Goal: Task Accomplishment & Management: Complete application form

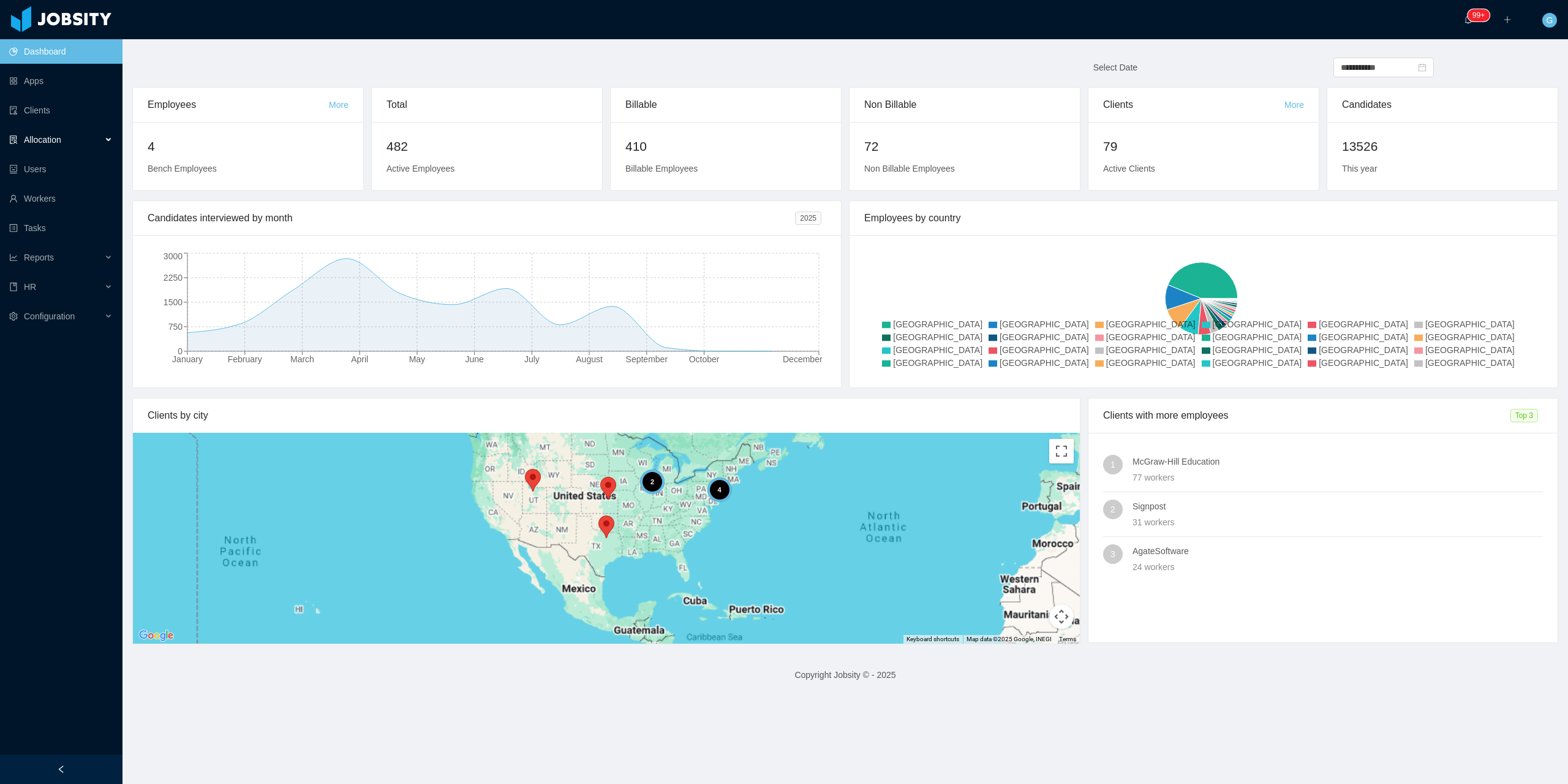
click at [31, 132] on div "Allocation" at bounding box center [61, 140] width 123 height 25
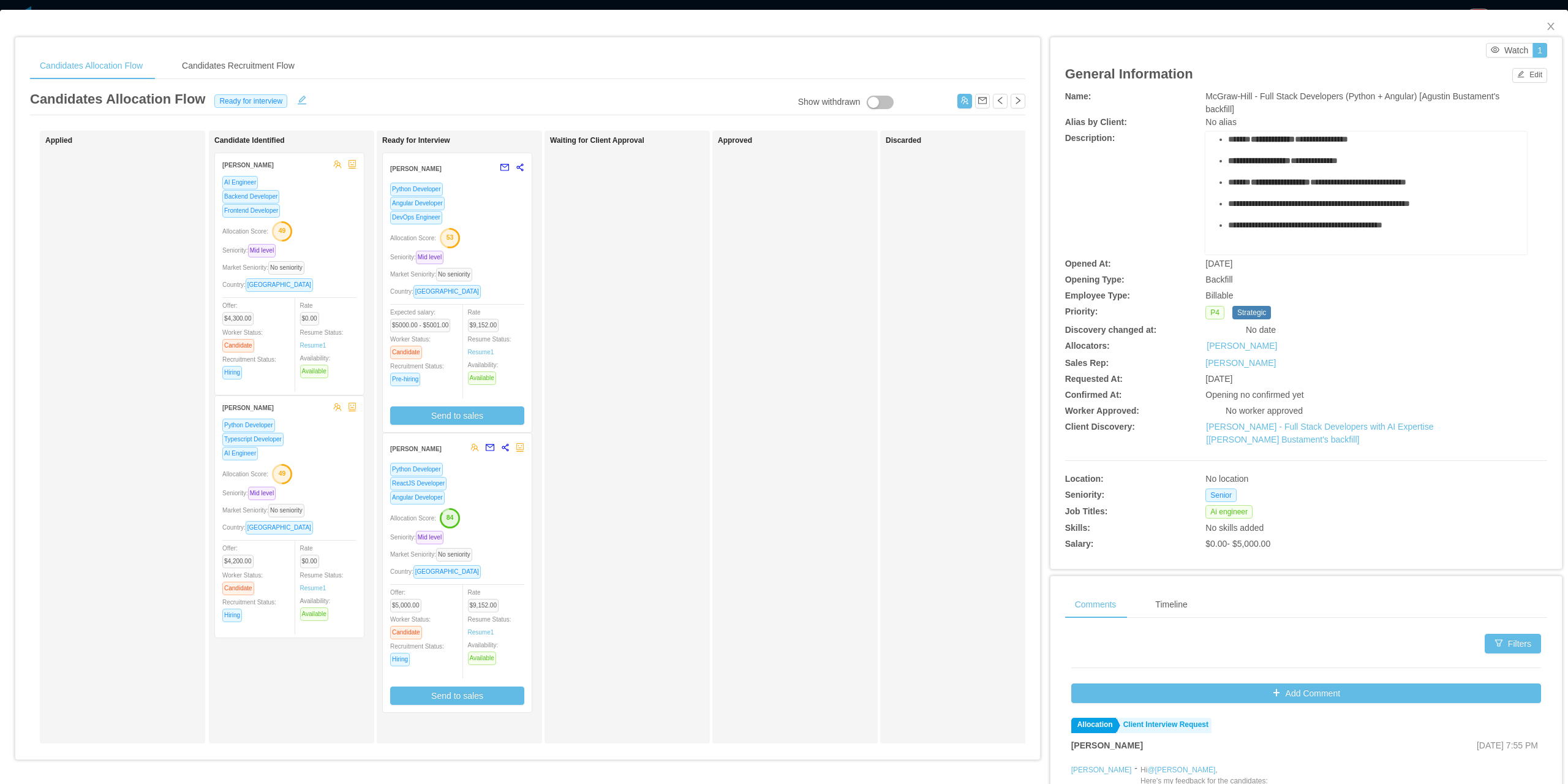
scroll to position [227, 0]
click at [1264, 435] on link "McGraw-Hill - Full Stack Developers with AI Expertise [Agustin Bustament's back…" at bounding box center [1319, 433] width 228 height 23
click at [484, 523] on div "Allocation Score: 84" at bounding box center [457, 517] width 134 height 20
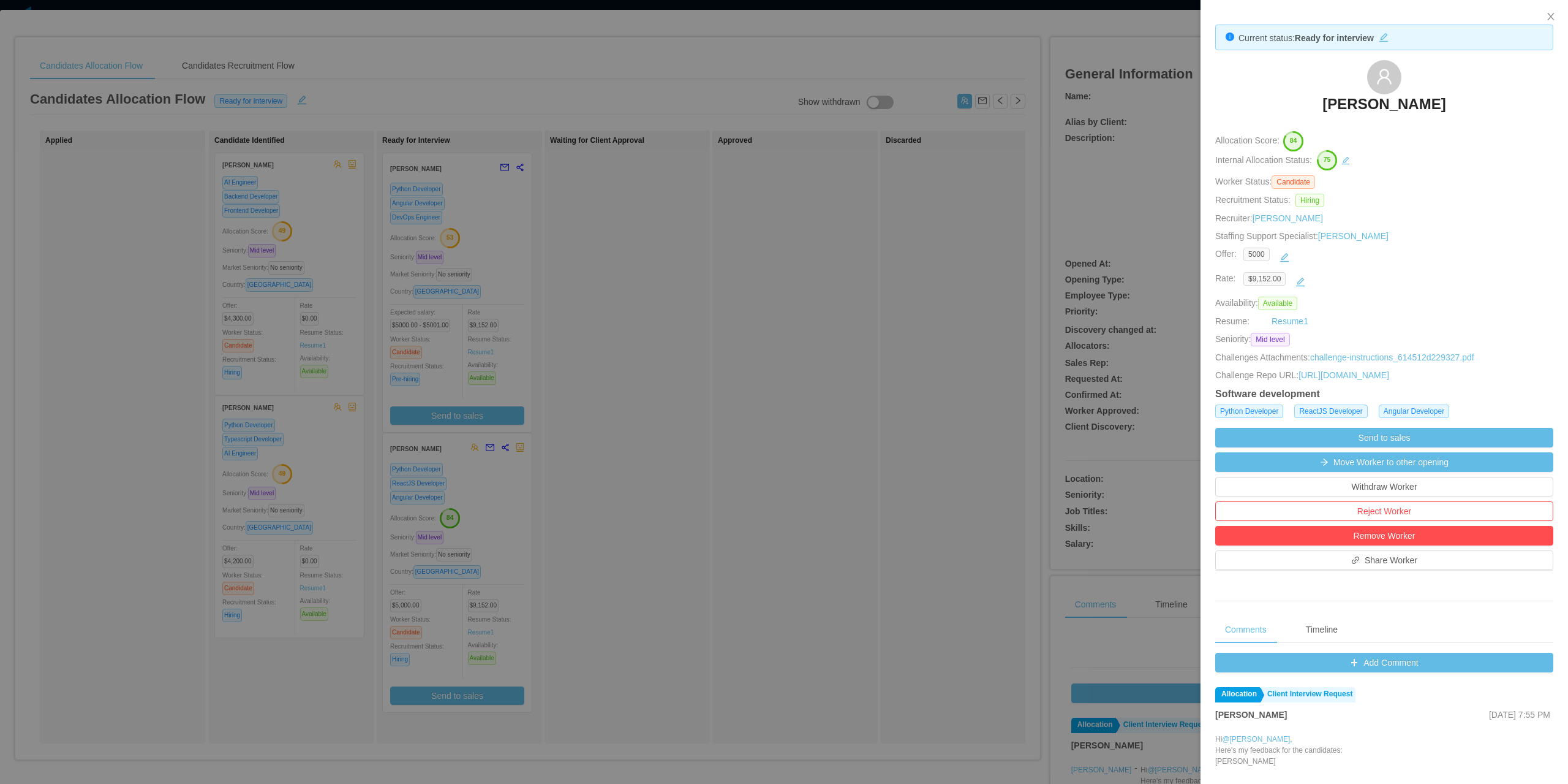
click at [1350, 112] on h3 "Luis Suarez" at bounding box center [1384, 104] width 123 height 20
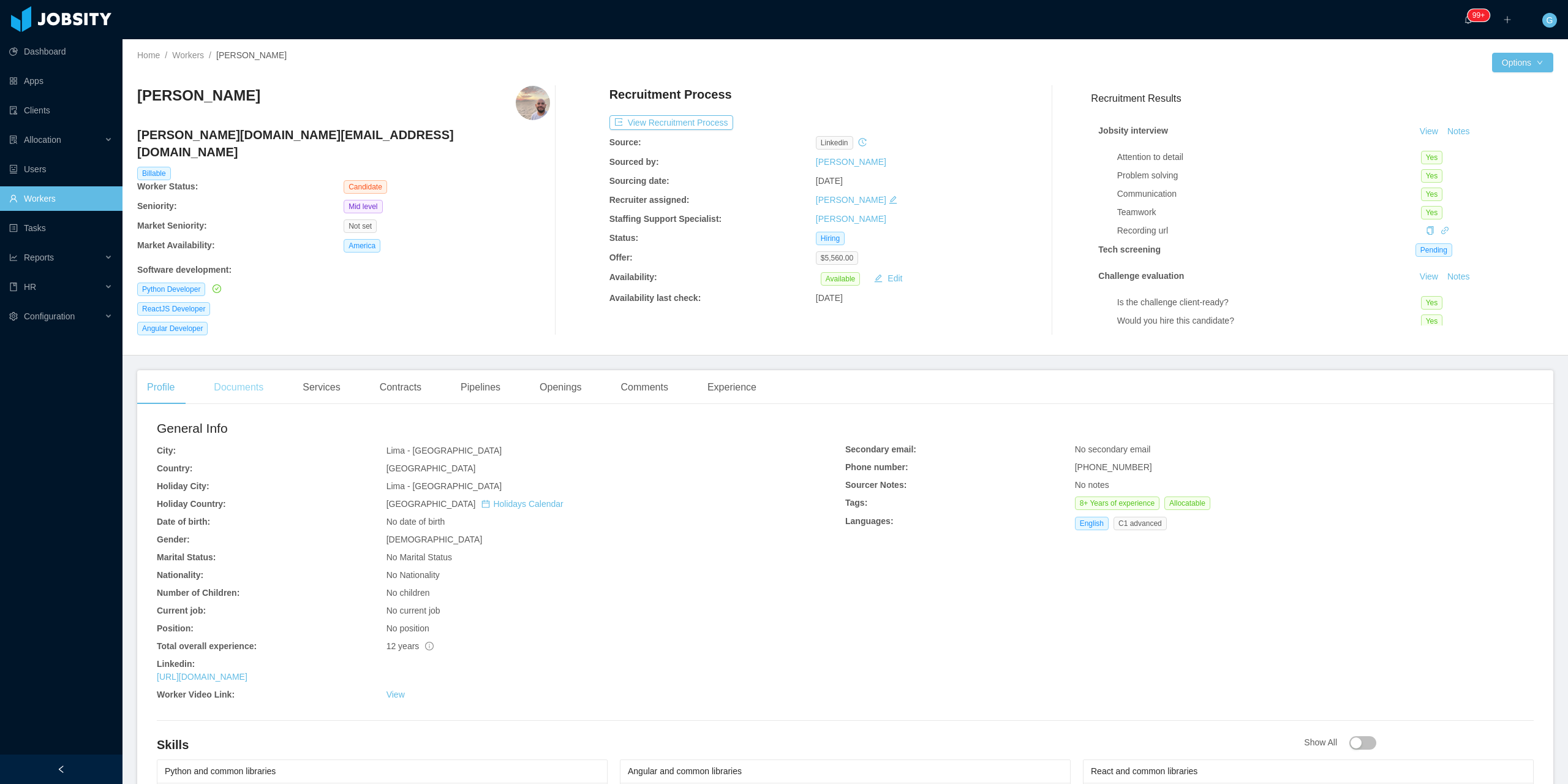
click at [247, 380] on div "Documents" at bounding box center [238, 387] width 69 height 34
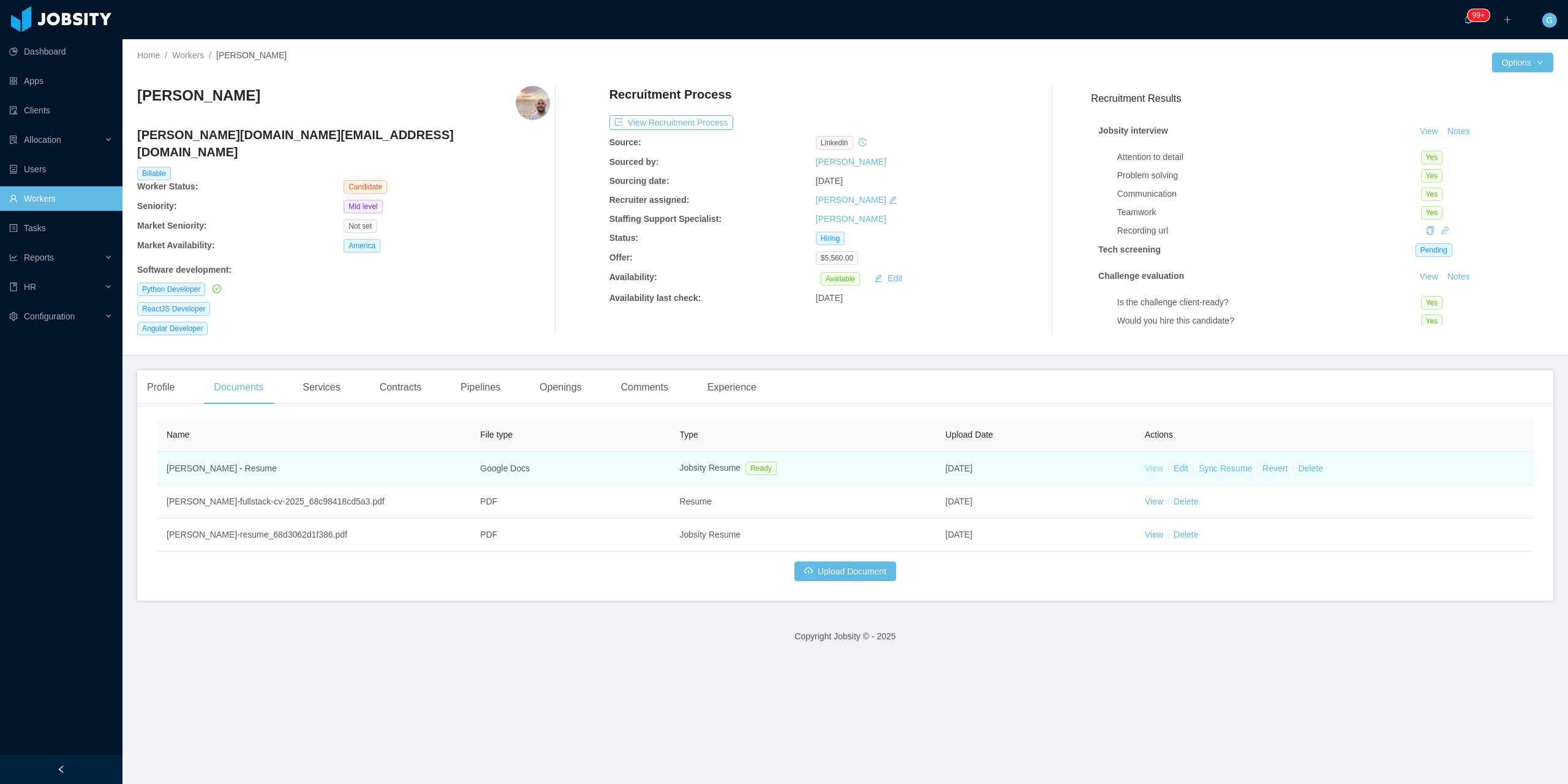
click at [1146, 463] on link "View" at bounding box center [1153, 468] width 18 height 9
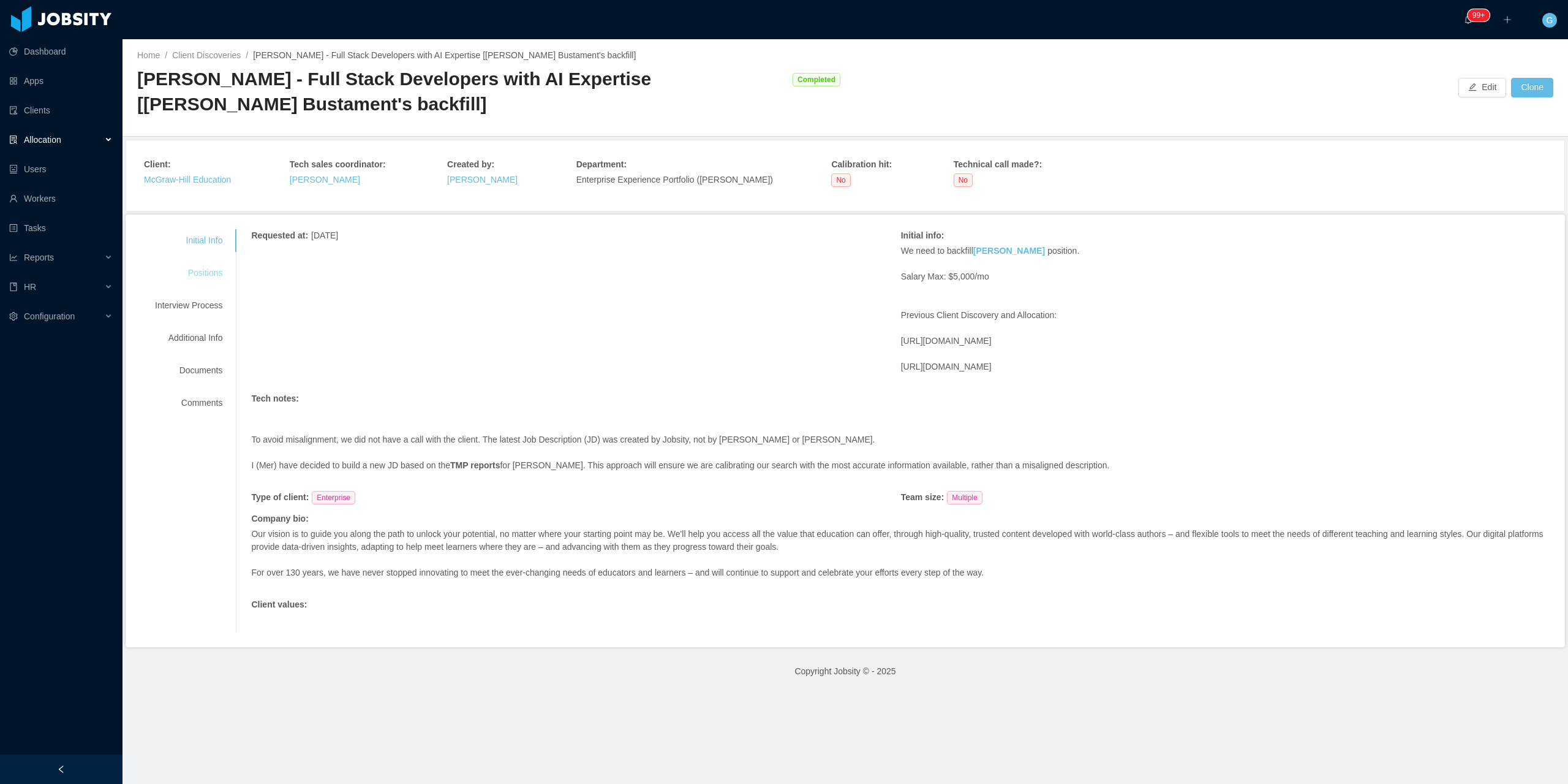
click at [170, 271] on div "Positions" at bounding box center [189, 273] width 96 height 23
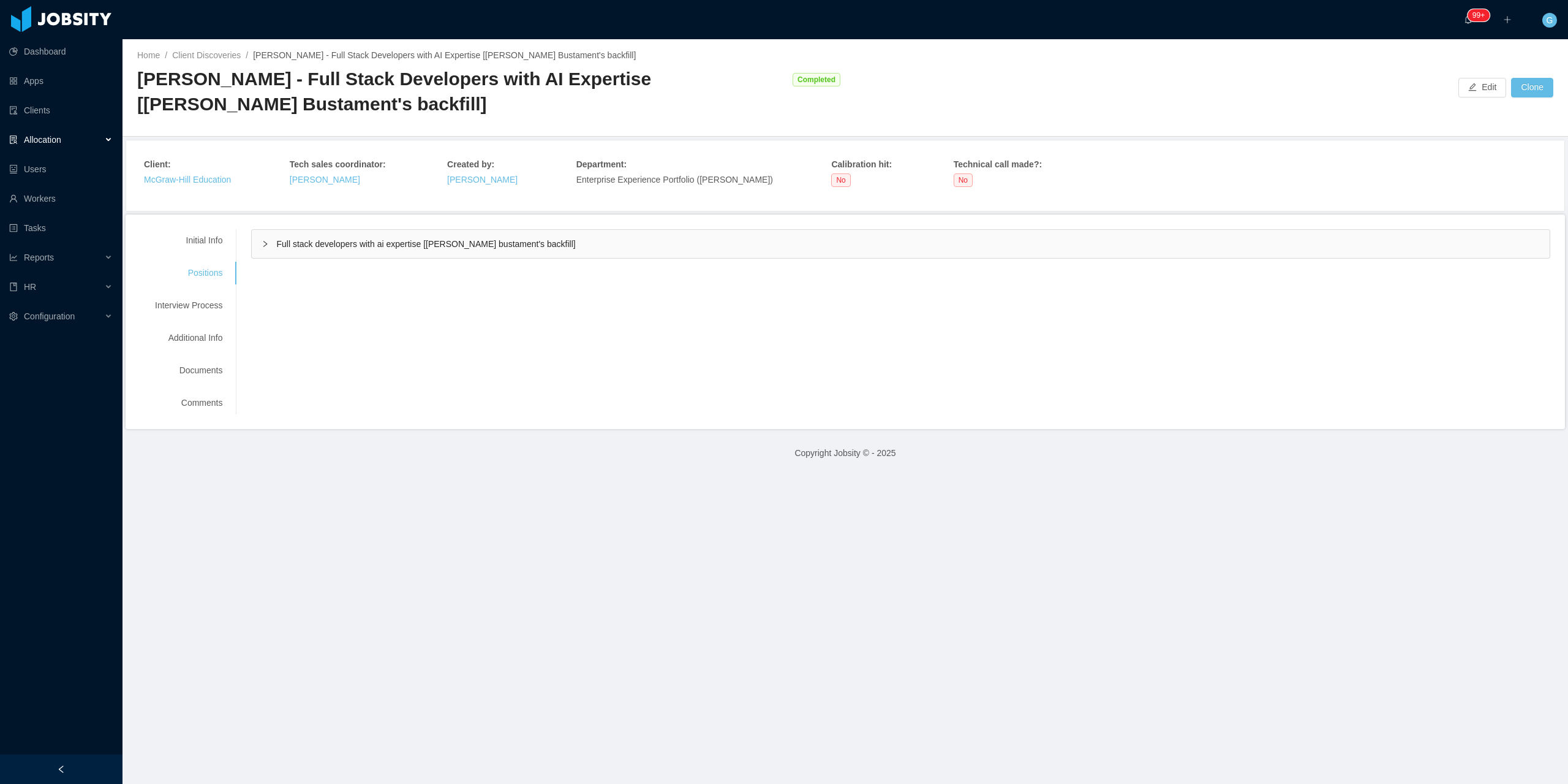
click at [333, 255] on div "Full stack developers with ai expertise [agustin bustament's backfill]" at bounding box center [901, 244] width 1298 height 28
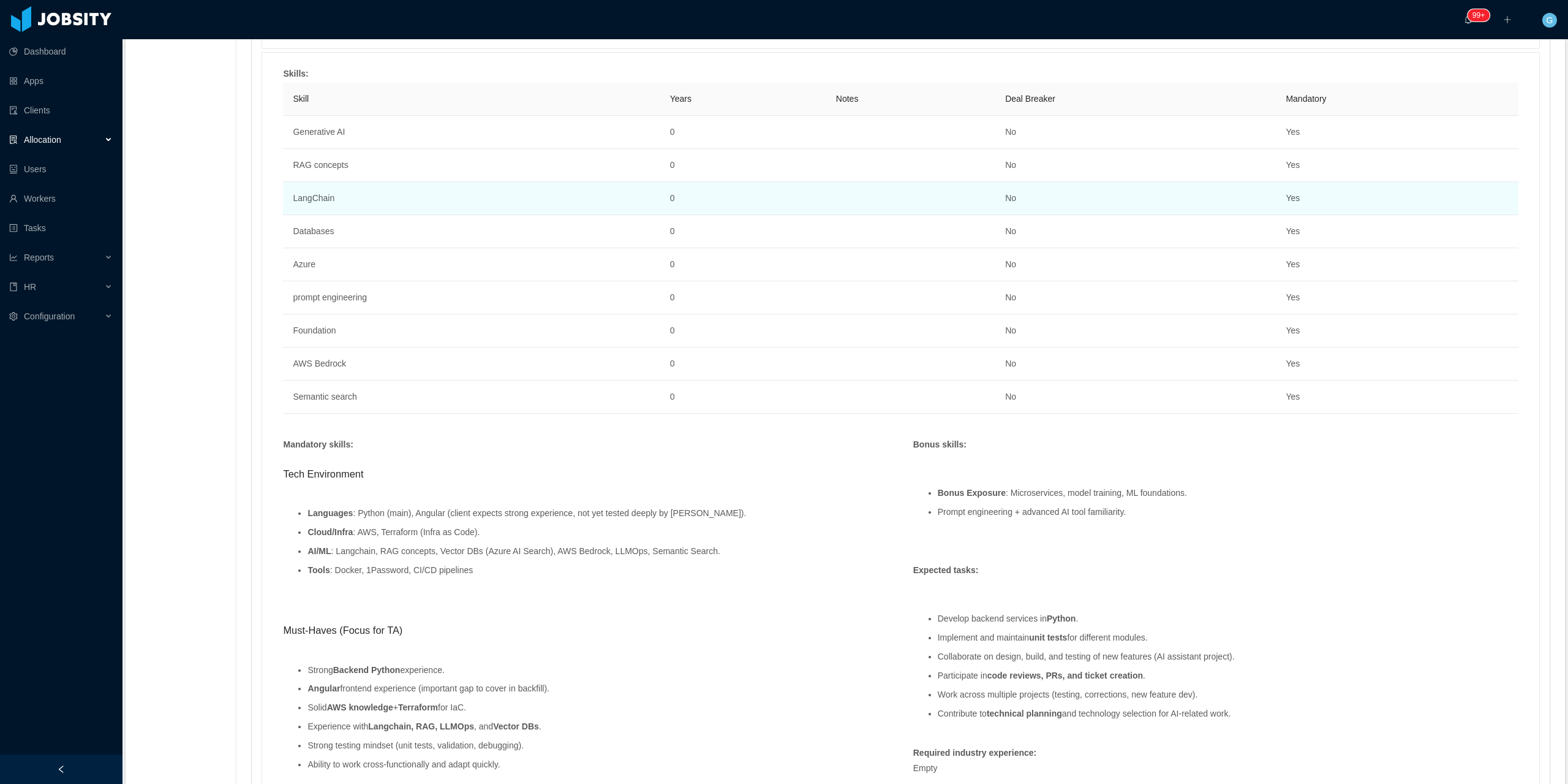
scroll to position [674, 0]
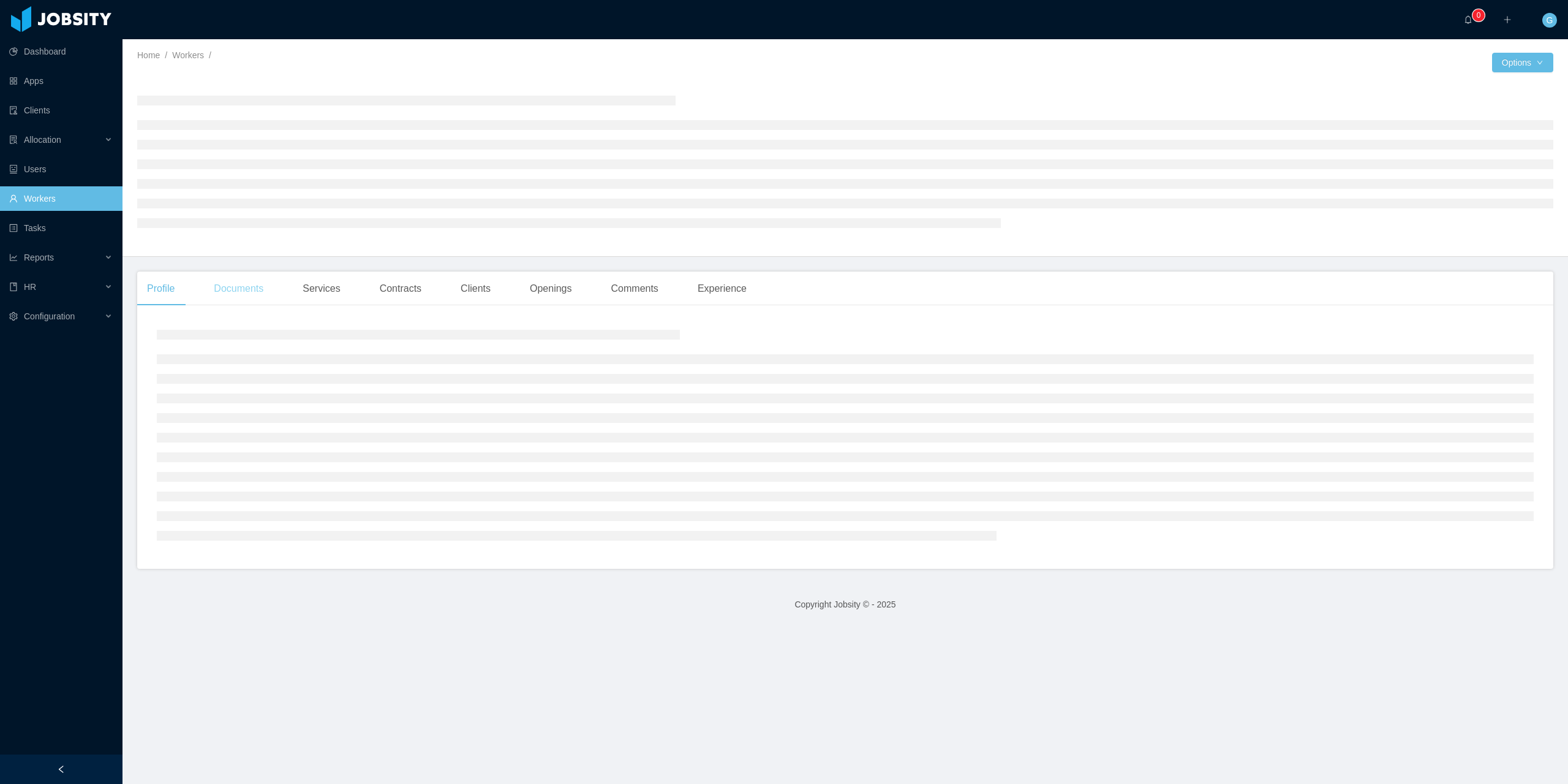
click at [222, 286] on div "Documents" at bounding box center [238, 288] width 69 height 34
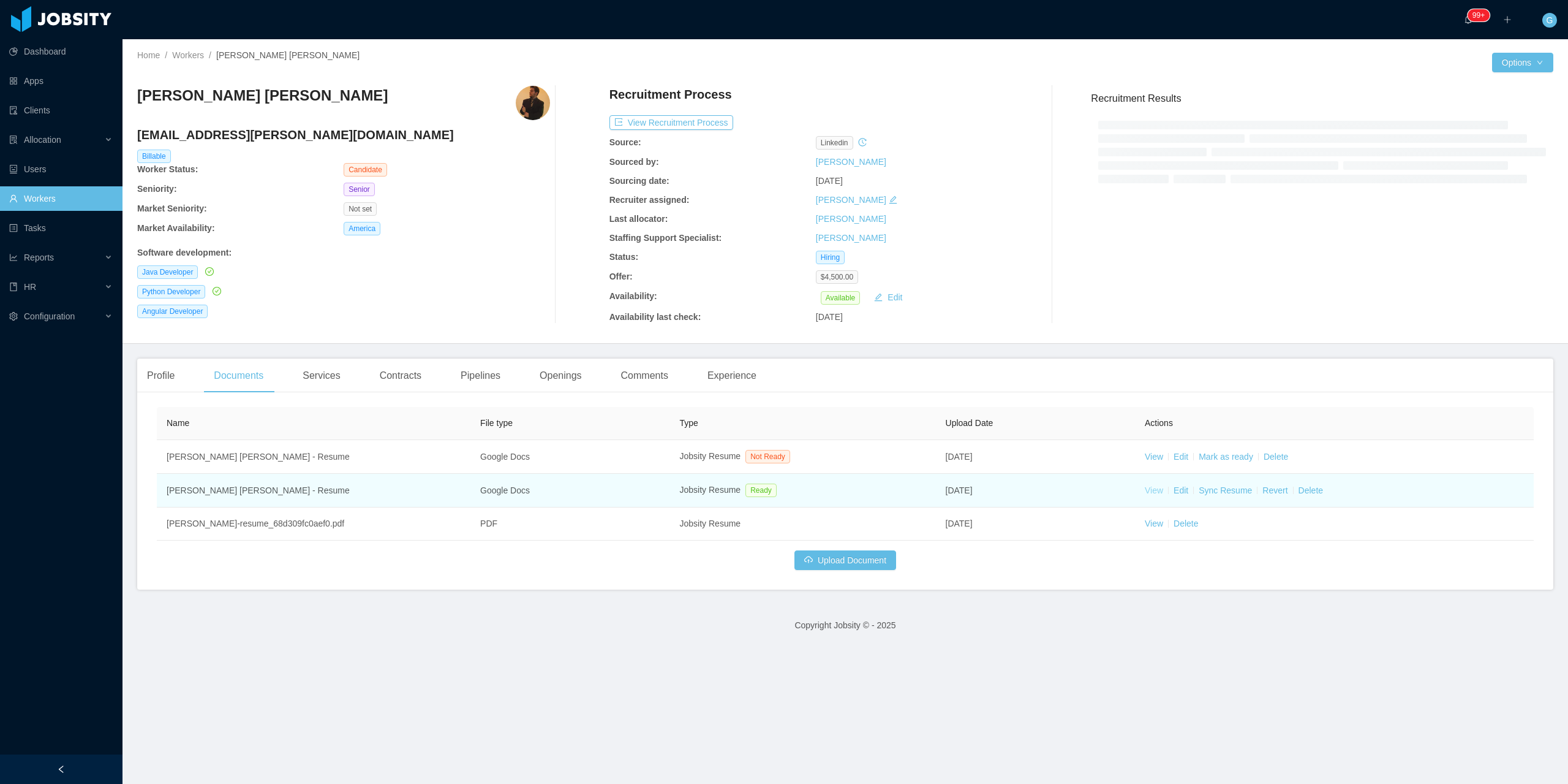
click at [1144, 487] on link "View" at bounding box center [1153, 490] width 18 height 9
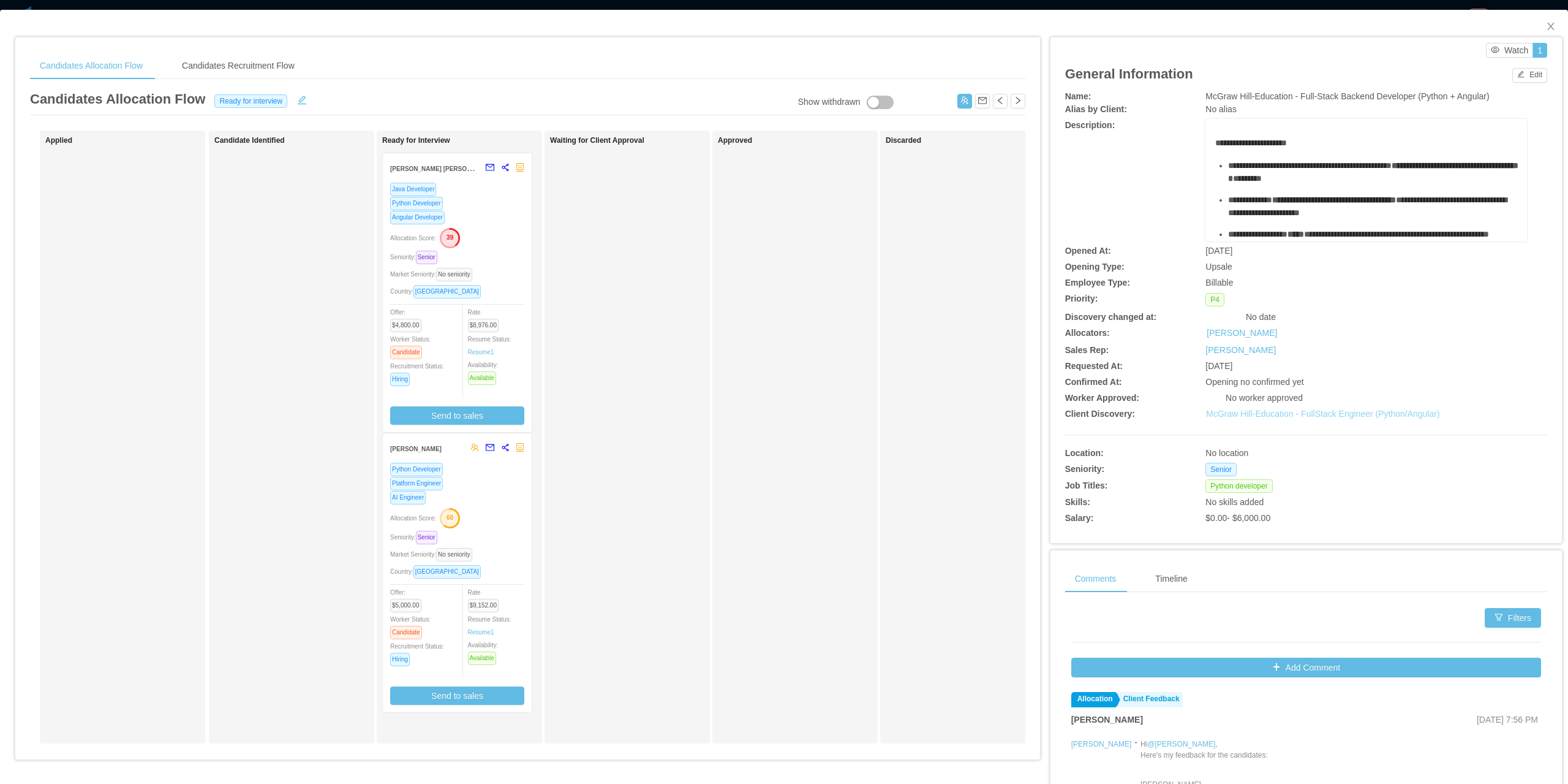
click at [1324, 418] on link "McGraw Hill-Education - FullStack Engineer (Python/Angular)" at bounding box center [1322, 414] width 233 height 9
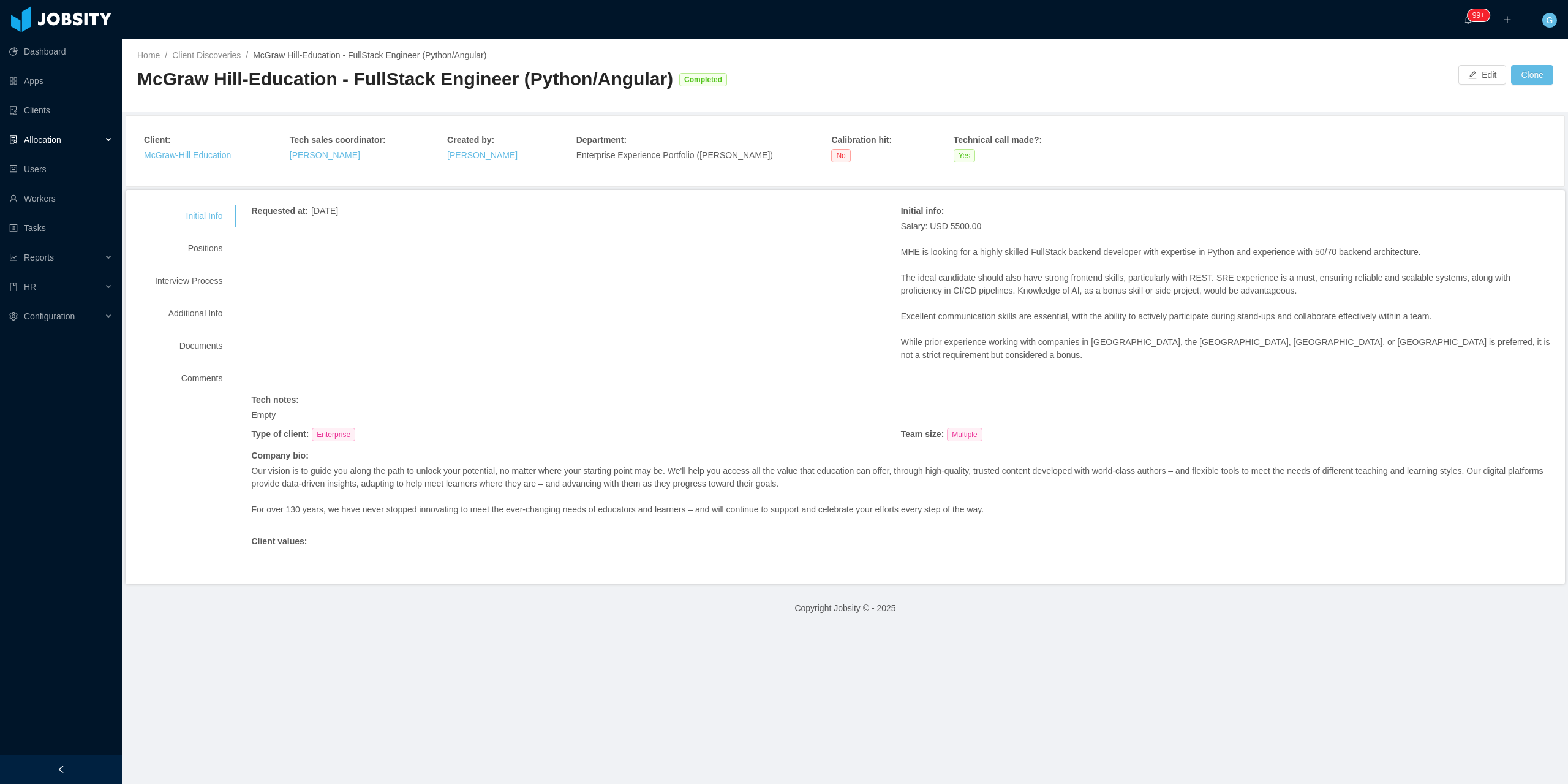
click at [160, 264] on div "Initial Info Positions Interview Process Additional Info Documents Comments" at bounding box center [189, 298] width 96 height 185
click at [186, 258] on div "Positions" at bounding box center [189, 248] width 96 height 23
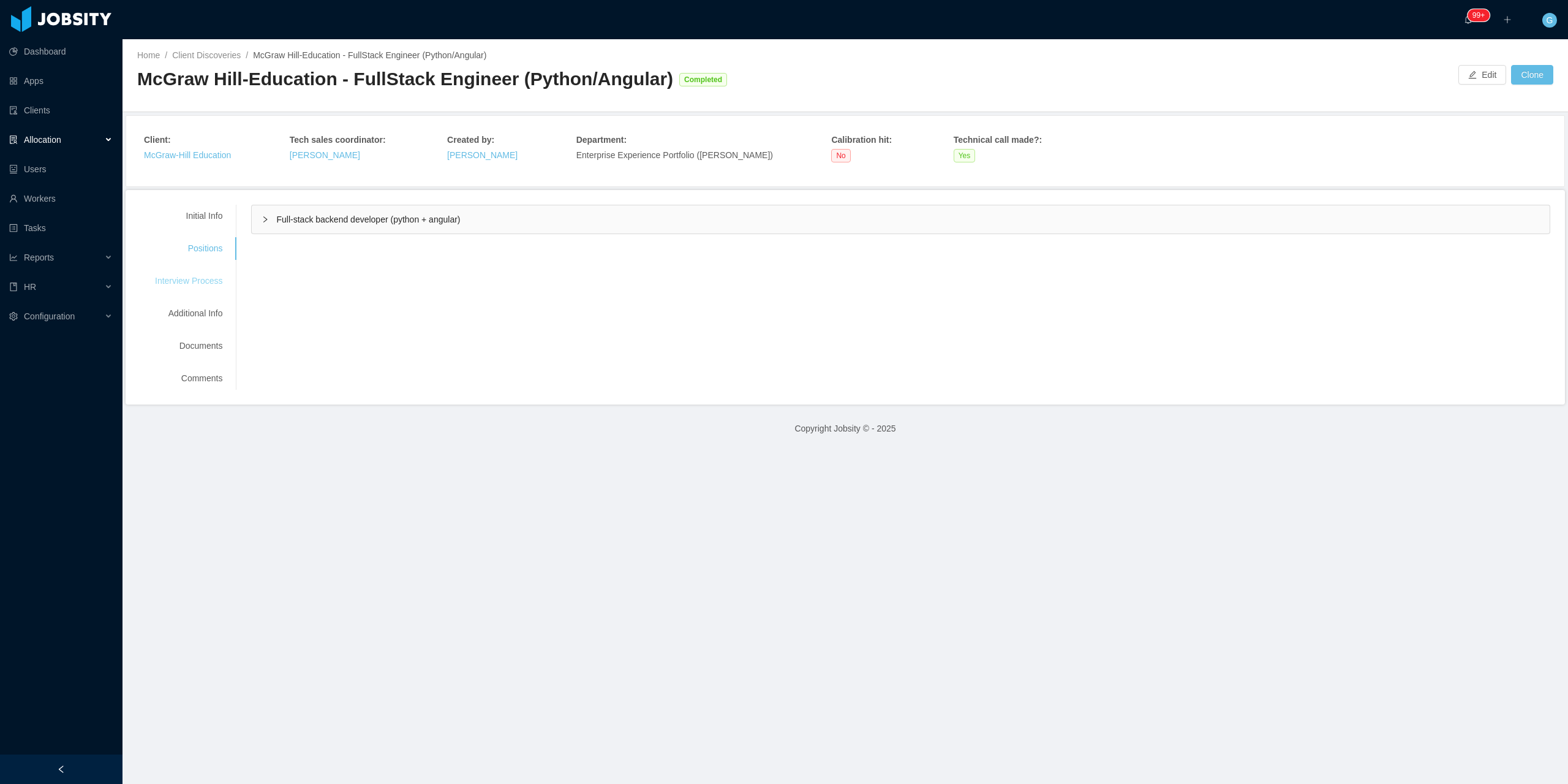
click at [209, 273] on div "Interview Process" at bounding box center [189, 281] width 96 height 23
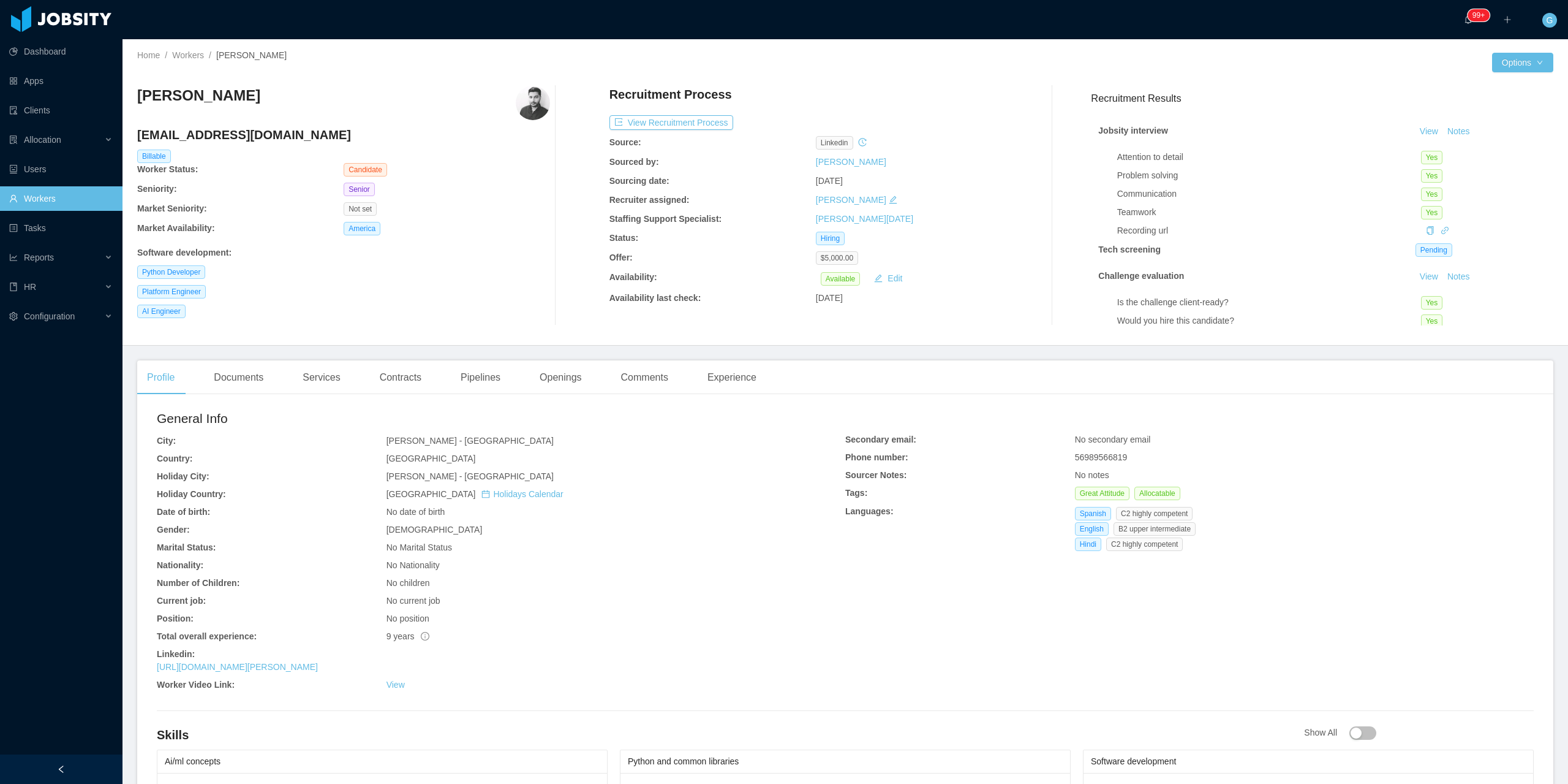
click at [544, 83] on div "[PERSON_NAME] [PERSON_NAME][EMAIL_ADDRESS][DOMAIN_NAME] Billable Worker Status:…" at bounding box center [845, 205] width 1416 height 259
click at [534, 100] on img at bounding box center [532, 103] width 34 height 34
click at [247, 669] on link "https://cl.linkedin.com/in/ashutosh-dhanda-244b75b8" at bounding box center [237, 667] width 161 height 9
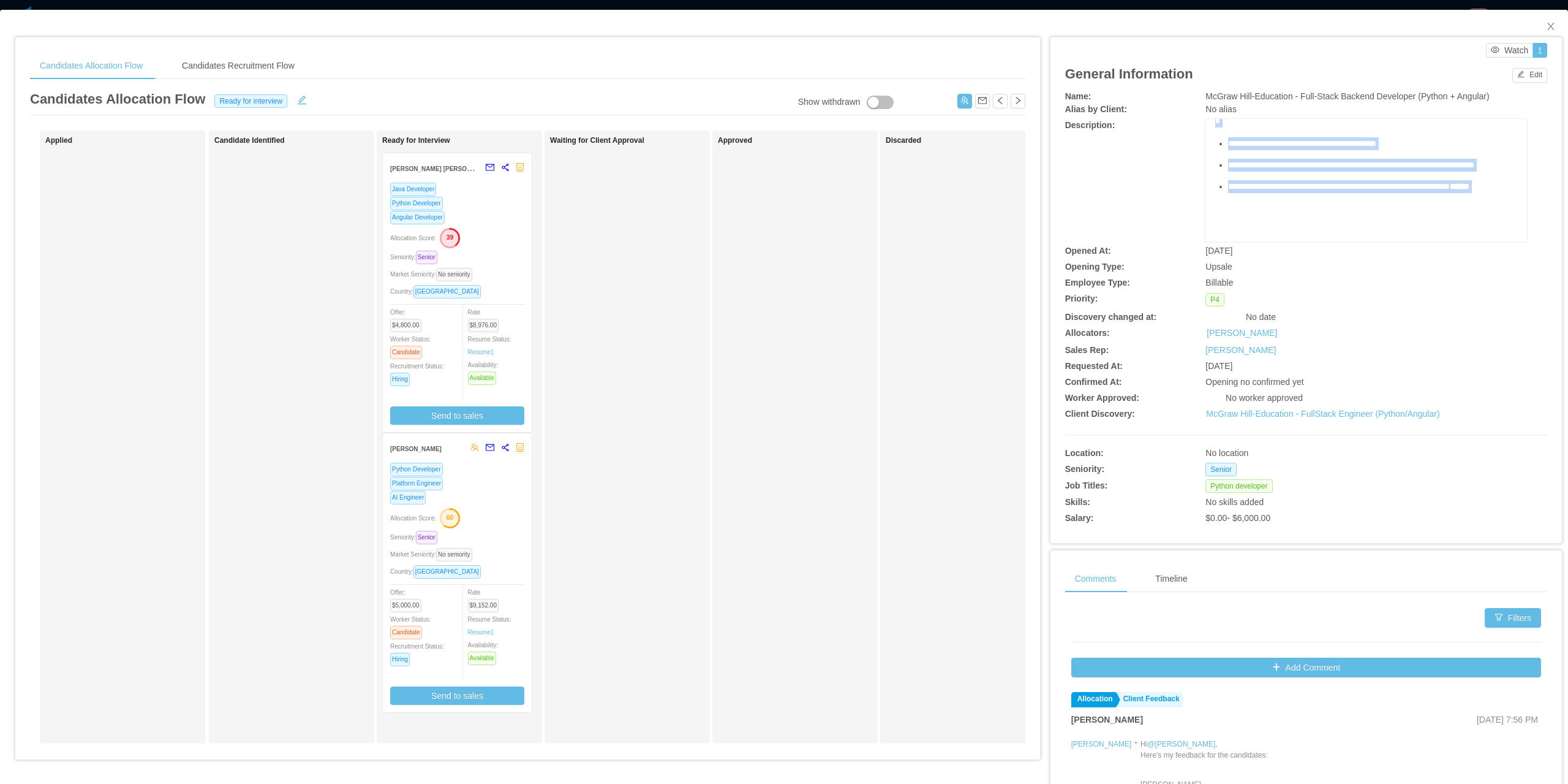
scroll to position [429, 0]
drag, startPoint x: 1207, startPoint y: 149, endPoint x: 1487, endPoint y: 174, distance: 281.1
click at [1487, 174] on div "**********" at bounding box center [1366, 8] width 302 height 469
copy div "**********"
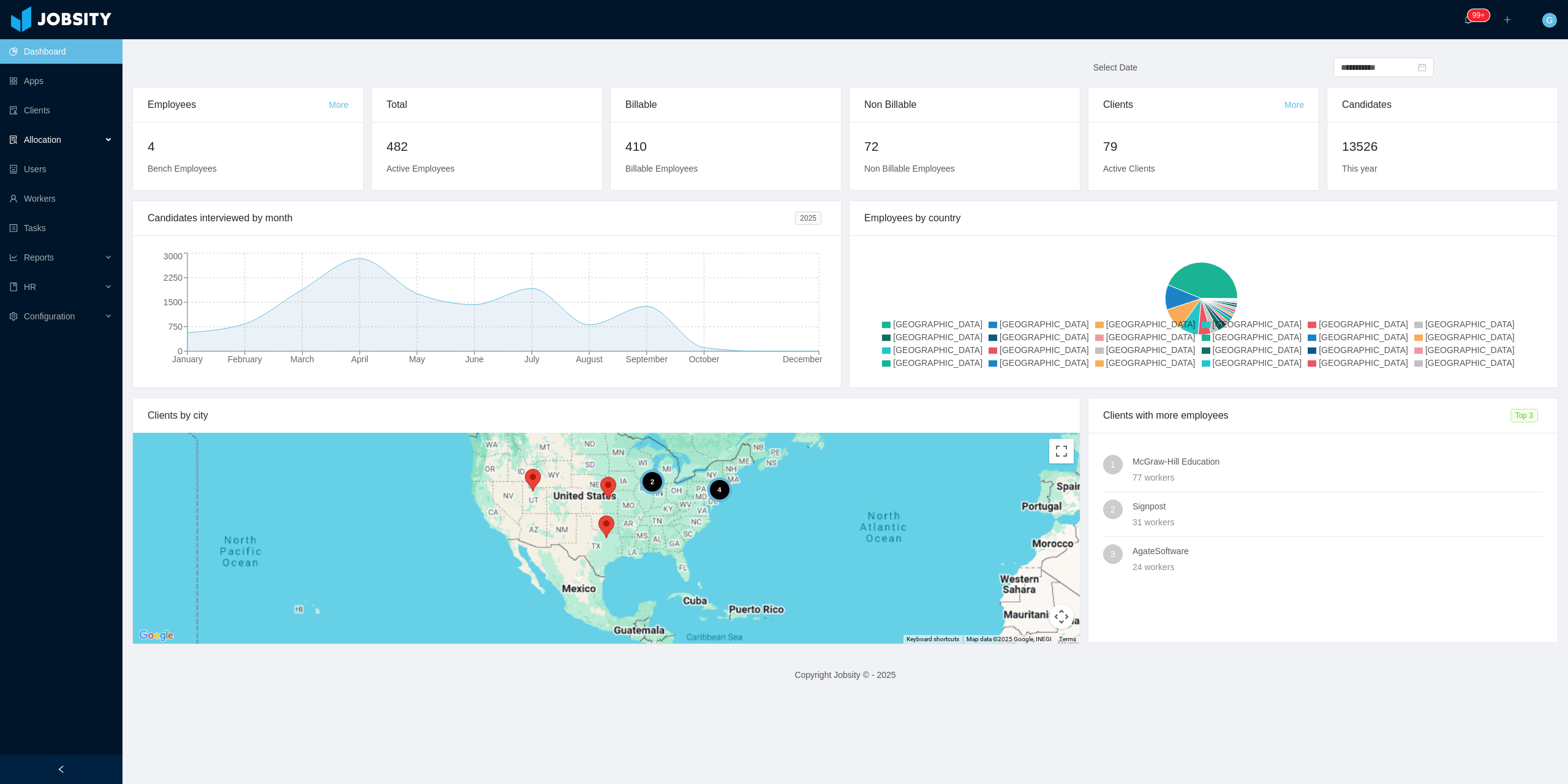
click at [79, 144] on div "Allocation" at bounding box center [61, 140] width 123 height 25
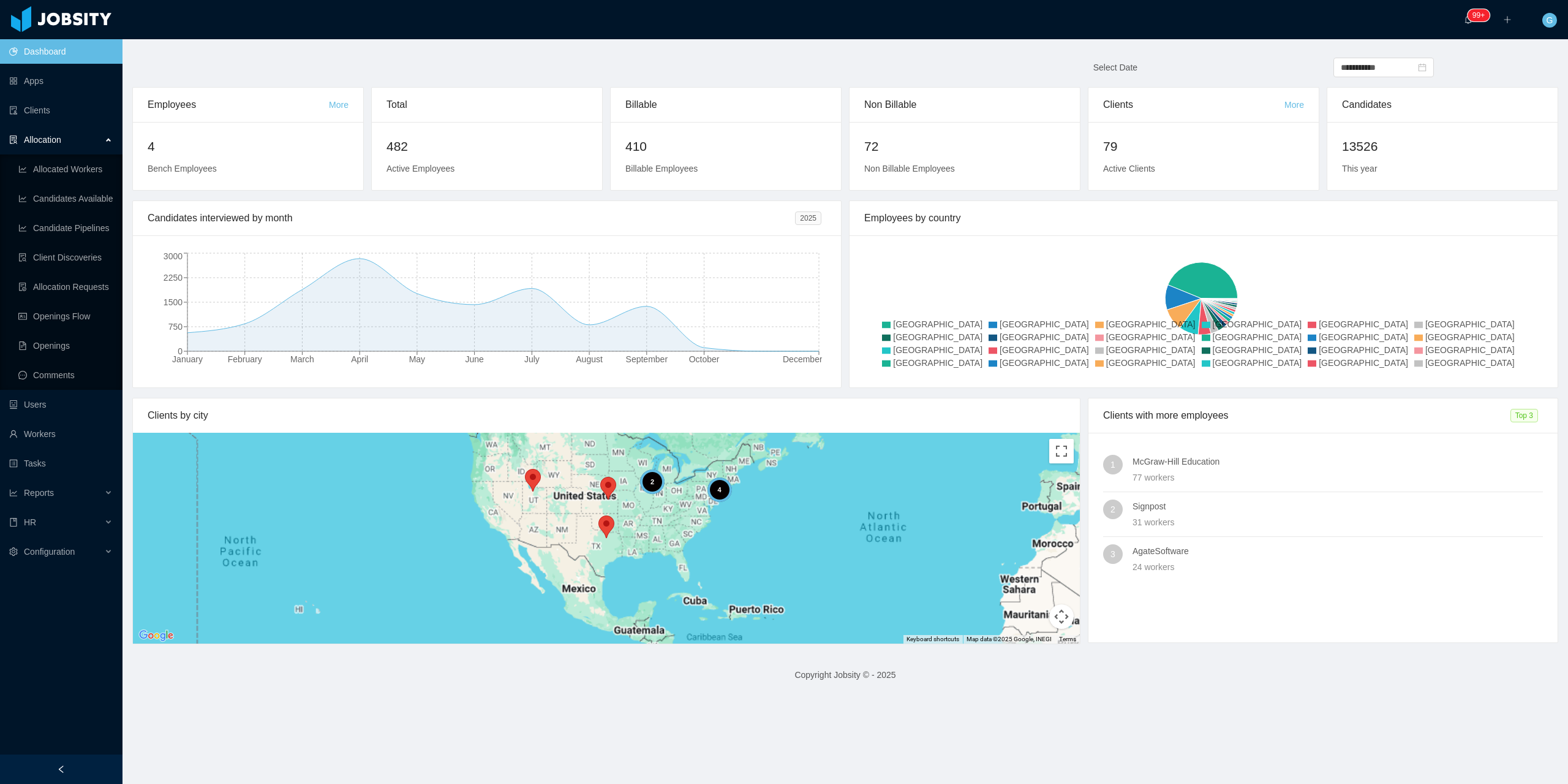
click at [1139, 478] on div "77 workers" at bounding box center [1337, 477] width 411 height 13
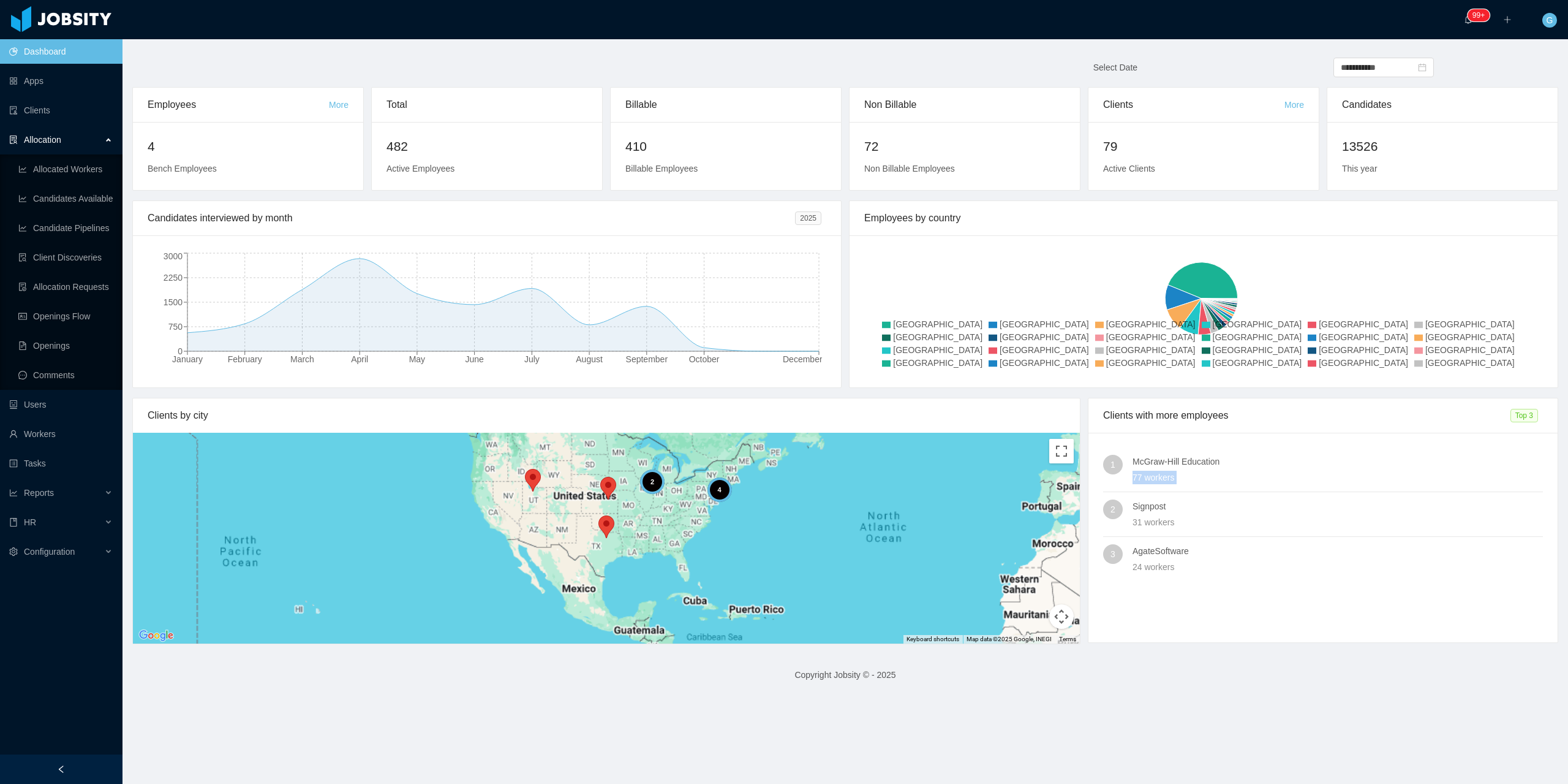
click at [1139, 478] on div "77 workers" at bounding box center [1337, 477] width 411 height 13
click at [1173, 484] on div "77 workers" at bounding box center [1337, 477] width 411 height 13
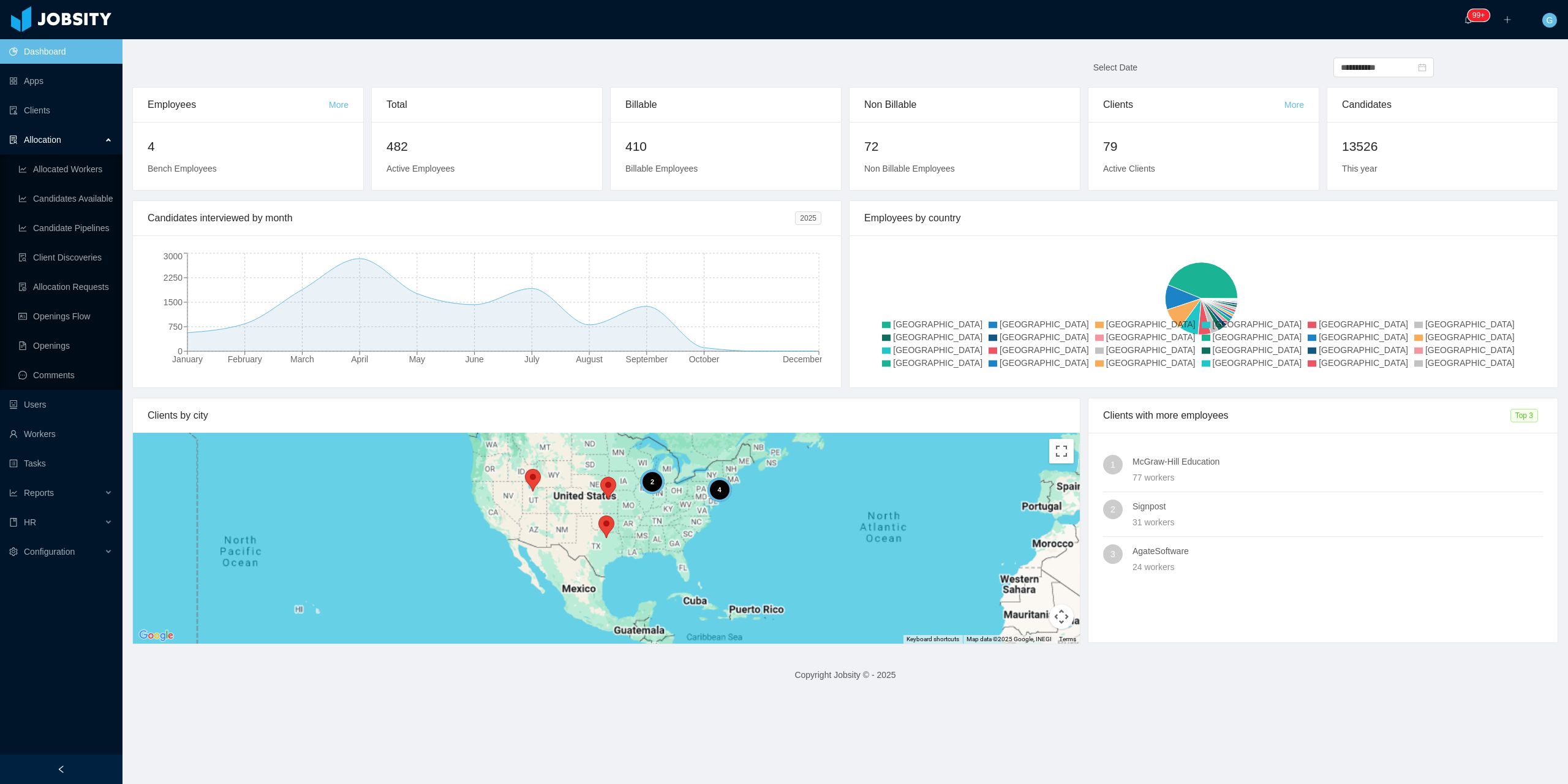
click at [1109, 477] on div "1 McGraw-Hill Education 77 workers" at bounding box center [1323, 469] width 440 height 29
drag, startPoint x: 1143, startPoint y: 474, endPoint x: 1187, endPoint y: 469, distance: 44.3
click at [1187, 469] on div "1 McGraw-Hill Education 77 workers" at bounding box center [1323, 469] width 440 height 29
click at [1187, 469] on div "McGraw-Hill Education 77 workers" at bounding box center [1337, 469] width 411 height 29
drag, startPoint x: 1174, startPoint y: 474, endPoint x: 1052, endPoint y: 469, distance: 122.1
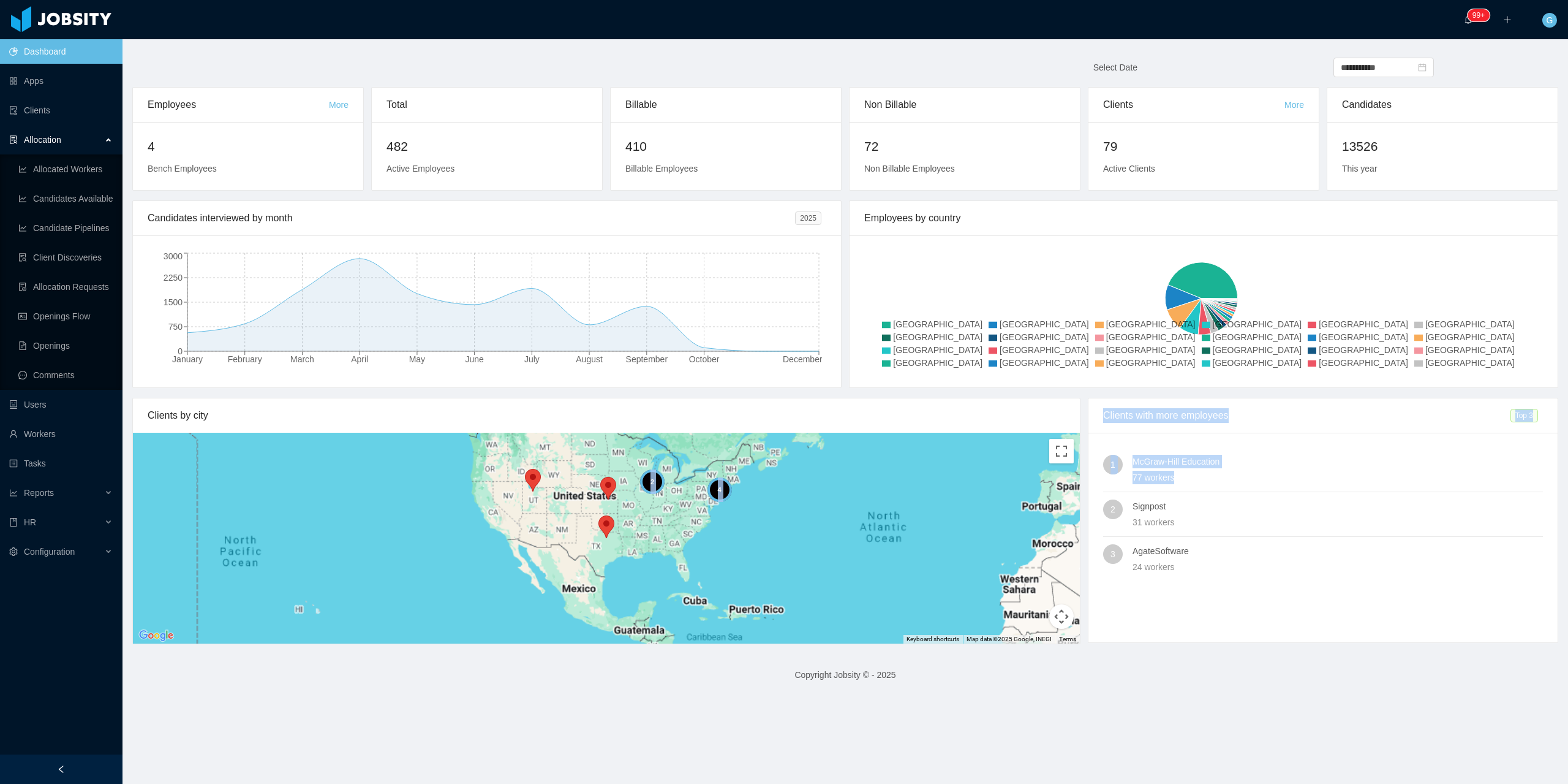
click at [1052, 469] on div "Clients by city ← Move left → Move right ↑ Move up ↓ Move down + Zoom in - Zoom…" at bounding box center [845, 520] width 1433 height 247
click at [1134, 468] on h4 "McGraw-Hill Education" at bounding box center [1337, 461] width 411 height 13
click at [1154, 477] on div "77 workers" at bounding box center [1337, 477] width 411 height 13
drag, startPoint x: 1207, startPoint y: 473, endPoint x: 1086, endPoint y: 472, distance: 121.0
click at [1088, 472] on div "1 McGraw-Hill Education 77 workers 2 Signpost 31 workers 3 AgateSoftware 24 wor…" at bounding box center [1323, 514] width 469 height 163
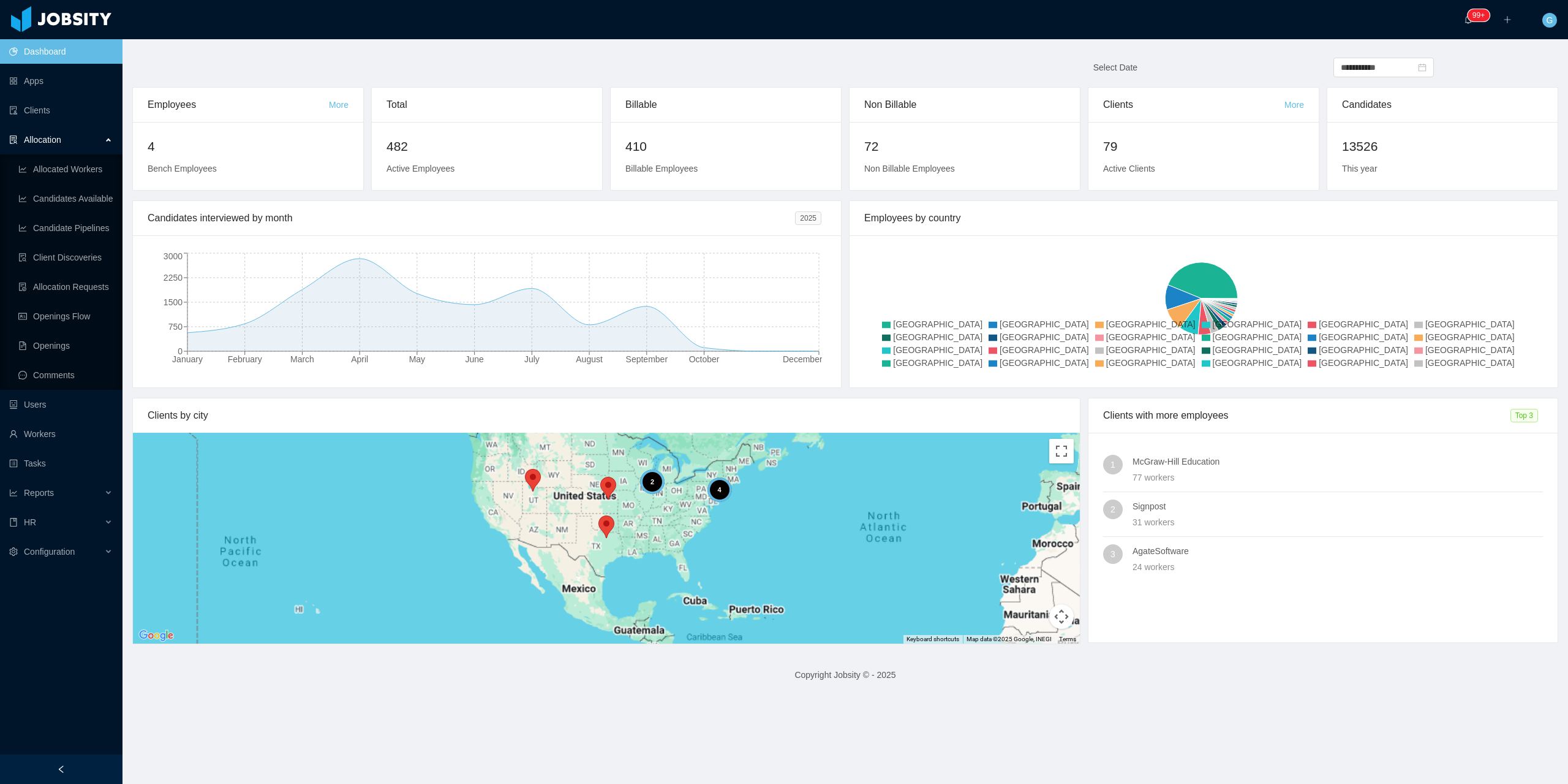
click at [1088, 472] on div "1 McGraw-Hill Education 77 workers 2 Signpost 31 workers 3 AgateSoftware 24 wor…" at bounding box center [1323, 514] width 469 height 163
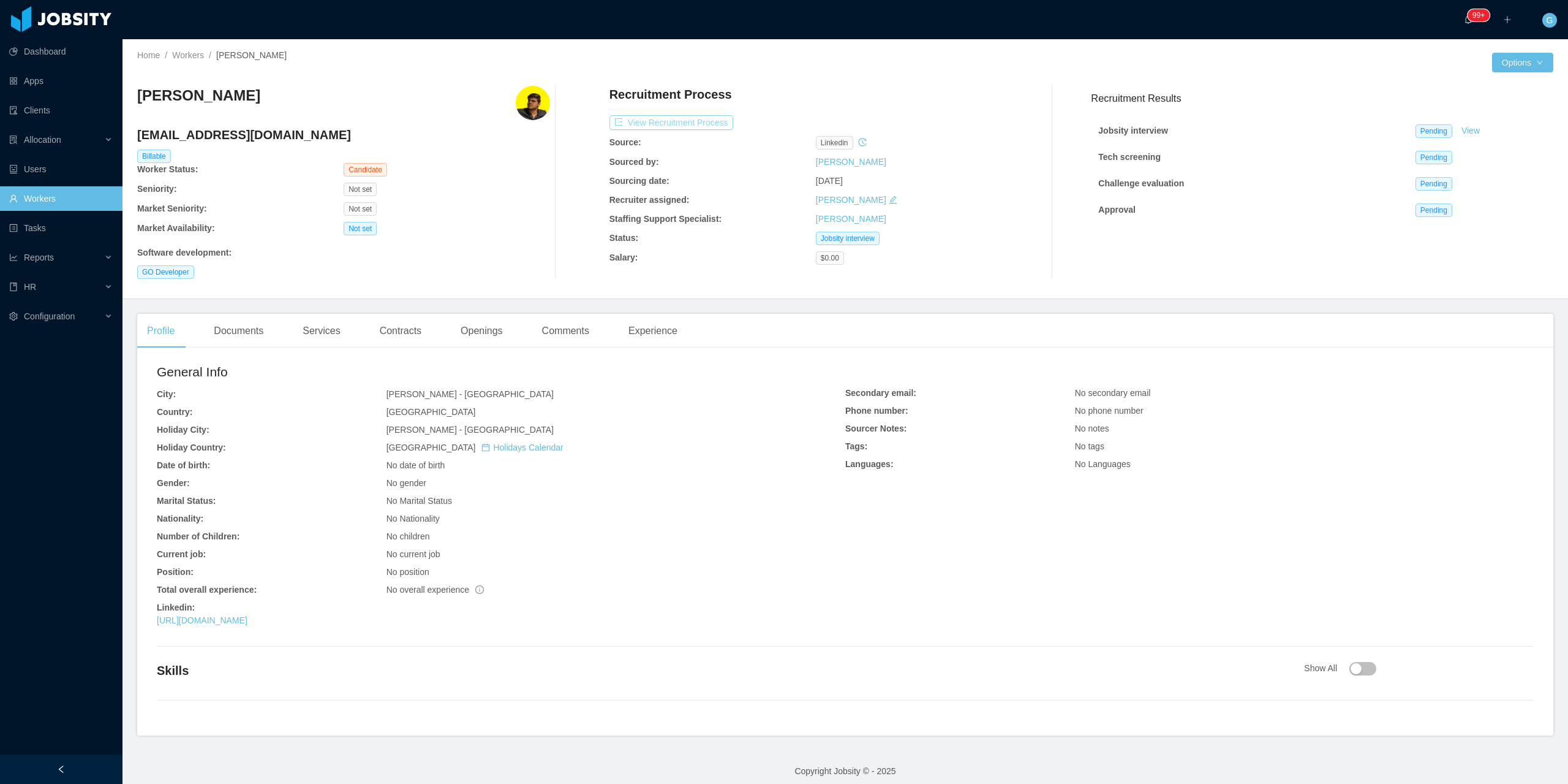
click at [677, 117] on button "View Recruitment Process" at bounding box center [670, 123] width 124 height 15
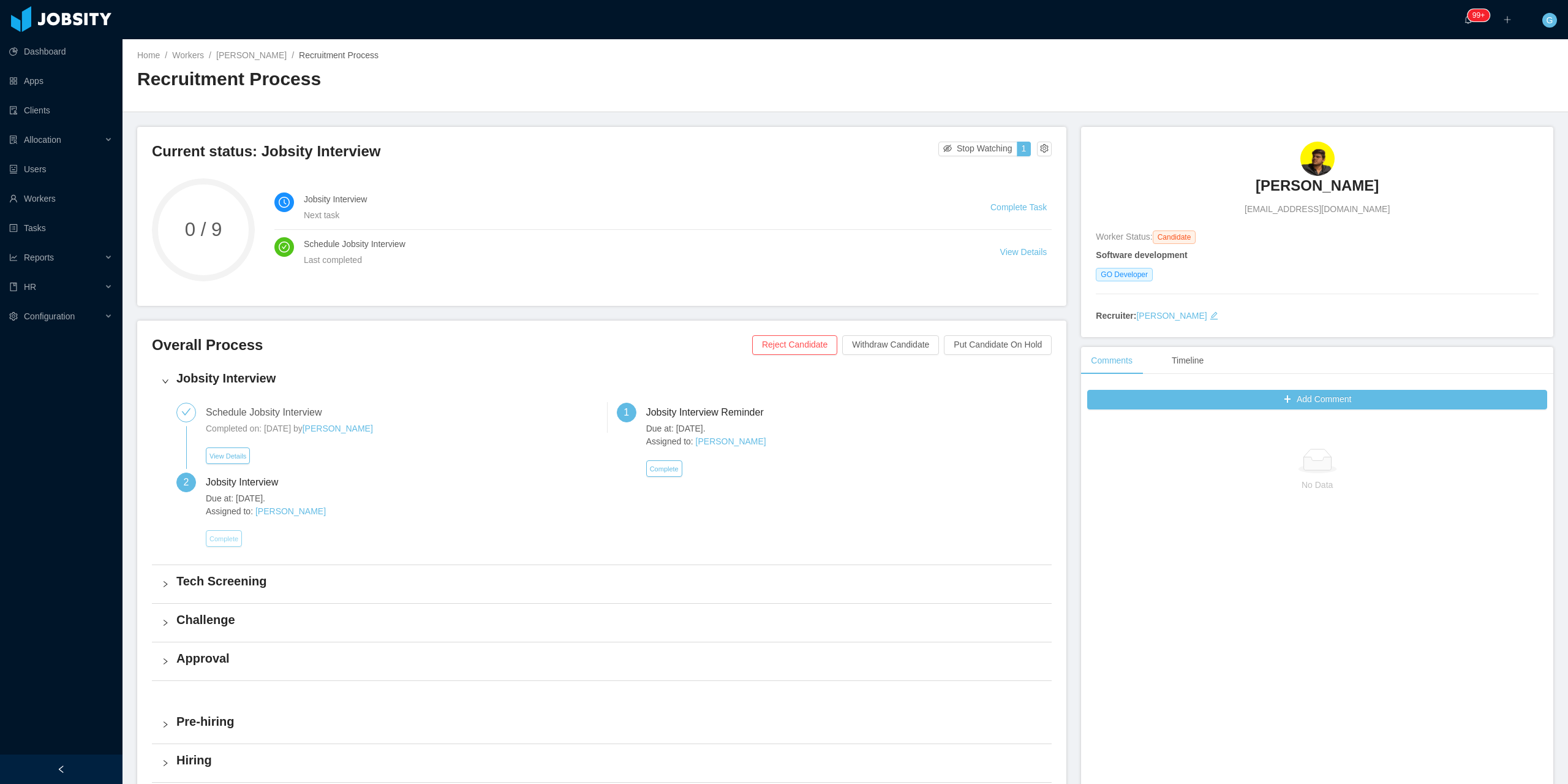
click at [228, 538] on button "Complete" at bounding box center [224, 538] width 36 height 17
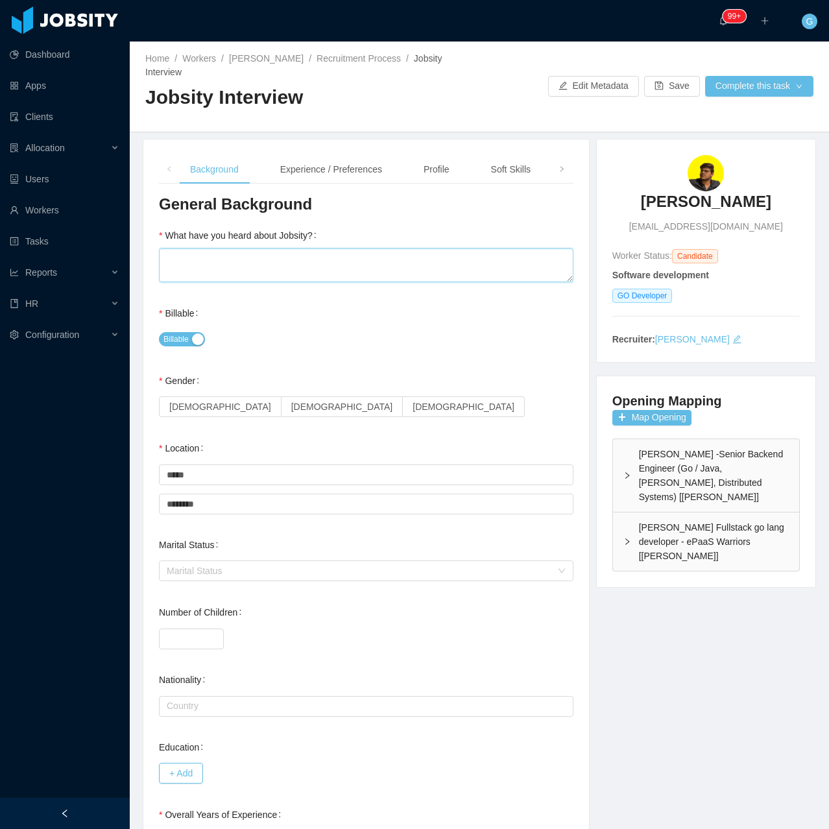
click at [265, 252] on textarea "What have you heard about Jobsity?" at bounding box center [366, 265] width 415 height 34
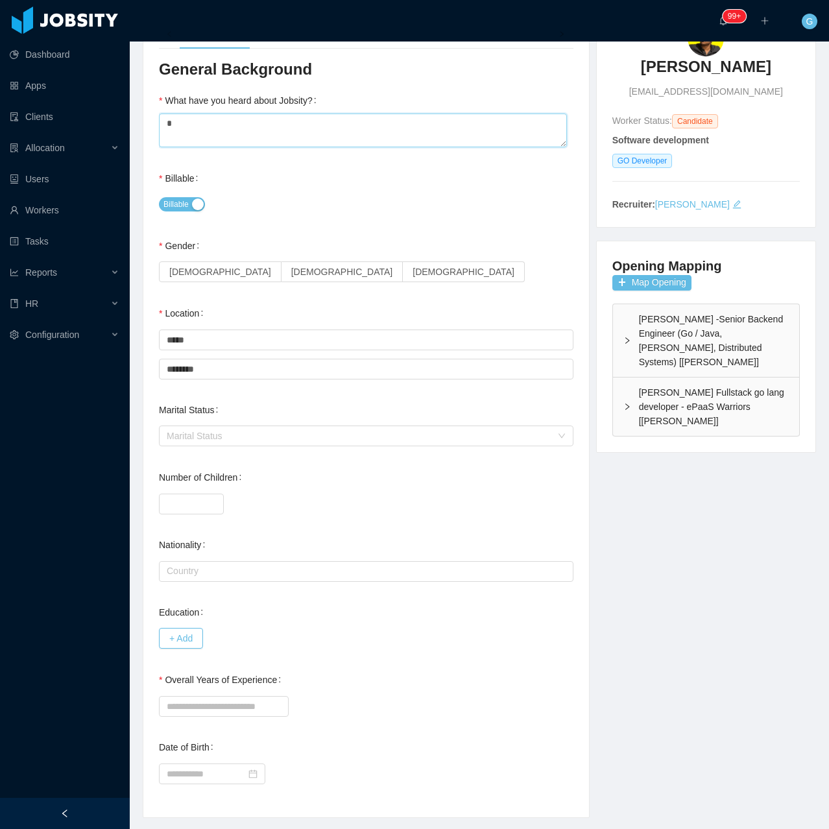
scroll to position [155, 0]
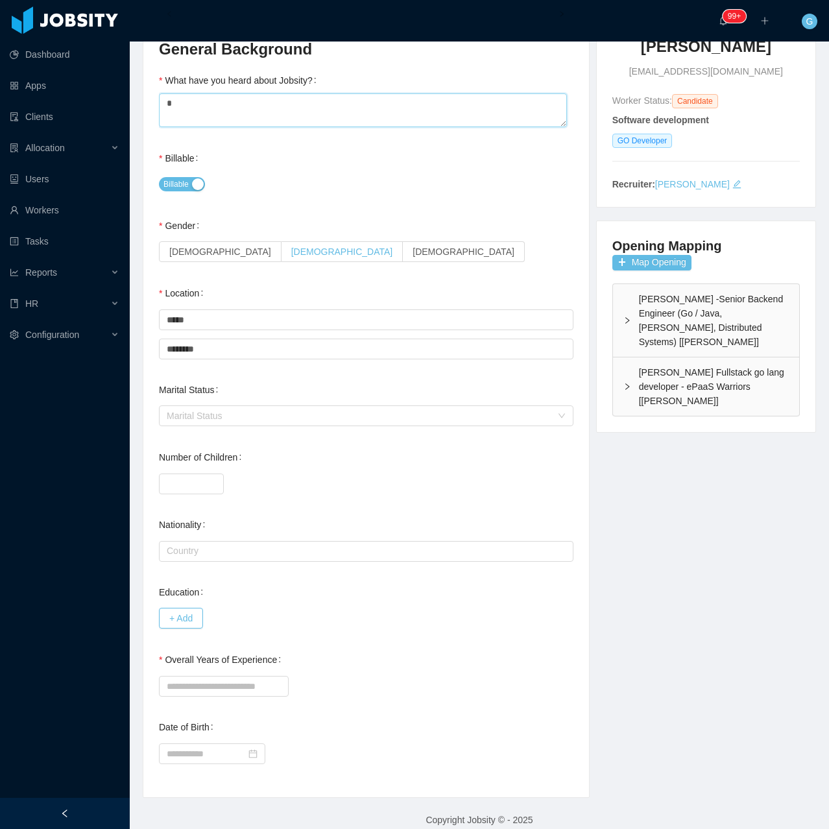
type textarea "*"
click at [291, 247] on span "Male" at bounding box center [342, 252] width 102 height 10
click at [193, 677] on input "Overall Years of Experience" at bounding box center [224, 686] width 130 height 21
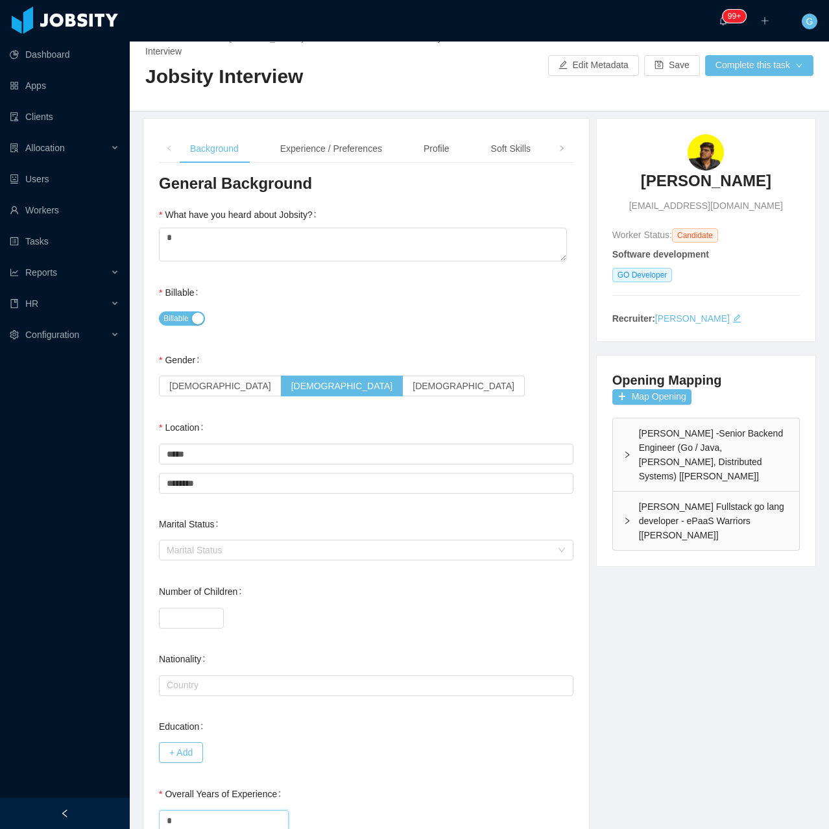
scroll to position [0, 0]
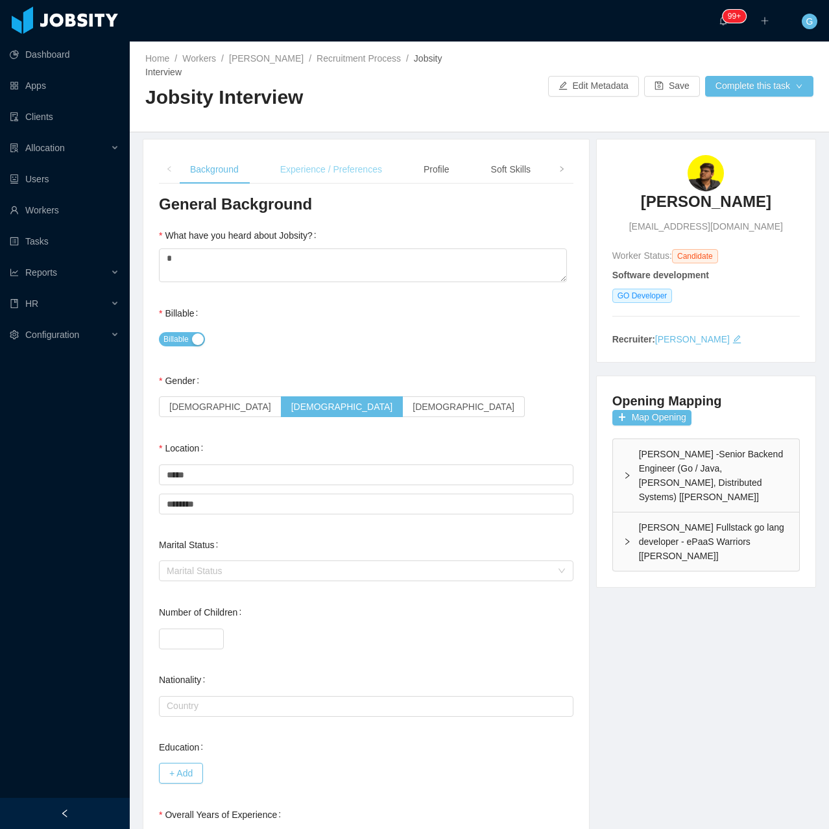
type input "*"
click at [289, 158] on div "Experience / Preferences" at bounding box center [331, 169] width 123 height 29
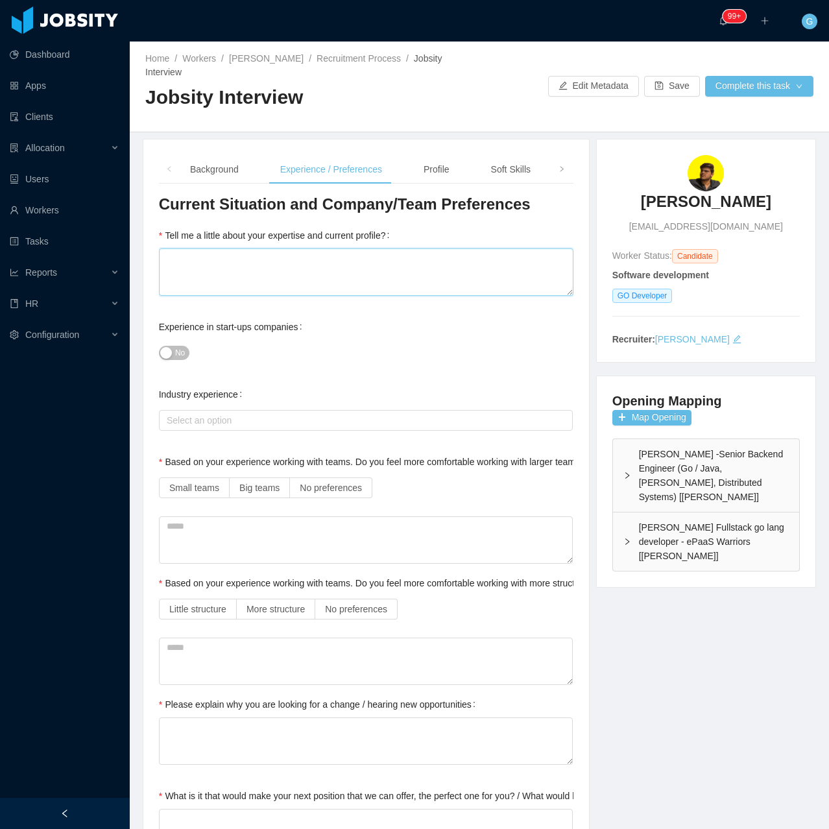
click at [262, 248] on textarea "Tell me a little about your expertise and current profile?" at bounding box center [366, 271] width 415 height 47
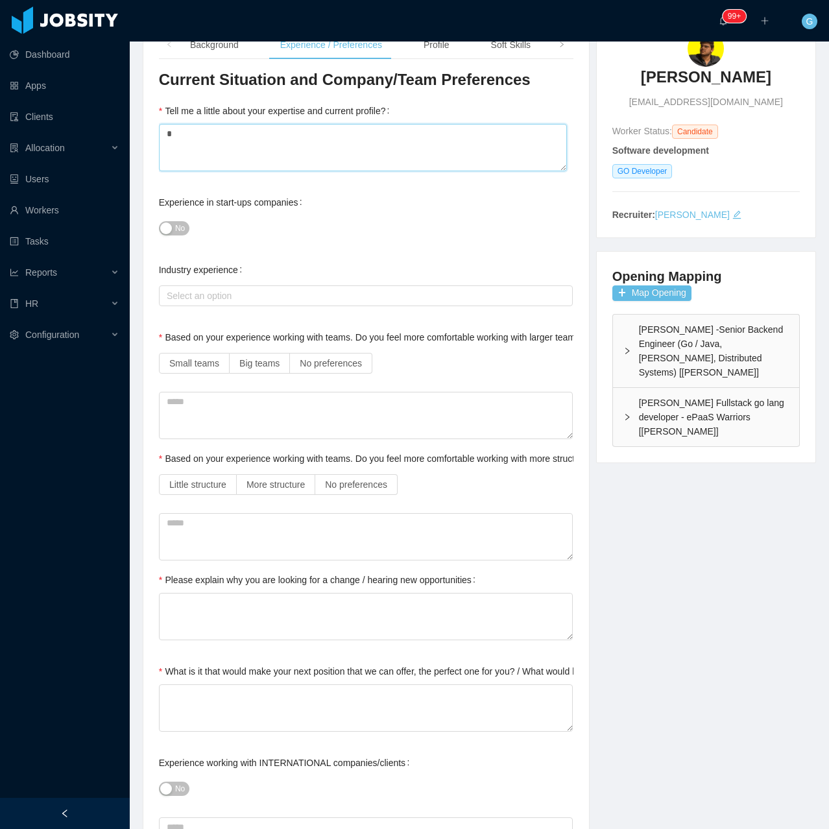
scroll to position [130, 0]
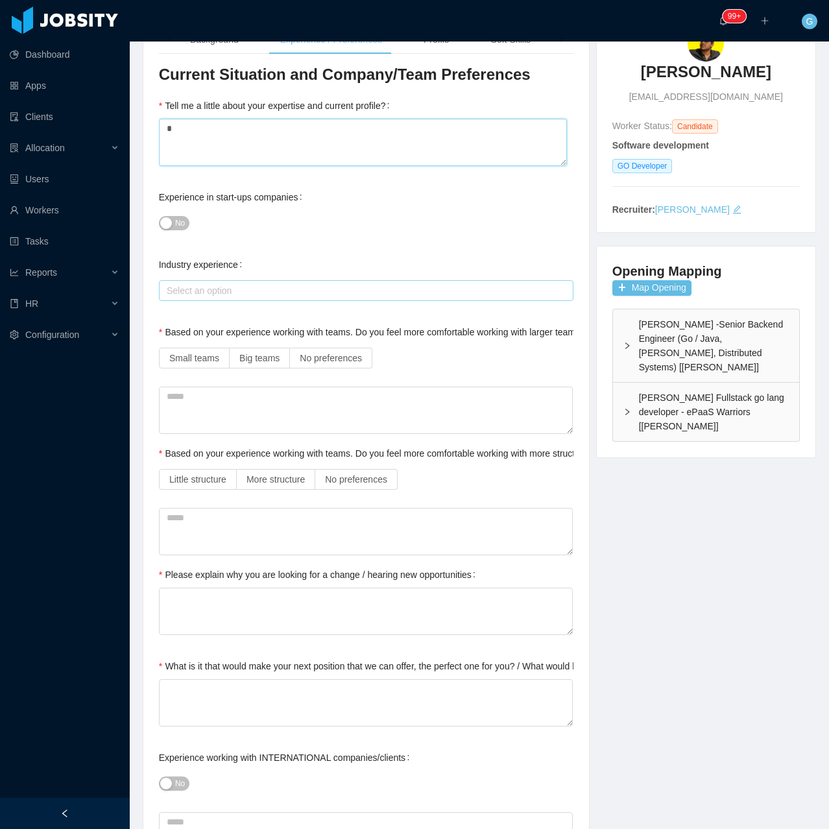
type textarea "*"
click at [204, 283] on div "Select an option" at bounding box center [364, 290] width 403 height 19
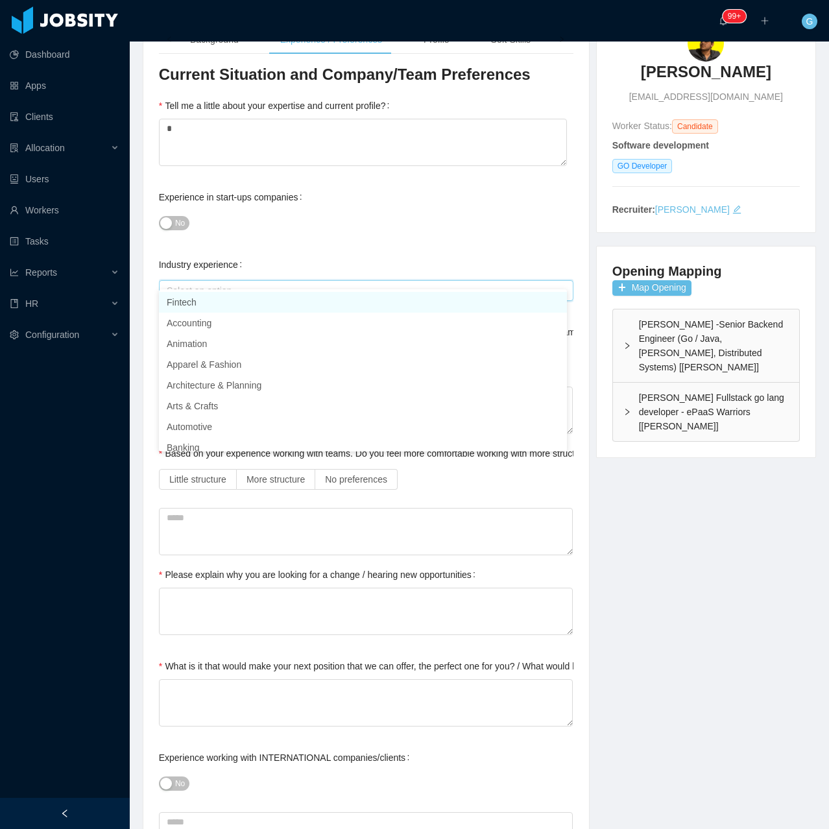
click at [239, 259] on label "Industry experience" at bounding box center [203, 264] width 88 height 10
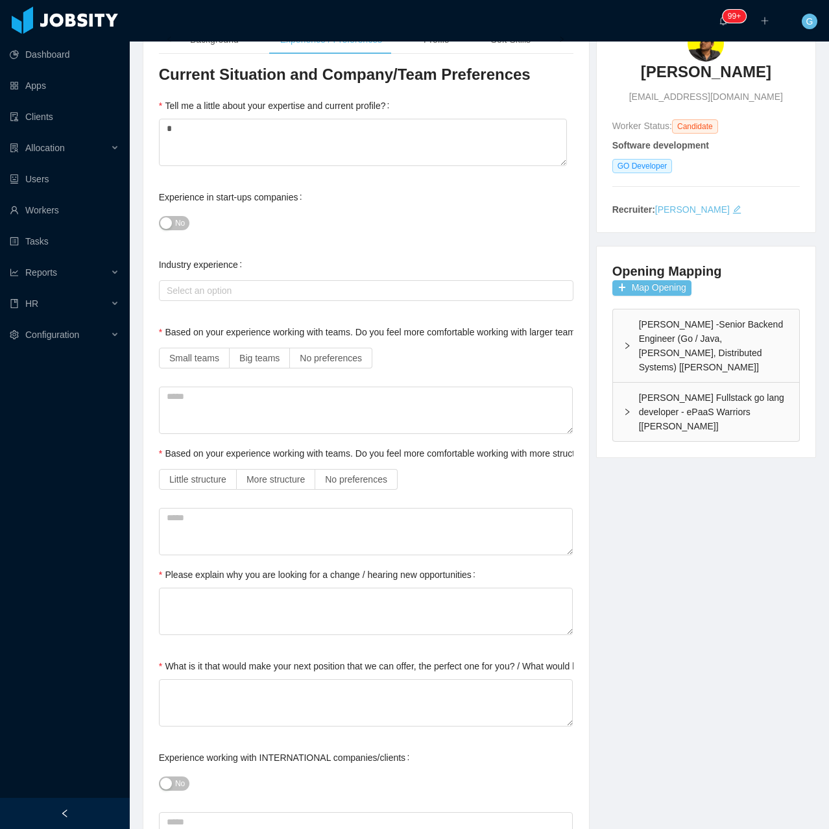
click at [170, 216] on button "No" at bounding box center [174, 223] width 30 height 14
click at [170, 217] on span "Yes" at bounding box center [169, 223] width 13 height 13
click at [325, 352] on label "No preferences" at bounding box center [331, 358] width 82 height 21
click at [354, 474] on span "No preferences" at bounding box center [356, 479] width 62 height 10
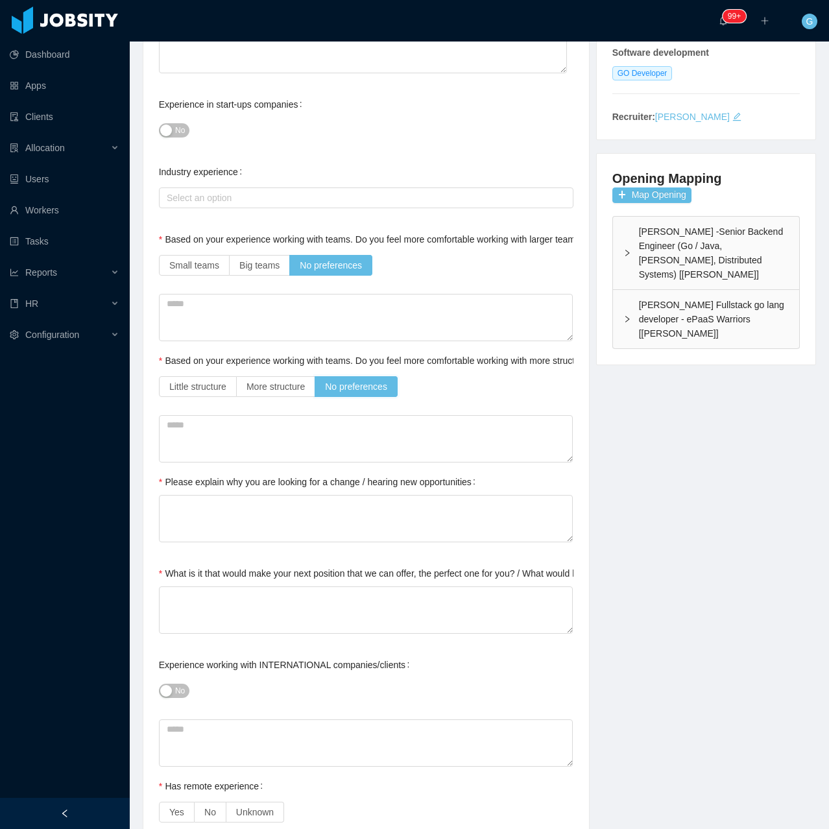
scroll to position [259, 0]
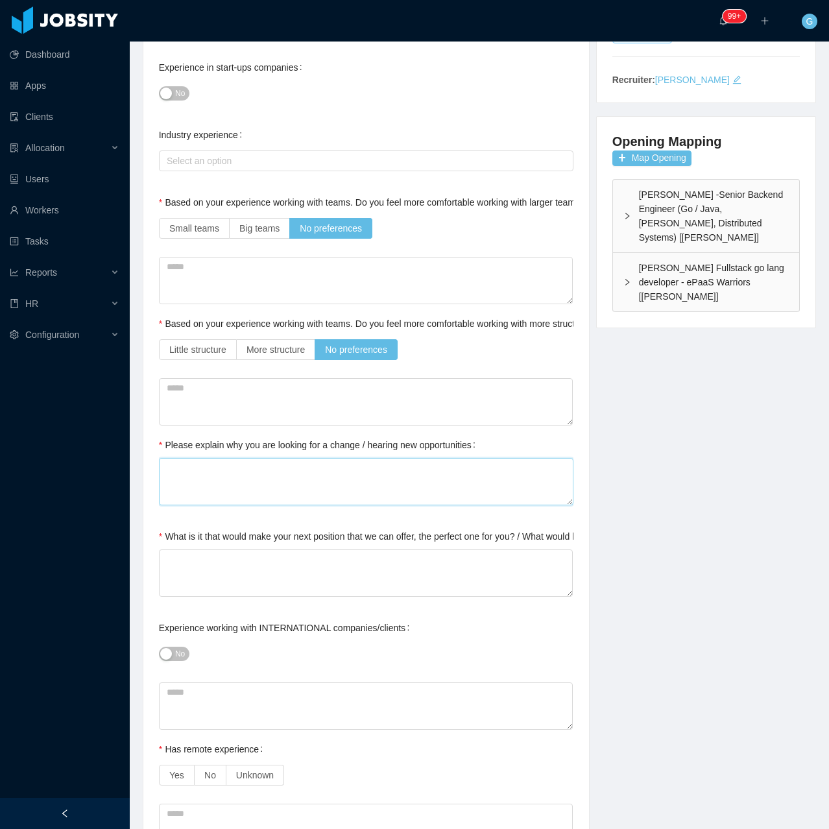
click at [202, 487] on textarea "Please explain why you are looking for a change / hearing new opportunities" at bounding box center [366, 481] width 415 height 47
type textarea "*"
click at [190, 549] on textarea "What is it that would make your next position that we can offer, the perfect on…" at bounding box center [366, 572] width 415 height 47
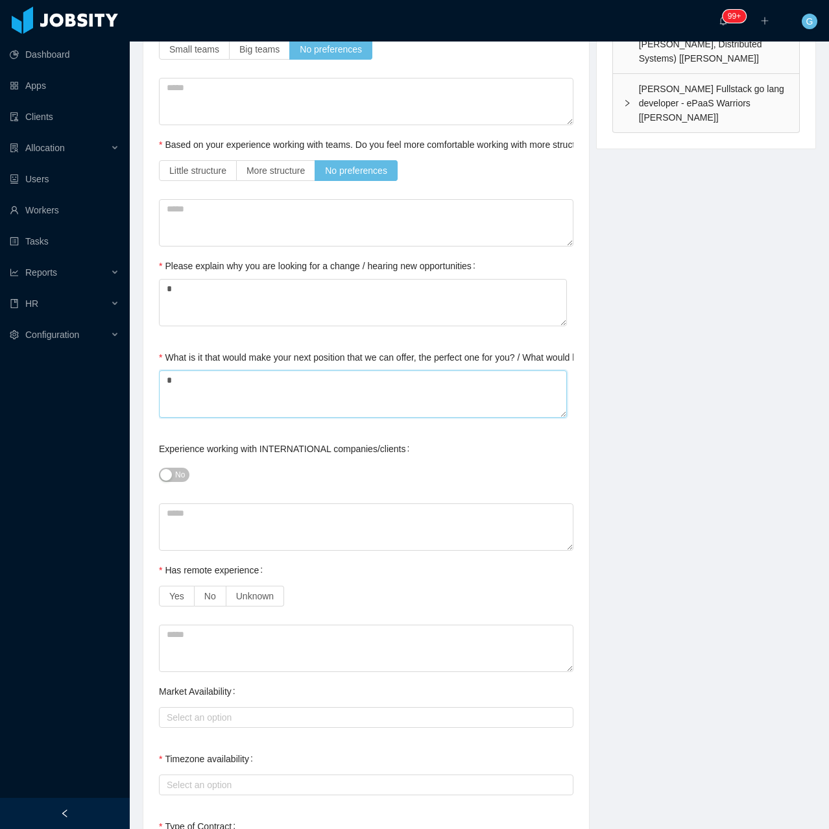
scroll to position [454, 0]
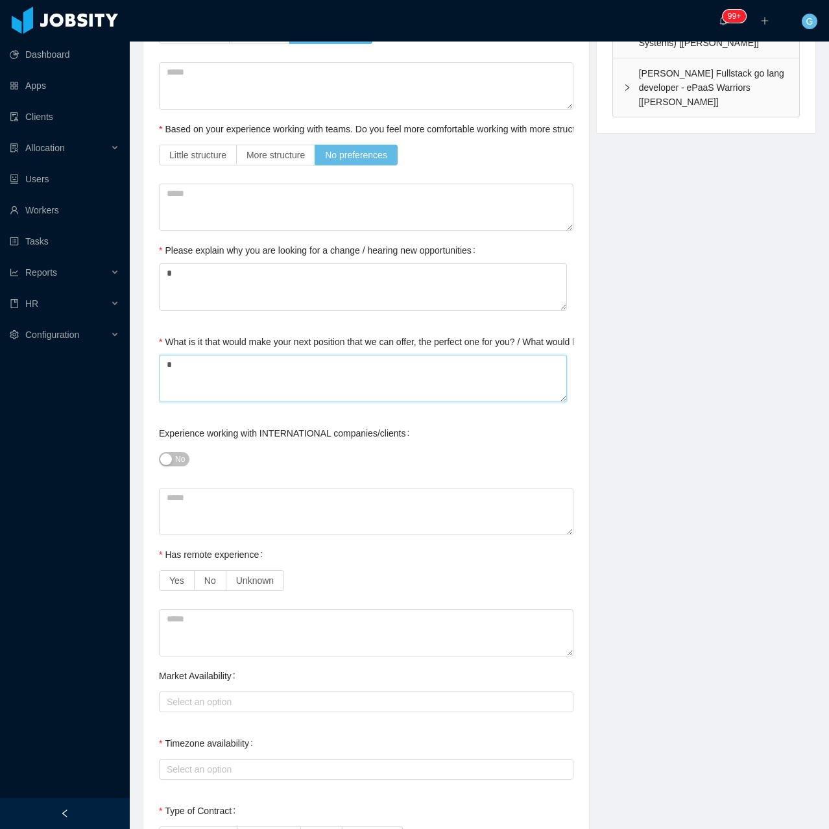
type textarea "*"
click at [174, 452] on button "No" at bounding box center [174, 459] width 30 height 14
click at [182, 574] on label "Yes" at bounding box center [177, 580] width 36 height 21
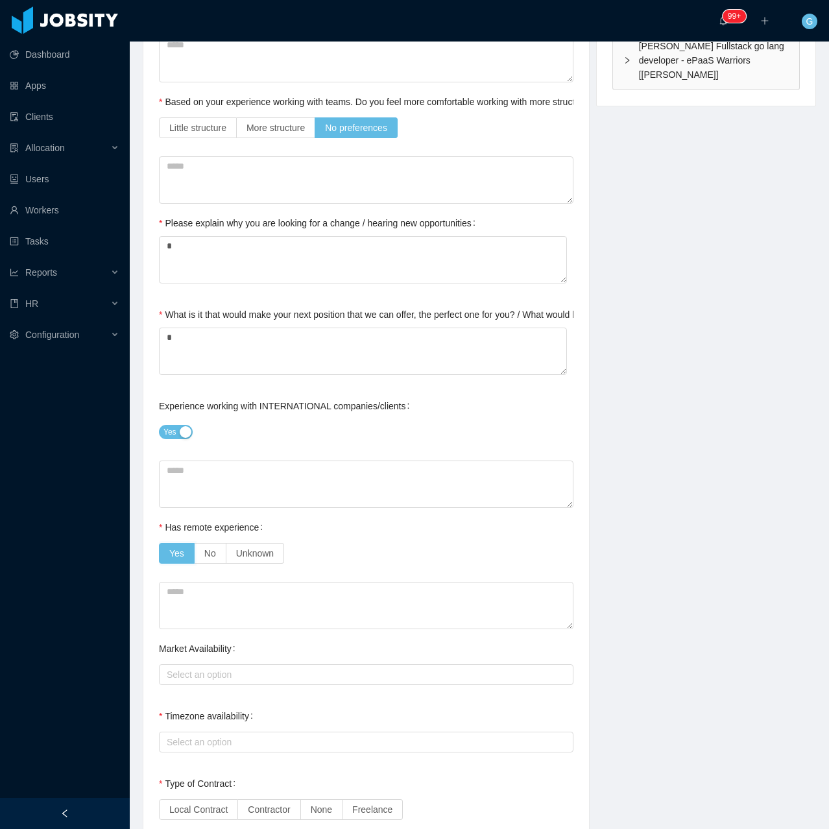
scroll to position [649, 0]
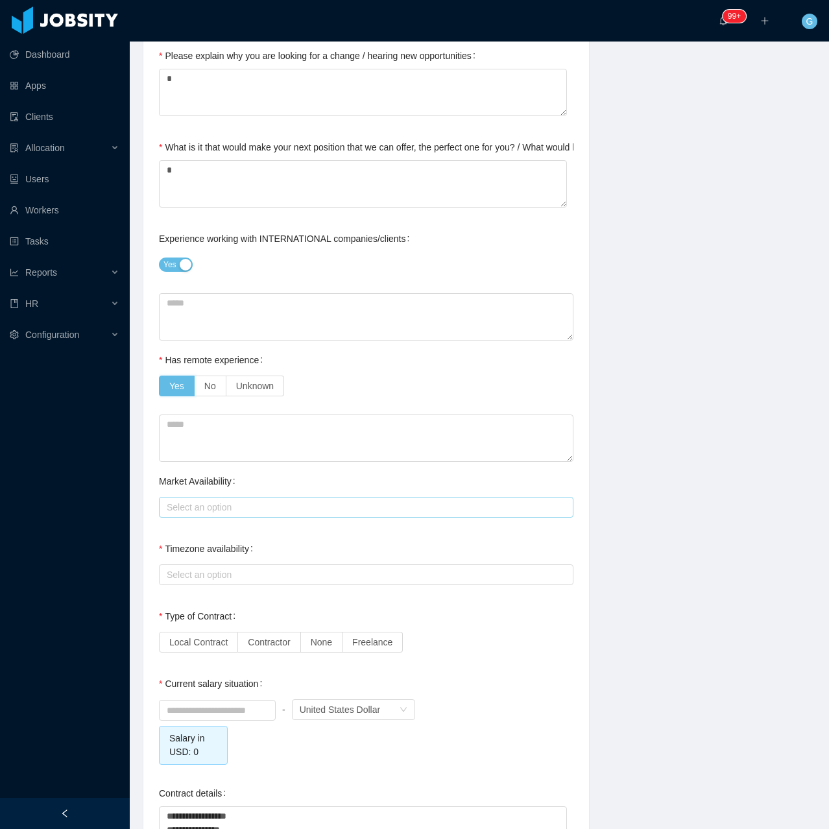
click at [199, 501] on div "Select an option" at bounding box center [363, 507] width 393 height 13
click at [179, 520] on li "America" at bounding box center [363, 519] width 408 height 21
click at [121, 483] on div "Dashboard Apps Clients Allocation Users Workers Tasks Reports HR Configuration" at bounding box center [65, 383] width 130 height 767
click at [173, 568] on div "Select an option" at bounding box center [363, 574] width 393 height 13
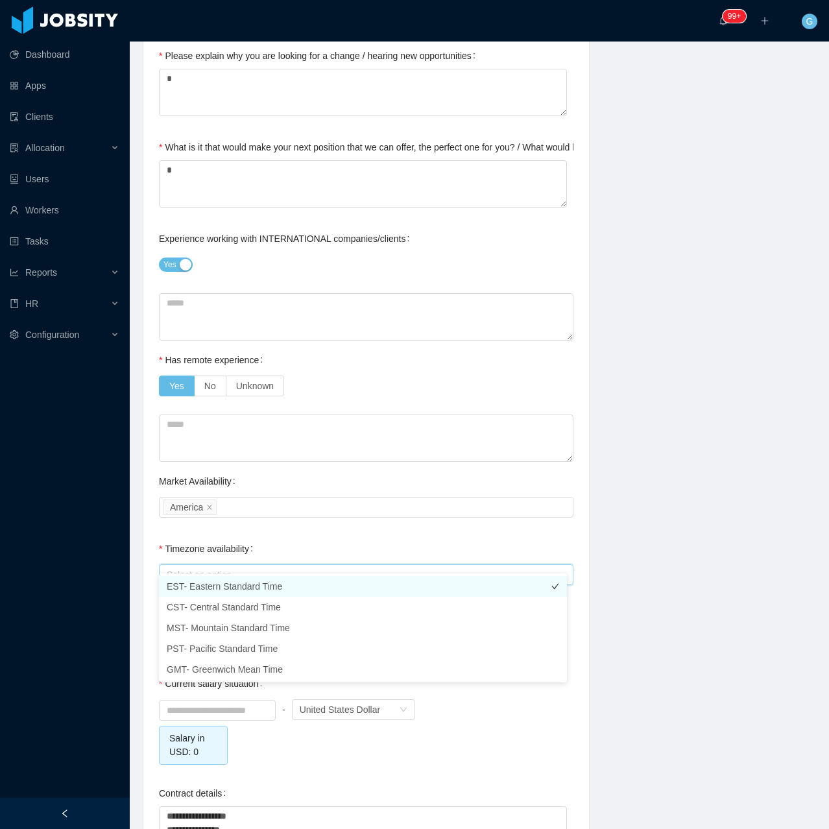
click at [192, 581] on li "EST- Eastern Standard Time" at bounding box center [363, 586] width 408 height 21
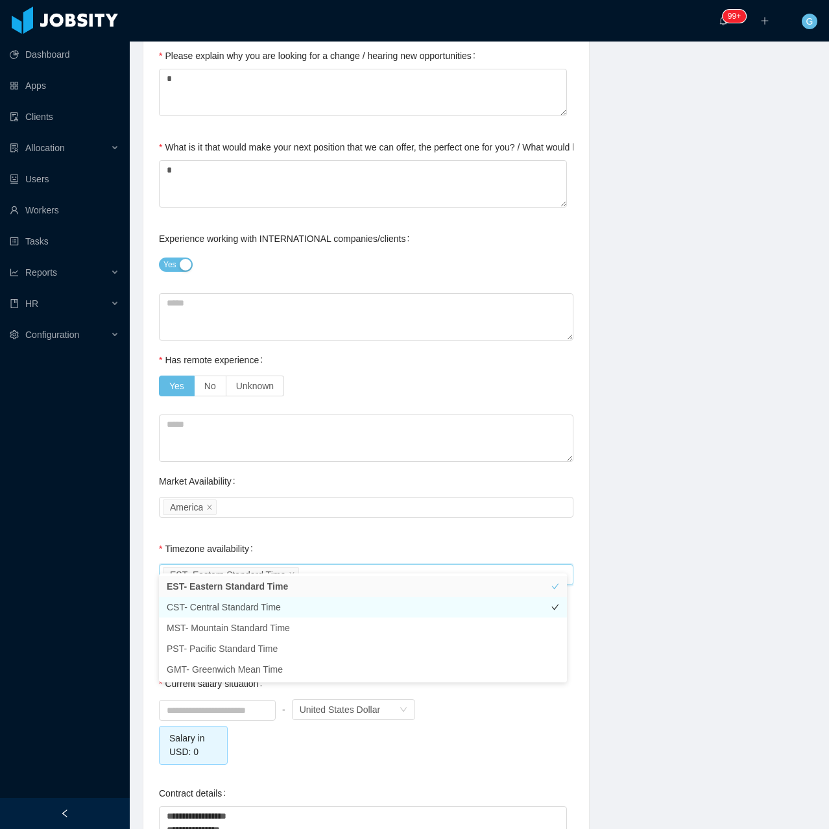
click at [187, 597] on li "CST- Central Standard Time" at bounding box center [363, 607] width 408 height 21
click at [142, 531] on div "Background Experience / Preferences Profile Soft Skills Language Notes General …" at bounding box center [365, 344] width 453 height 1709
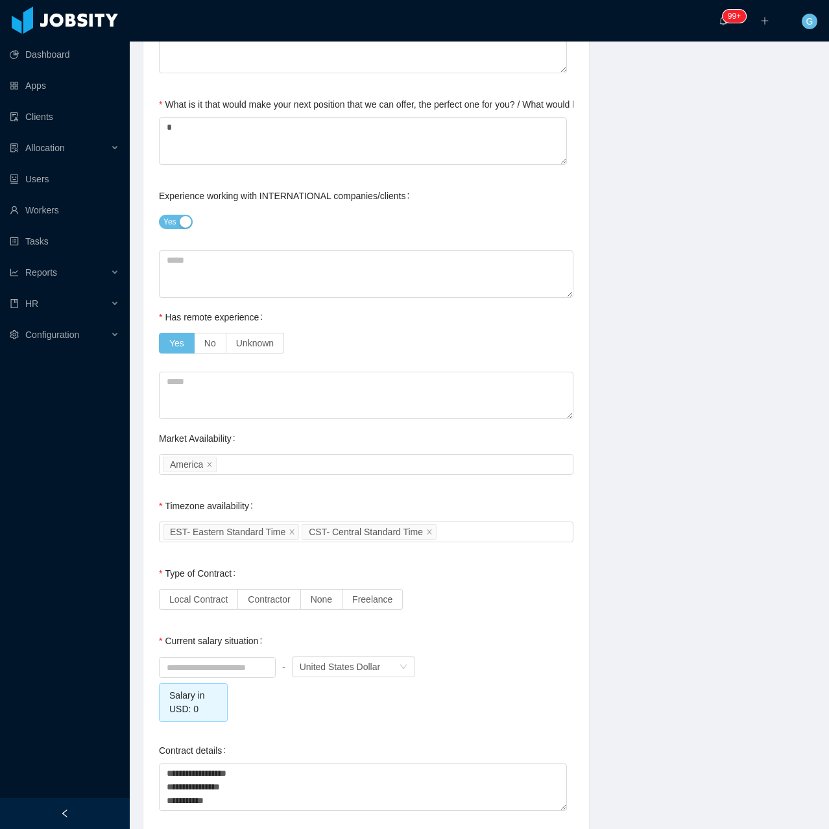
scroll to position [843, 0]
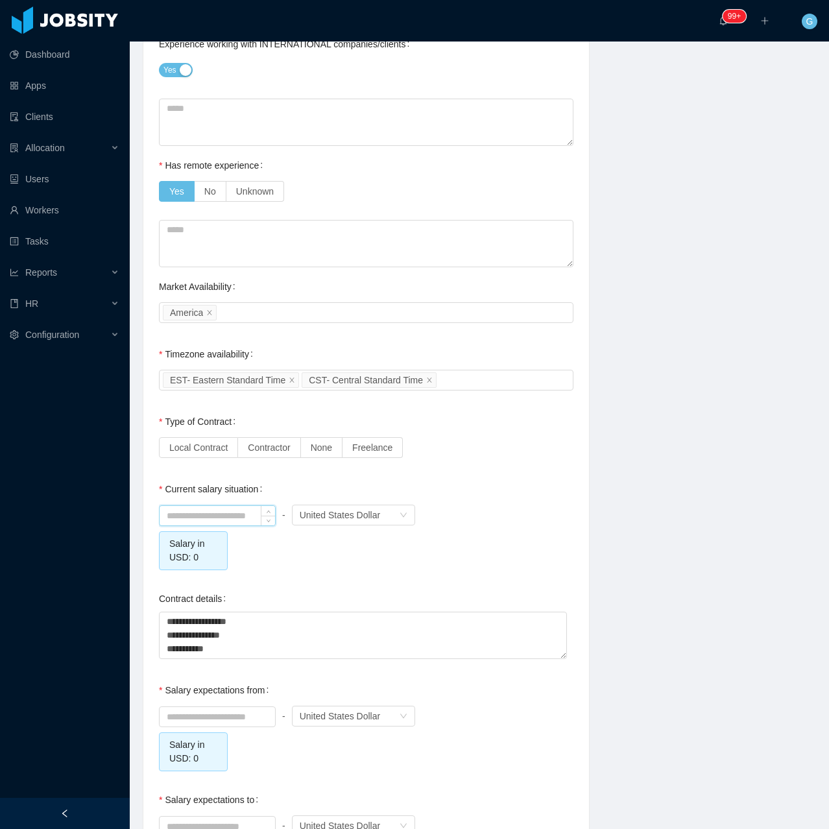
click at [197, 506] on input at bounding box center [217, 515] width 115 height 19
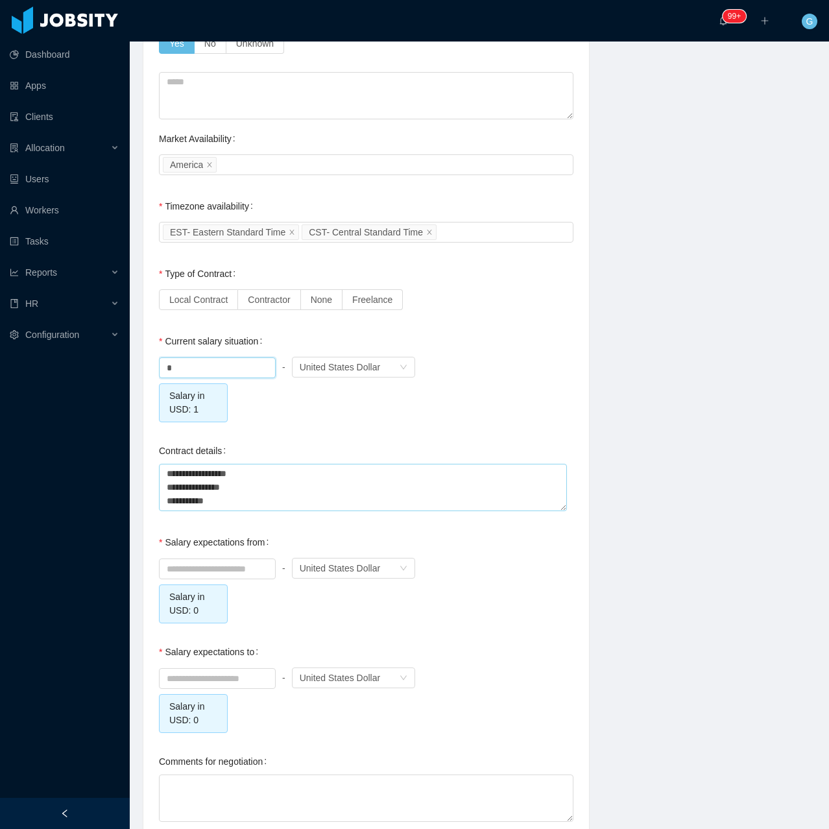
scroll to position [1050, 0]
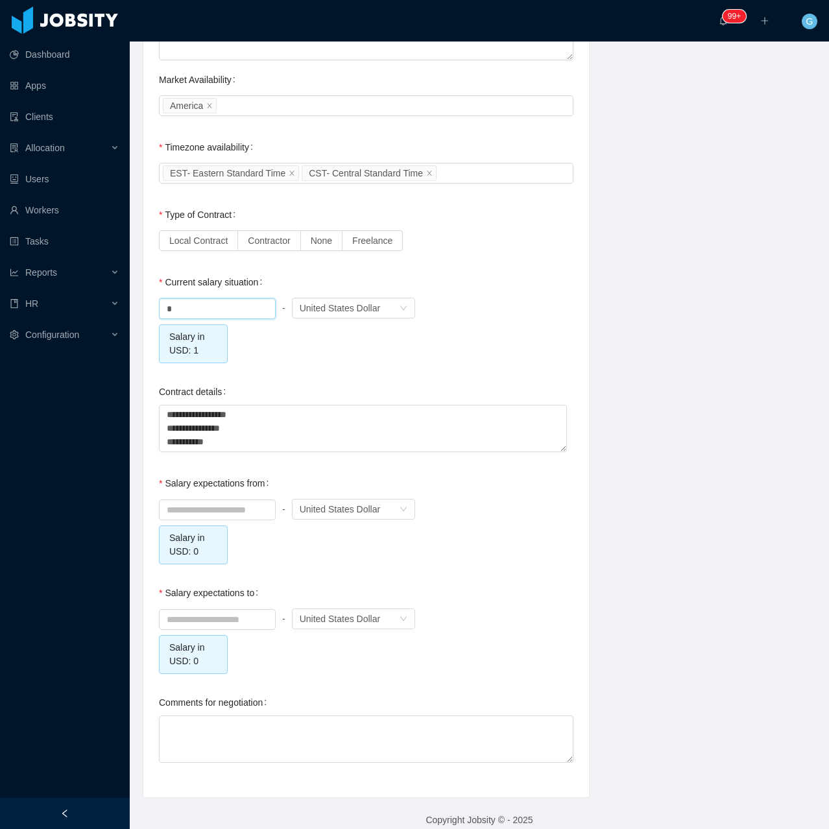
type input "****"
click at [221, 485] on div "Salary expectations from - Currency United States Dollar Salary in USD: 0" at bounding box center [366, 517] width 415 height 94
click at [224, 501] on input at bounding box center [217, 509] width 115 height 19
type input "*******"
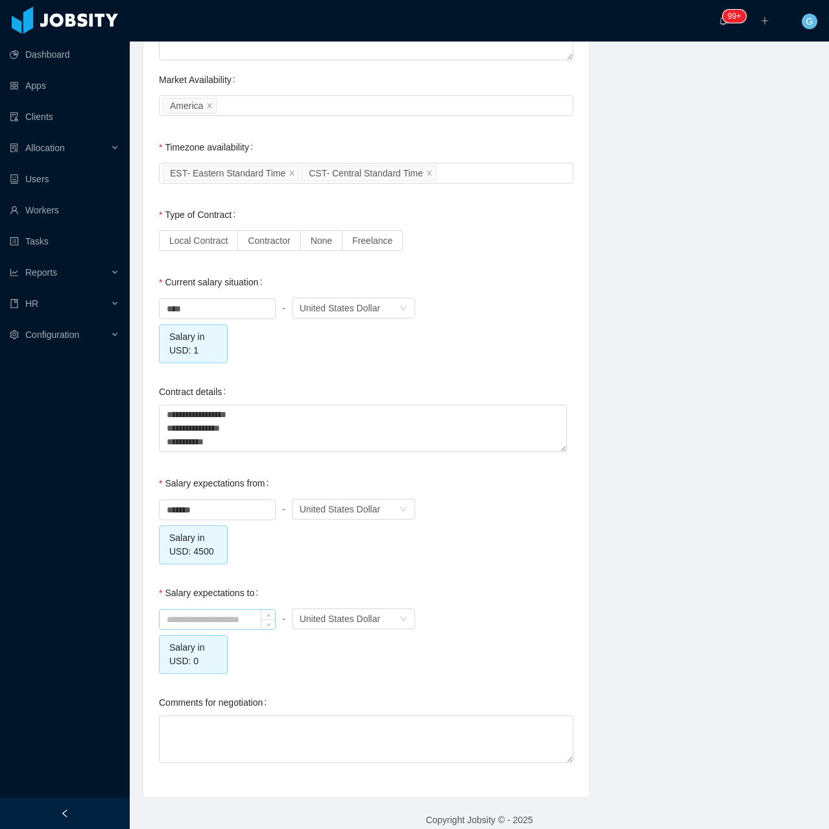
click at [193, 614] on input at bounding box center [217, 619] width 115 height 19
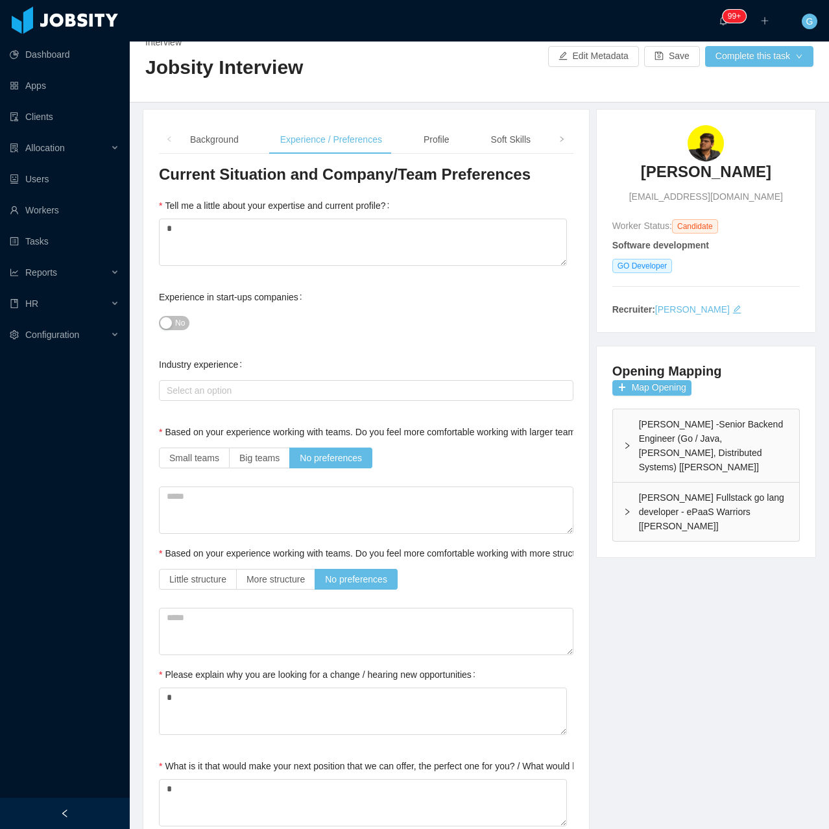
scroll to position [12, 0]
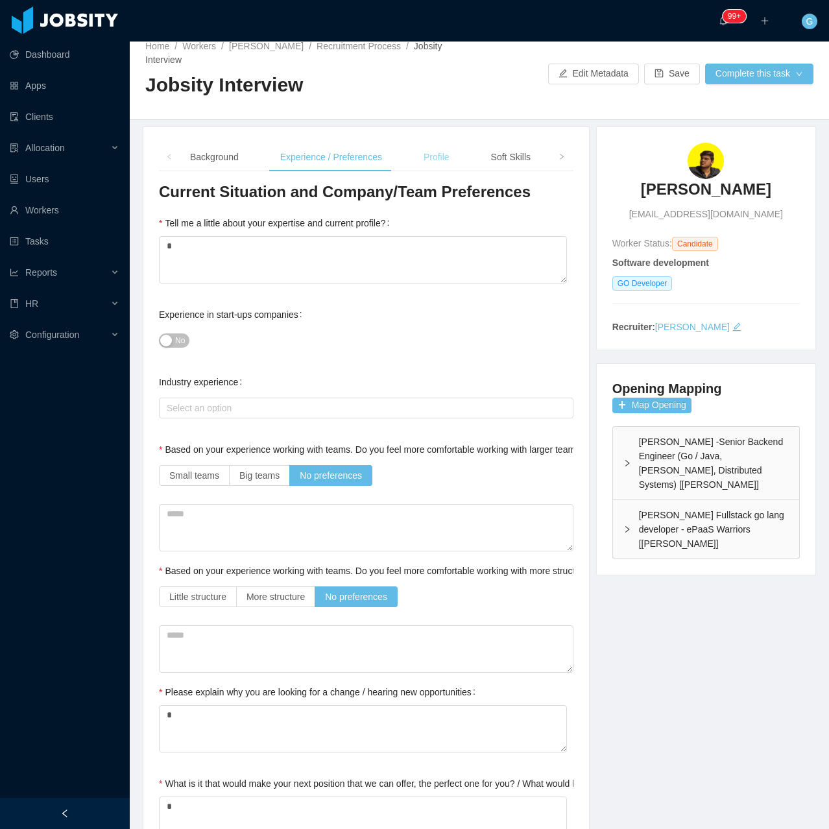
type input "*******"
click at [425, 146] on div "Profile" at bounding box center [436, 157] width 47 height 29
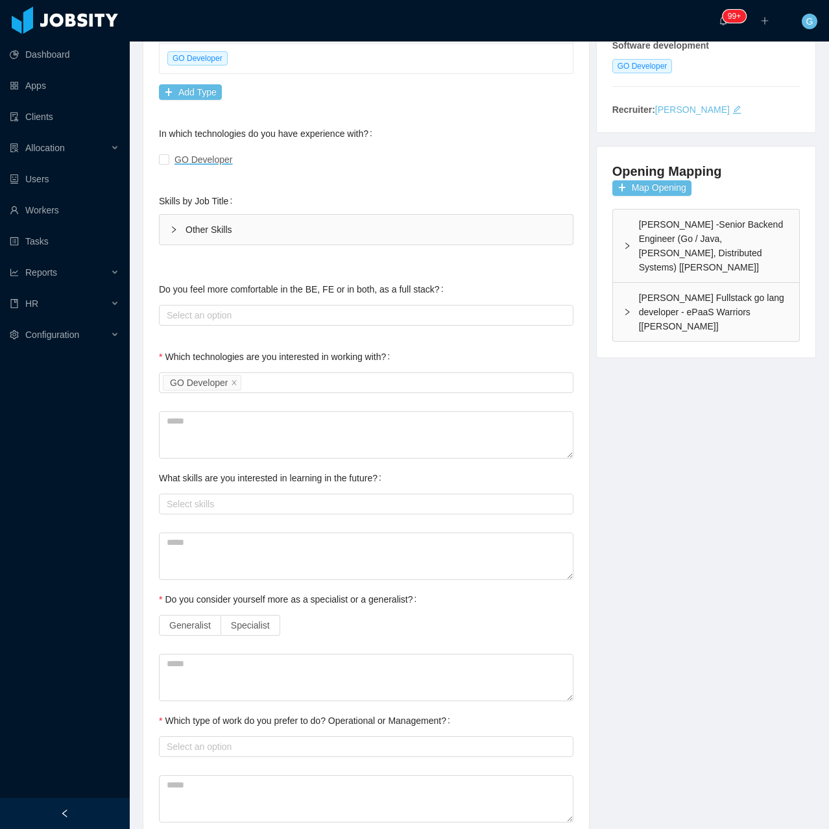
scroll to position [278, 0]
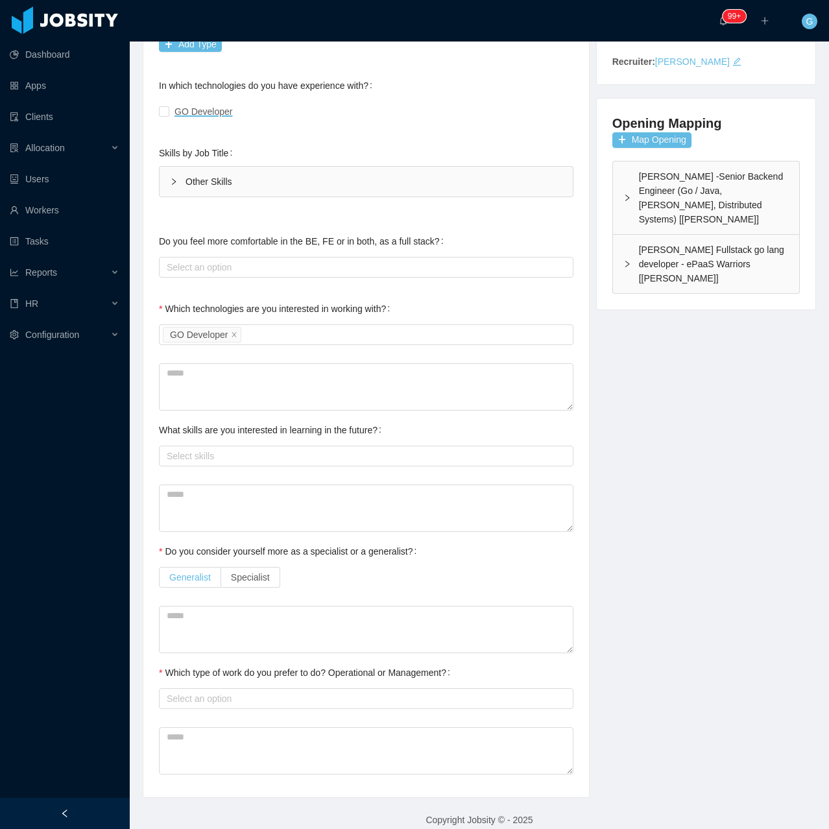
click at [178, 572] on span "Generalist" at bounding box center [190, 577] width 42 height 10
click at [224, 698] on div "Technical Profile and Role Preference Which technologies have you been most inv…" at bounding box center [366, 348] width 415 height 865
click at [217, 692] on div "Select an option" at bounding box center [363, 698] width 393 height 13
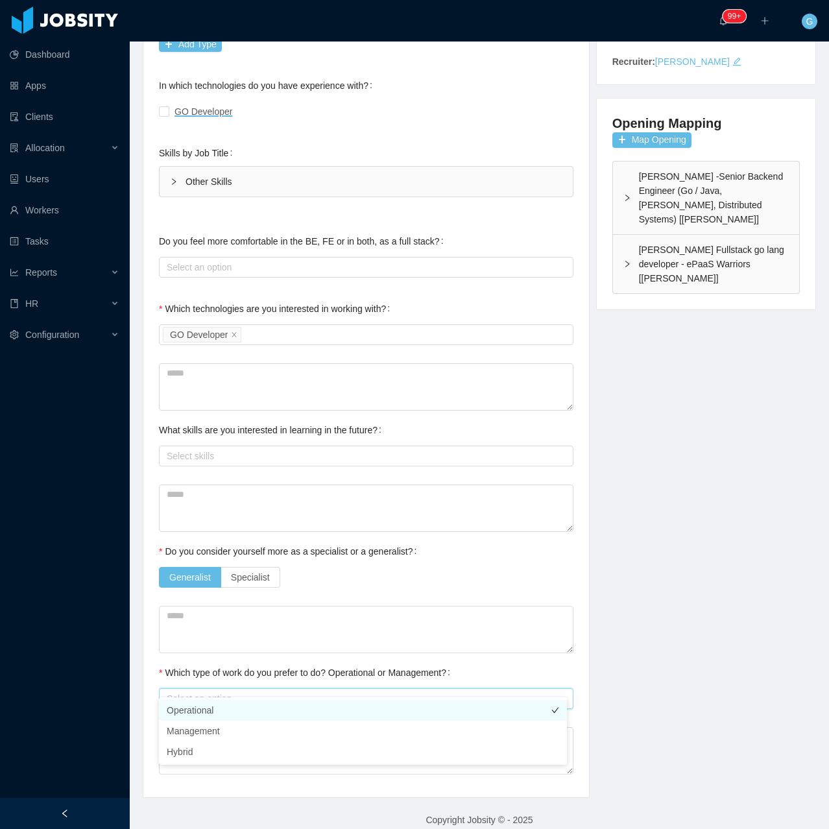
click at [180, 714] on li "Operational" at bounding box center [363, 710] width 408 height 21
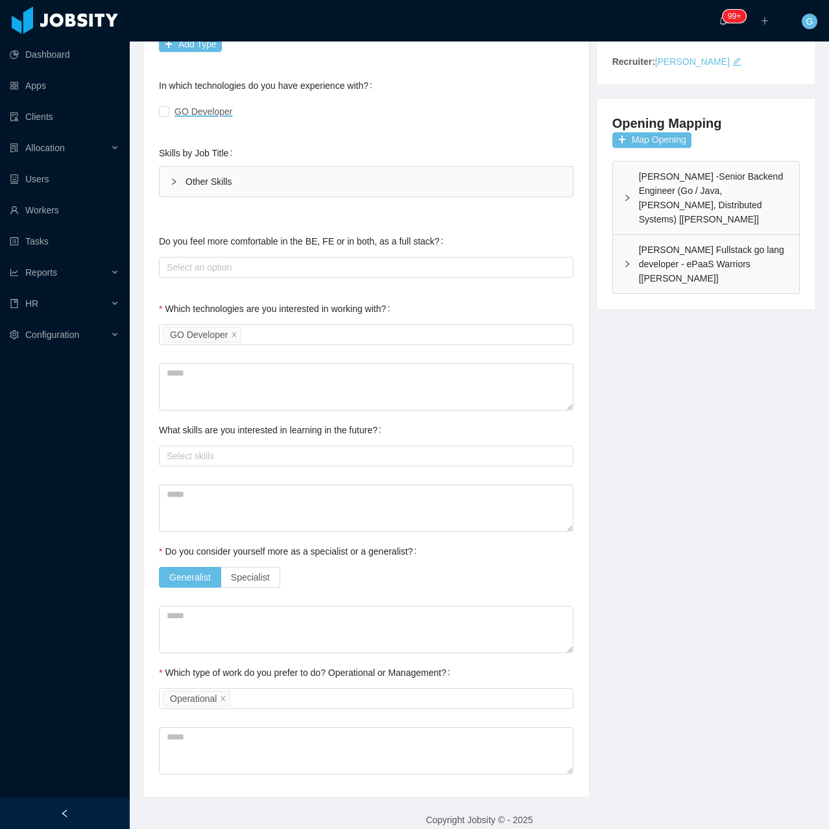
click at [335, 640] on div "Technical Profile and Role Preference Which technologies have you been most inv…" at bounding box center [366, 348] width 415 height 865
click at [221, 695] on icon "icon: close" at bounding box center [223, 698] width 6 height 6
click at [226, 692] on div "Select an option" at bounding box center [363, 698] width 393 height 13
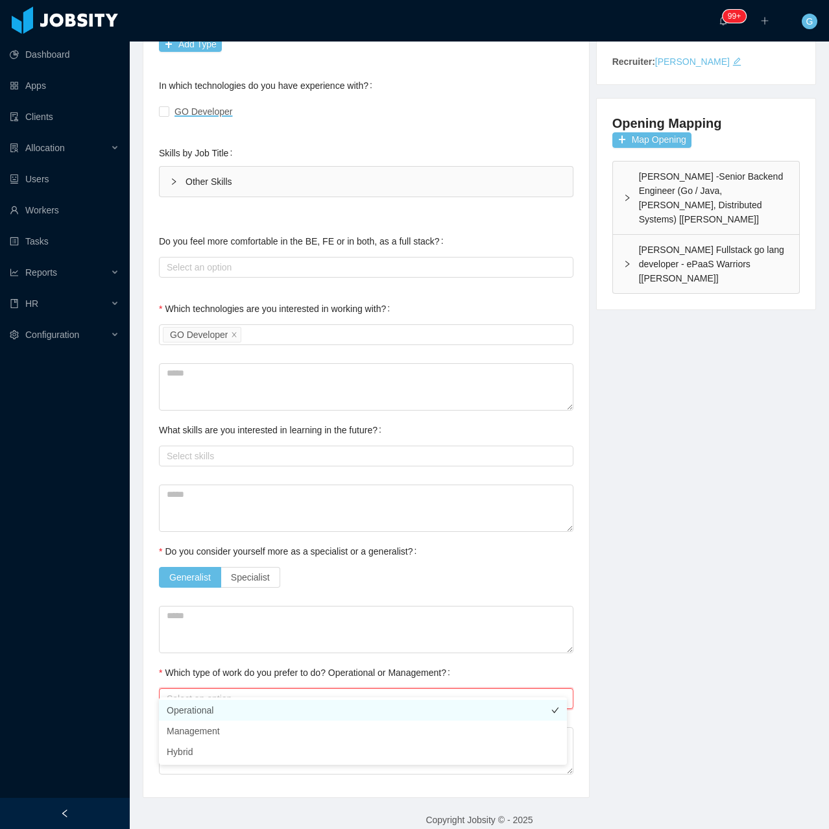
click at [195, 708] on li "Operational" at bounding box center [363, 710] width 408 height 21
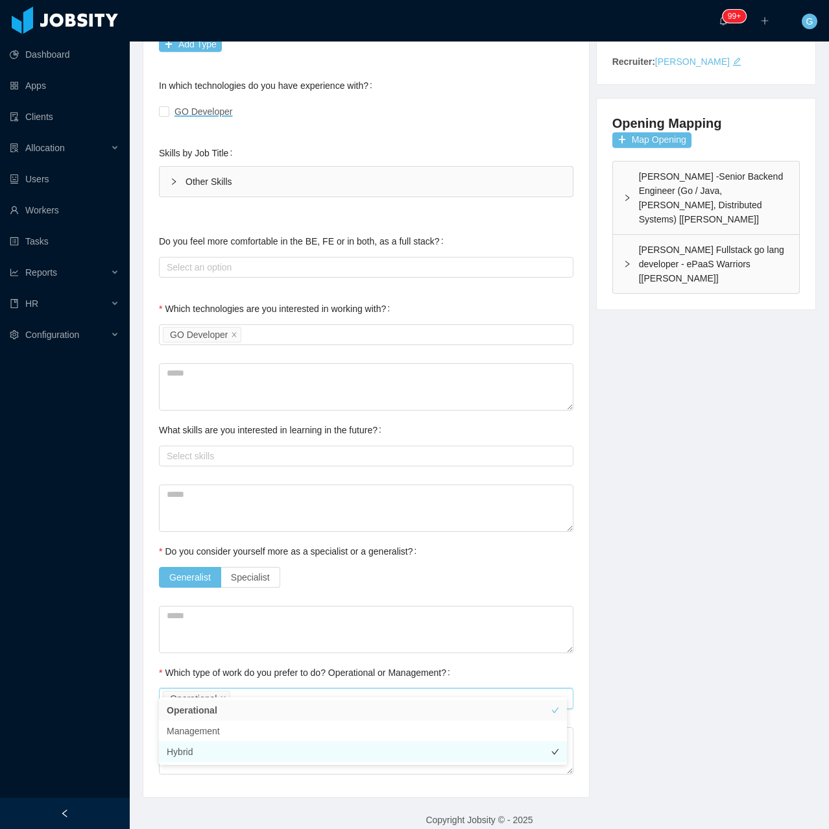
click at [189, 761] on li "Hybrid" at bounding box center [363, 751] width 408 height 21
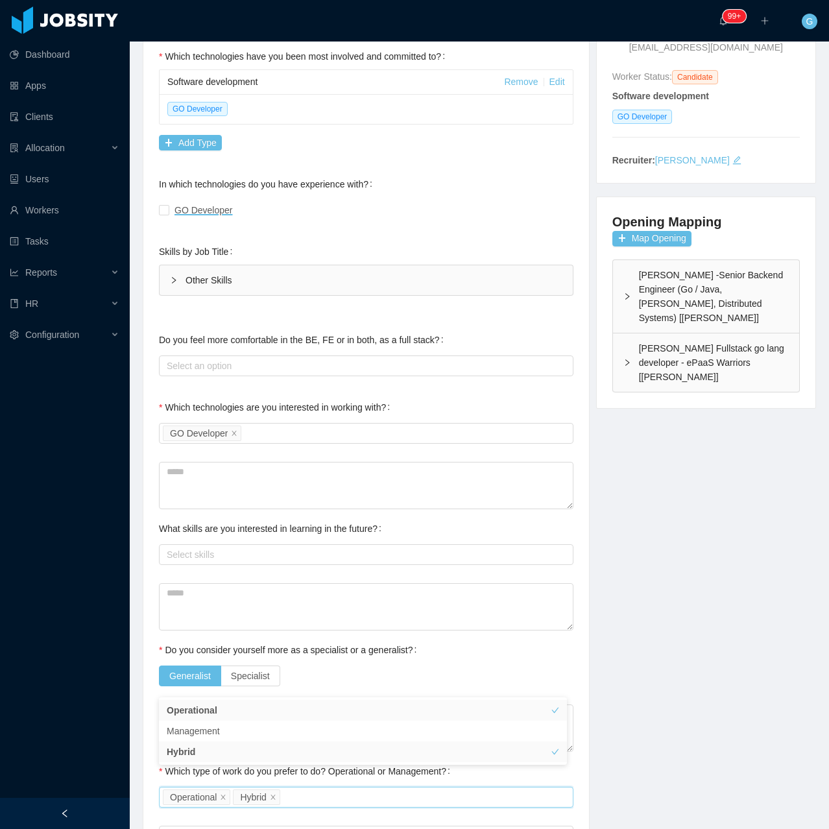
scroll to position [0, 0]
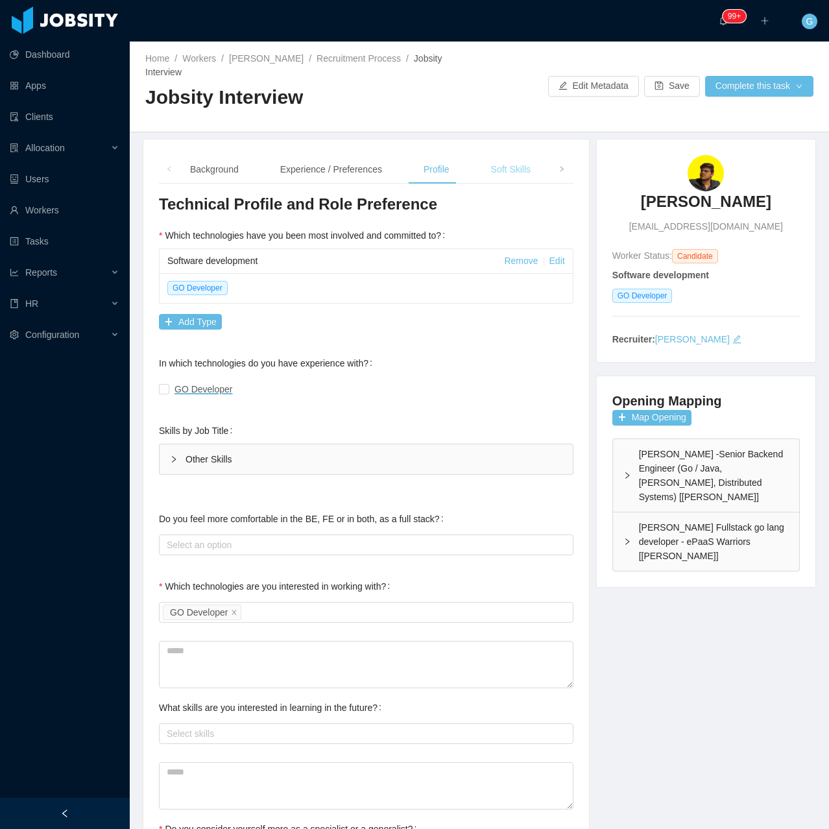
click at [498, 155] on div "Soft Skills" at bounding box center [511, 169] width 60 height 29
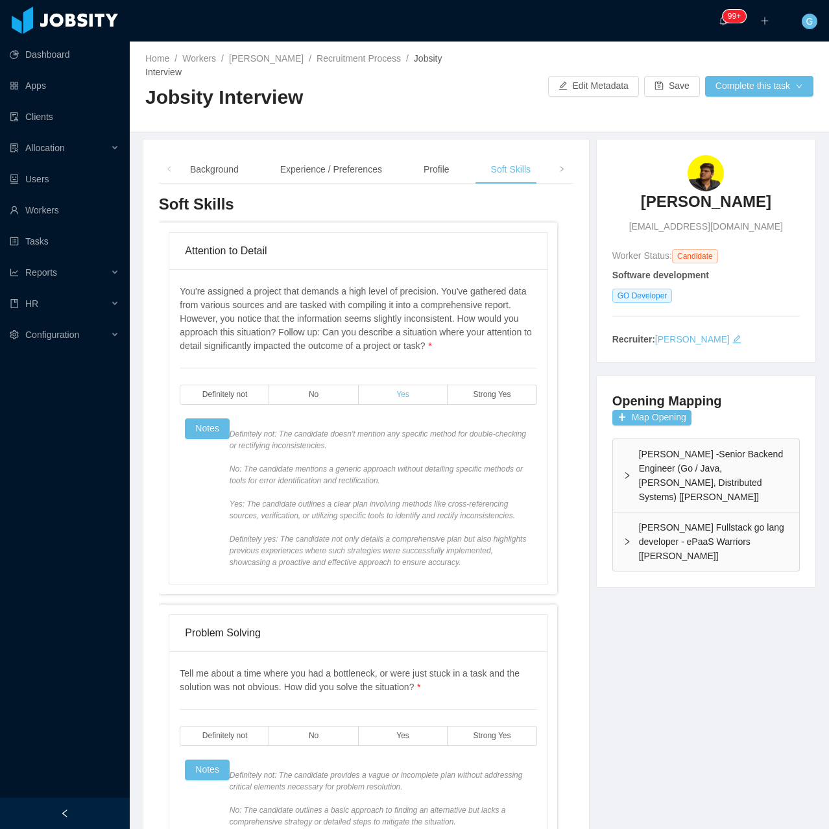
click at [400, 386] on label "Yes" at bounding box center [403, 395] width 89 height 20
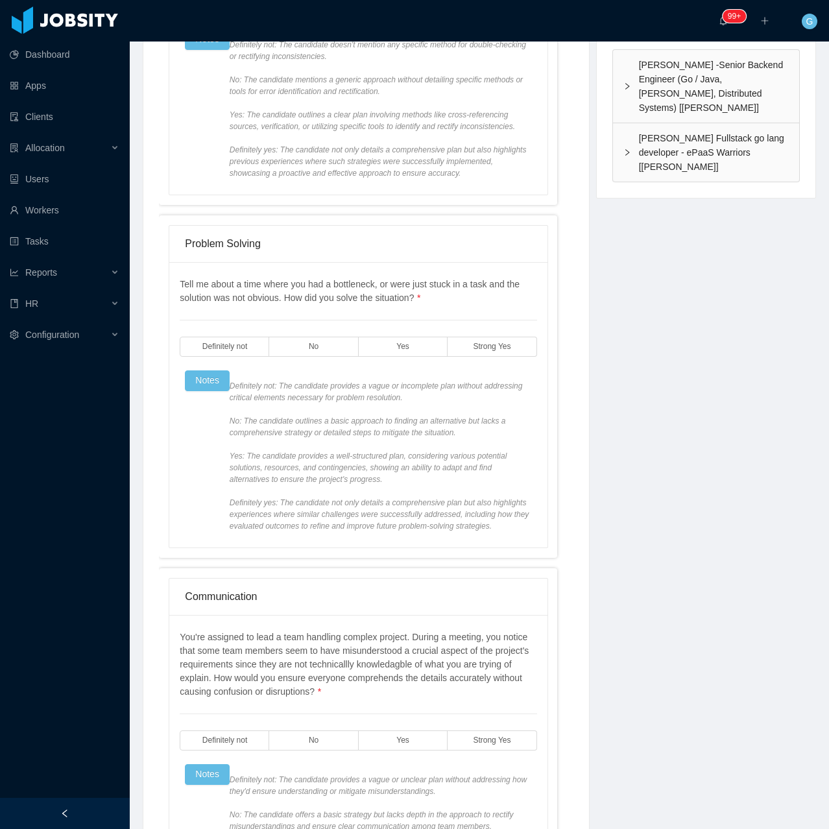
click at [401, 358] on div "Tell me about a time where you had a bottleneck, or were just stuck in a task a…" at bounding box center [358, 405] width 357 height 254
click at [405, 337] on label "Yes" at bounding box center [403, 347] width 89 height 20
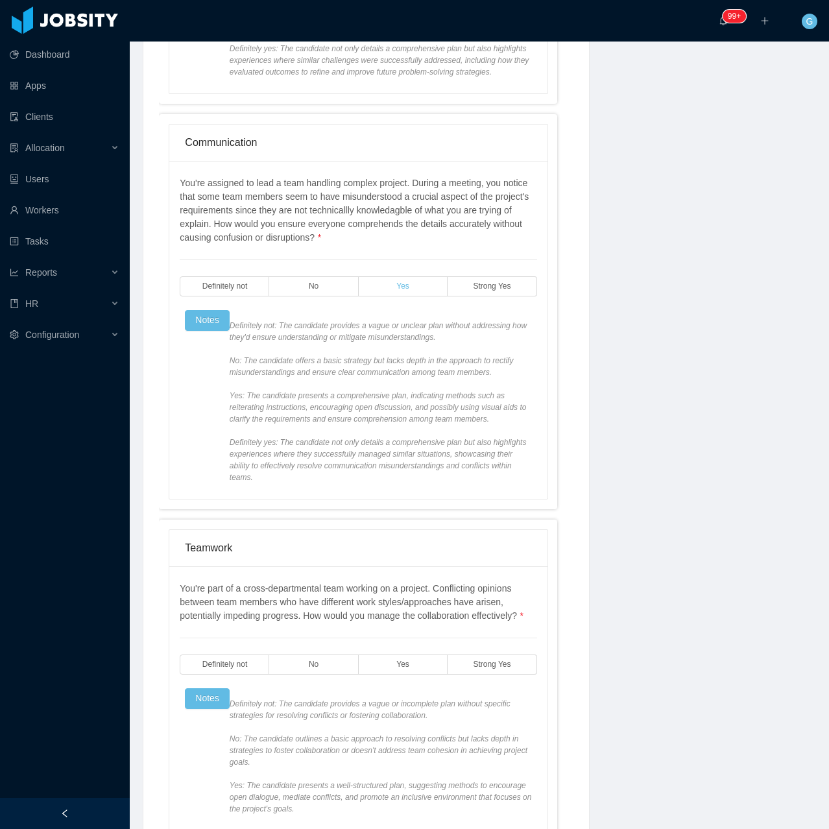
click at [398, 279] on label "Yes" at bounding box center [403, 286] width 89 height 20
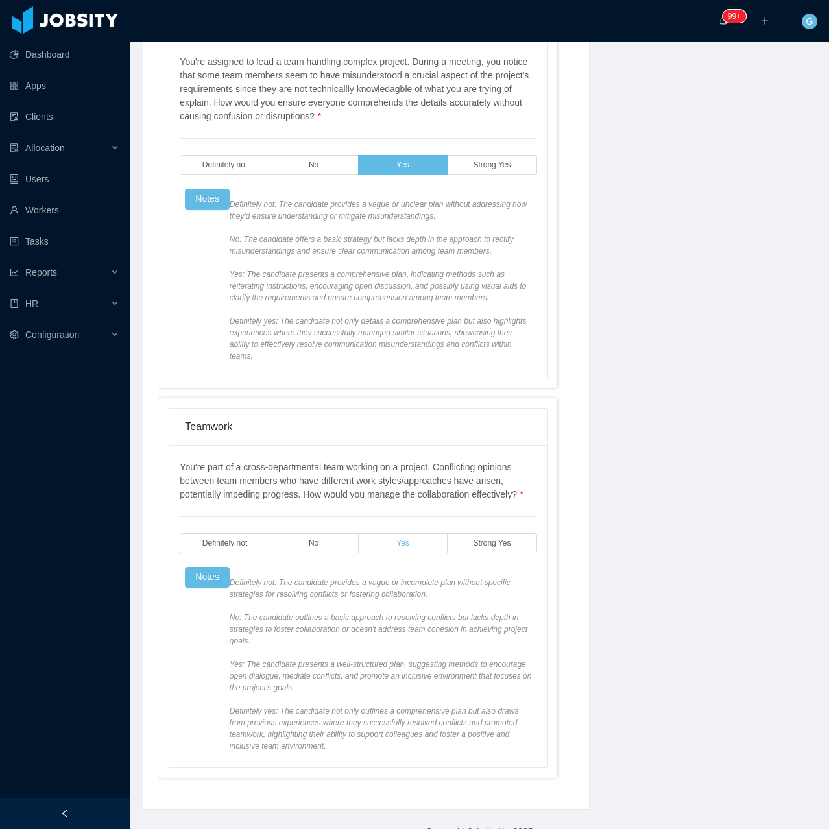
click at [379, 533] on label "Yes" at bounding box center [403, 543] width 89 height 20
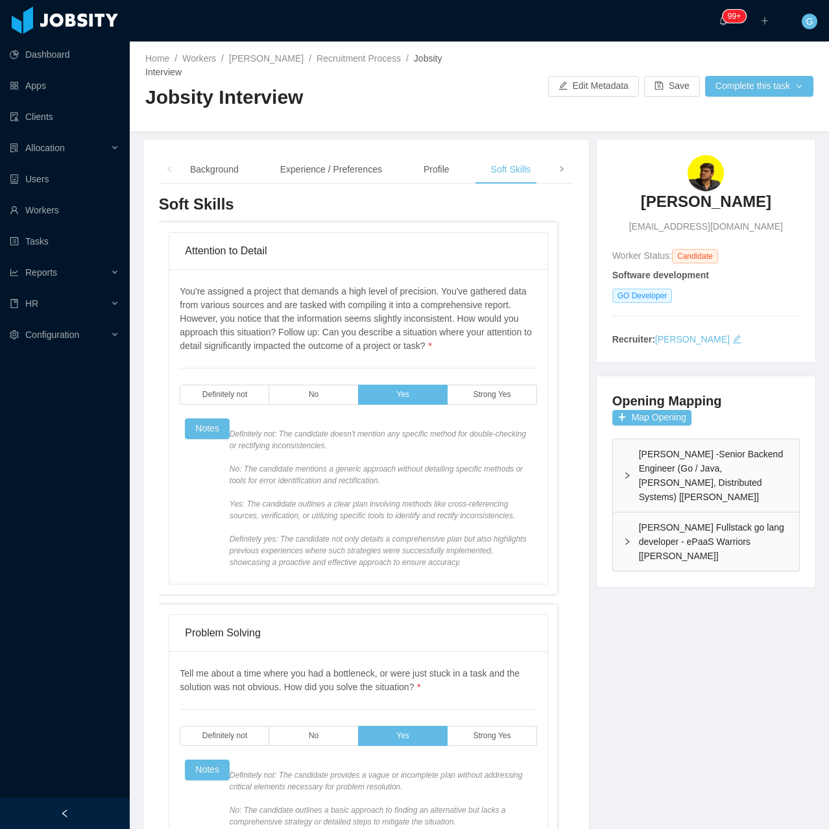
click at [551, 155] on span at bounding box center [561, 169] width 21 height 29
click at [460, 161] on div "Language" at bounding box center [456, 169] width 61 height 29
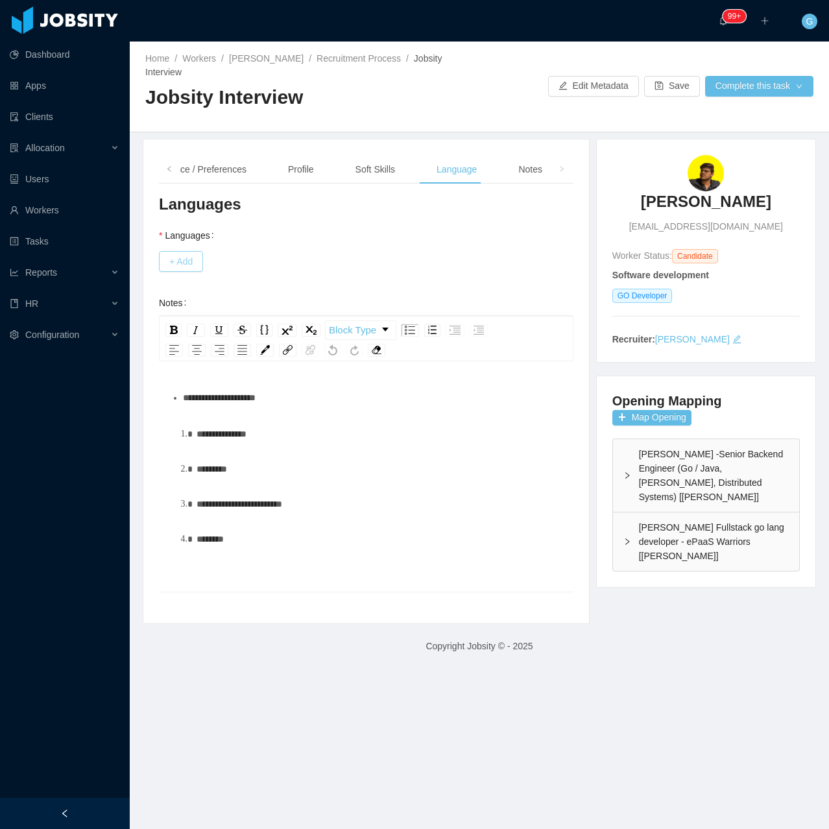
click at [173, 252] on button "+ Add" at bounding box center [181, 261] width 44 height 21
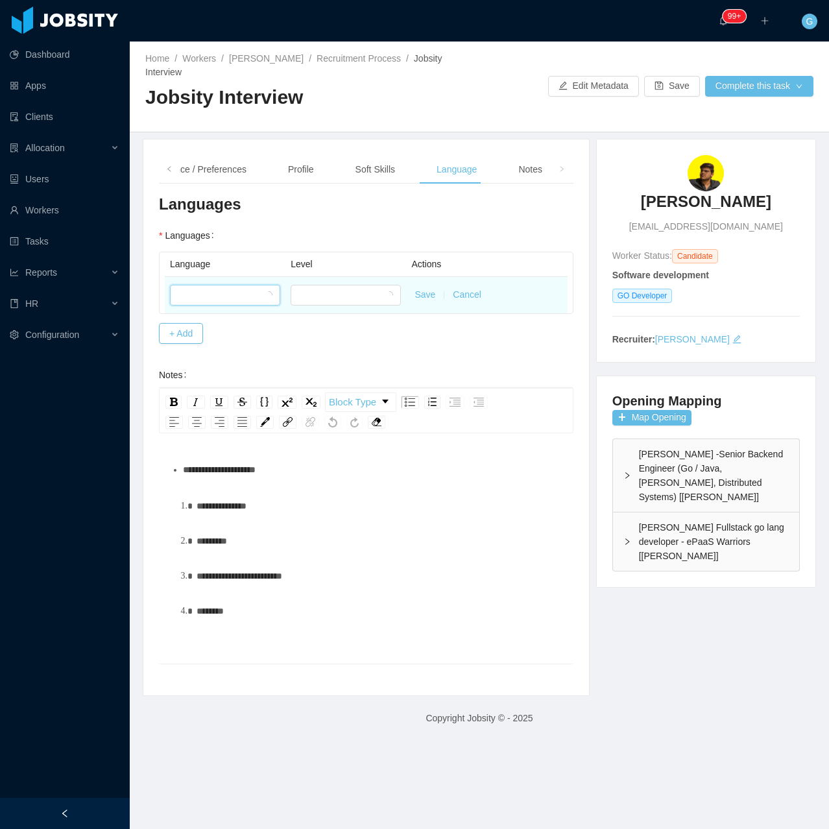
click at [234, 285] on div at bounding box center [221, 294] width 86 height 19
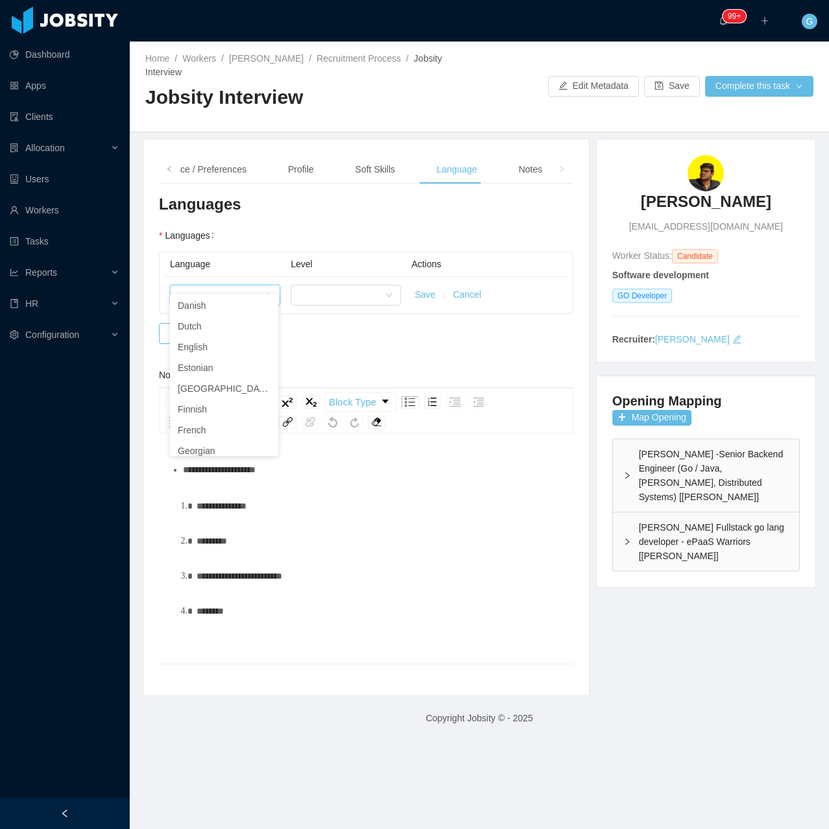
scroll to position [259, 0]
click at [230, 343] on li "English" at bounding box center [224, 338] width 108 height 21
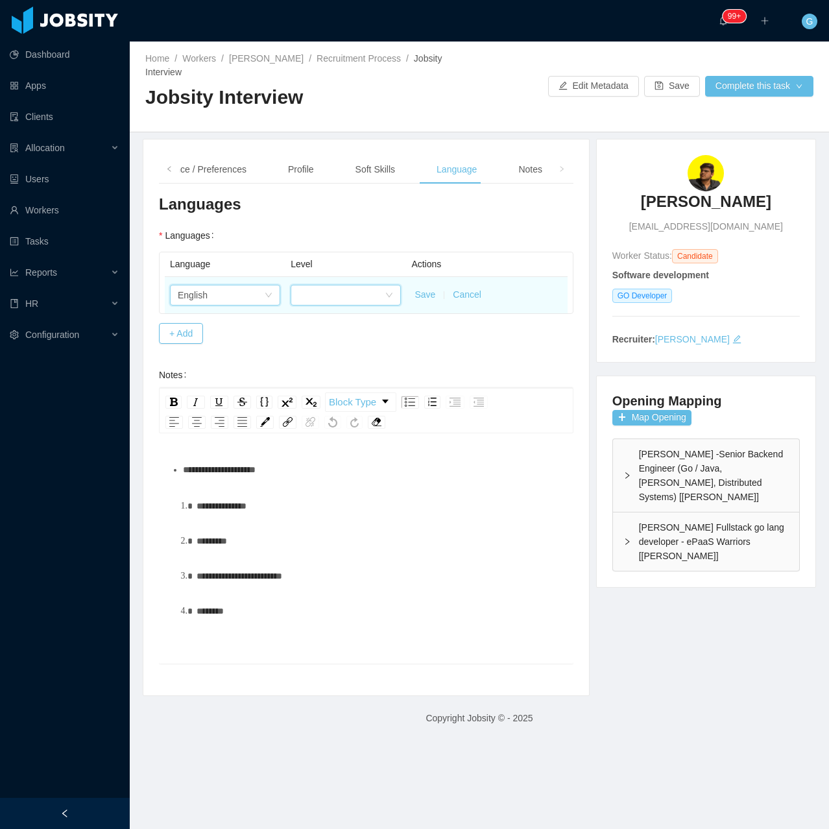
click at [323, 285] on div at bounding box center [341, 294] width 86 height 19
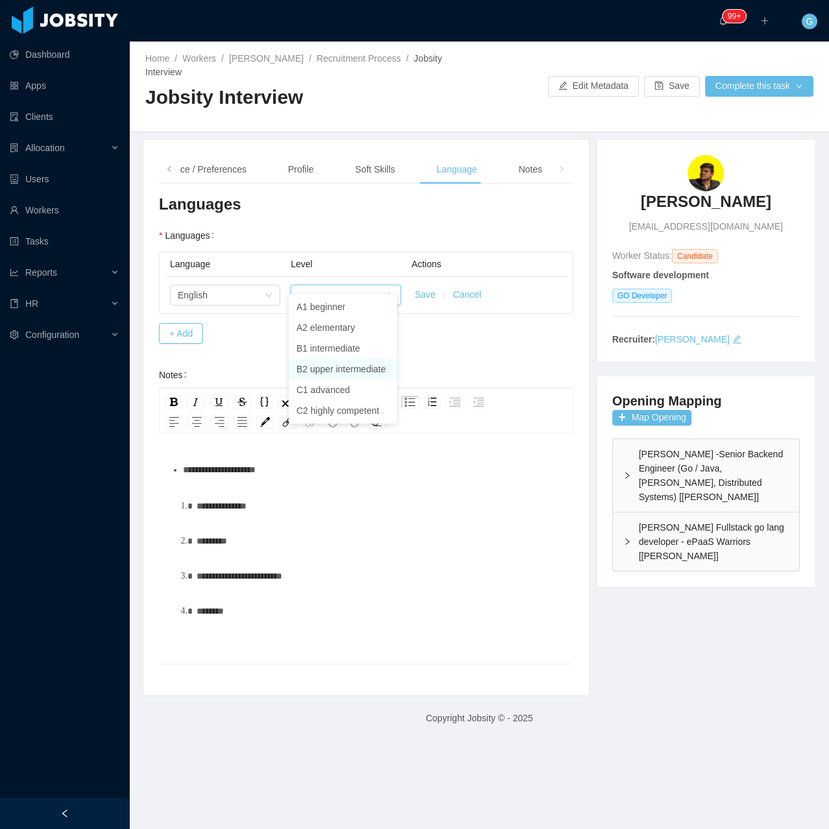
click at [317, 366] on li "B2 upper intermediate" at bounding box center [343, 369] width 108 height 21
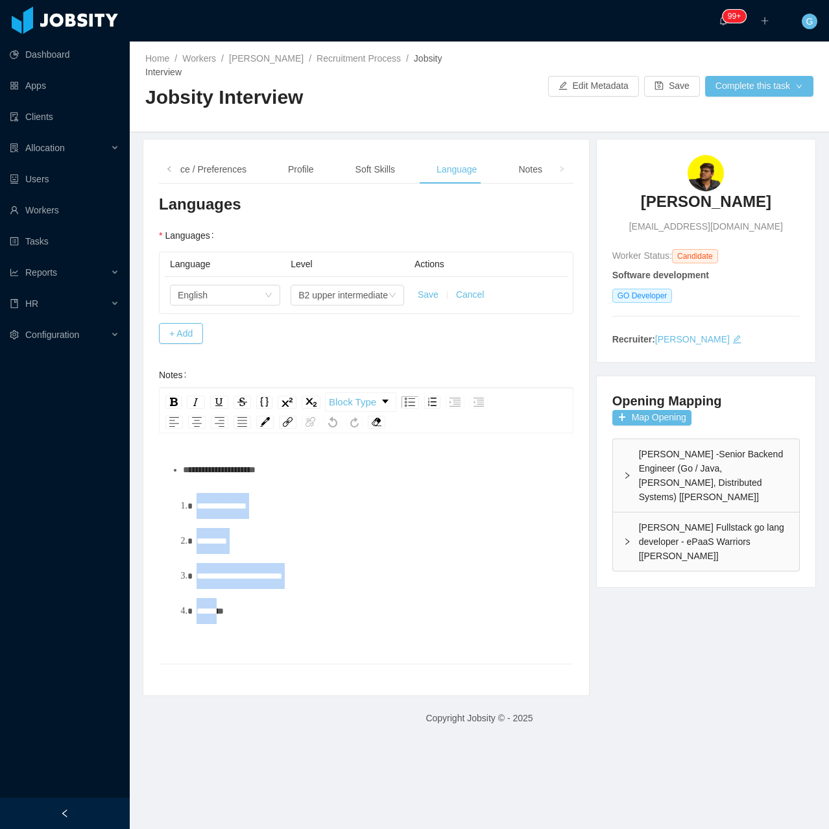
drag, startPoint x: 230, startPoint y: 611, endPoint x: 160, endPoint y: 505, distance: 127.4
click at [160, 505] on div "**********" at bounding box center [366, 550] width 415 height 227
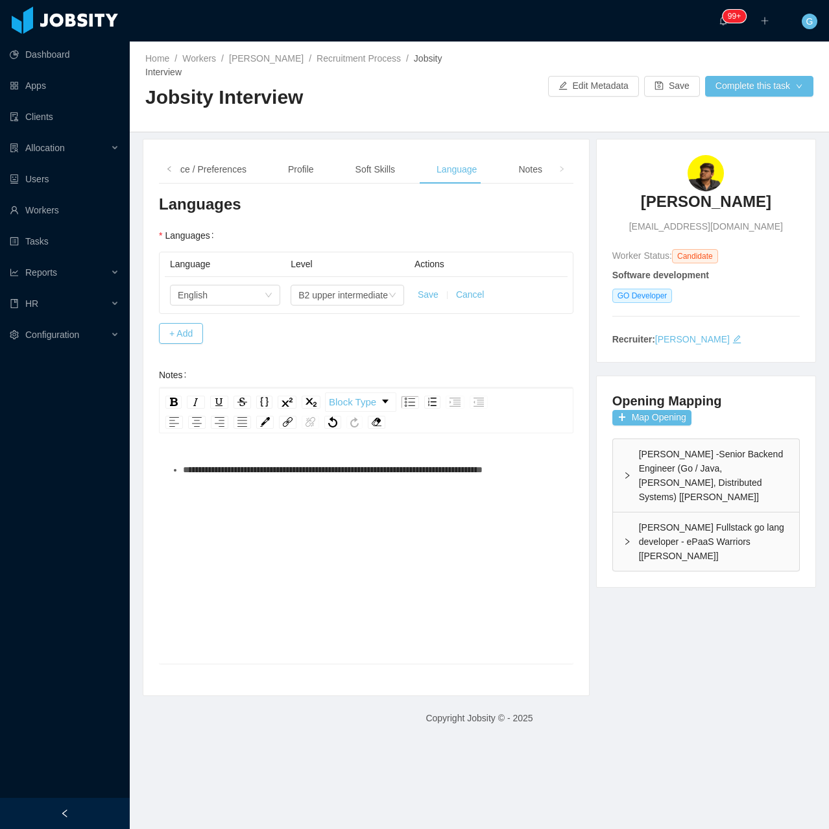
click at [270, 465] on span "**********" at bounding box center [333, 469] width 300 height 9
drag, startPoint x: 523, startPoint y: 169, endPoint x: 523, endPoint y: 152, distance: 16.2
click at [523, 155] on div "Notes" at bounding box center [530, 169] width 45 height 29
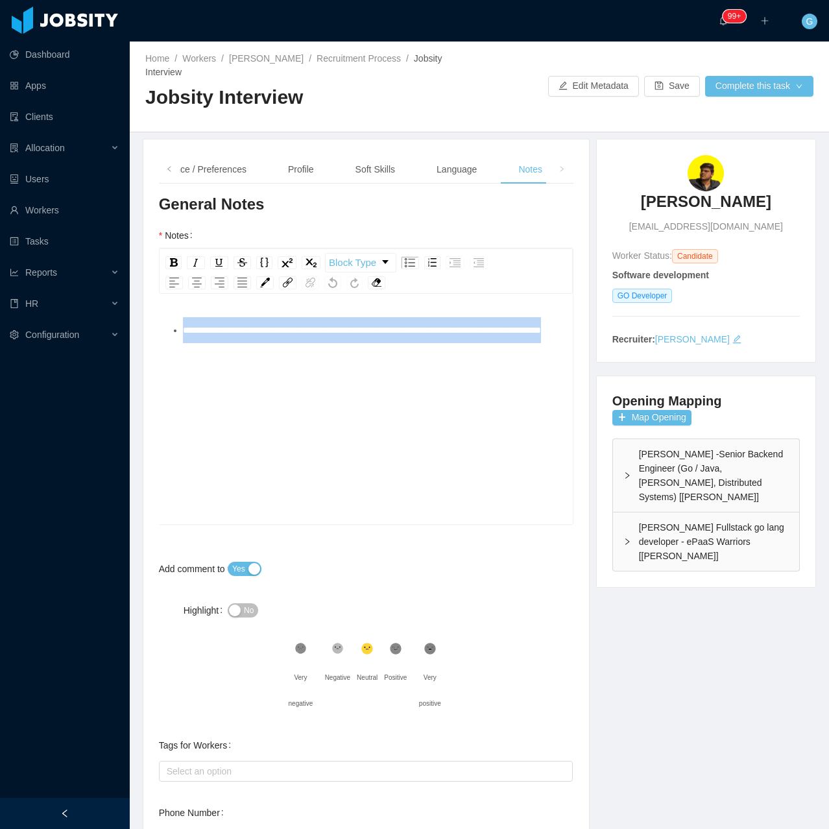
drag, startPoint x: 254, startPoint y: 302, endPoint x: 179, endPoint y: 290, distance: 76.3
click at [182, 297] on div "**********" at bounding box center [366, 410] width 415 height 227
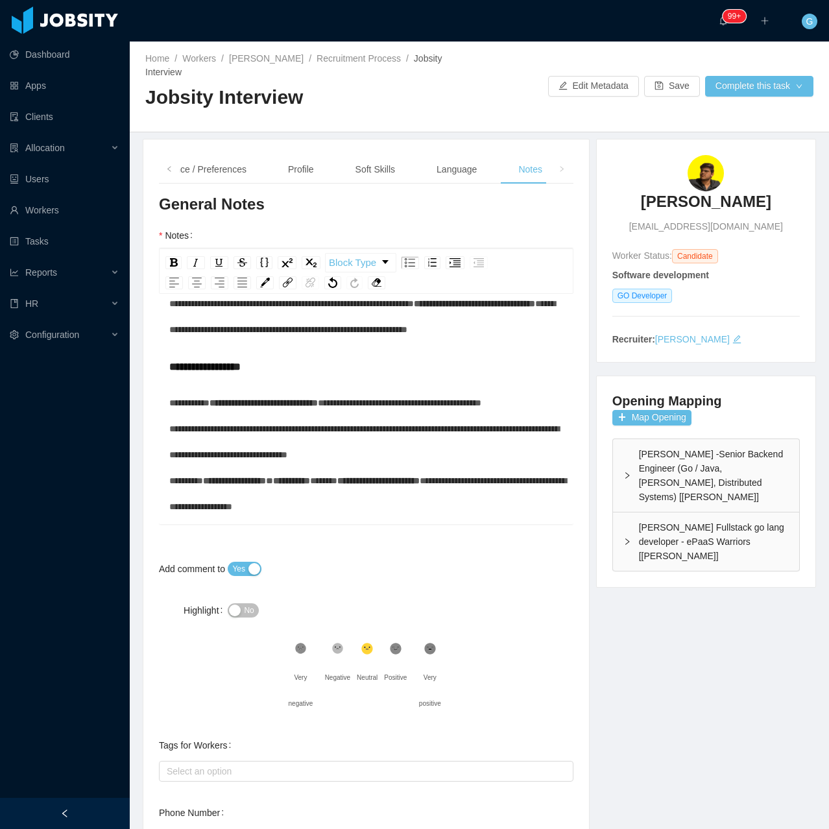
scroll to position [778, 0]
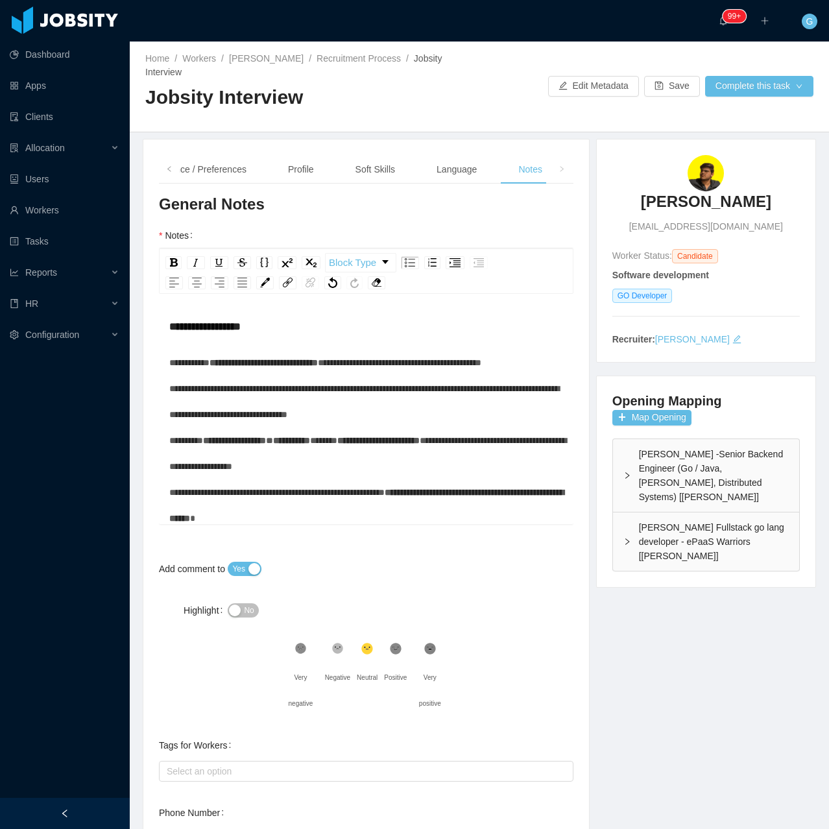
click at [288, 302] on div "**********" at bounding box center [366, 225] width 394 height 156
click at [293, 302] on div "**********" at bounding box center [366, 225] width 394 height 156
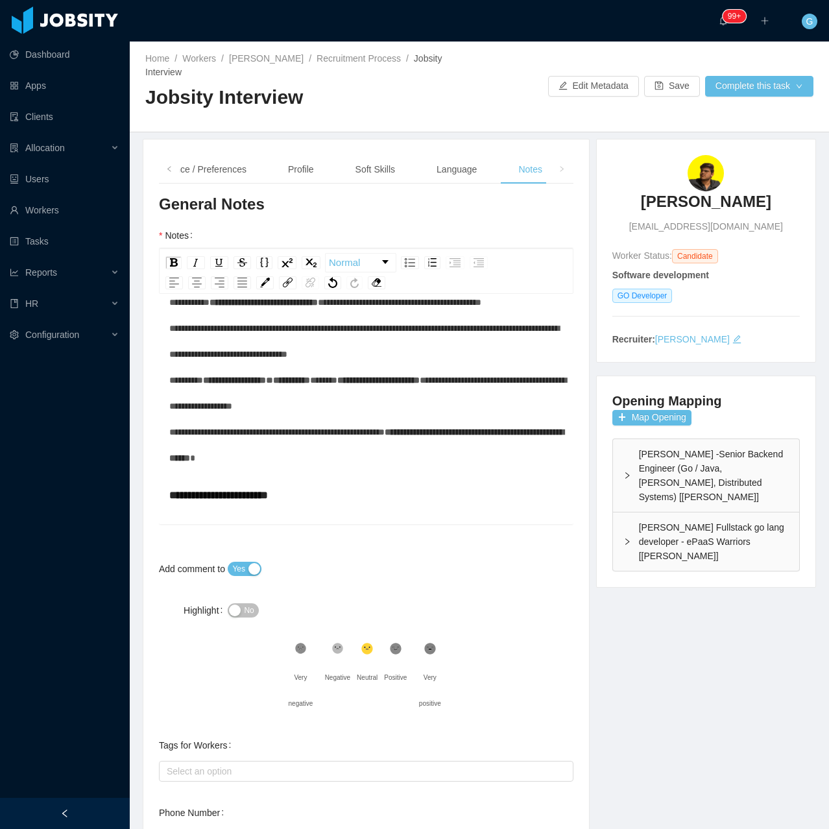
scroll to position [843, 0]
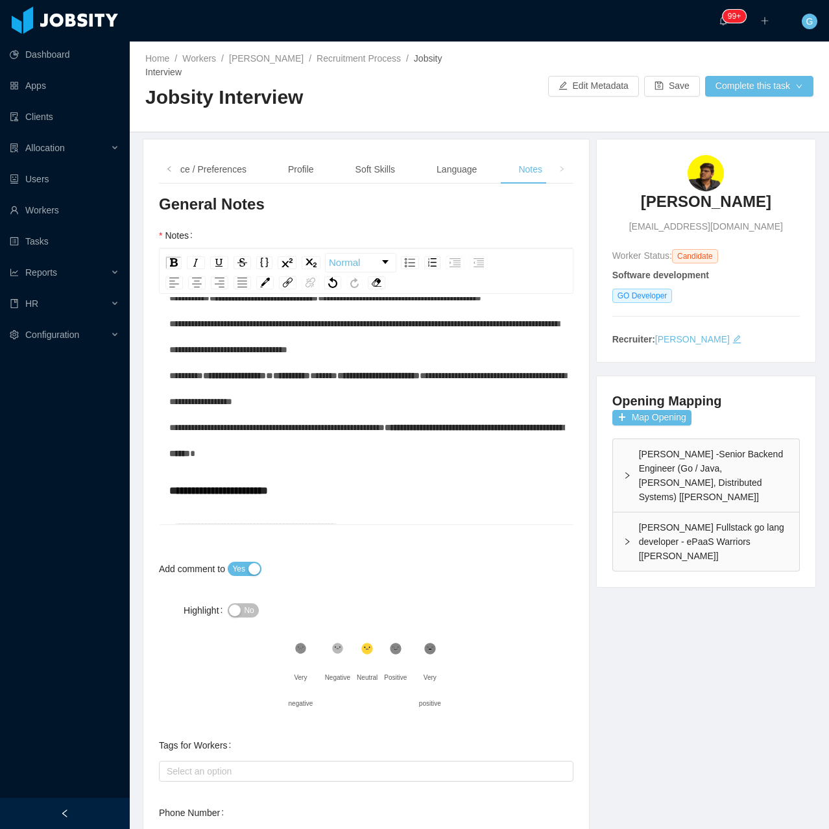
click at [414, 203] on span "**********" at bounding box center [474, 198] width 121 height 9
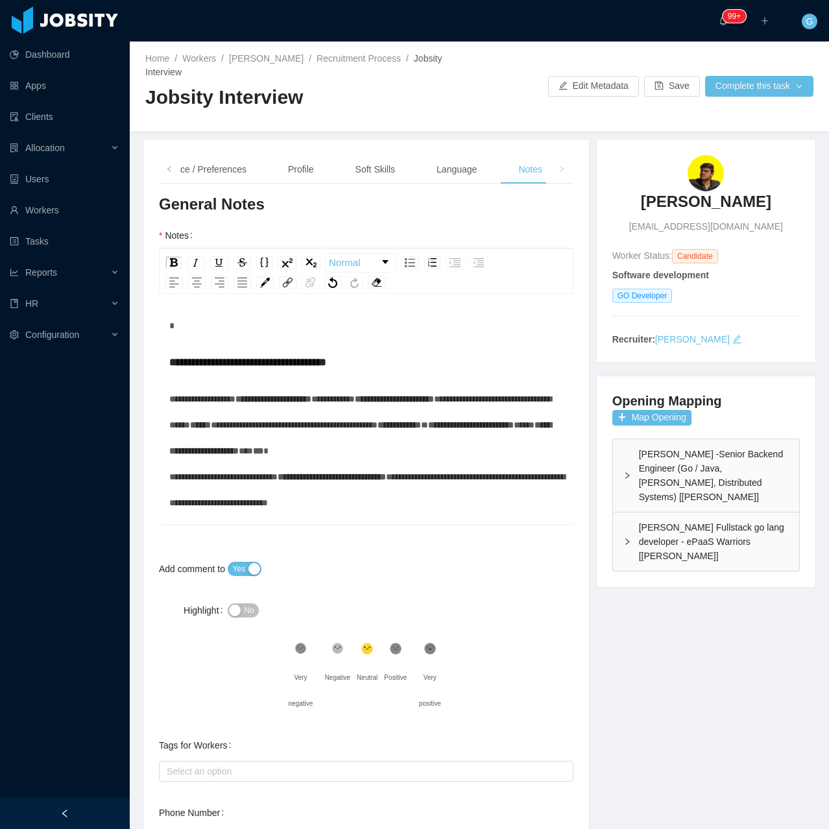
scroll to position [0, 0]
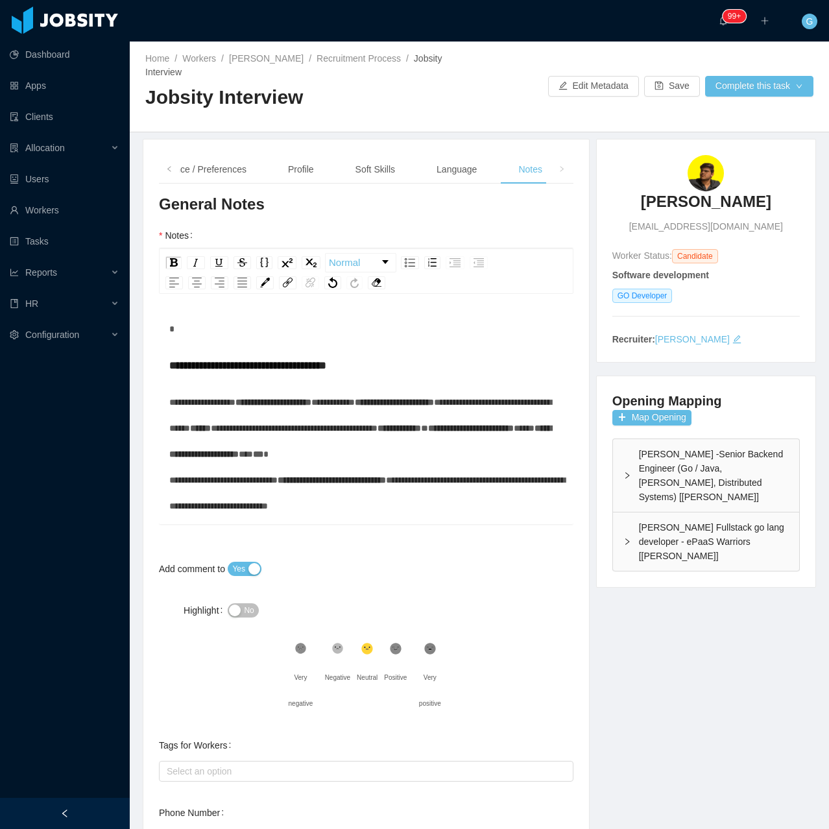
click at [257, 398] on span "**********" at bounding box center [273, 402] width 76 height 9
drag, startPoint x: 311, startPoint y: 388, endPoint x: 245, endPoint y: 397, distance: 66.8
click at [245, 397] on div "**********" at bounding box center [366, 493] width 394 height 208
click at [345, 398] on span "**********" at bounding box center [318, 402] width 53 height 9
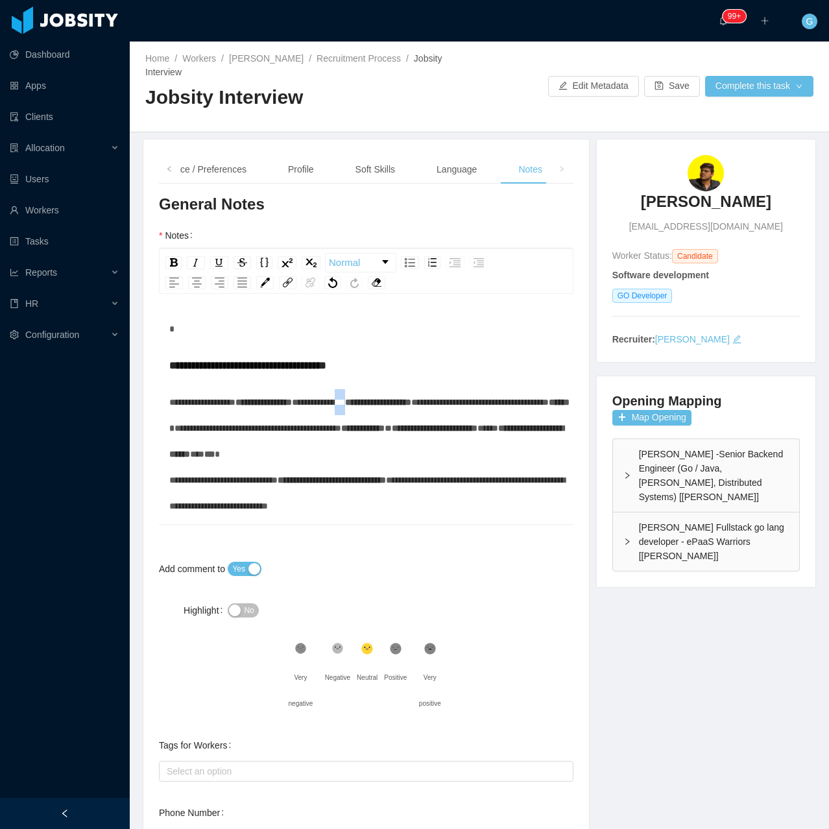
click at [345, 398] on span "**********" at bounding box center [318, 402] width 53 height 9
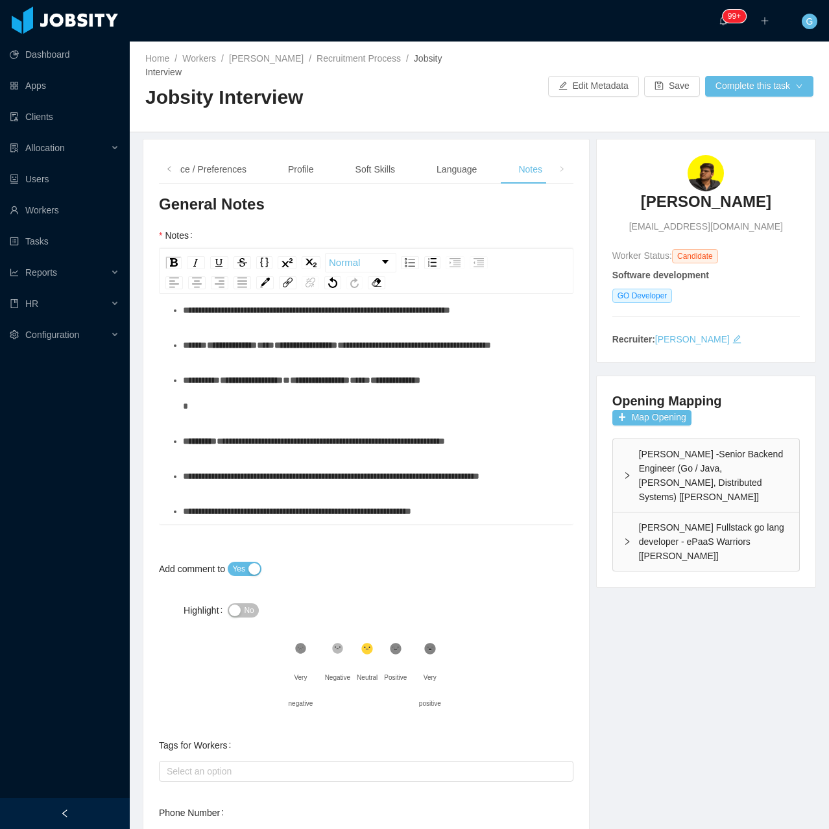
scroll to position [2307, 0]
click at [250, 597] on div "No" at bounding box center [314, 610] width 173 height 26
click at [240, 608] on div "No" at bounding box center [314, 610] width 173 height 26
click at [249, 603] on button "No" at bounding box center [243, 610] width 30 height 14
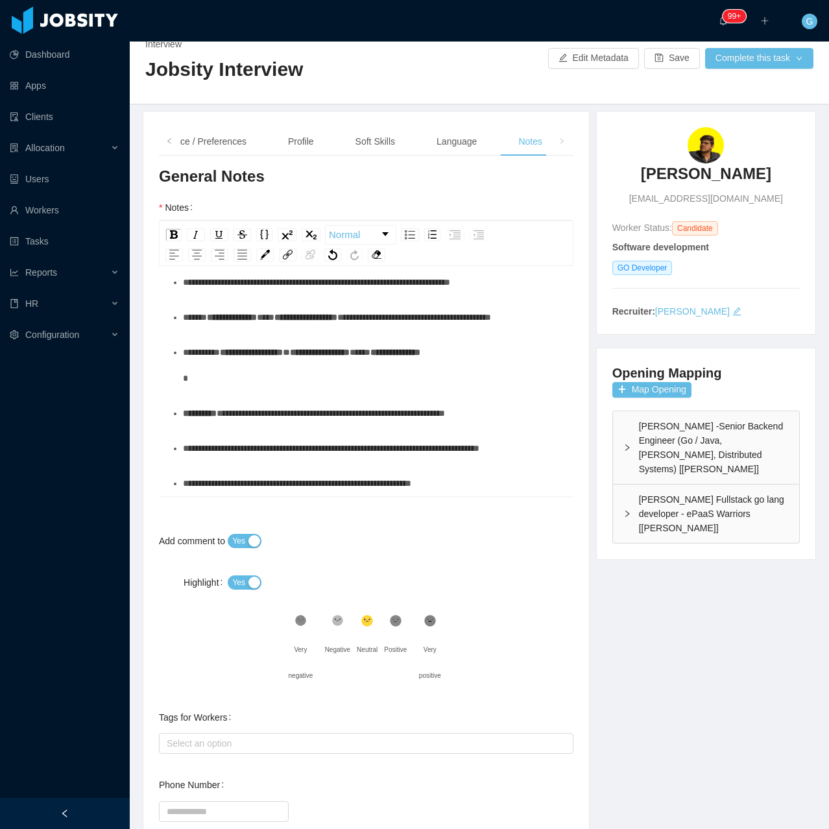
scroll to position [154, 0]
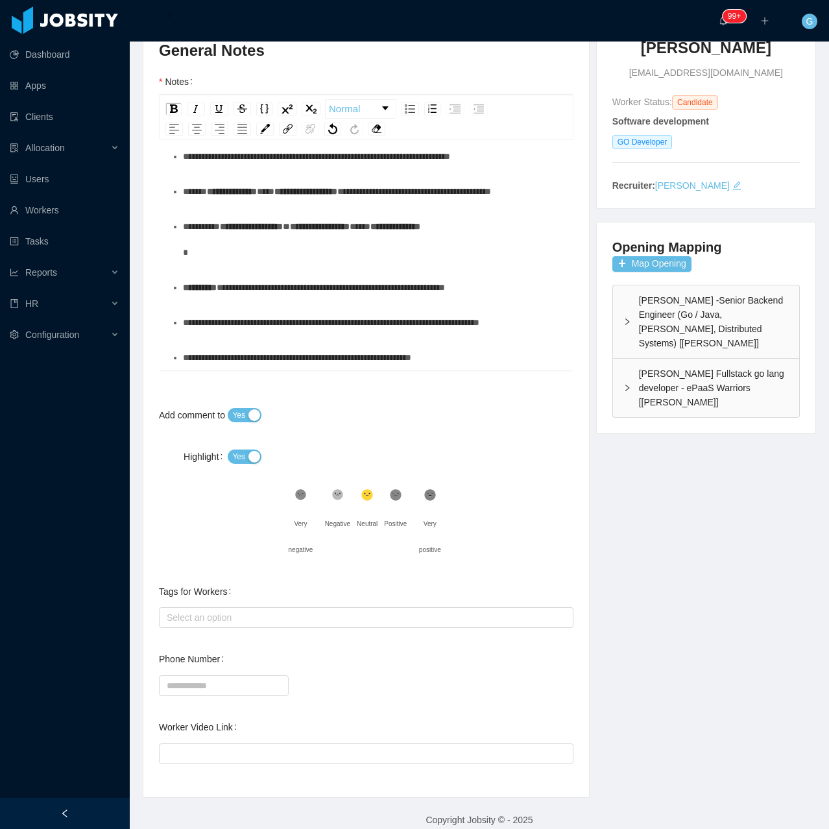
click at [259, 751] on div at bounding box center [366, 753] width 415 height 26
click at [252, 743] on input "Worker Video Link" at bounding box center [366, 753] width 415 height 21
paste input "**********"
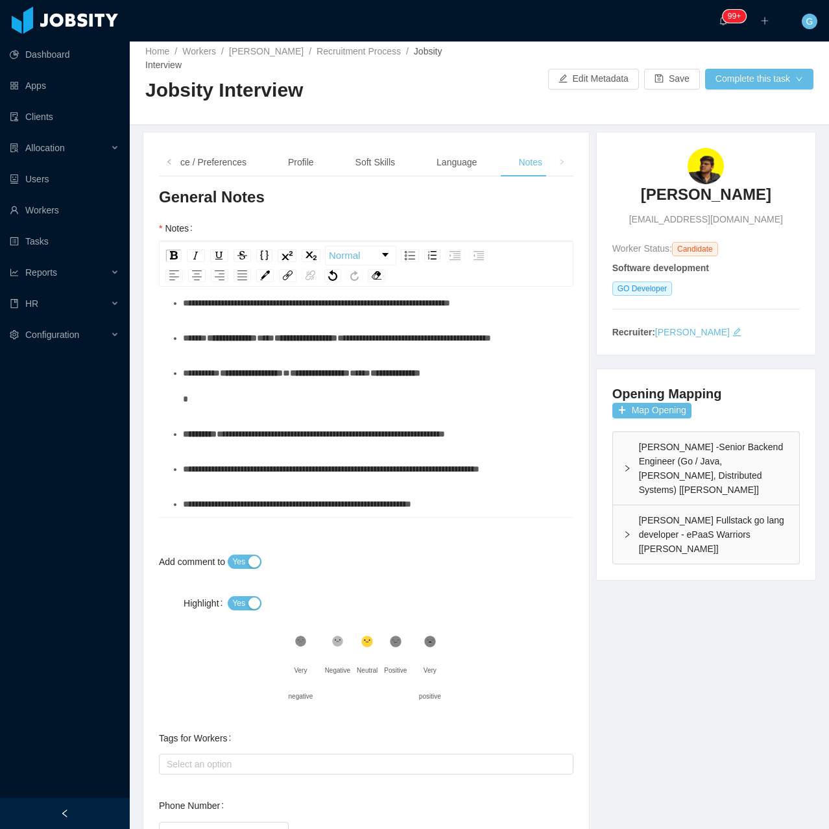
scroll to position [0, 0]
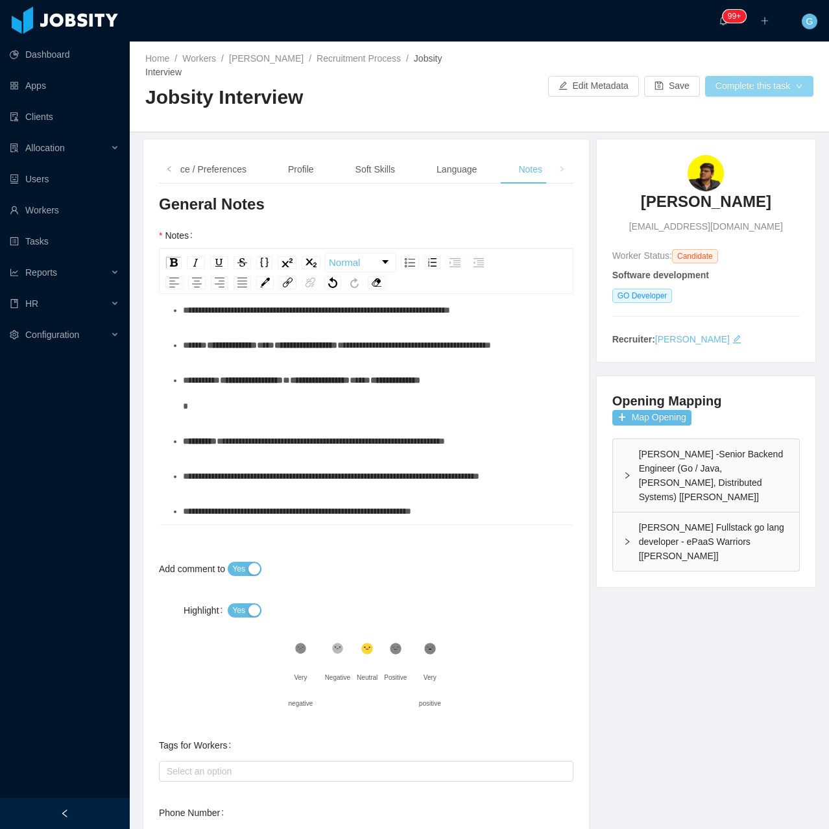
type input "**********"
click at [736, 82] on button "Complete this task" at bounding box center [759, 86] width 108 height 21
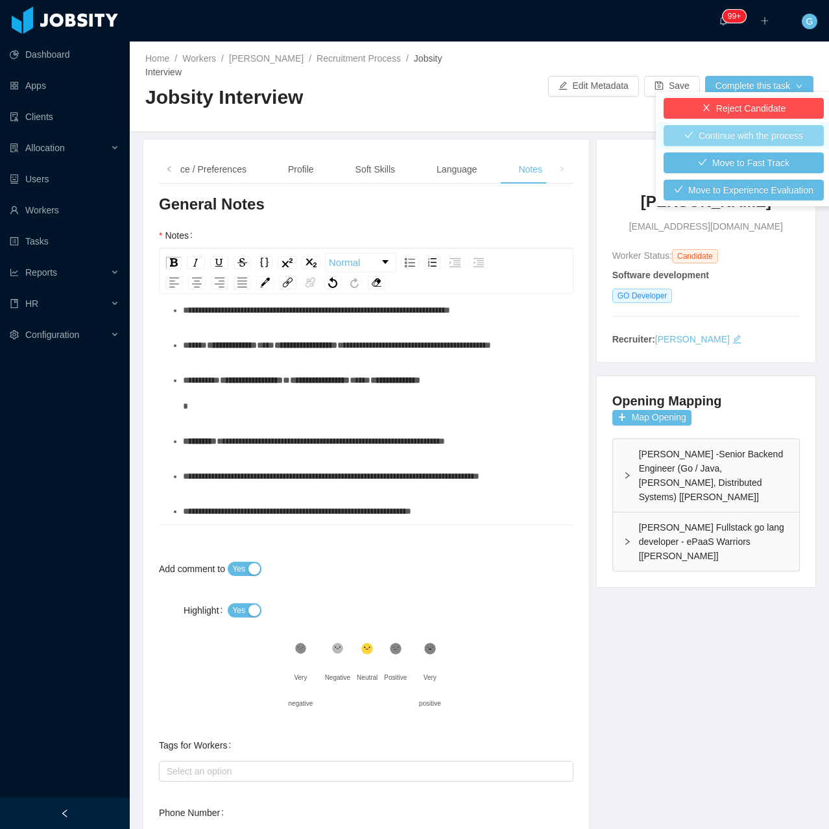
click at [738, 141] on button "Continue with the process" at bounding box center [744, 135] width 160 height 21
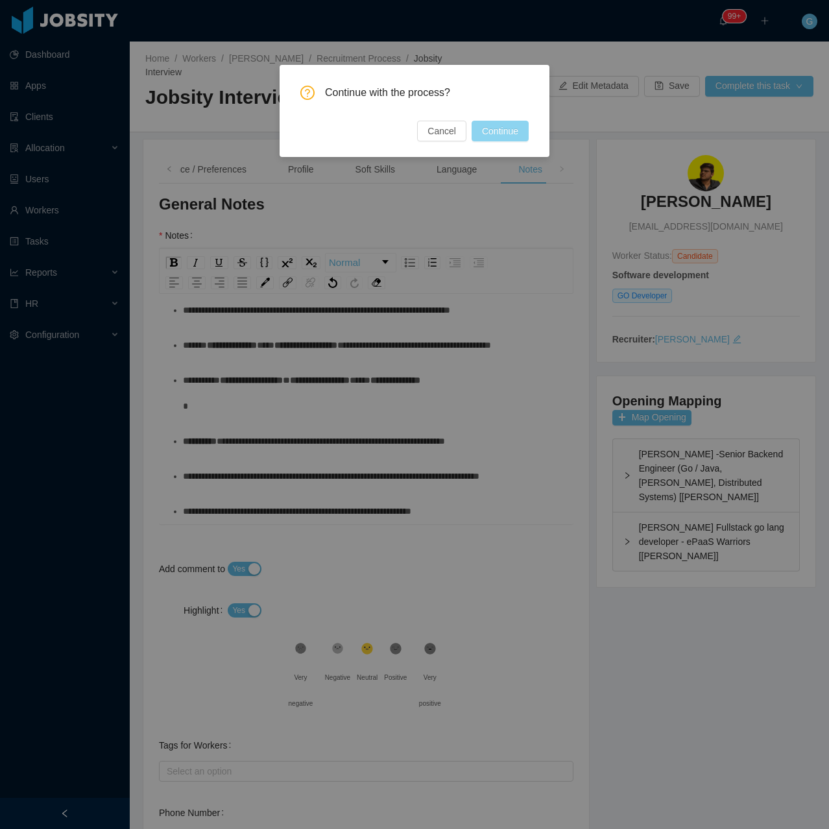
click at [485, 132] on button "Continue" at bounding box center [500, 131] width 57 height 21
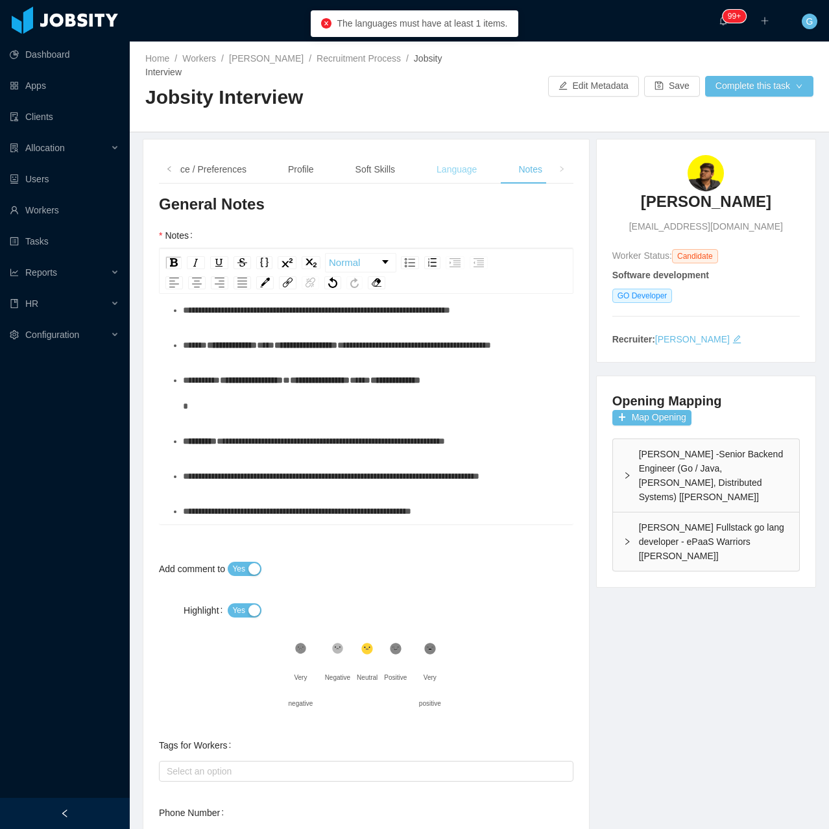
click at [426, 155] on div "Language" at bounding box center [456, 169] width 61 height 29
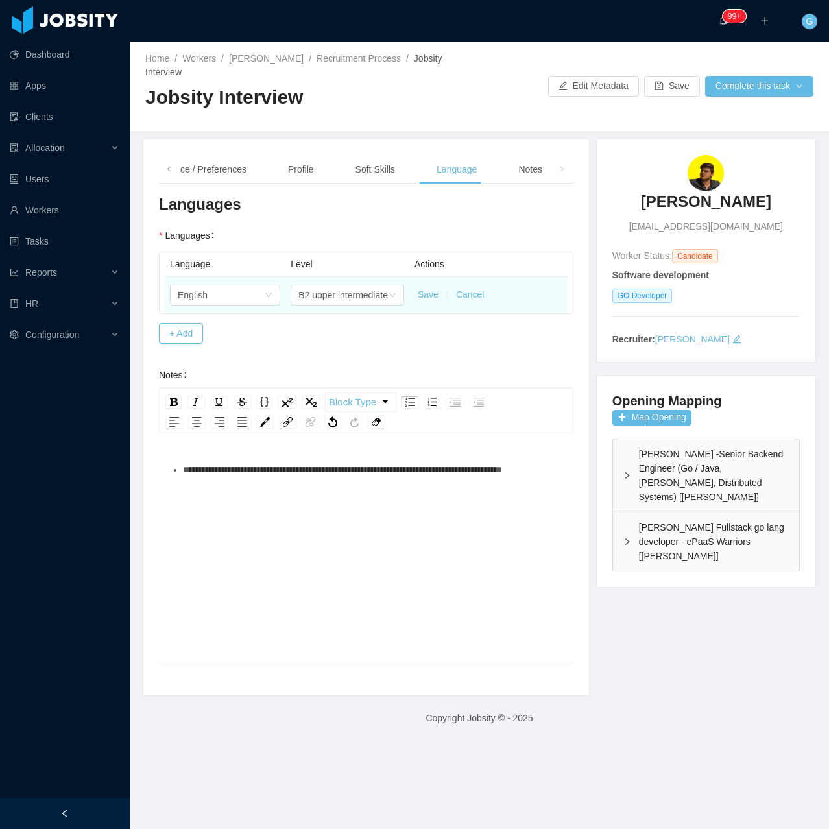
click at [426, 288] on button "Save" at bounding box center [428, 295] width 21 height 14
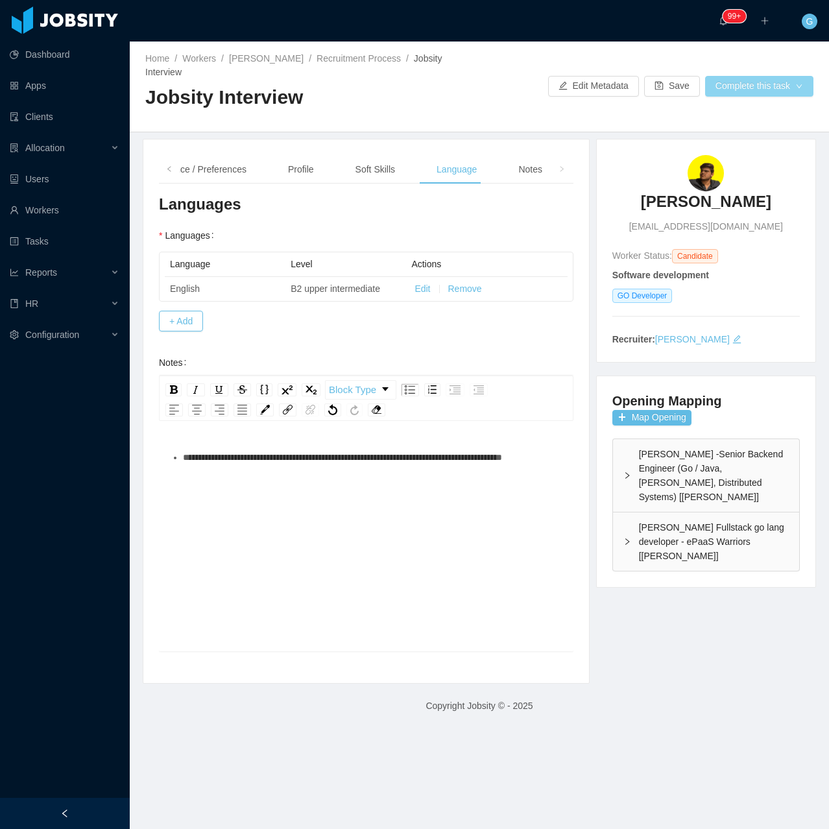
click at [742, 76] on button "Complete this task" at bounding box center [759, 86] width 108 height 21
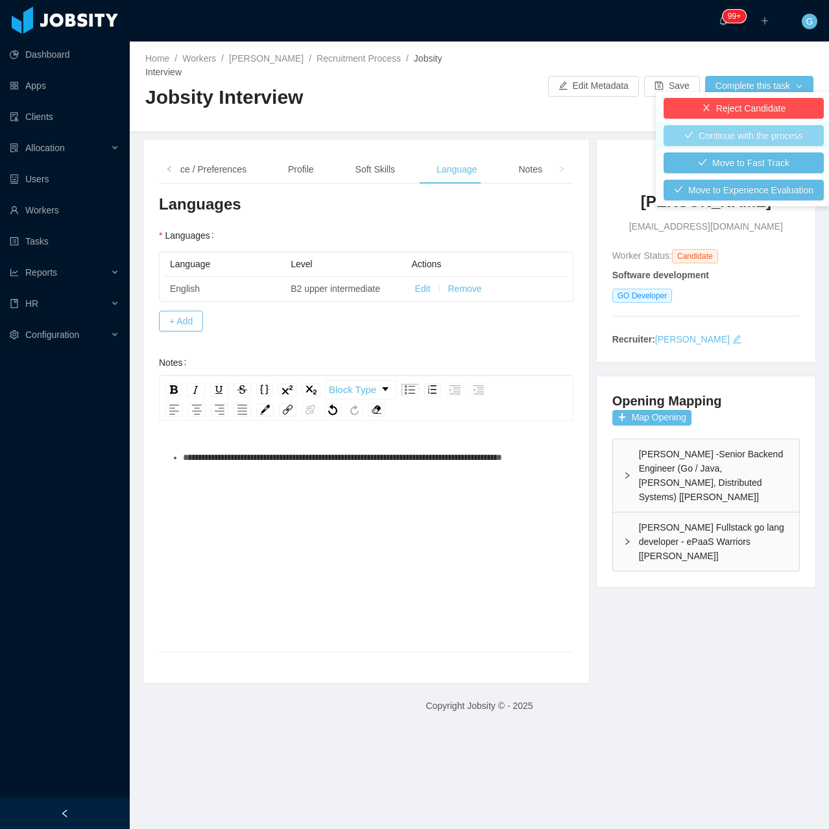
click at [730, 132] on button "Continue with the process" at bounding box center [744, 135] width 160 height 21
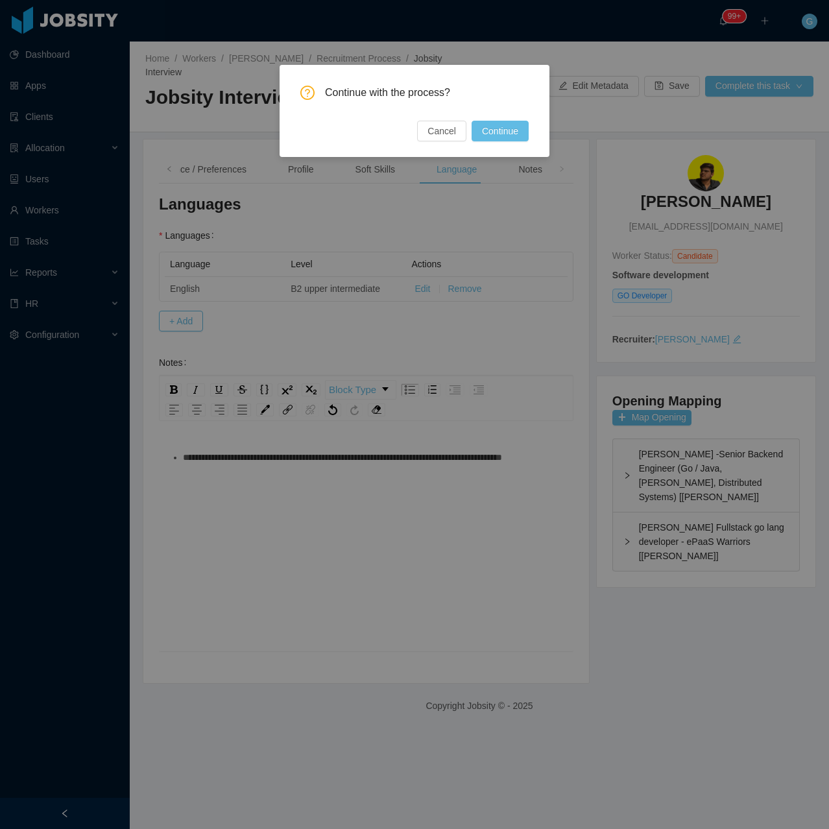
click at [513, 146] on div "Continue with the process? Cancel Continue" at bounding box center [415, 111] width 270 height 92
click at [512, 136] on button "Continue" at bounding box center [500, 131] width 57 height 21
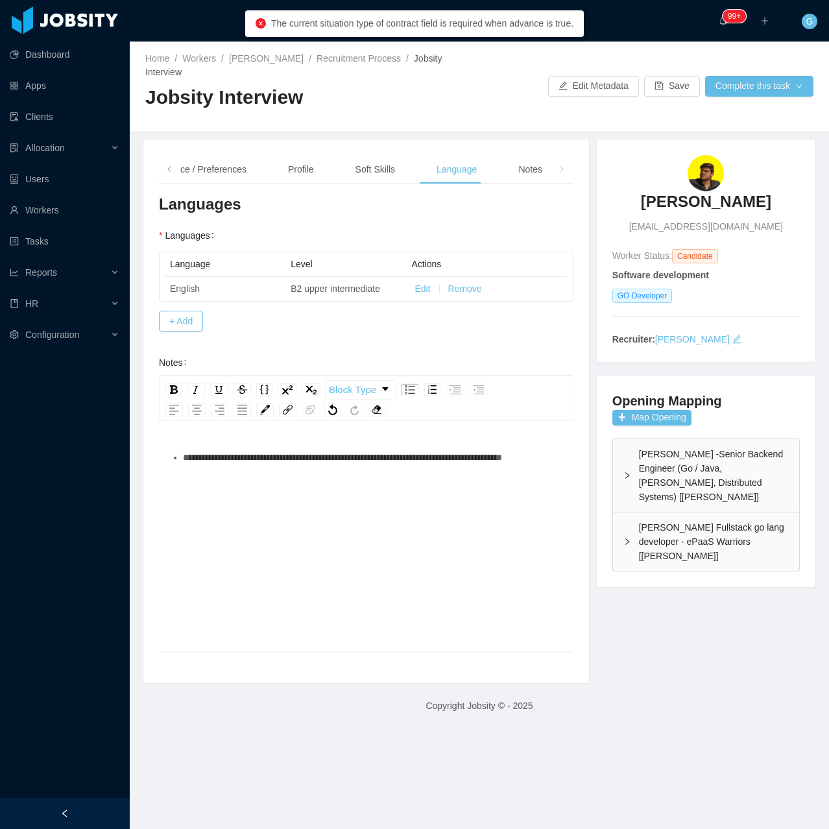
click at [257, 155] on div "Background Experience / Preferences Profile Soft Skills Language Notes" at bounding box center [298, 169] width 509 height 29
click at [273, 156] on div "Background Experience / Preferences Profile Soft Skills Language Notes" at bounding box center [298, 169] width 509 height 29
click at [210, 158] on div "Experience / Preferences" at bounding box center [195, 169] width 123 height 29
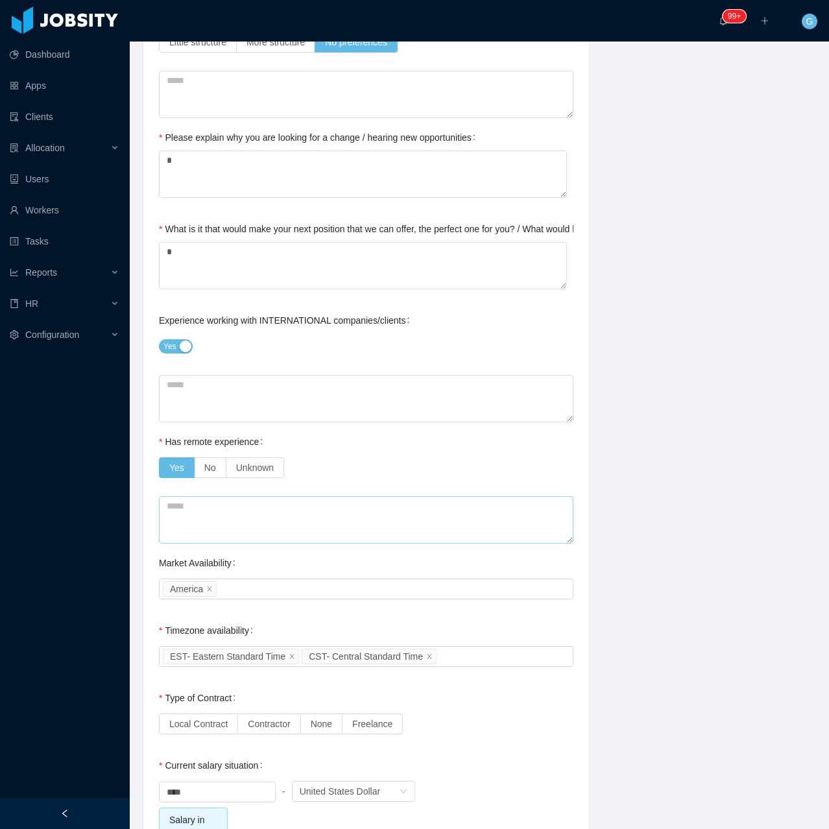
scroll to position [584, 0]
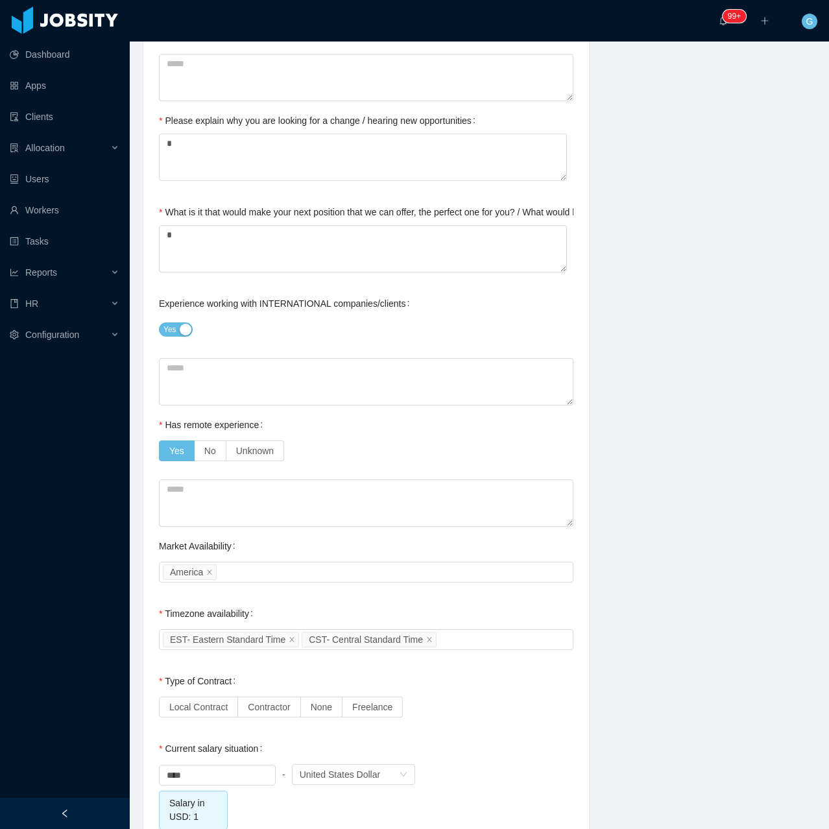
click at [252, 706] on div "Current Situation and Company/Team Preferences Tell me a little about your expe…" at bounding box center [366, 429] width 415 height 1638
click at [226, 701] on label "Local Contract" at bounding box center [198, 707] width 79 height 21
click at [254, 702] on span "Contractor" at bounding box center [269, 707] width 42 height 10
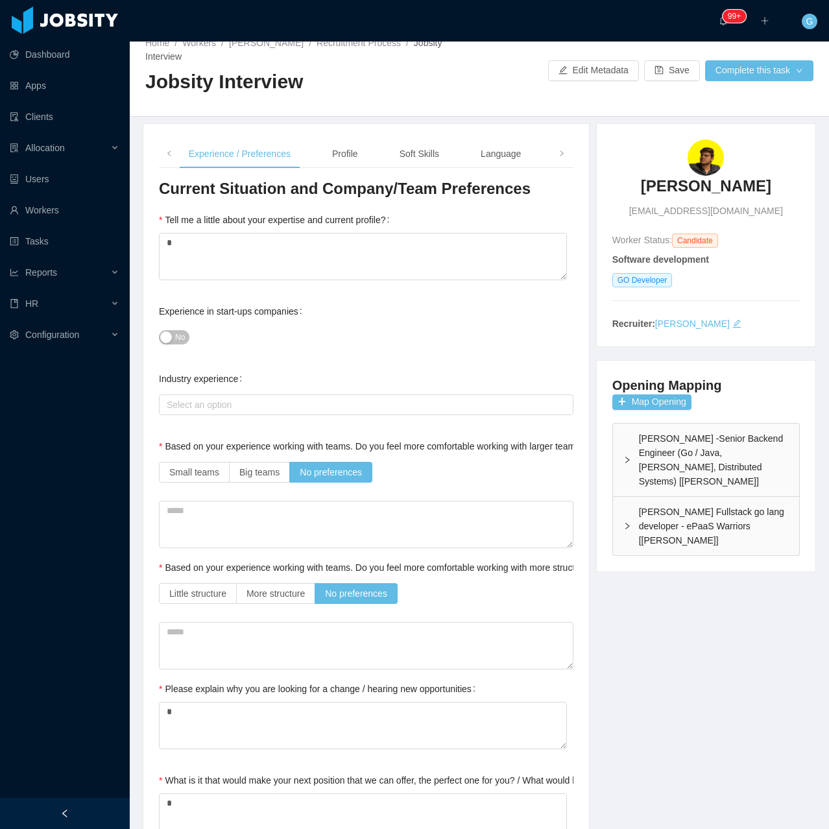
scroll to position [0, 0]
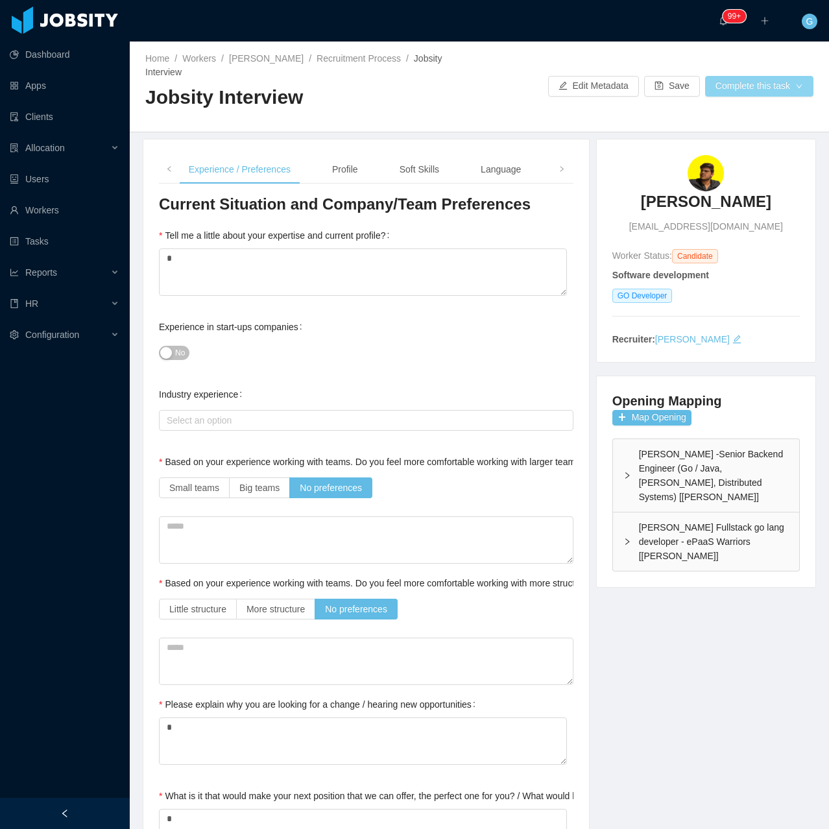
click at [726, 88] on button "Complete this task" at bounding box center [759, 86] width 108 height 21
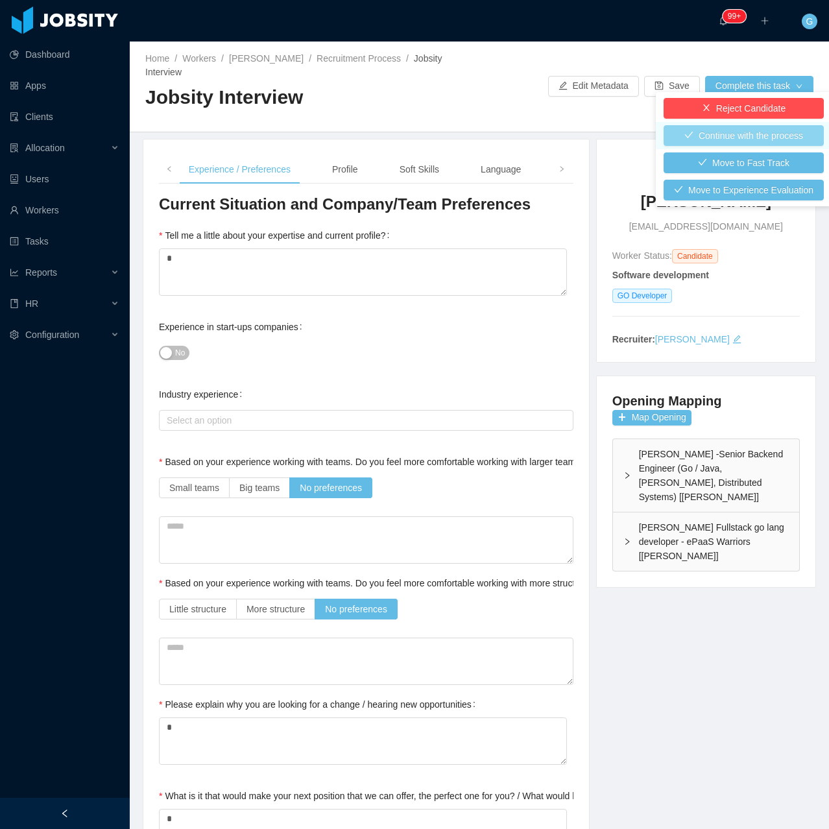
click at [725, 132] on button "Continue with the process" at bounding box center [744, 135] width 160 height 21
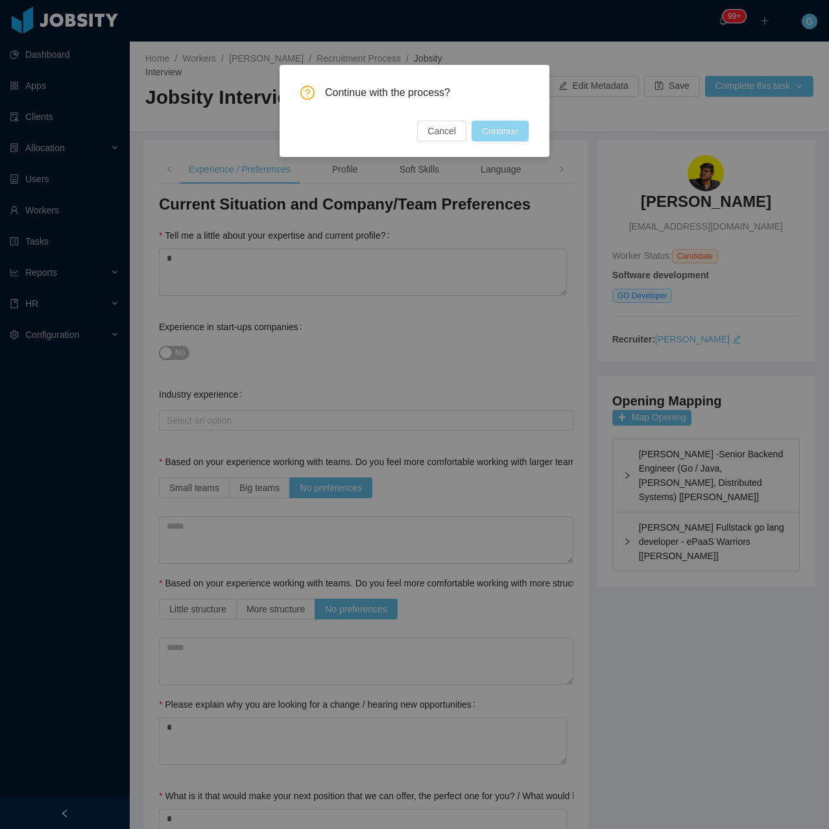
click at [515, 139] on button "Continue" at bounding box center [500, 131] width 57 height 21
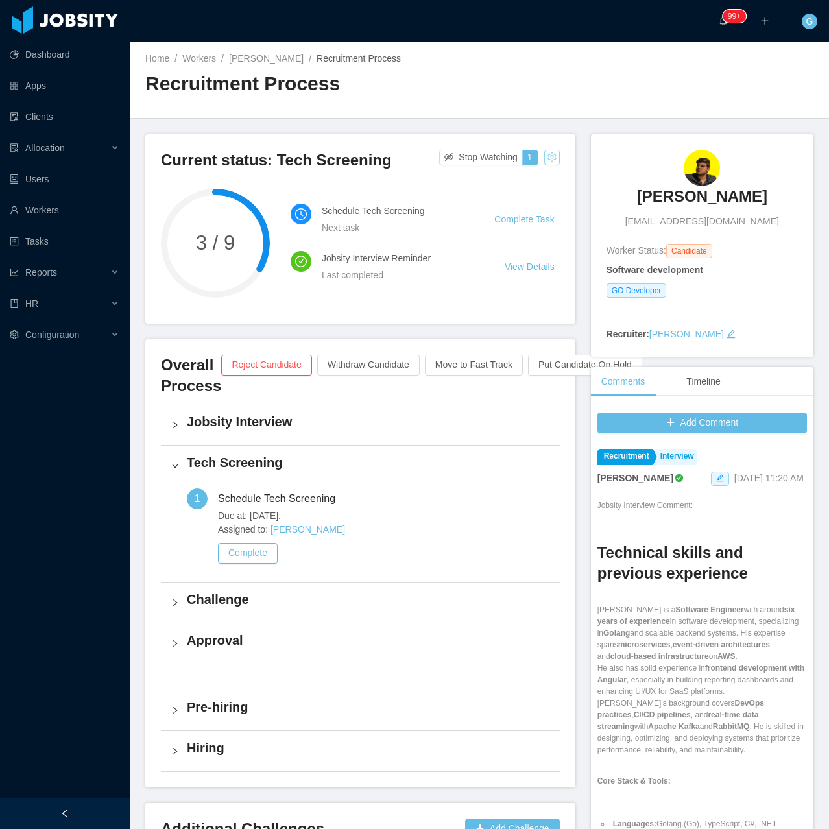
click at [544, 159] on button "button" at bounding box center [552, 158] width 16 height 16
click at [538, 198] on div "Change status" at bounding box center [517, 198] width 58 height 14
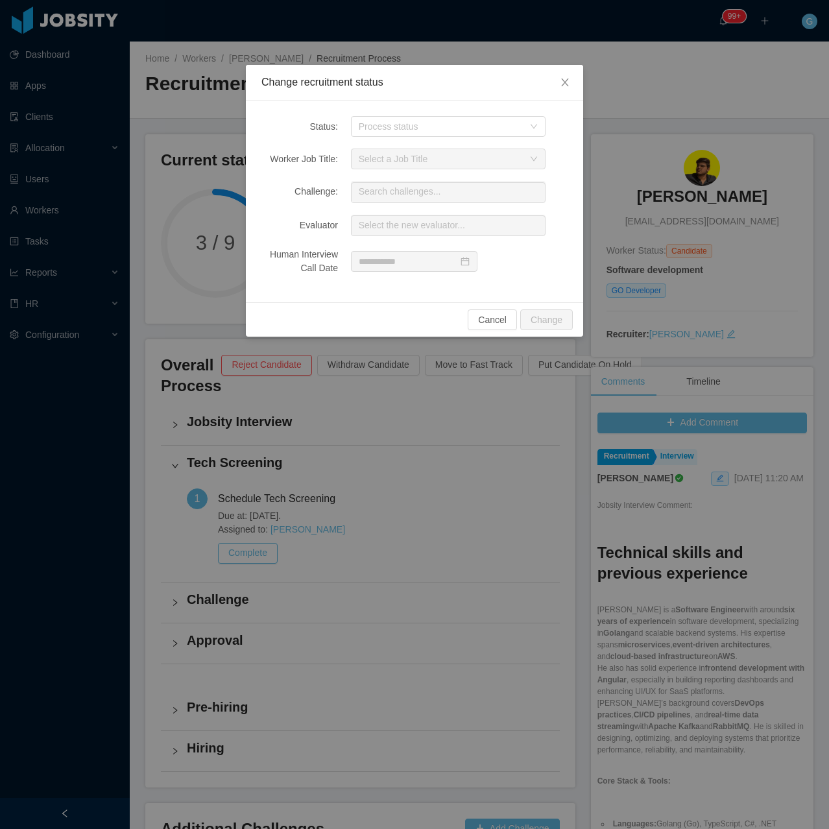
click at [418, 141] on div "Status: Process status Worker Job Title: Select a Job Title Challenge: Search c…" at bounding box center [414, 202] width 337 height 202
click at [416, 134] on div "Process status" at bounding box center [444, 126] width 171 height 19
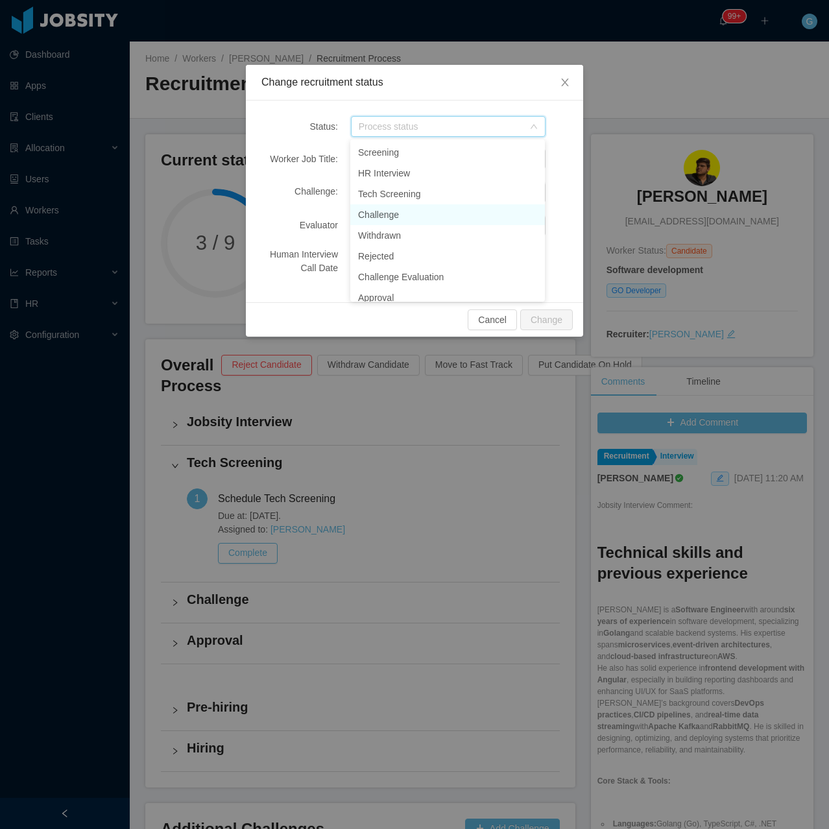
click at [389, 210] on li "Challenge" at bounding box center [447, 214] width 195 height 21
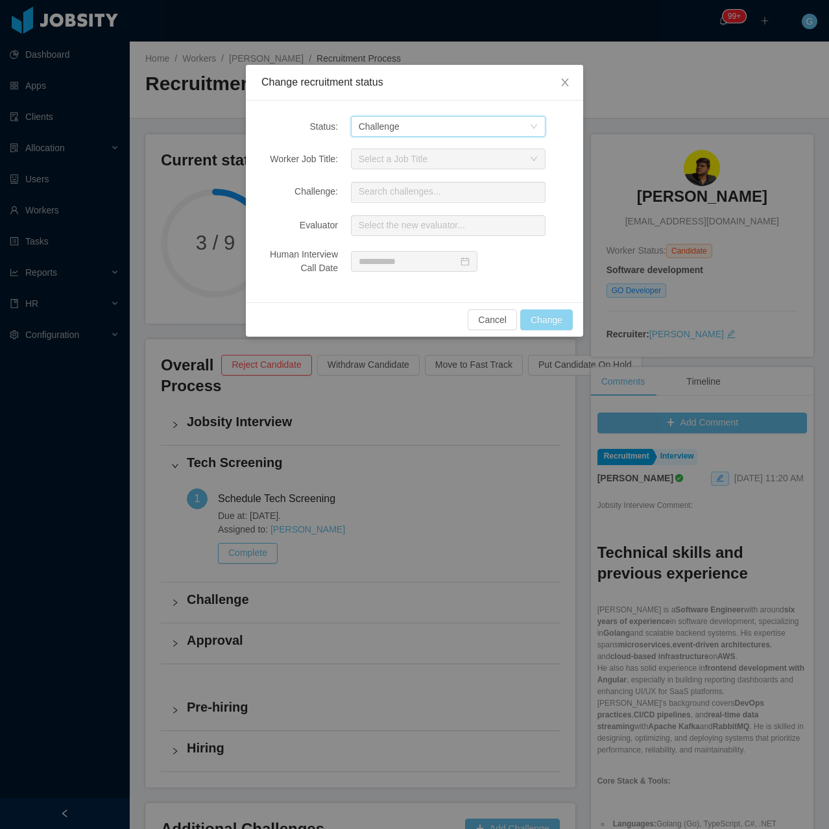
click at [546, 319] on button "Change" at bounding box center [546, 319] width 53 height 21
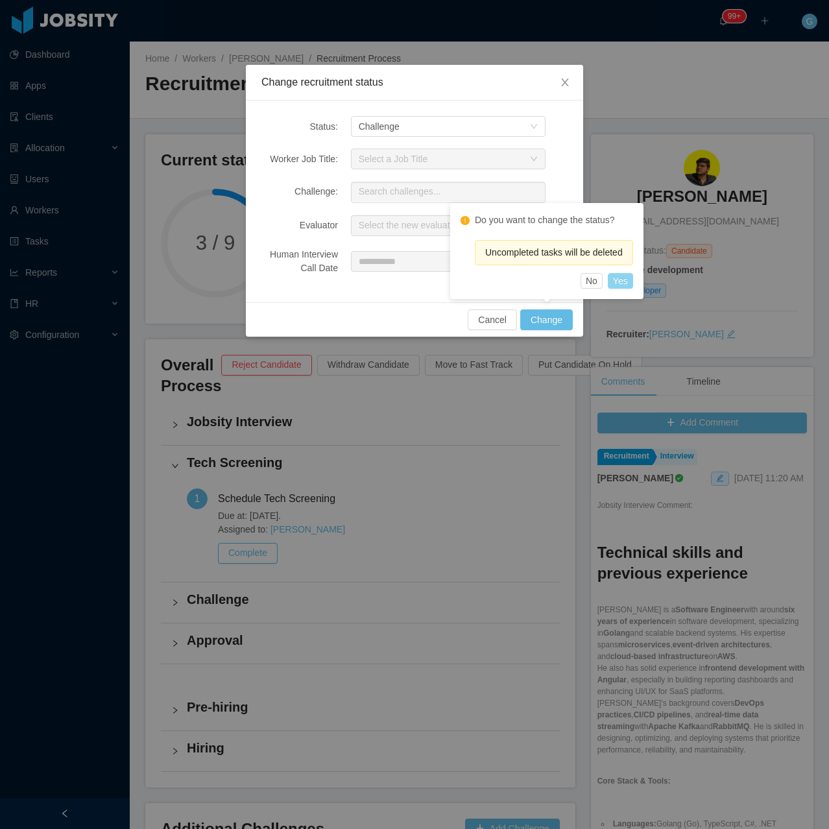
click at [620, 274] on button "Yes" at bounding box center [620, 281] width 25 height 16
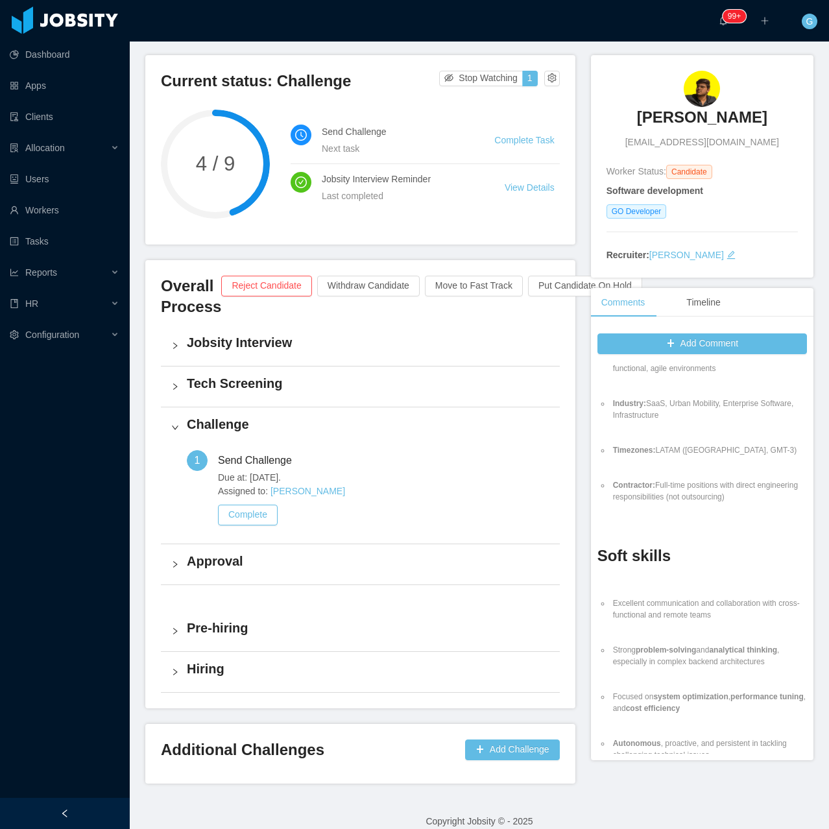
scroll to position [94, 0]
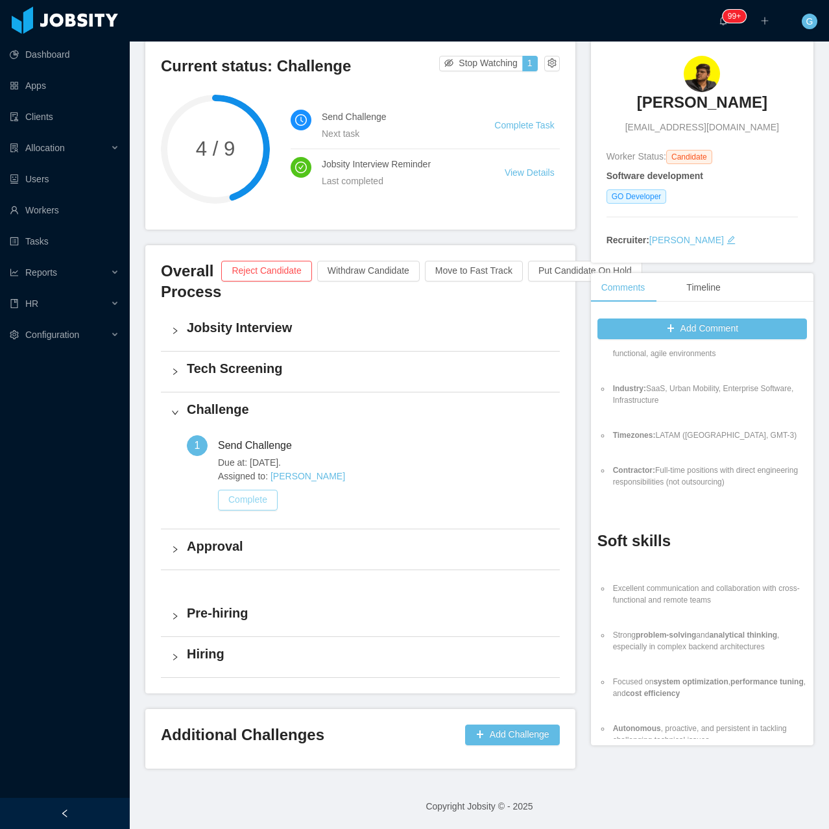
click at [261, 492] on button "Complete" at bounding box center [248, 500] width 60 height 21
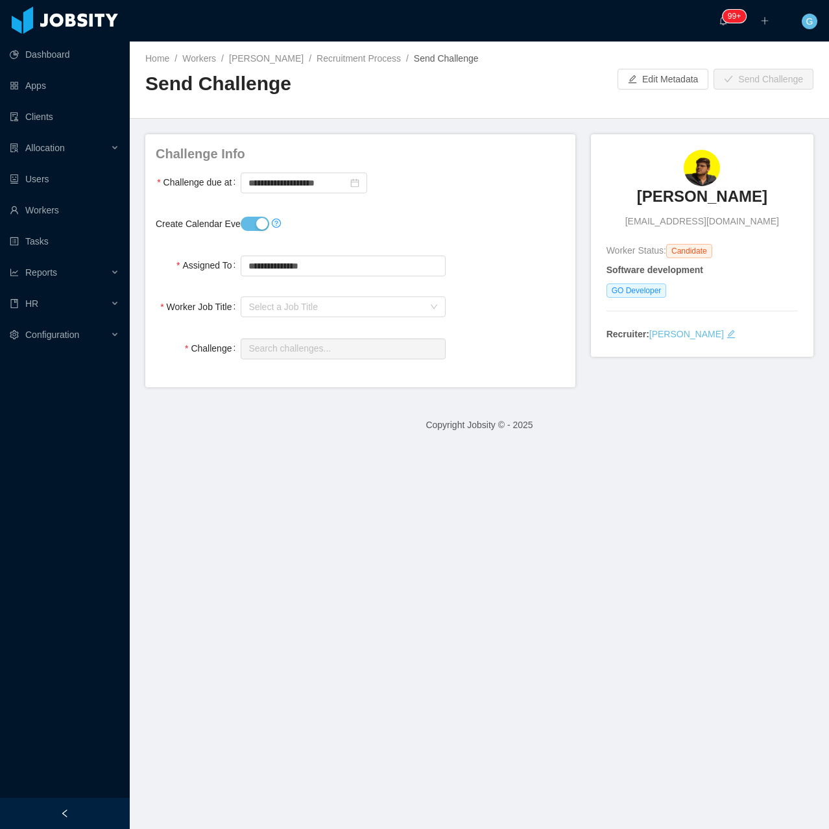
click at [237, 223] on label "Create Calendar Event?" at bounding box center [209, 224] width 106 height 10
click at [241, 223] on button "Create Calendar Event?" at bounding box center [255, 224] width 29 height 14
click at [256, 224] on button "Create Calendar Event?" at bounding box center [255, 224] width 29 height 14
click at [283, 305] on div "Select a Job Title" at bounding box center [335, 306] width 175 height 13
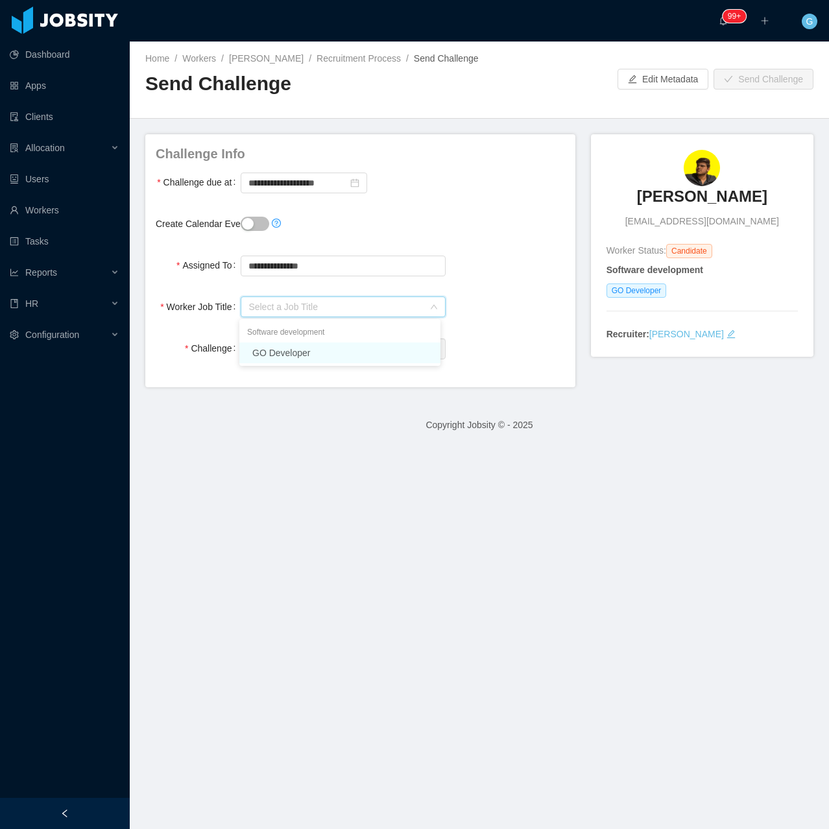
click at [271, 359] on li "GO Developer" at bounding box center [339, 353] width 201 height 21
click at [271, 353] on input "text" at bounding box center [343, 349] width 204 height 21
click at [259, 190] on input "**********" at bounding box center [304, 183] width 126 height 21
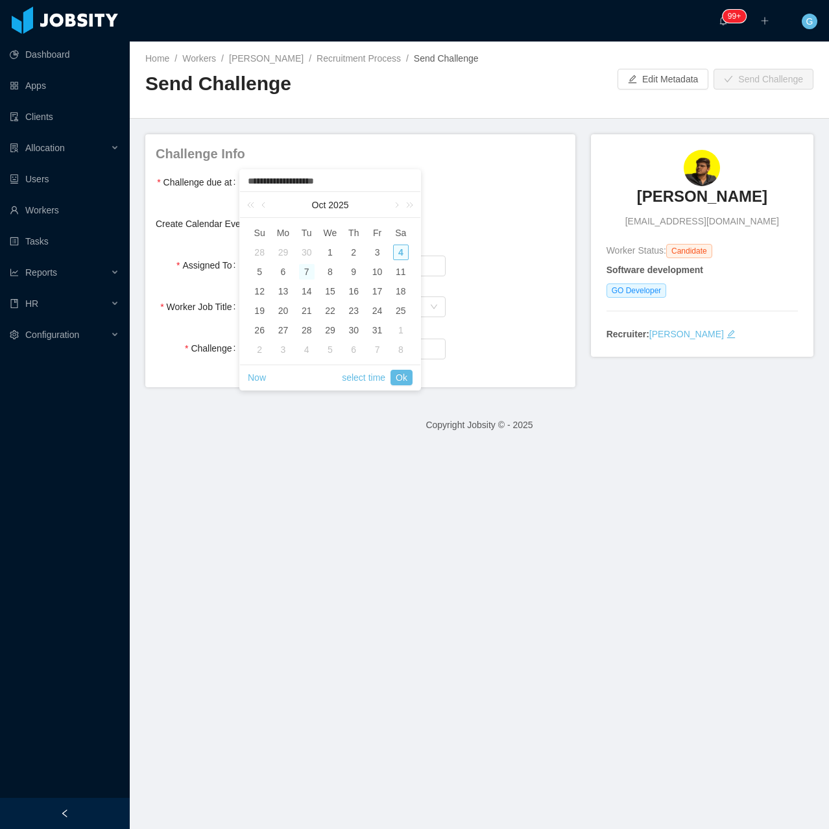
click at [313, 273] on div "7" at bounding box center [307, 272] width 16 height 16
type input "**********"
click at [324, 272] on div "8" at bounding box center [330, 272] width 16 height 16
type input "**********"
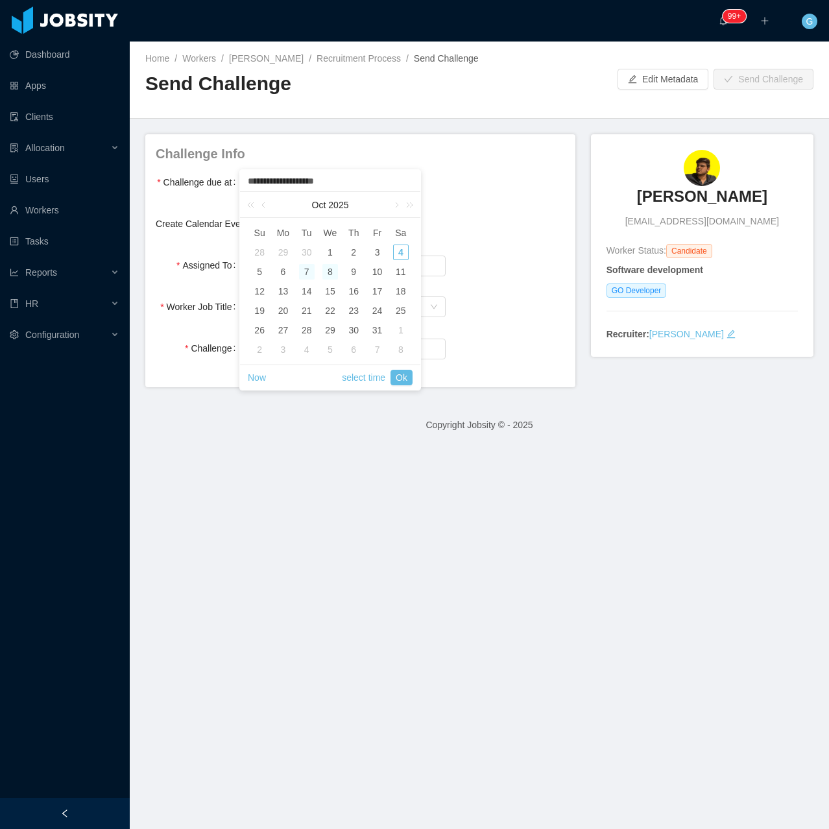
type input "**********"
click at [349, 367] on link "select time" at bounding box center [363, 377] width 43 height 25
click at [322, 230] on li "59" at bounding box center [330, 226] width 60 height 16
type input "**********"
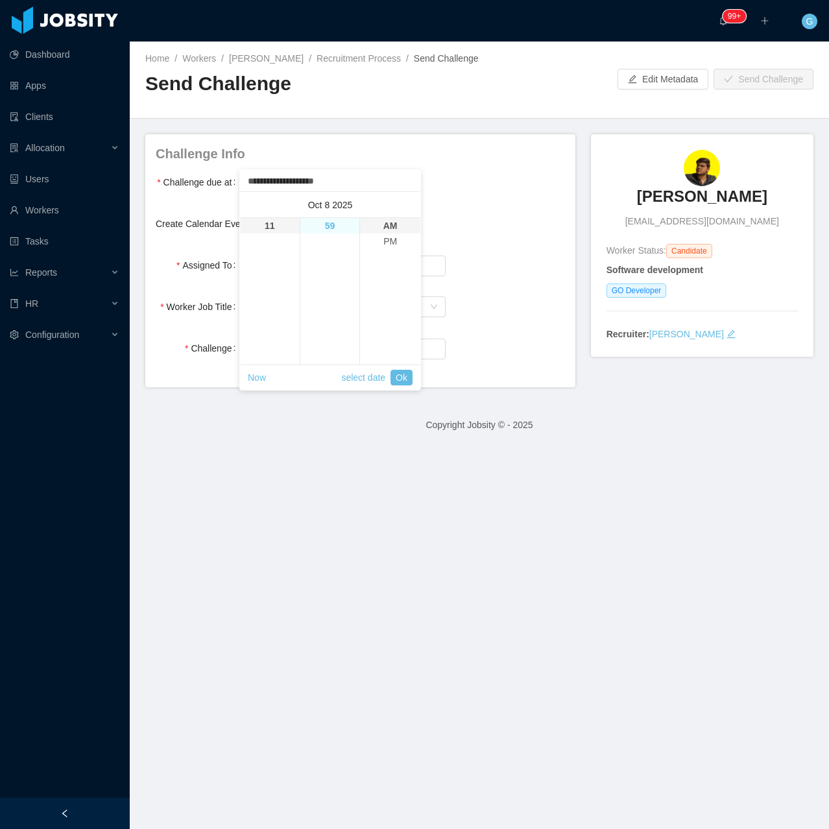
type input "**********"
click at [361, 234] on li "PM" at bounding box center [390, 242] width 60 height 16
type input "**********"
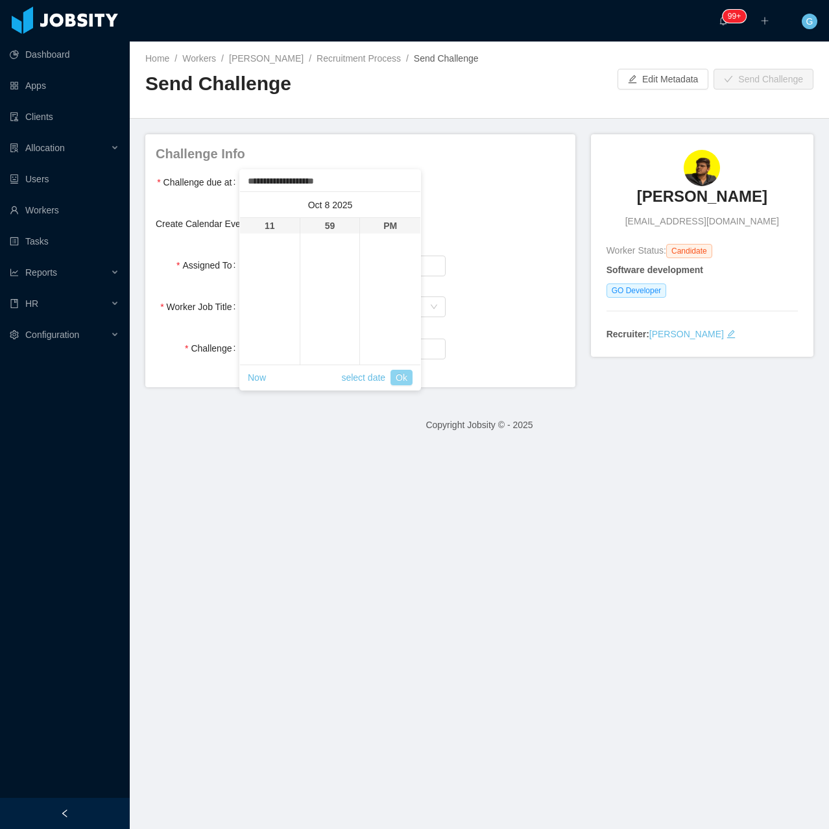
click at [396, 380] on link "Ok" at bounding box center [402, 378] width 22 height 16
click at [333, 350] on input "text" at bounding box center [343, 349] width 204 height 21
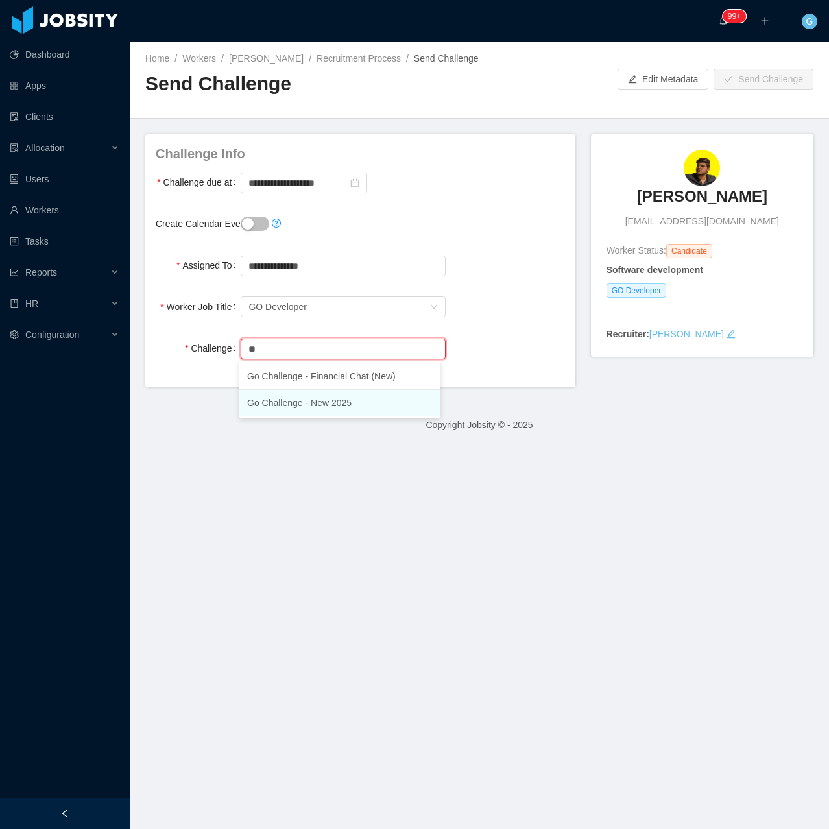
click at [326, 398] on li "Go Challenge - New 2025" at bounding box center [339, 403] width 201 height 26
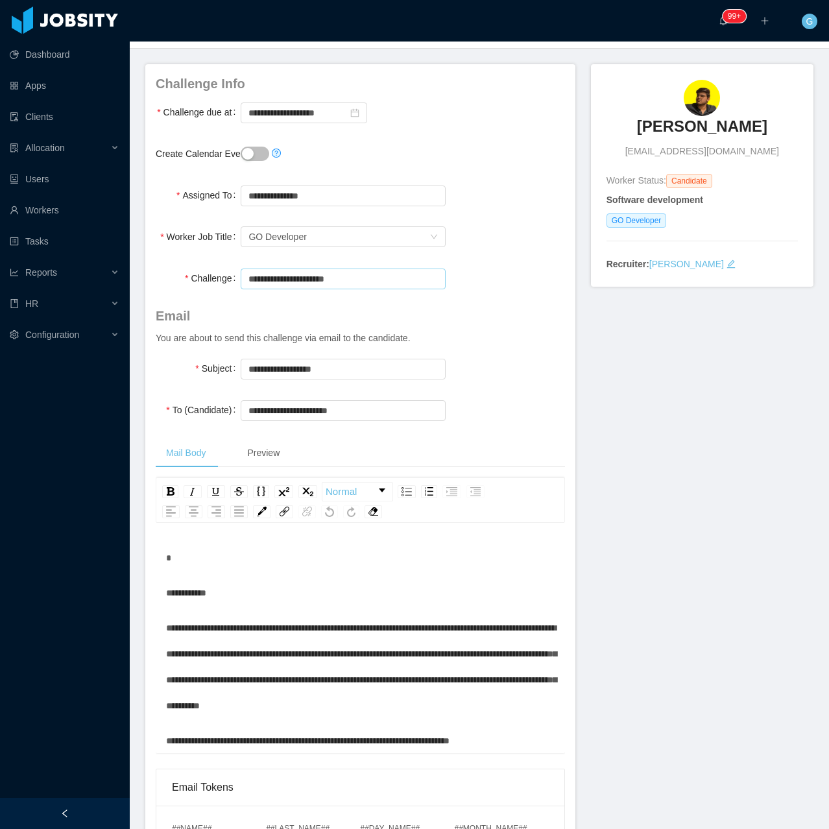
scroll to position [0, 0]
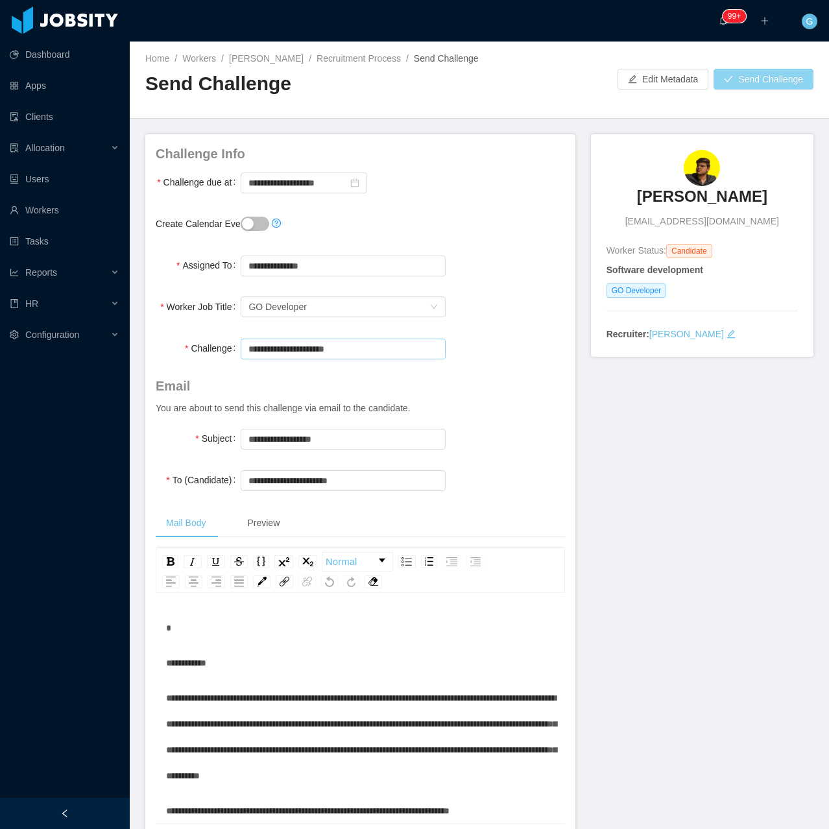
type input "**********"
click at [755, 77] on button "Send Challenge" at bounding box center [764, 79] width 100 height 21
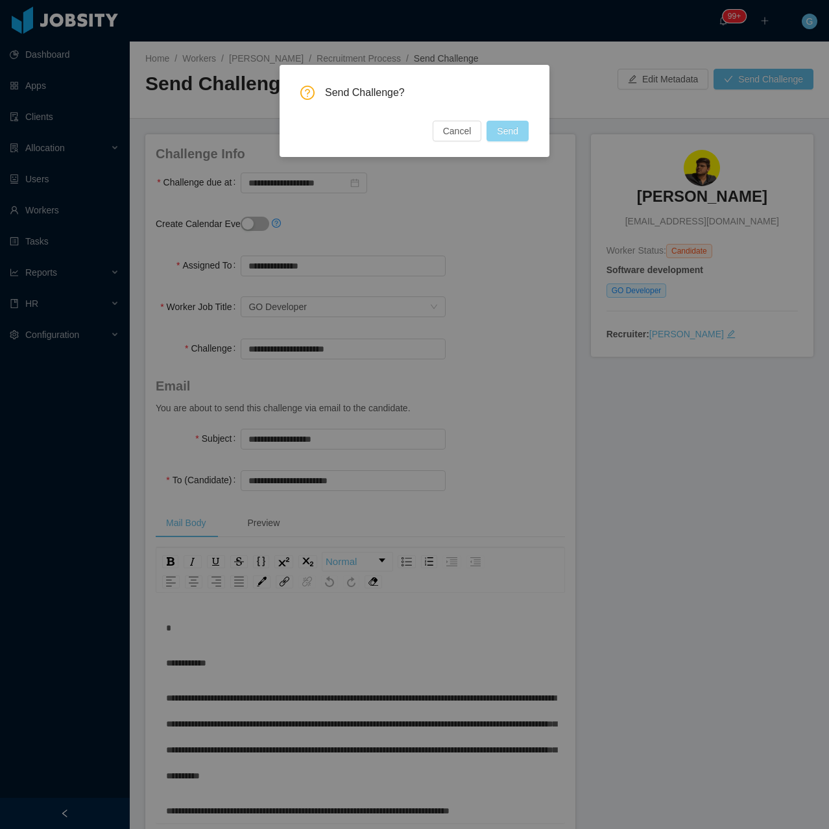
click at [522, 130] on button "Send" at bounding box center [508, 131] width 42 height 21
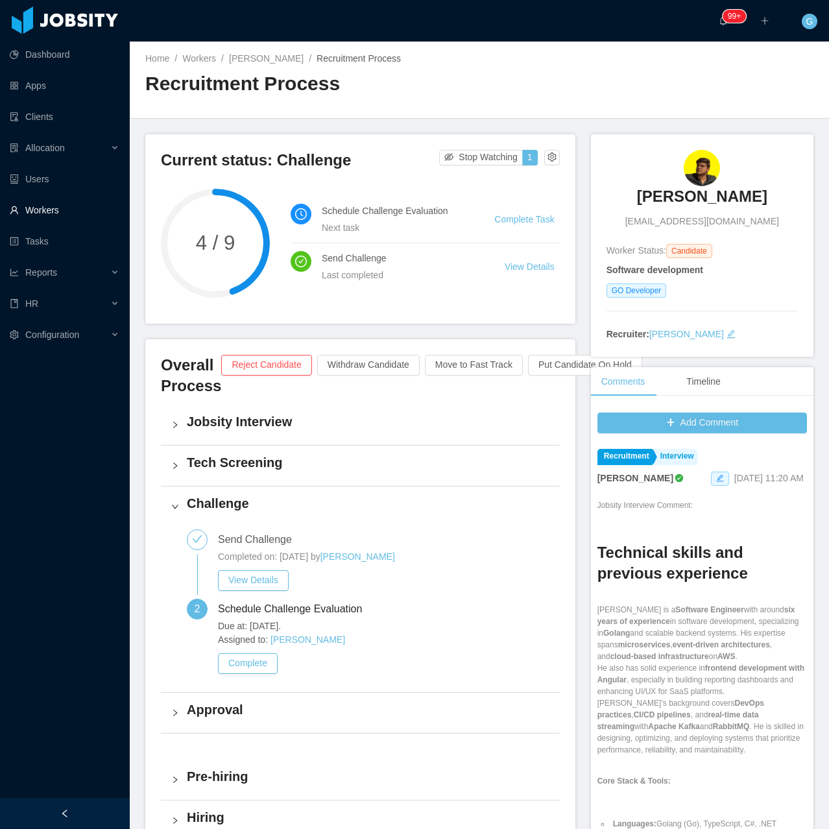
click at [38, 205] on link "Workers" at bounding box center [65, 210] width 110 height 26
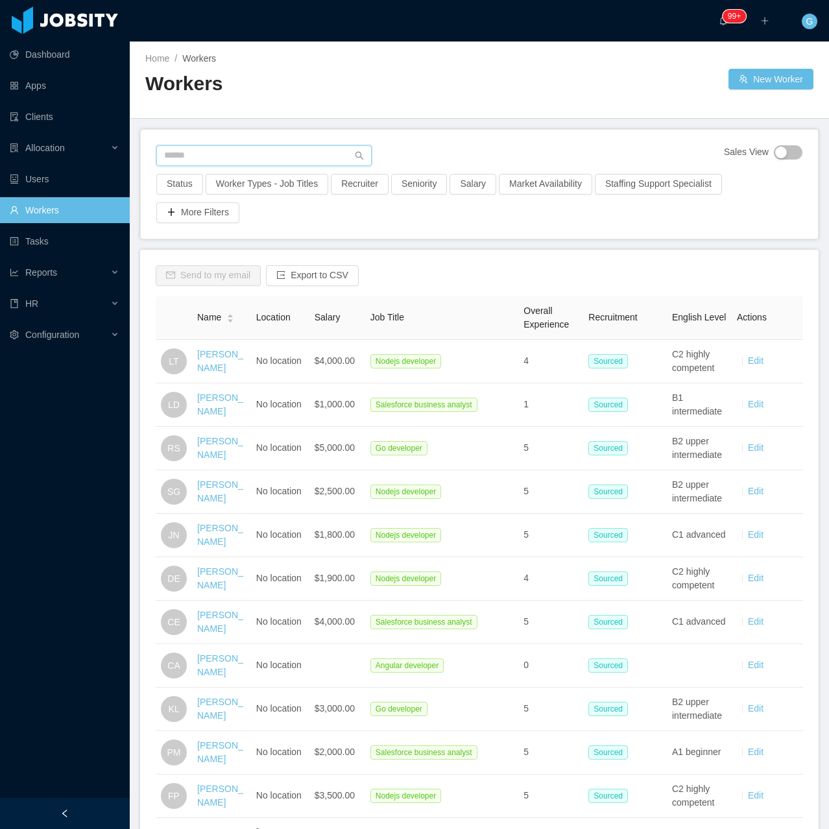
click at [214, 155] on input "text" at bounding box center [263, 155] width 215 height 21
paste input "**********"
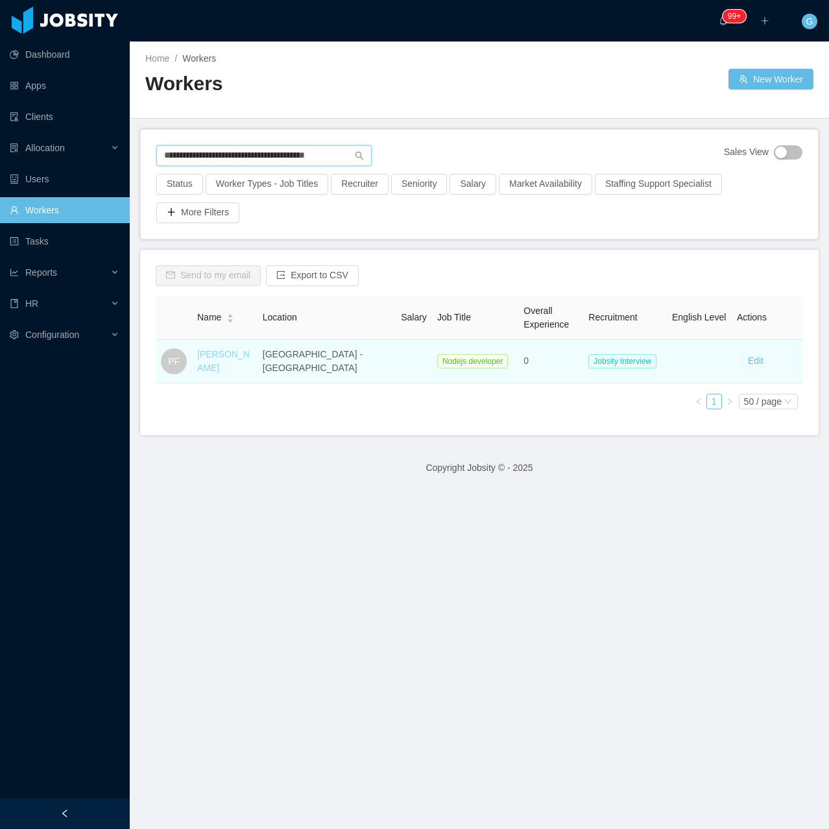
type input "**********"
click at [223, 356] on link "Pablo Fuentes" at bounding box center [223, 361] width 53 height 24
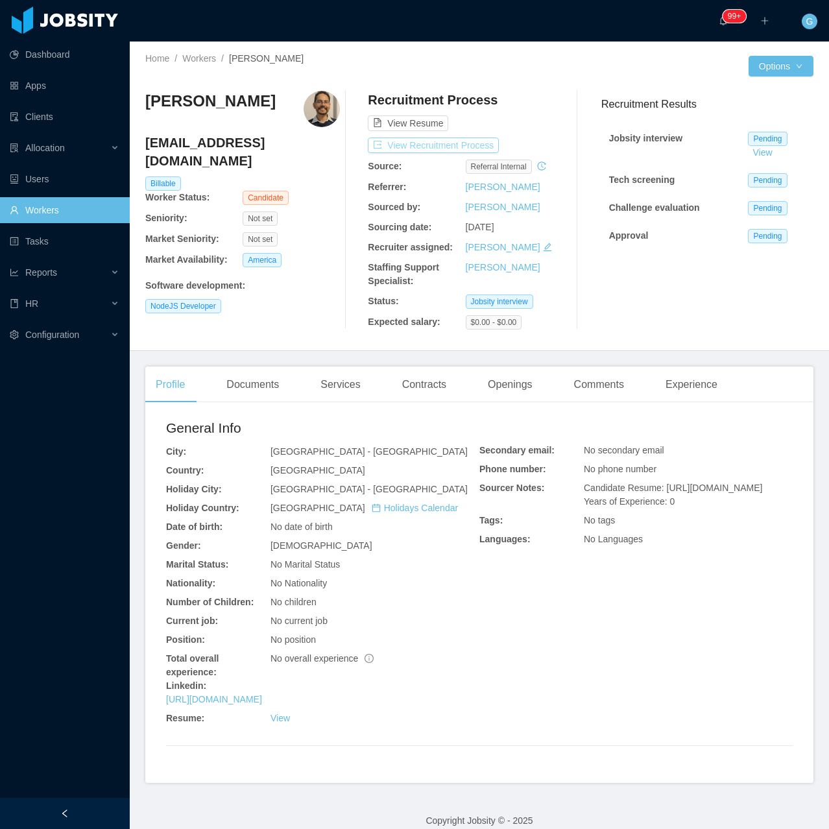
click at [404, 149] on button "View Recruitment Process" at bounding box center [433, 146] width 131 height 16
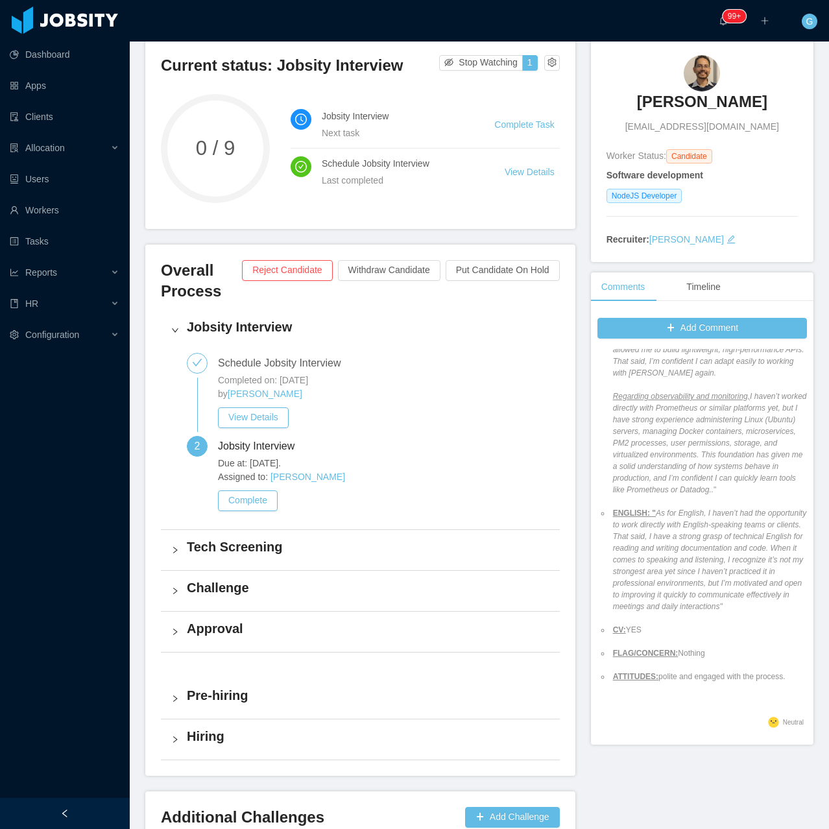
scroll to position [148, 0]
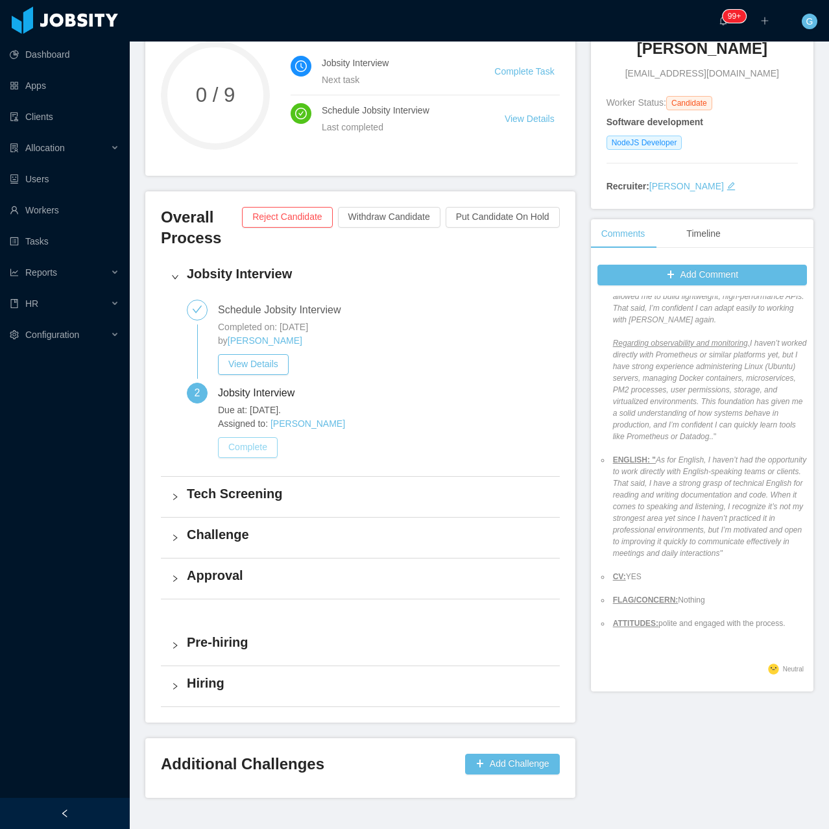
click at [249, 457] on button "Complete" at bounding box center [248, 447] width 60 height 21
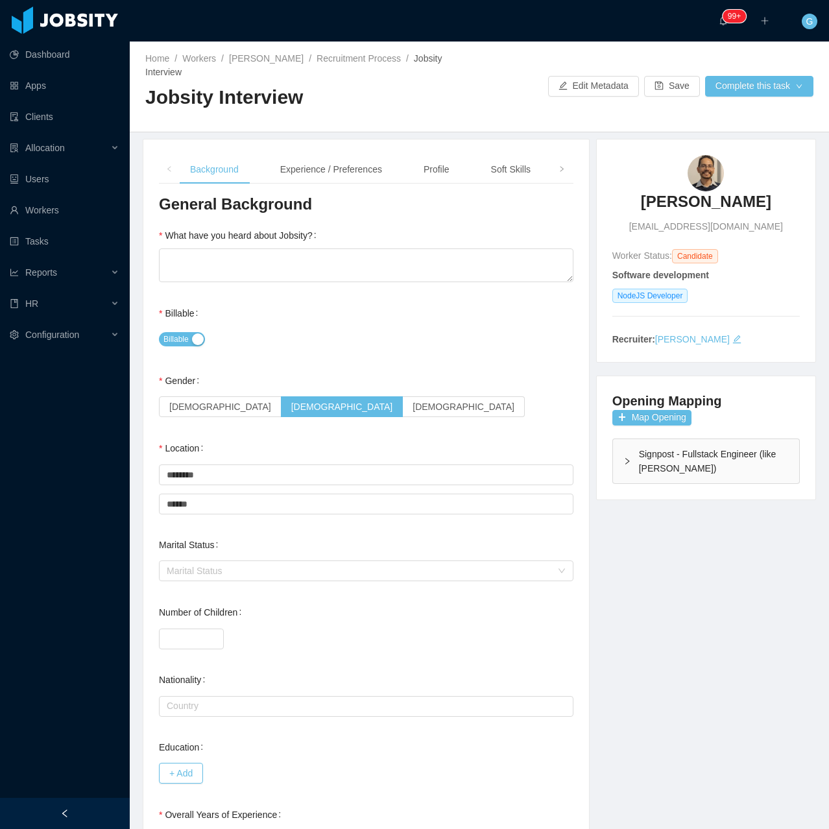
click at [251, 234] on div "What have you heard about Jobsity?" at bounding box center [240, 236] width 163 height 26
click at [261, 251] on textarea "What have you heard about Jobsity?" at bounding box center [366, 265] width 415 height 34
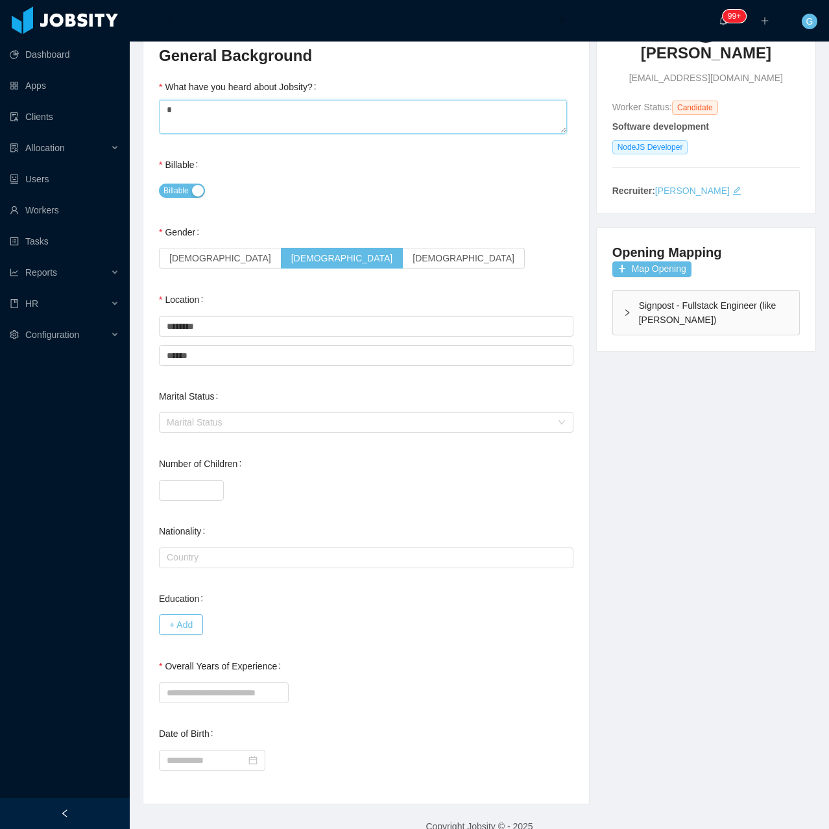
scroll to position [155, 0]
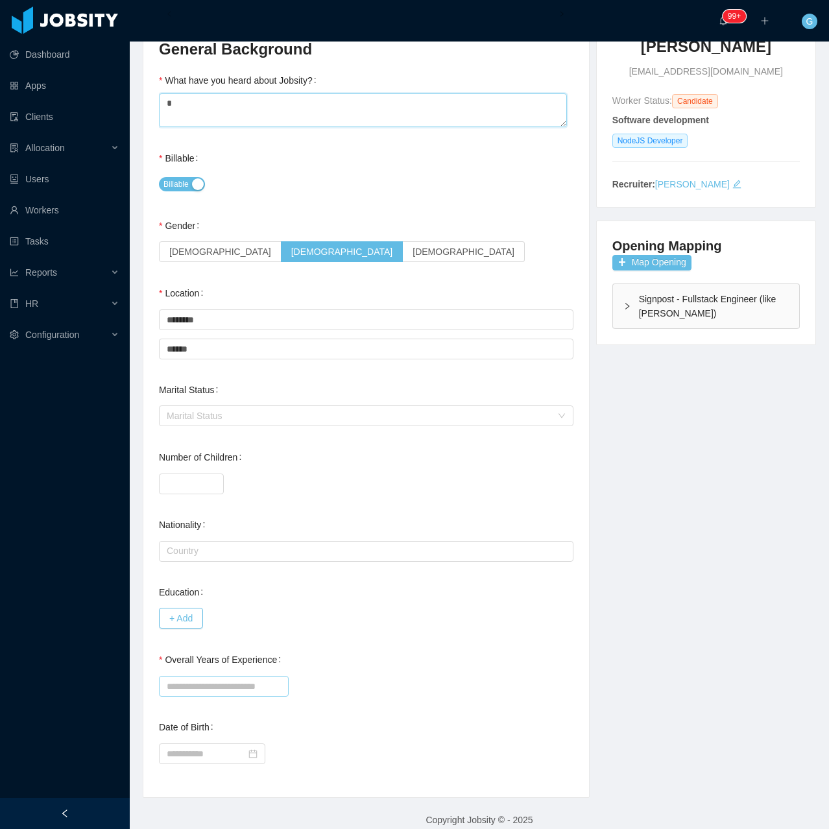
type textarea "*"
click at [202, 676] on input "Overall Years of Experience" at bounding box center [224, 686] width 130 height 21
click at [230, 676] on input "Overall Years of Experience" at bounding box center [224, 686] width 130 height 21
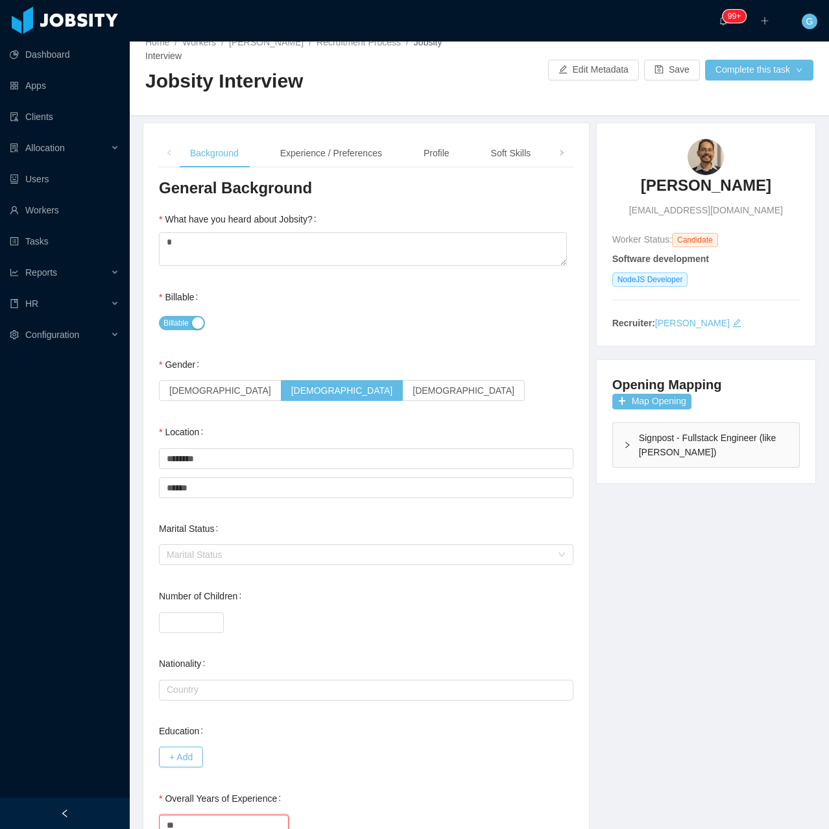
scroll to position [0, 0]
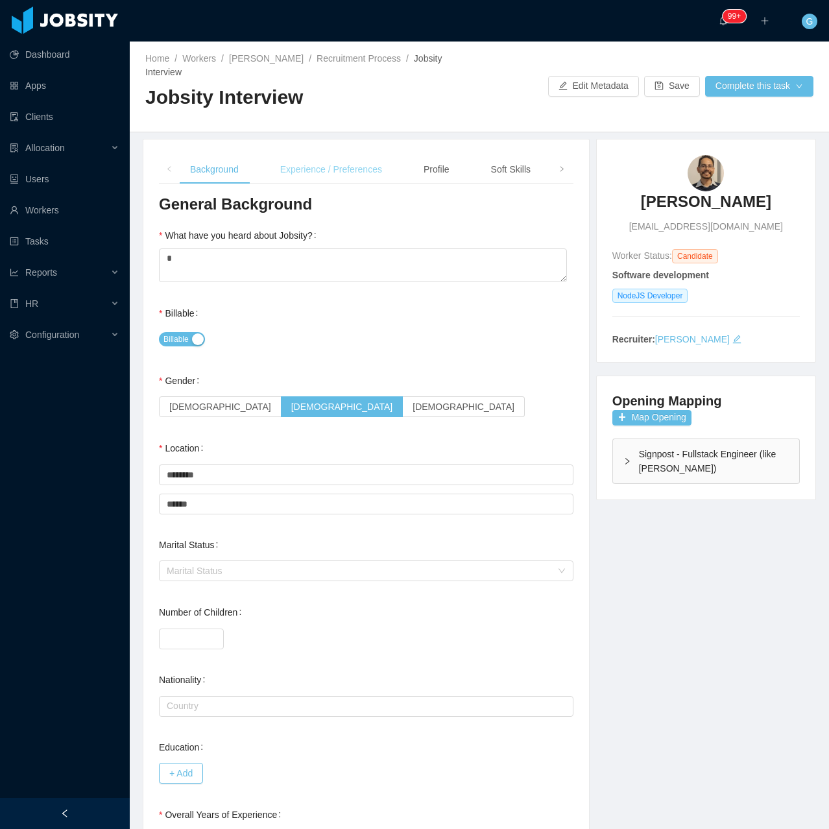
type input "**"
click at [309, 169] on div "Experience / Preferences" at bounding box center [331, 169] width 123 height 29
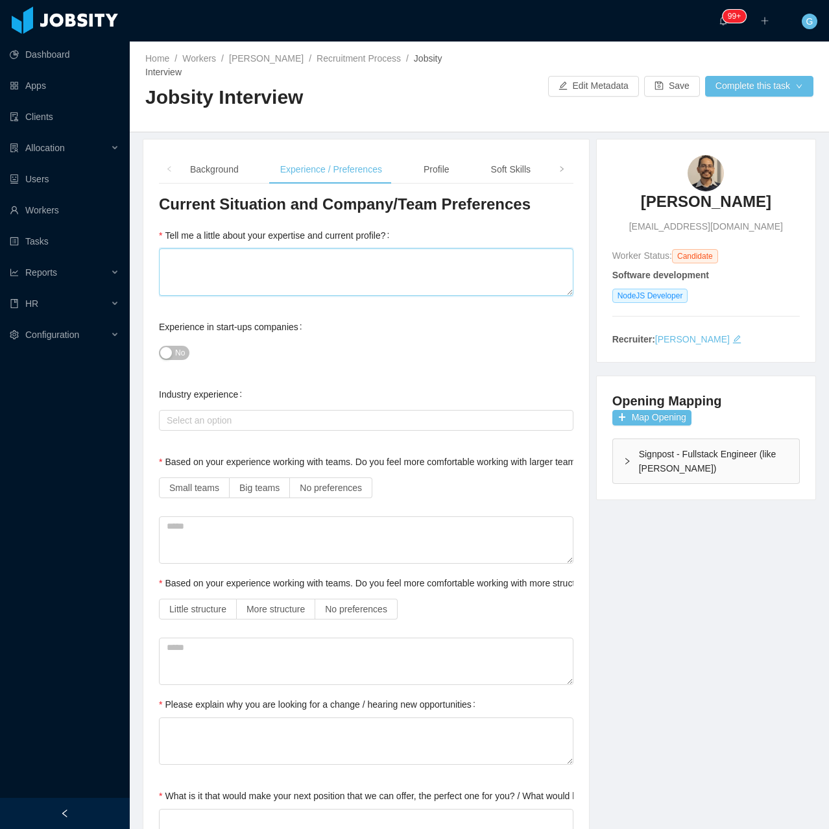
click at [330, 266] on textarea "Tell me a little about your expertise and current profile?" at bounding box center [366, 271] width 415 height 47
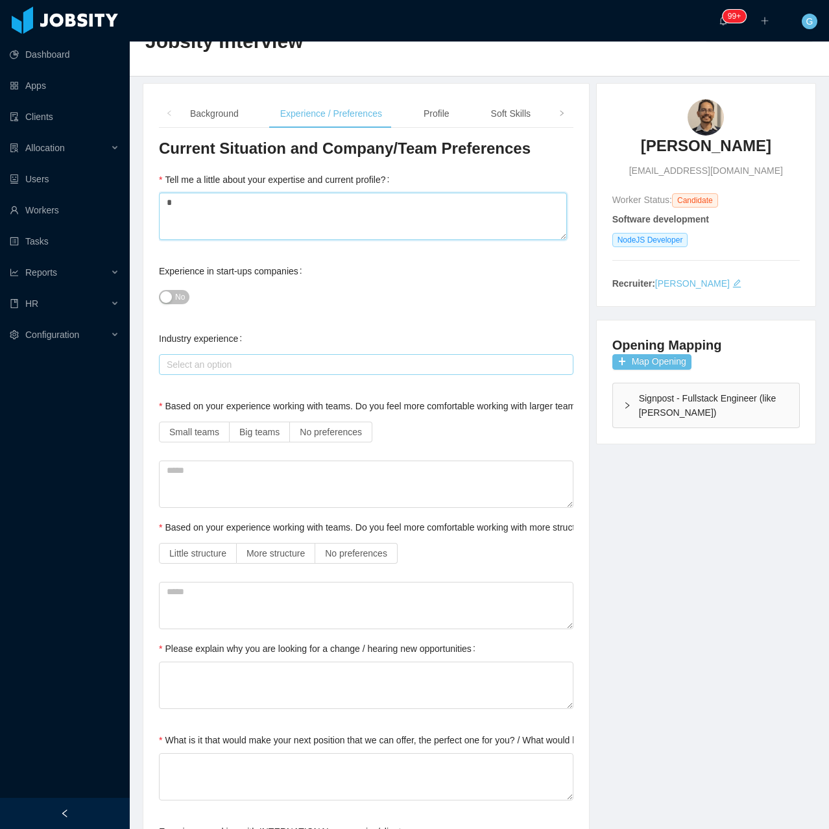
scroll to position [65, 0]
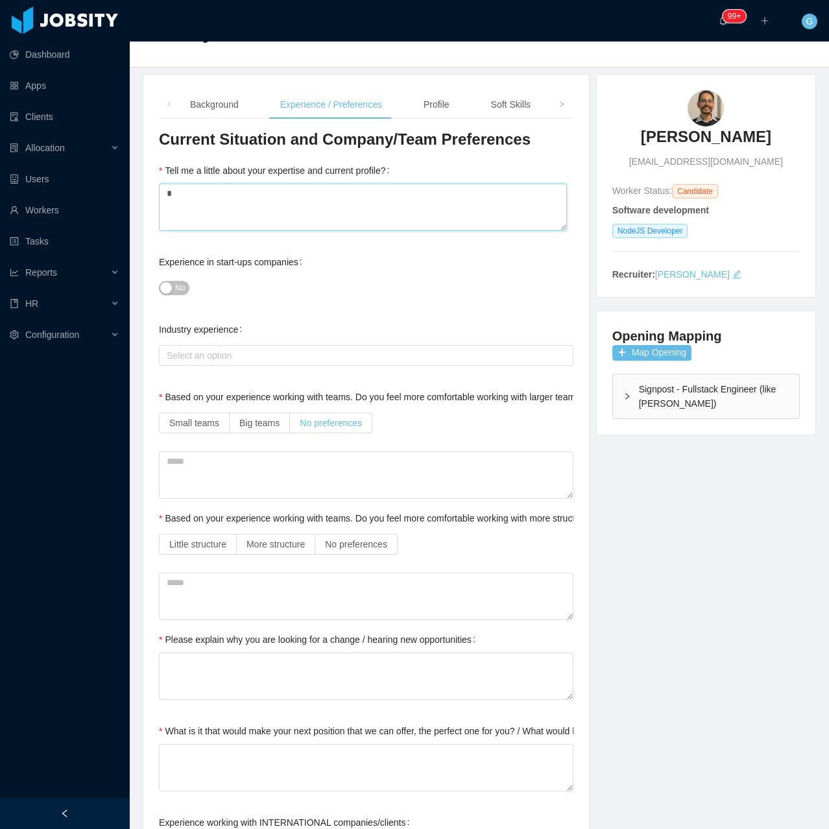
type textarea "*"
drag, startPoint x: 303, startPoint y: 398, endPoint x: 316, endPoint y: 409, distance: 17.0
click at [307, 413] on label "No preferences" at bounding box center [331, 423] width 82 height 21
click at [345, 539] on span "No preferences" at bounding box center [356, 544] width 62 height 10
click at [346, 418] on span "No preferences" at bounding box center [331, 423] width 62 height 10
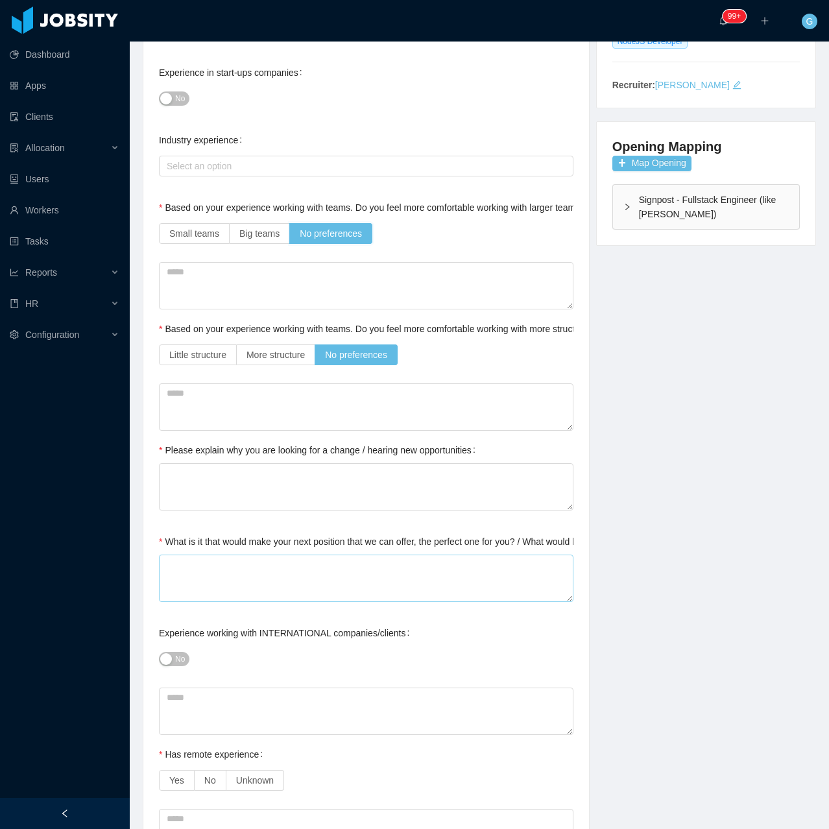
scroll to position [324, 0]
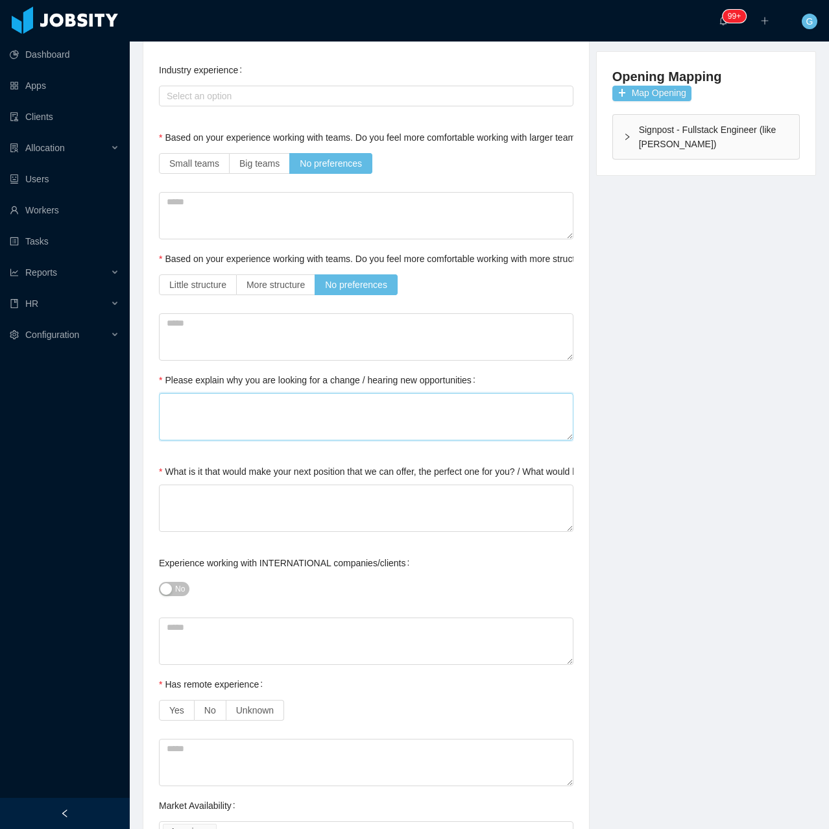
click at [219, 393] on textarea "Please explain why you are looking for a change / hearing new opportunities" at bounding box center [366, 416] width 415 height 47
type textarea "*"
click at [210, 485] on textarea "What is it that would make your next position that we can offer, the perfect on…" at bounding box center [366, 508] width 415 height 47
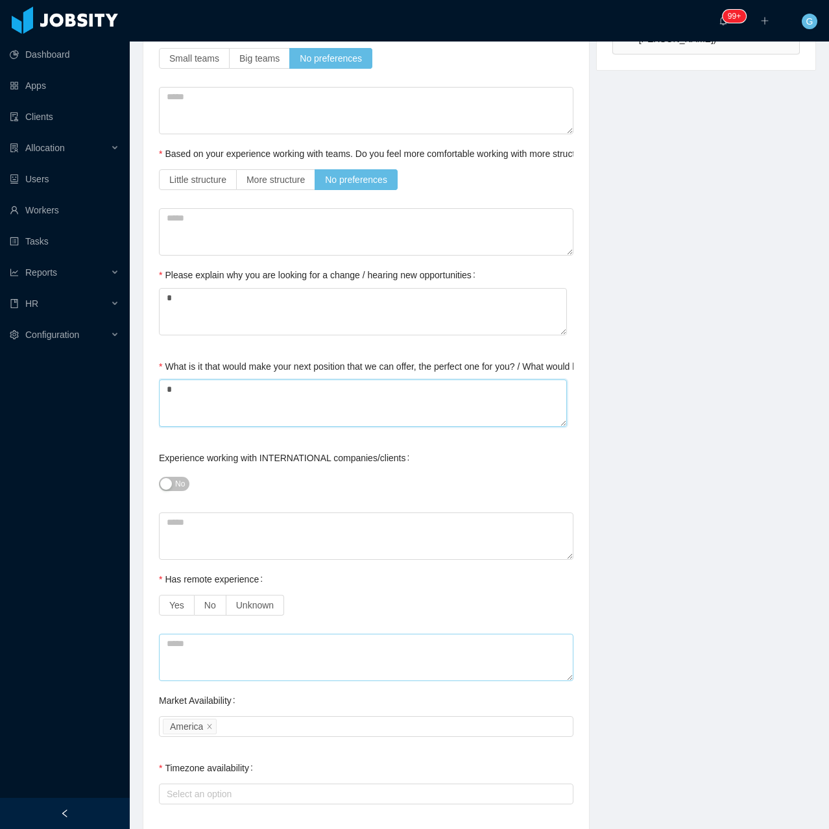
scroll to position [454, 0]
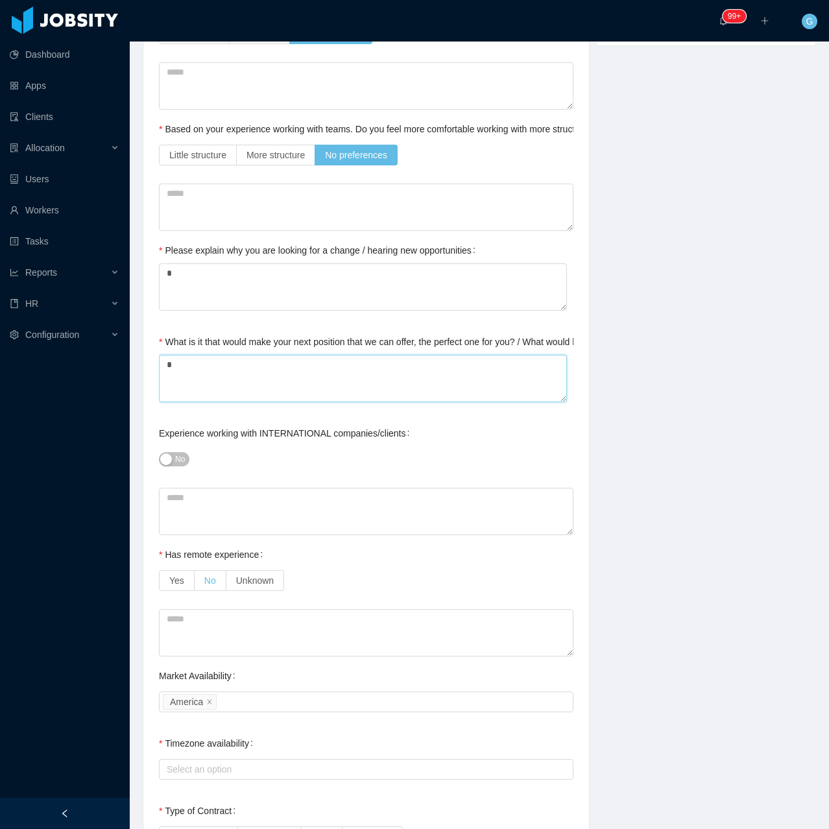
type textarea "*"
drag, startPoint x: 217, startPoint y: 571, endPoint x: 250, endPoint y: 573, distance: 33.8
click at [250, 573] on div "Yes No Unknown" at bounding box center [221, 580] width 125 height 21
click at [250, 573] on label "Unknown" at bounding box center [255, 580] width 58 height 21
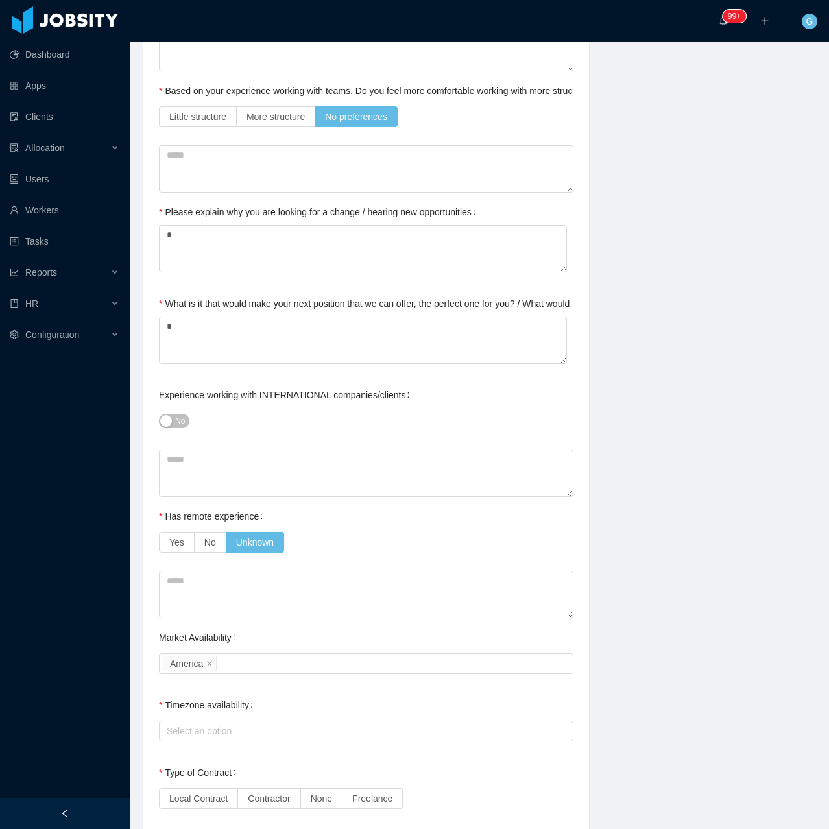
scroll to position [714, 0]
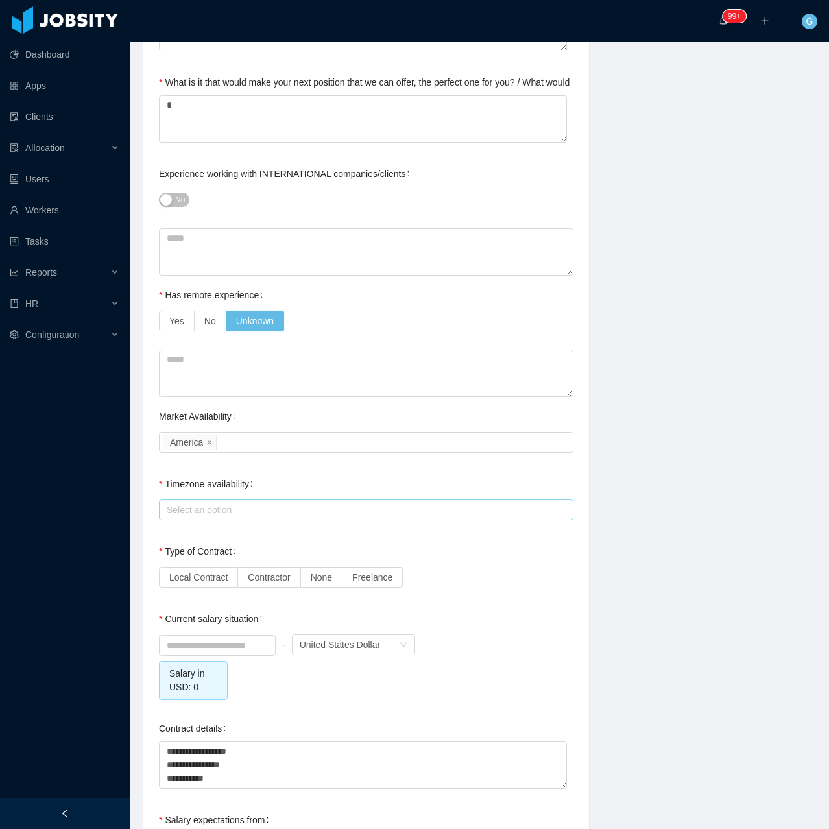
click at [224, 503] on div "Select an option" at bounding box center [363, 509] width 393 height 13
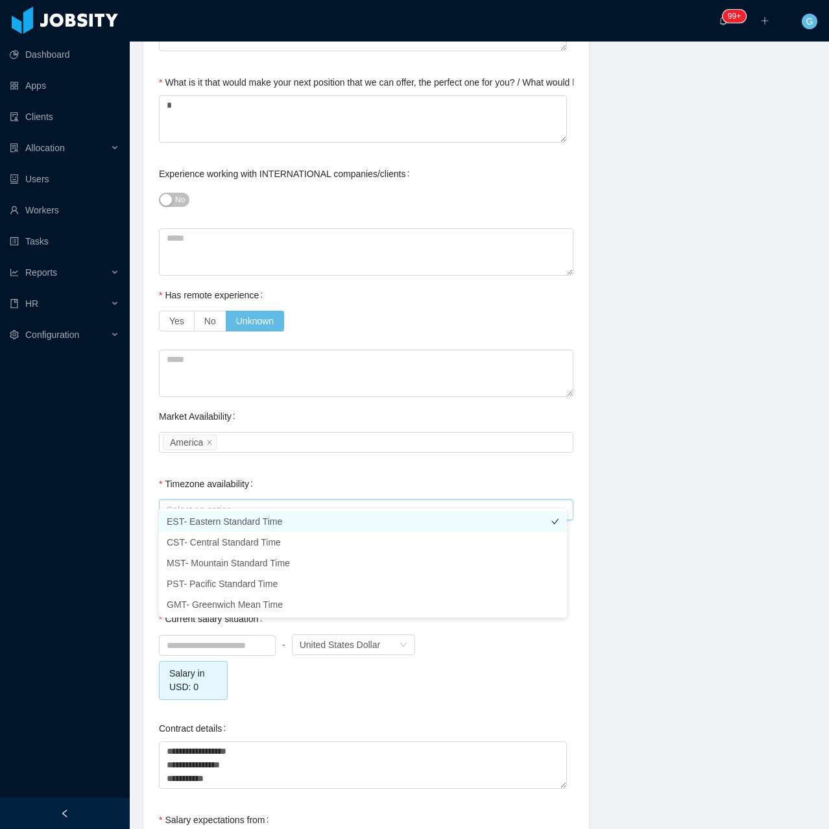
click at [224, 527] on li "EST- Eastern Standard Time" at bounding box center [363, 521] width 408 height 21
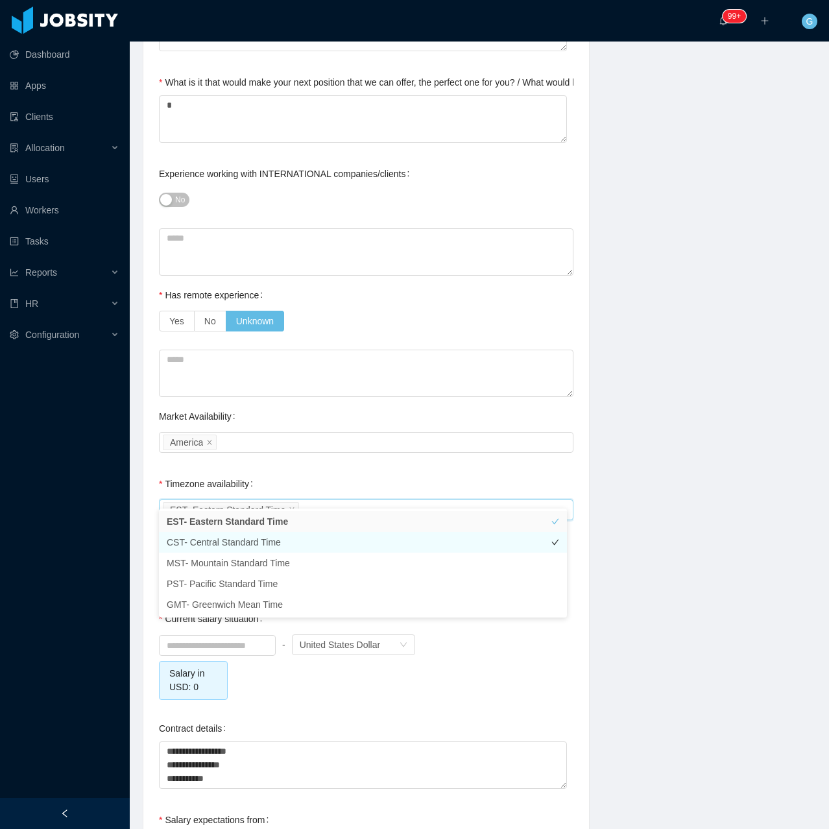
click at [212, 547] on li "CST- Central Standard Time" at bounding box center [363, 542] width 408 height 21
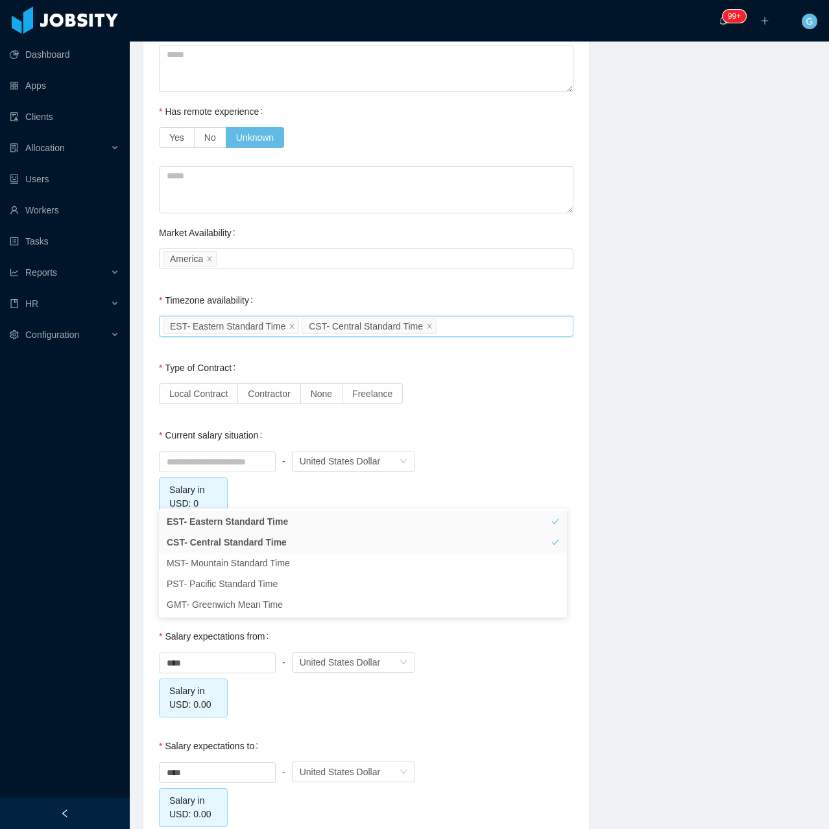
scroll to position [973, 0]
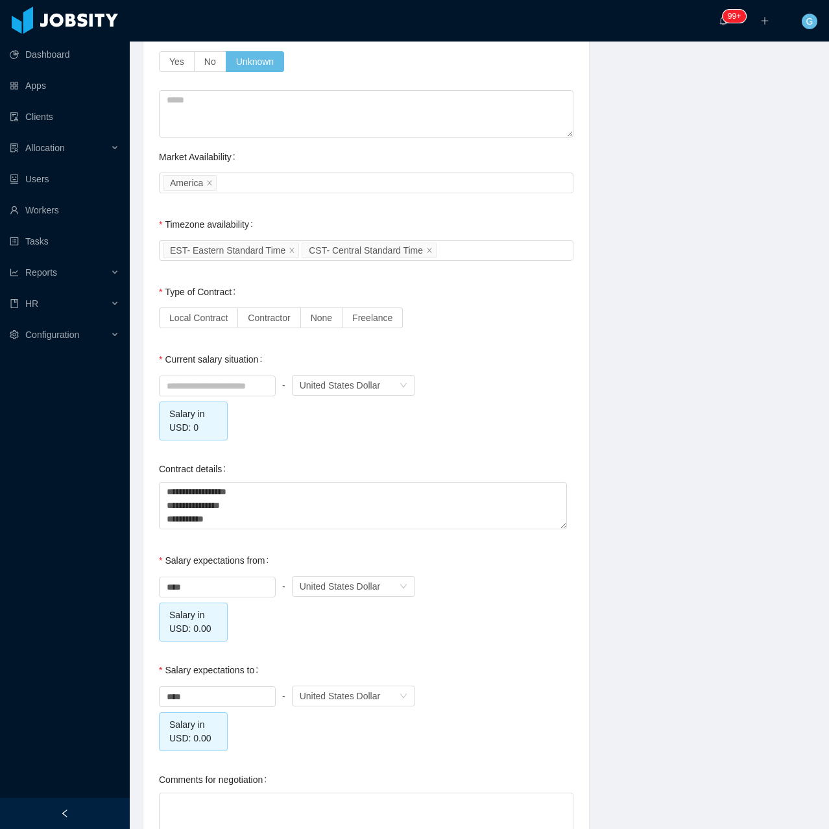
click at [146, 407] on div "Background Experience / Preferences Profile Soft Skills Language Notes General …" at bounding box center [366, 20] width 446 height 1708
click at [167, 402] on div "Salary in USD: 0" at bounding box center [193, 421] width 69 height 39
click at [185, 376] on input at bounding box center [217, 385] width 115 height 19
type input "*"
type input "****"
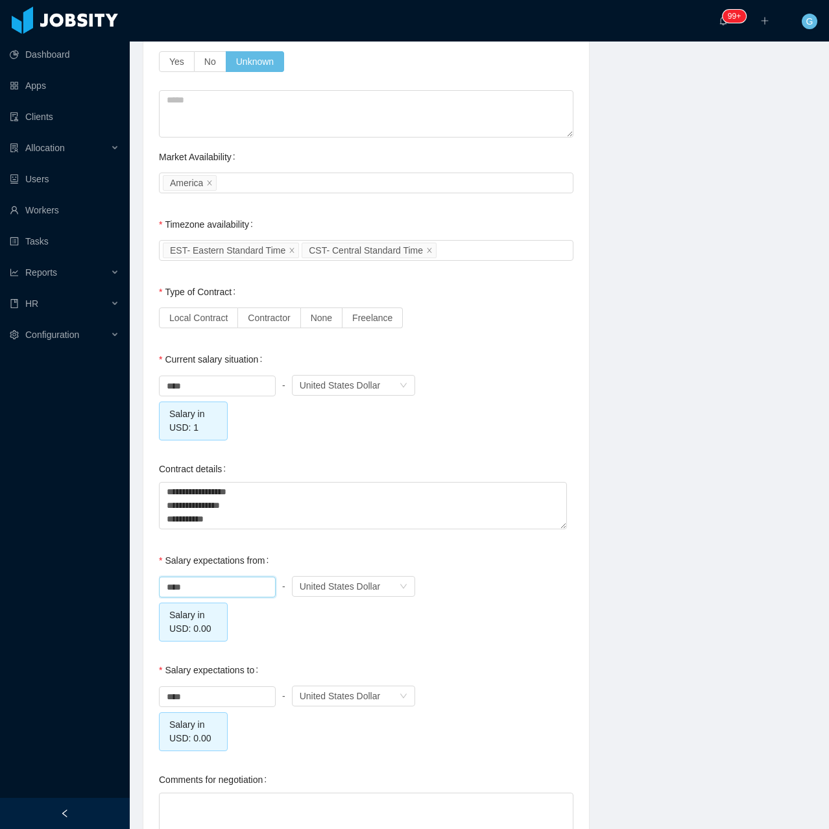
drag, startPoint x: 195, startPoint y: 574, endPoint x: 62, endPoint y: 572, distance: 133.0
click at [62, 572] on section "Dashboard Apps Clients Allocation Users Workers Tasks Reports HR Configuration …" at bounding box center [414, 414] width 829 height 829
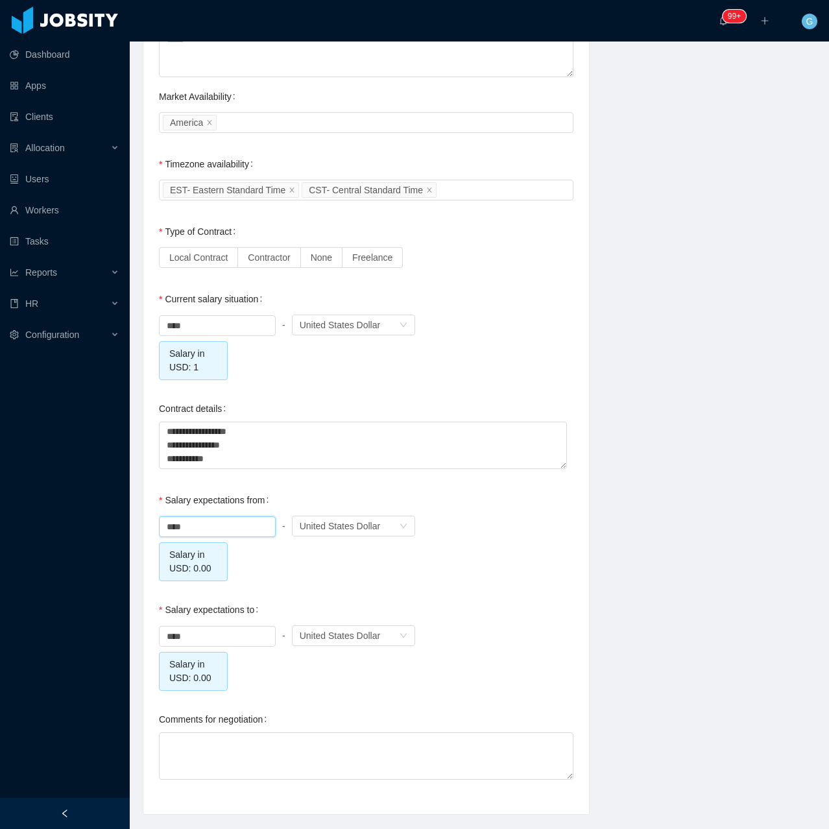
scroll to position [1038, 0]
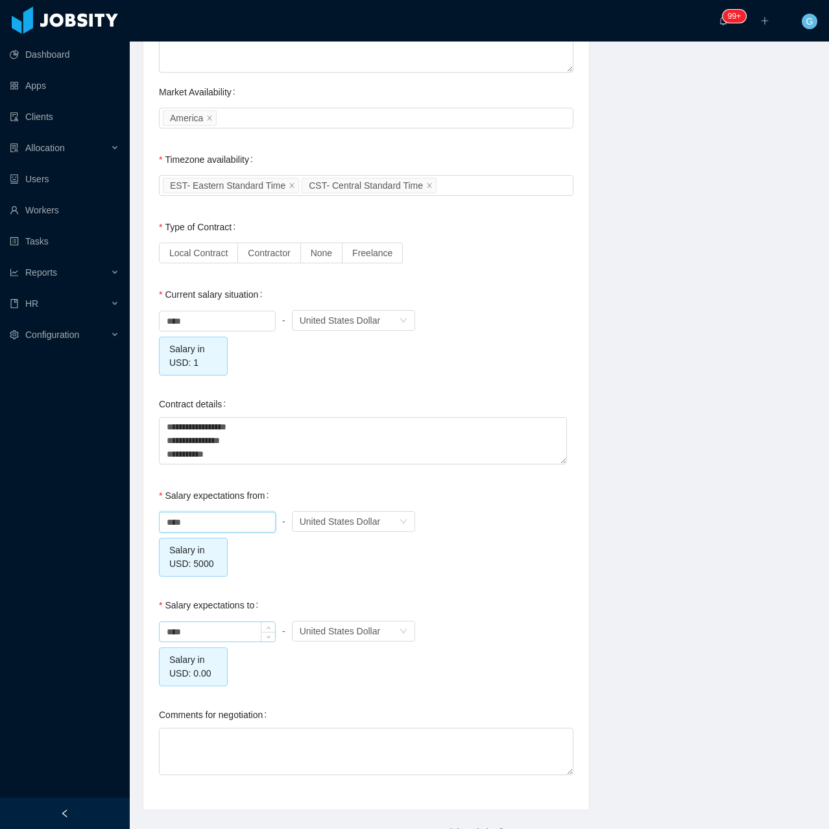
type input "*******"
click at [178, 622] on input "****" at bounding box center [217, 631] width 115 height 19
drag, startPoint x: 193, startPoint y: 613, endPoint x: 97, endPoint y: 625, distance: 96.7
click at [115, 618] on section "Dashboard Apps Clients Allocation Users Workers Tasks Reports HR Configuration …" at bounding box center [414, 414] width 829 height 829
type input "*******"
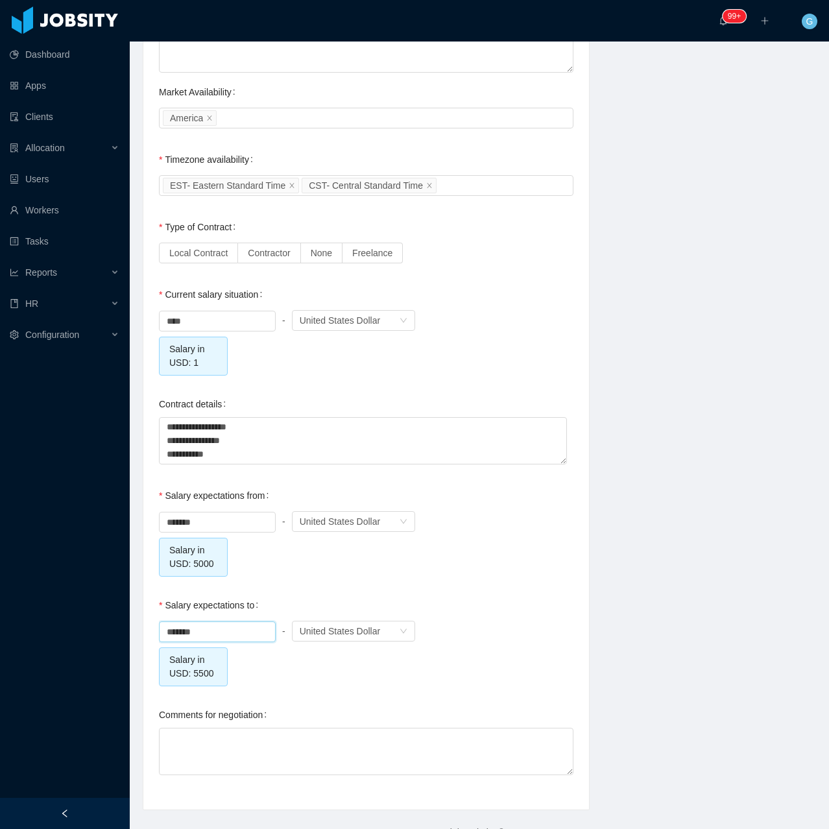
click at [278, 748] on textarea "Comments for negotiation" at bounding box center [366, 751] width 415 height 47
type textarea "*"
type textarea "**"
type textarea "***"
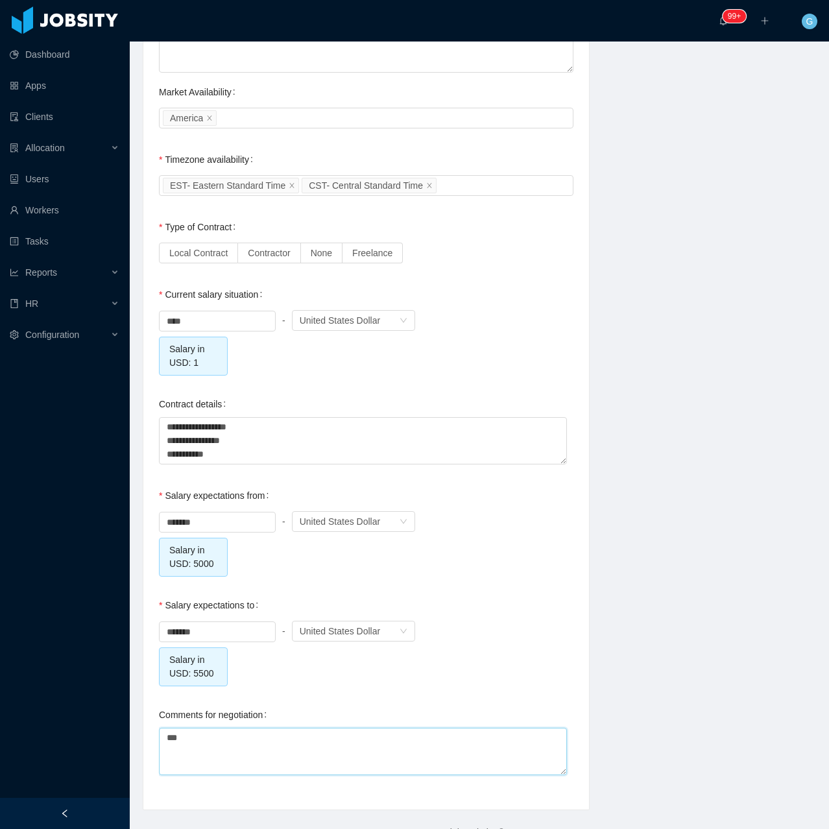
type textarea "****"
type textarea "*****"
type textarea "*******"
type textarea "*****"
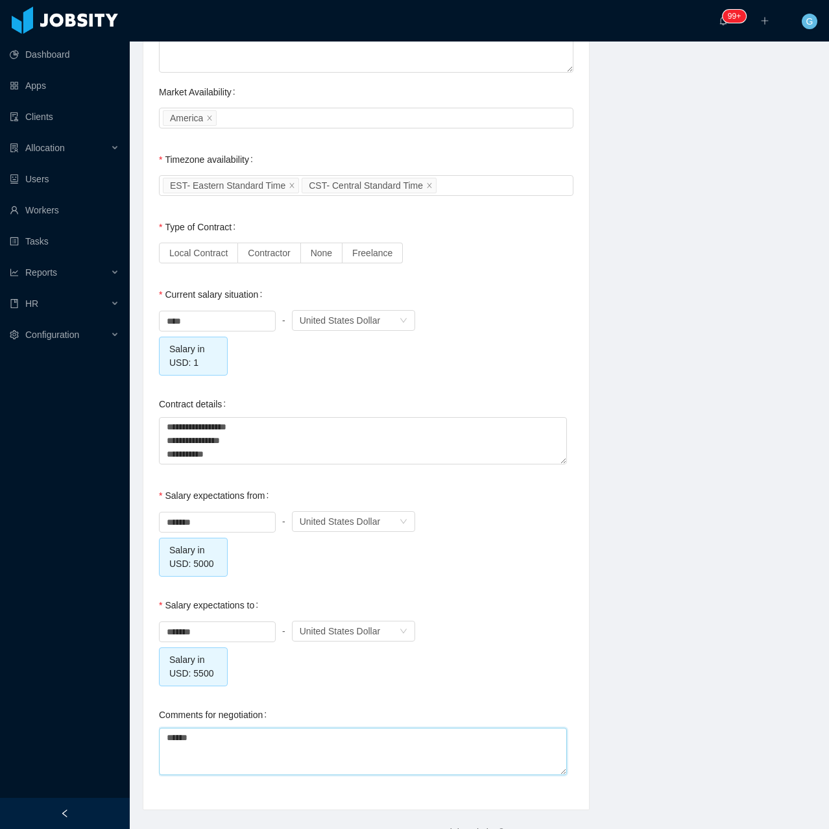
type textarea "*****"
type textarea "*******"
type textarea "********"
type textarea "*********"
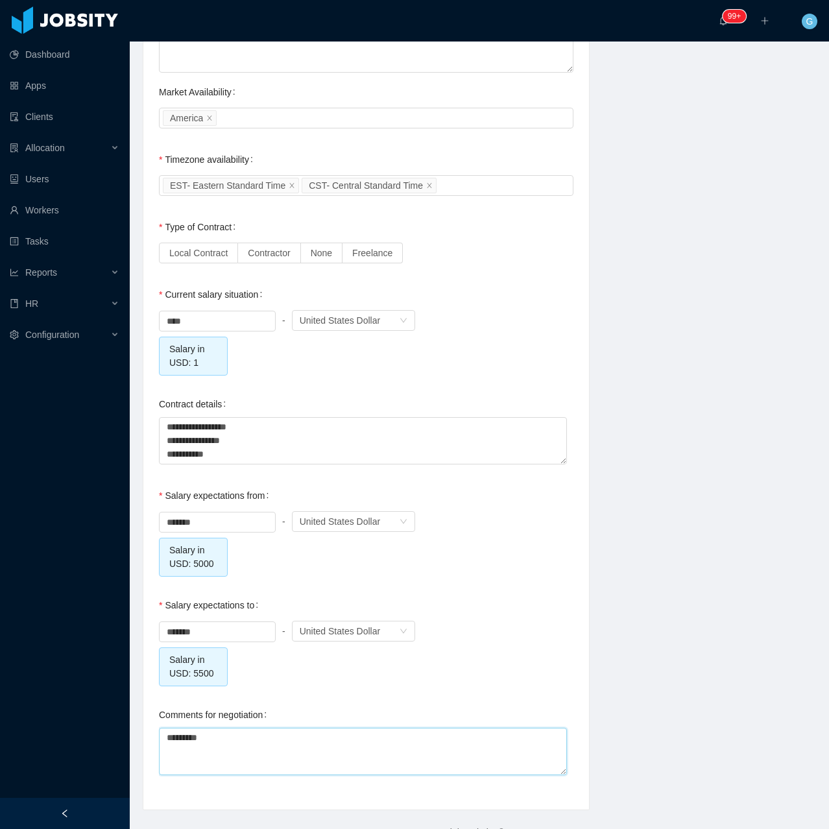
type textarea "**********"
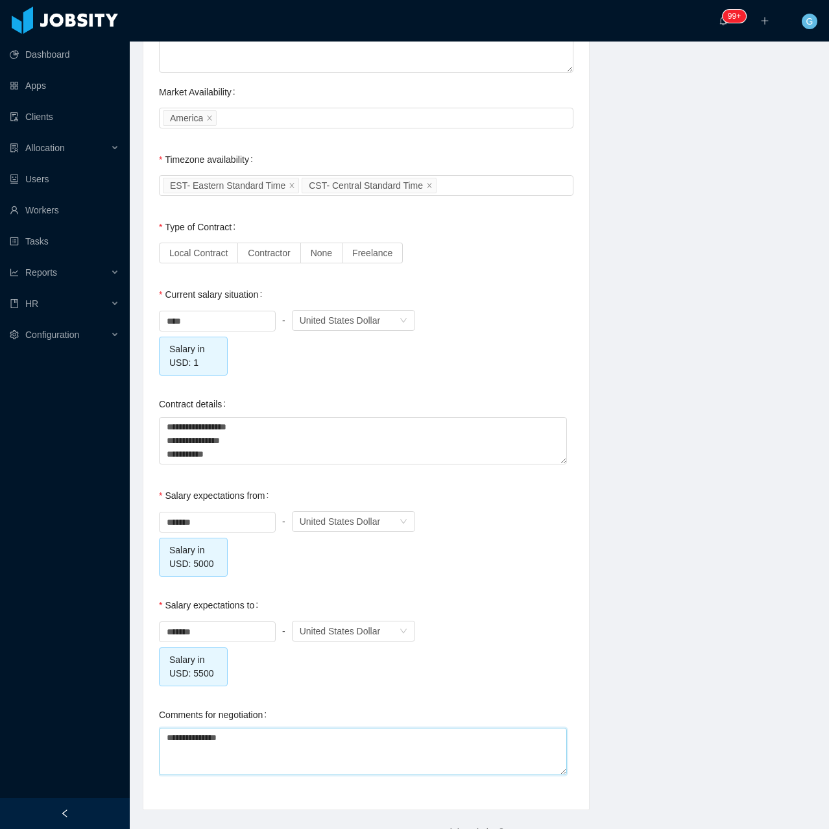
type textarea "**********"
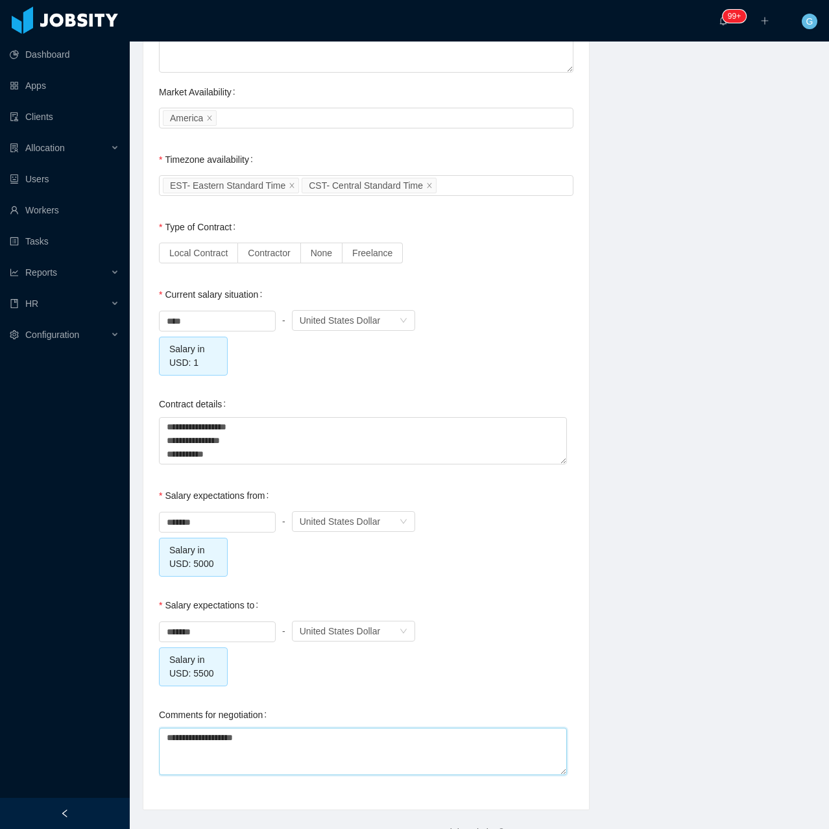
type textarea "**********"
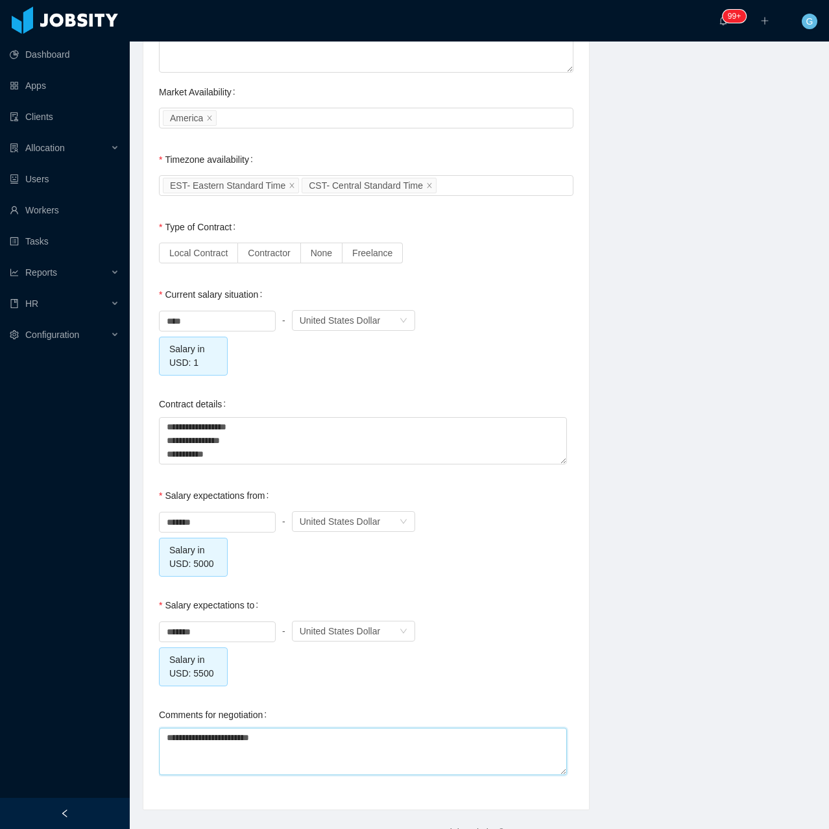
type textarea "**********"
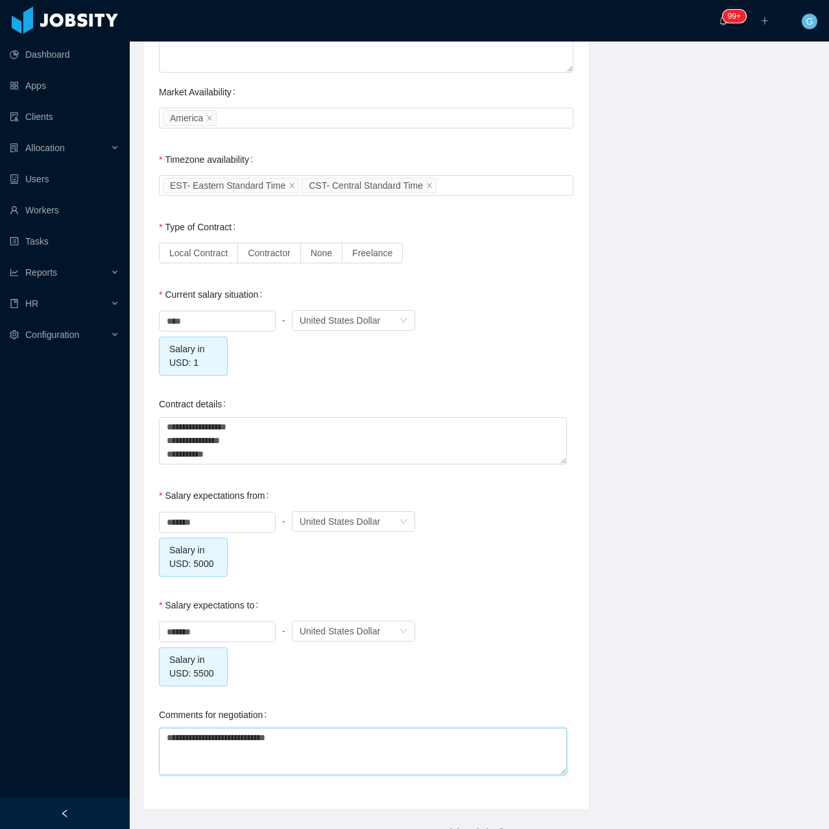
type textarea "**********"
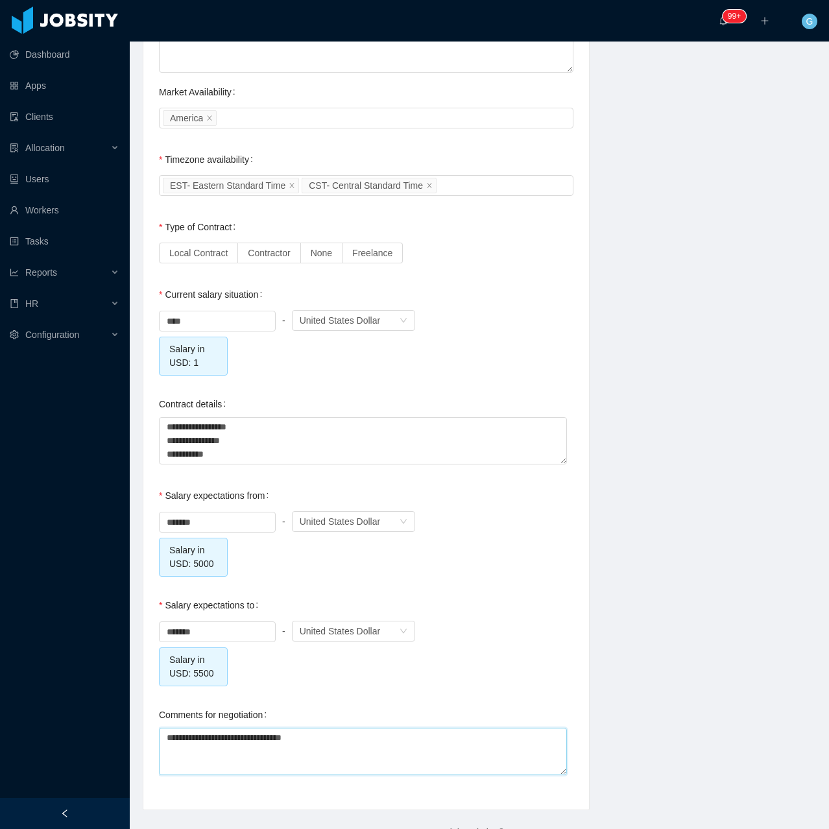
type textarea "**********"
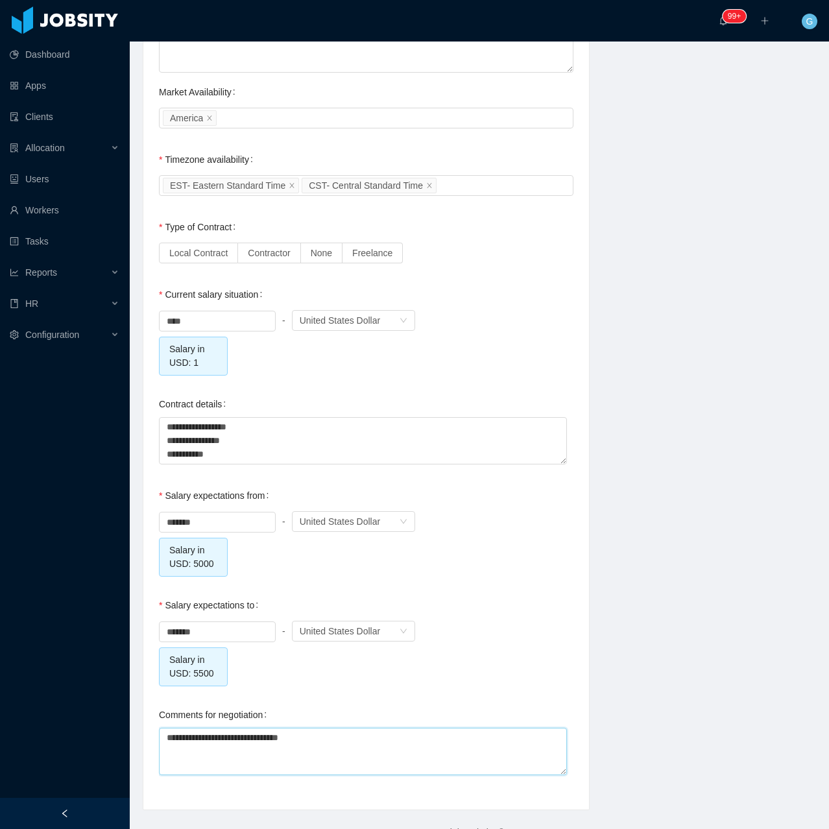
type textarea "**********"
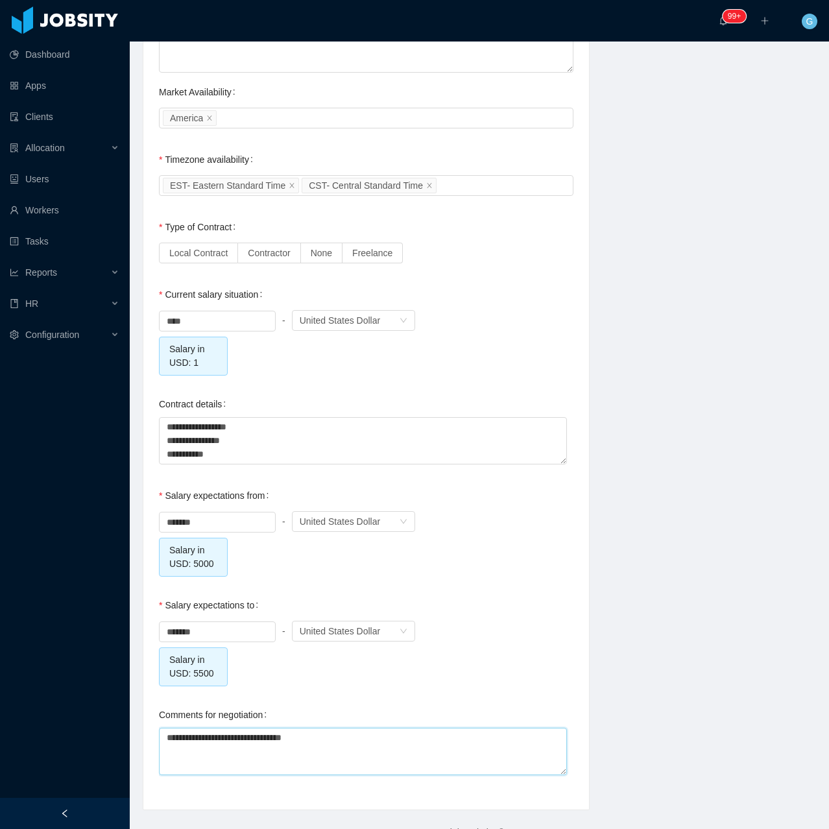
type textarea "**********"
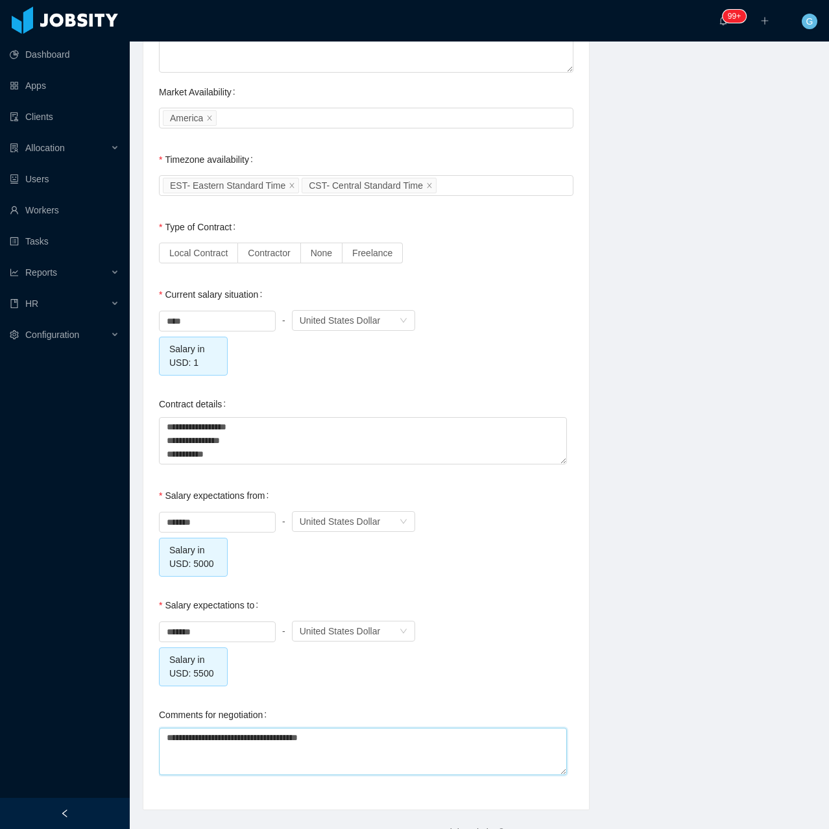
type textarea "**********"
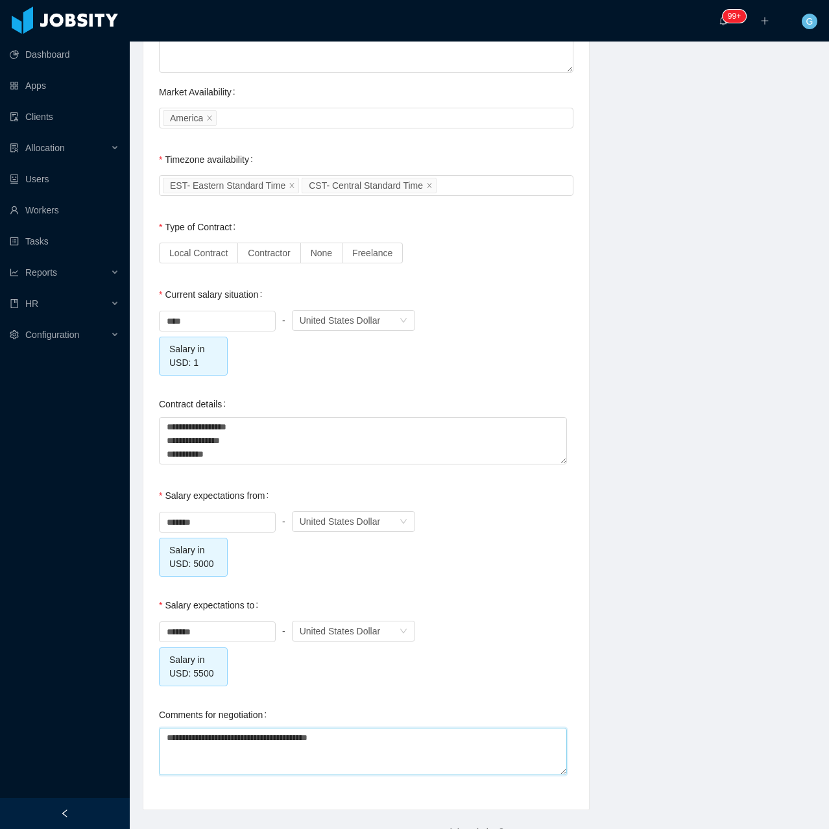
type textarea "**********"
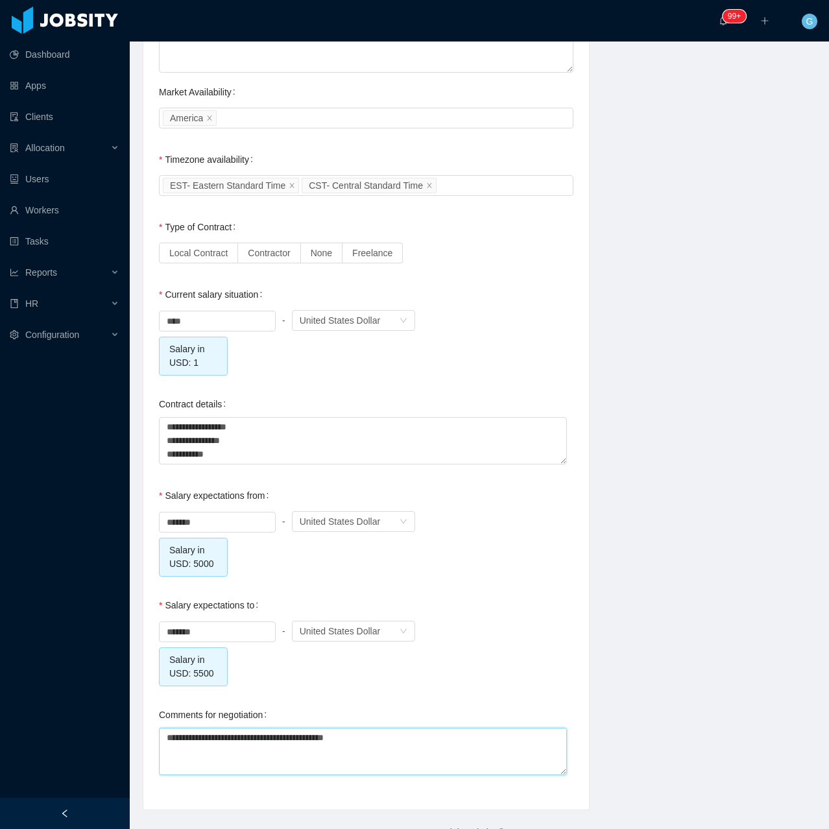
type textarea "**********"
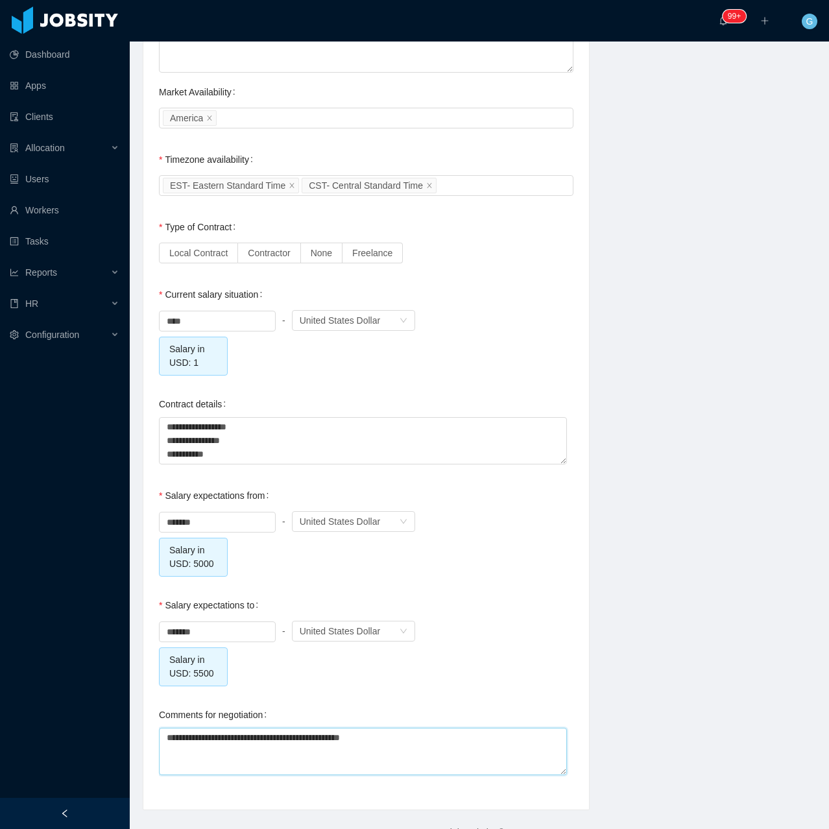
type textarea "**********"
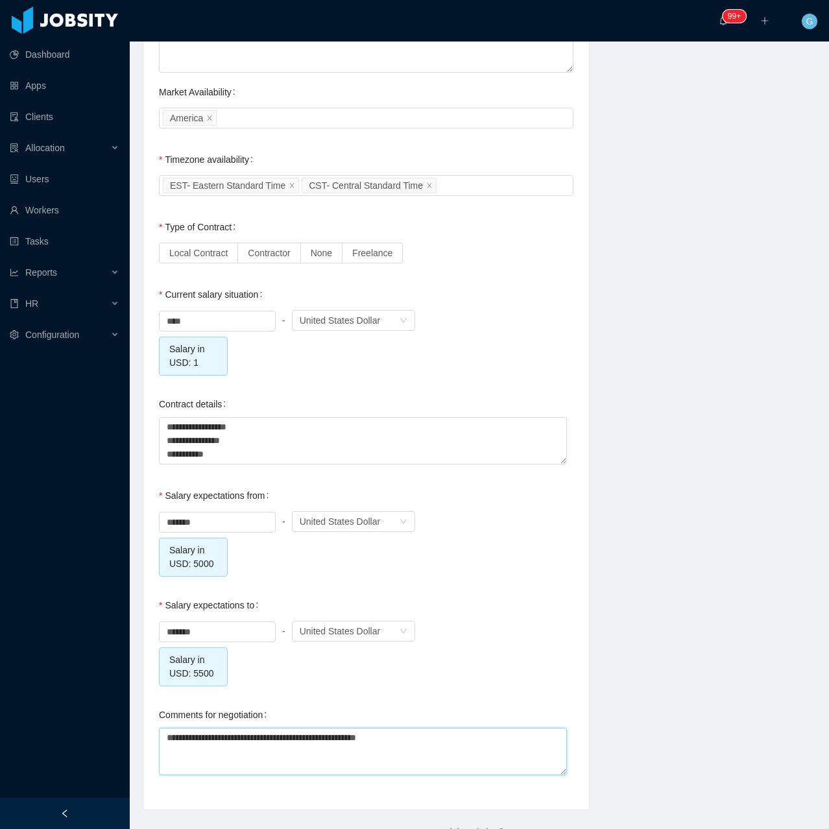
type textarea "**********"
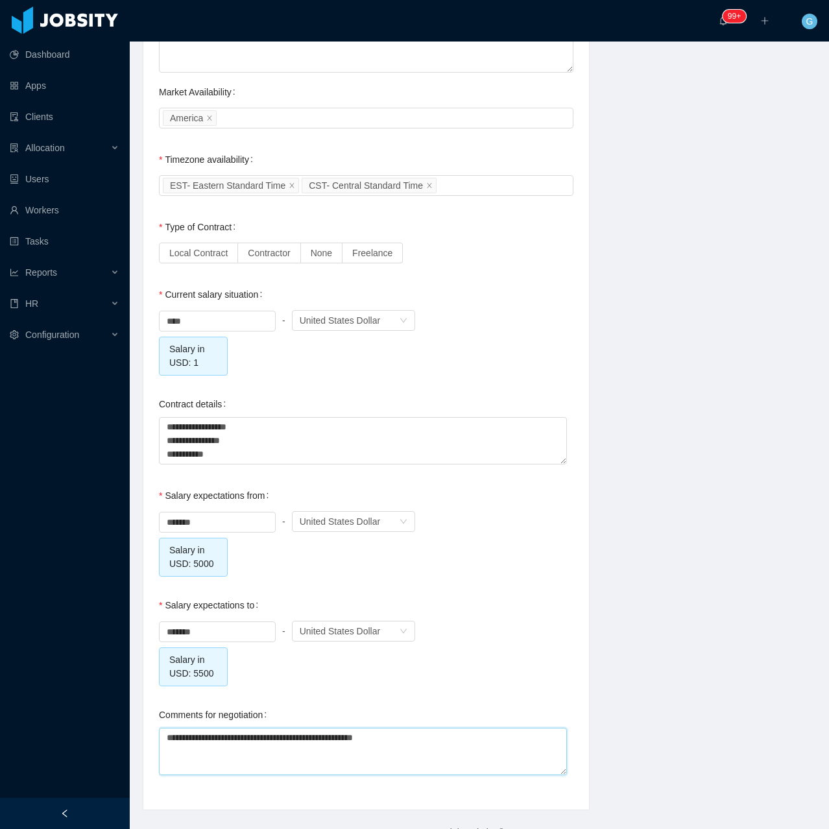
type textarea "**********"
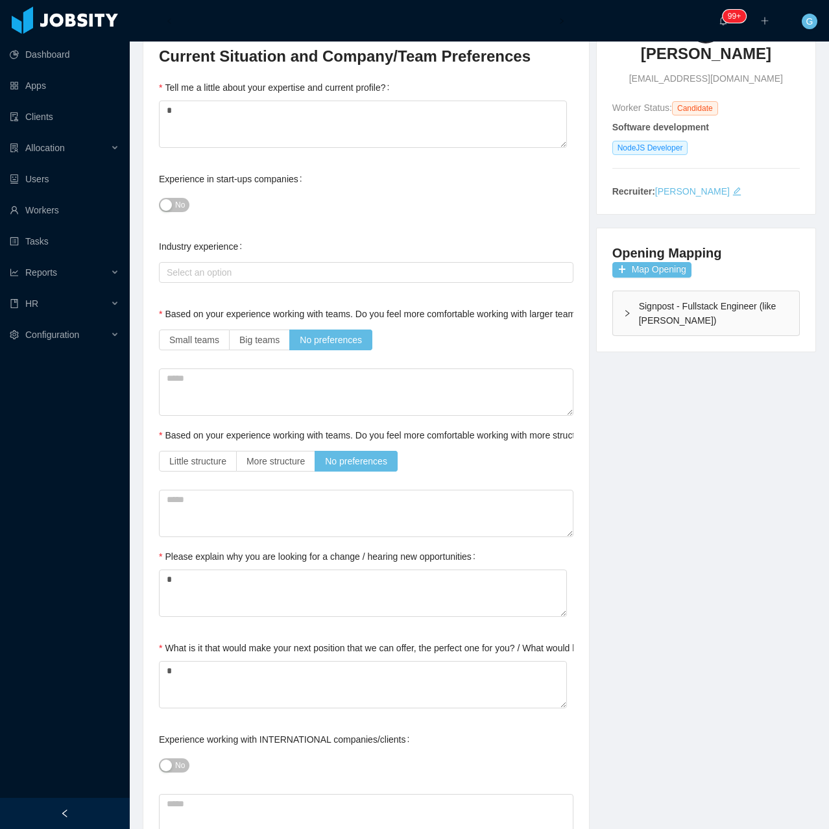
scroll to position [0, 0]
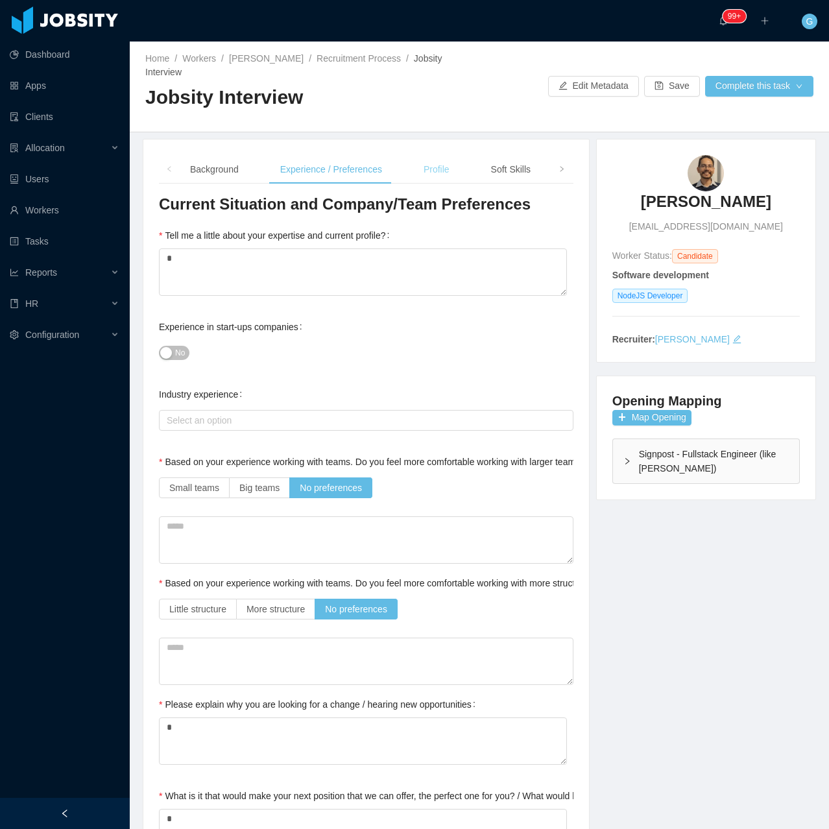
click at [422, 169] on div "Profile" at bounding box center [436, 169] width 47 height 29
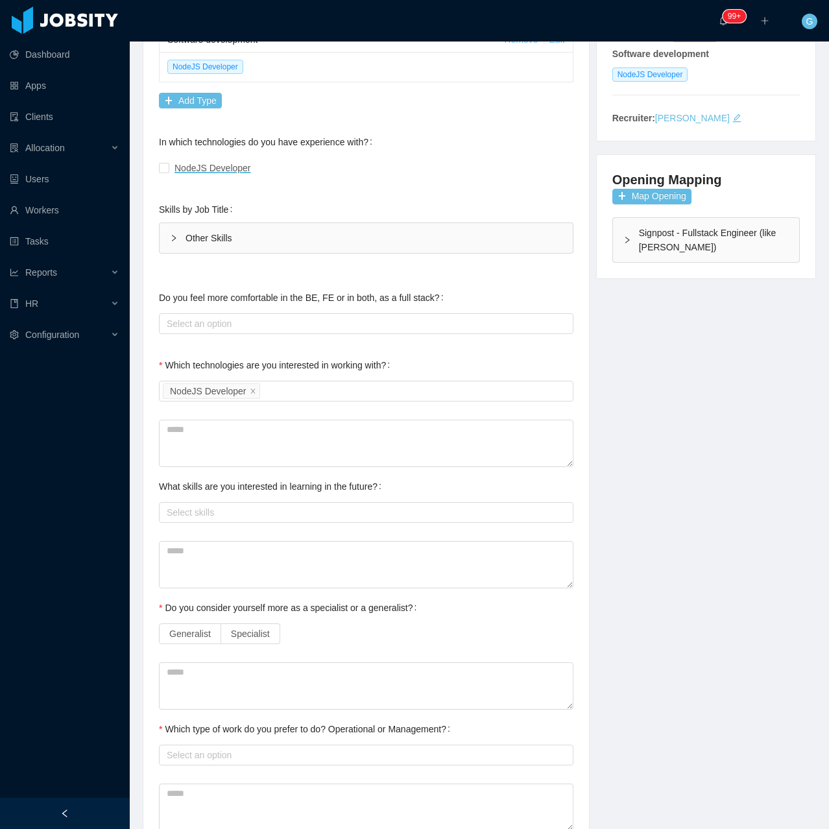
scroll to position [259, 0]
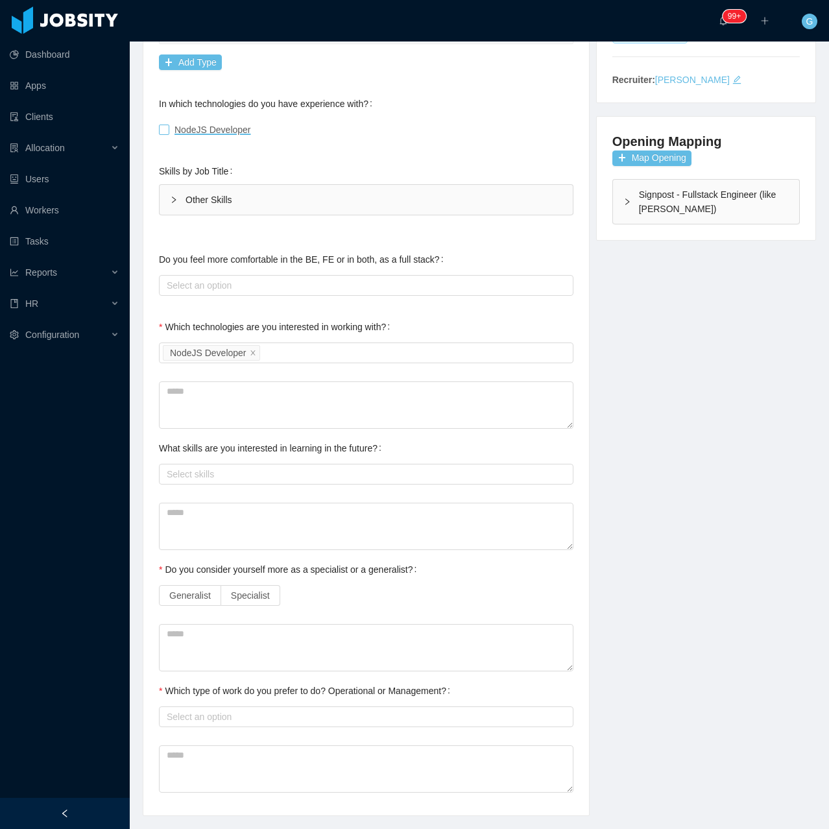
click at [171, 125] on span "NodeJS Developer" at bounding box center [212, 130] width 87 height 10
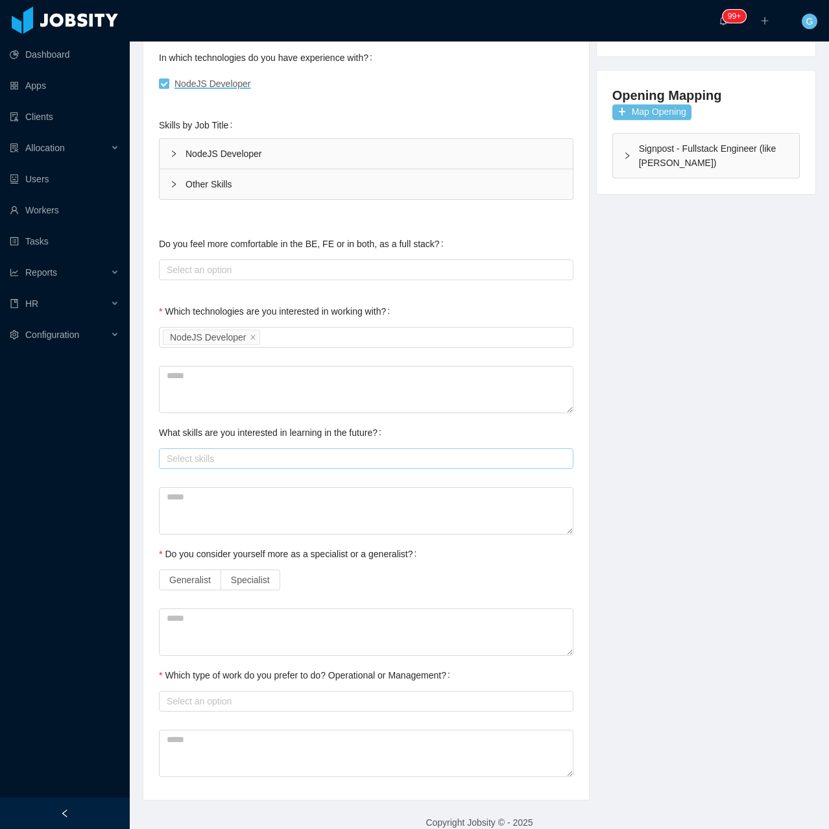
scroll to position [308, 0]
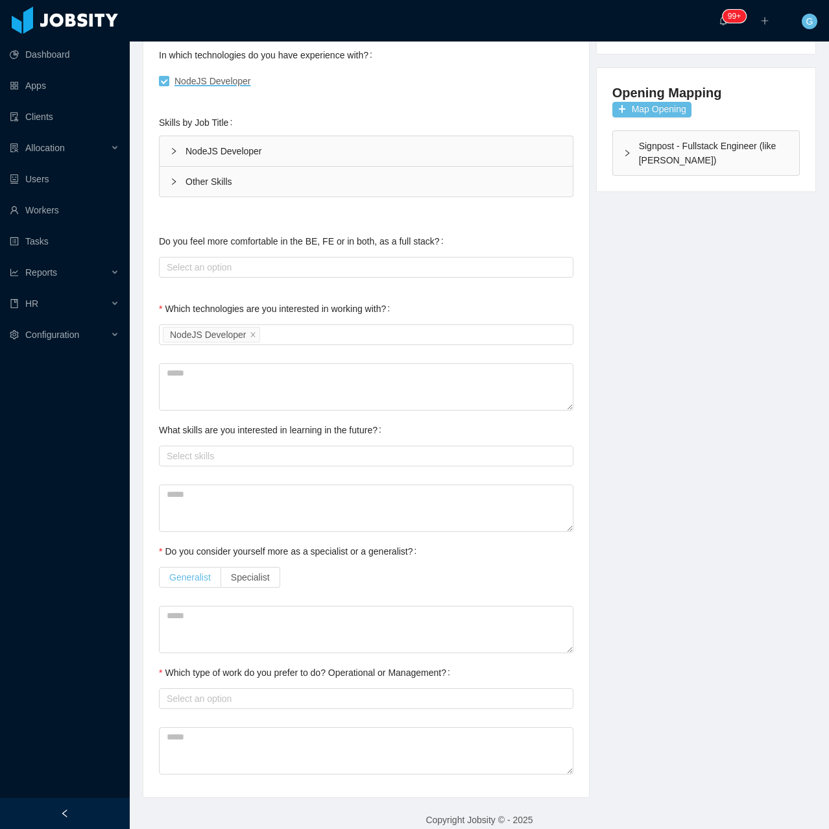
click at [207, 570] on label "Generalist" at bounding box center [190, 577] width 62 height 21
click at [204, 692] on div "Select an option" at bounding box center [363, 698] width 393 height 13
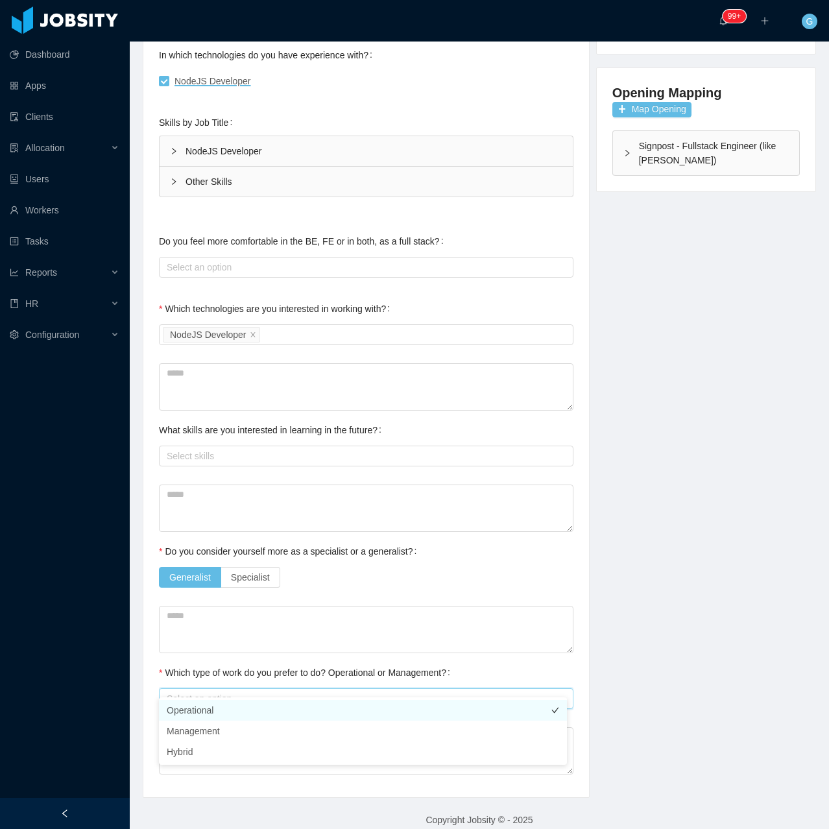
click at [204, 708] on li "Operational" at bounding box center [363, 710] width 408 height 21
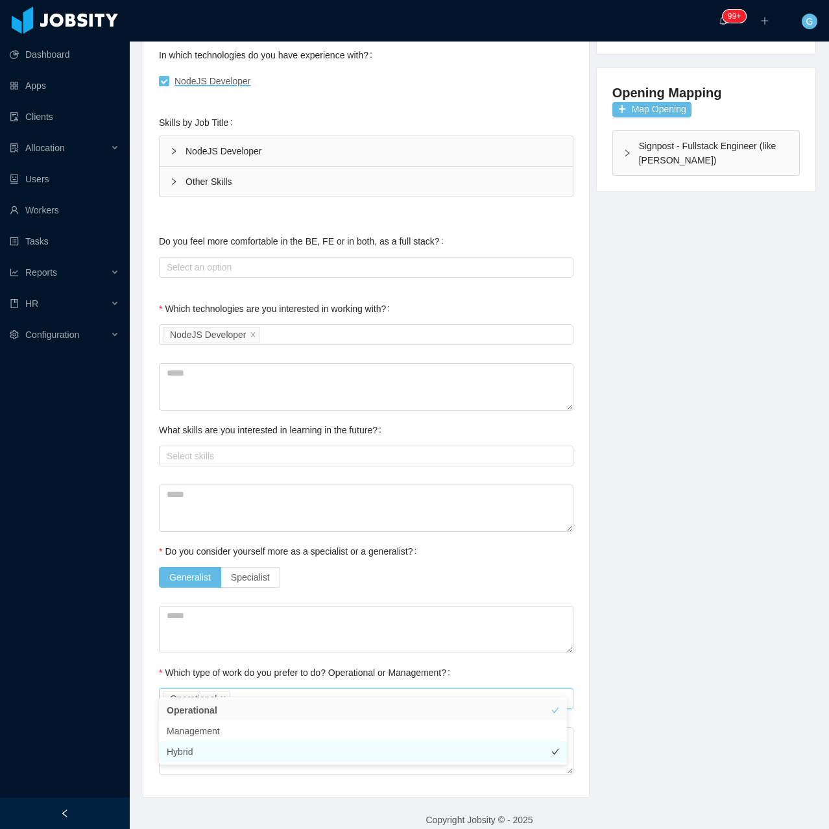
click at [195, 744] on li "Hybrid" at bounding box center [363, 751] width 408 height 21
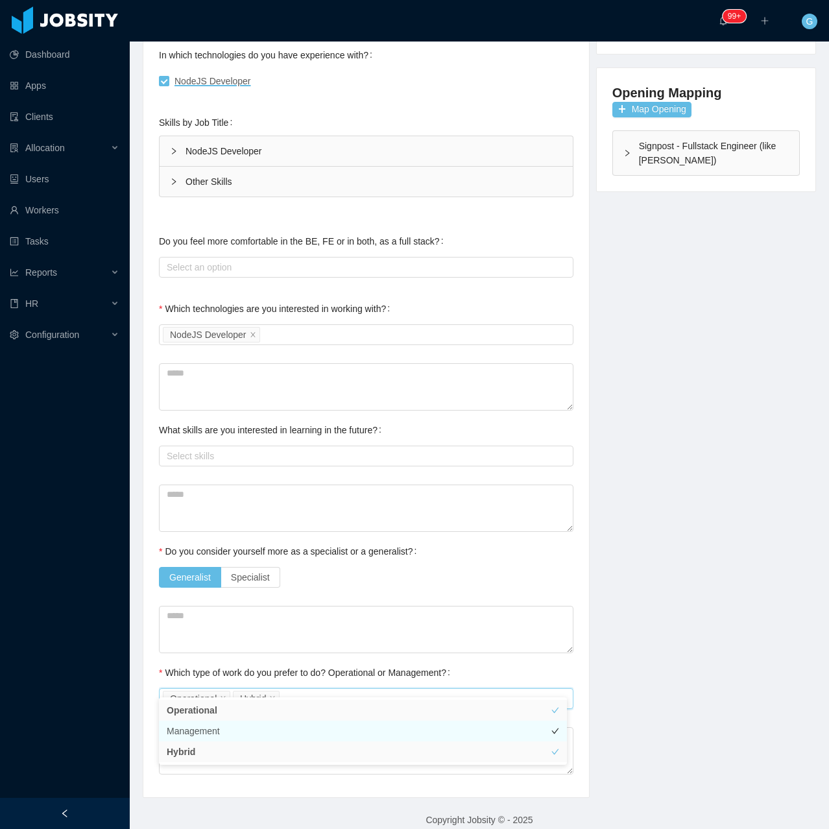
click at [208, 736] on li "Management" at bounding box center [363, 731] width 408 height 21
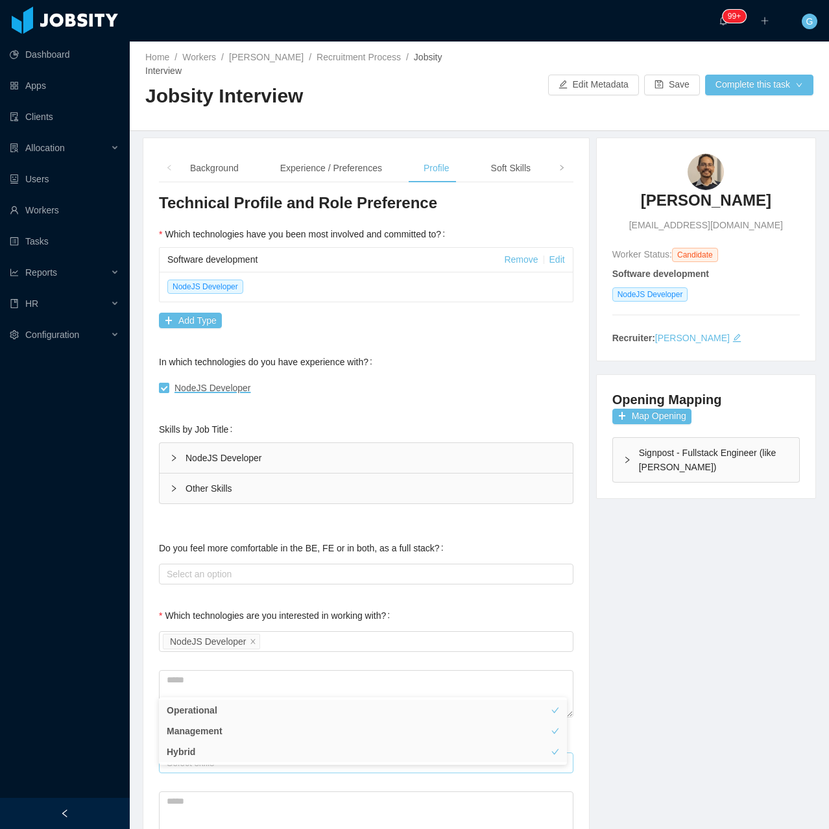
scroll to position [0, 0]
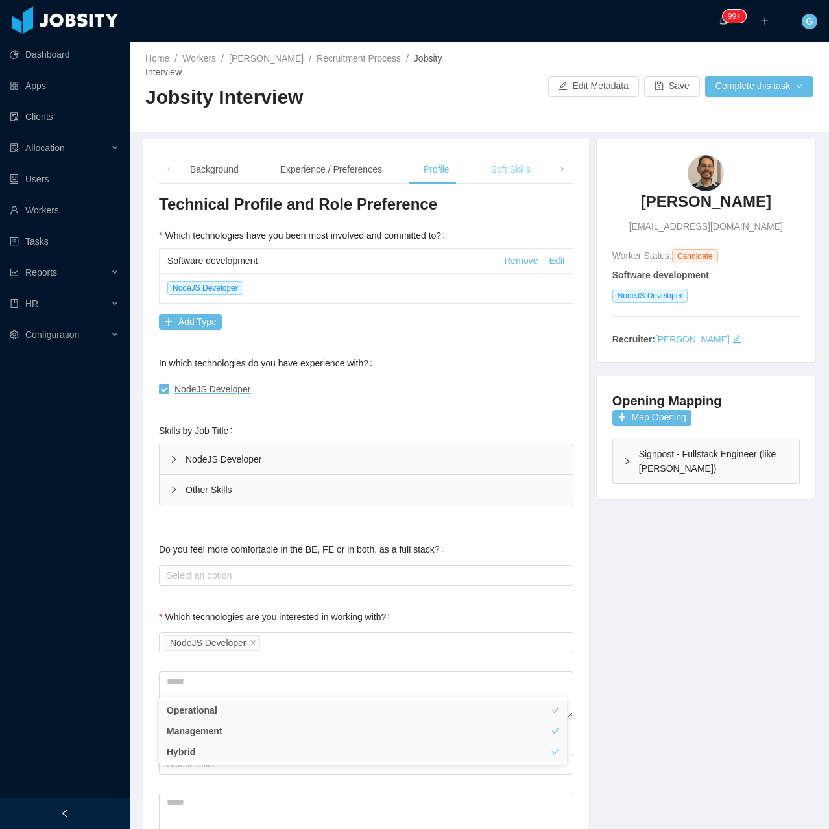
click at [481, 155] on div "Soft Skills" at bounding box center [511, 169] width 60 height 29
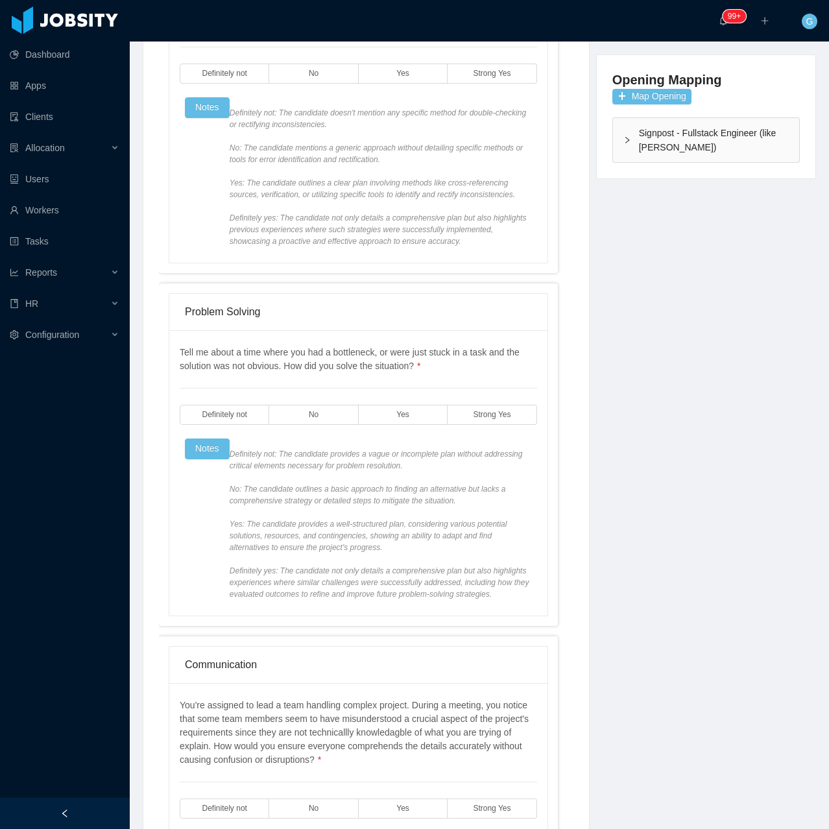
scroll to position [324, 0]
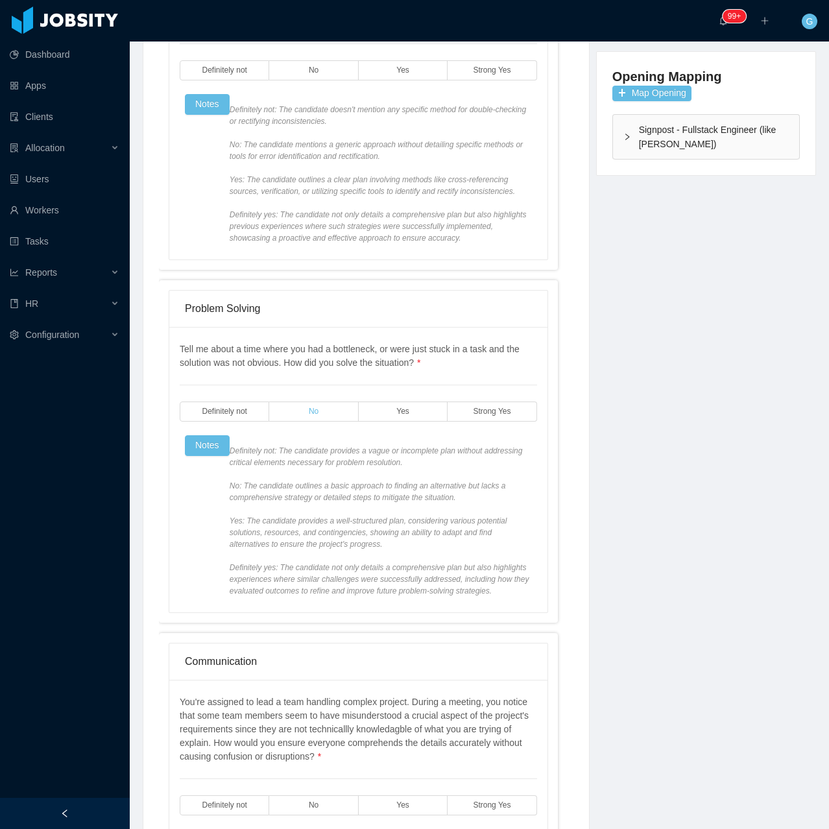
click at [348, 404] on label "No" at bounding box center [313, 412] width 89 height 20
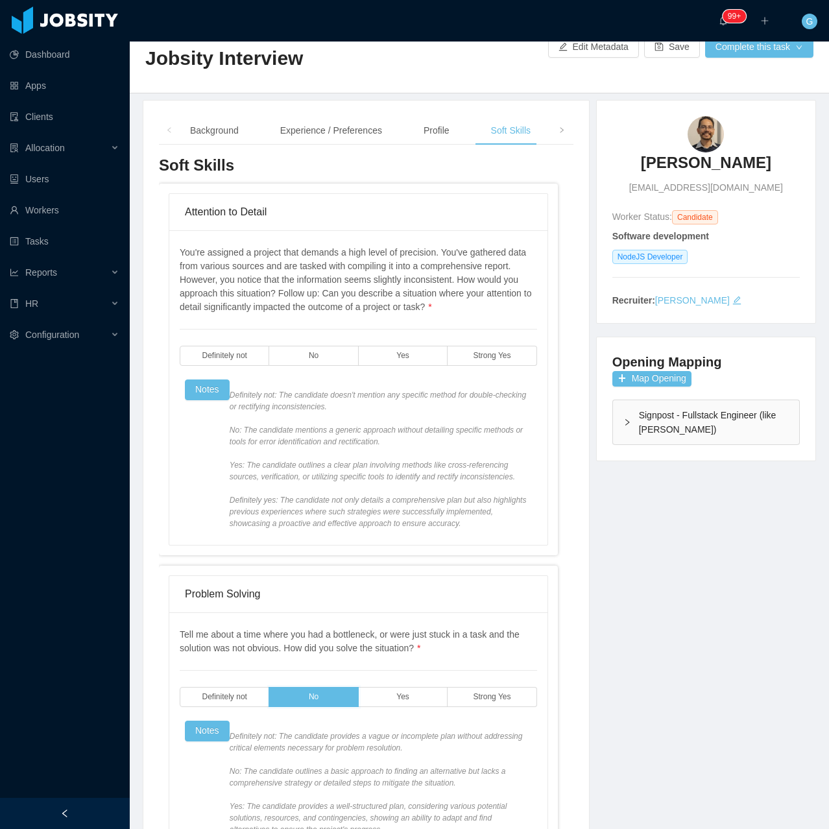
scroll to position [0, 0]
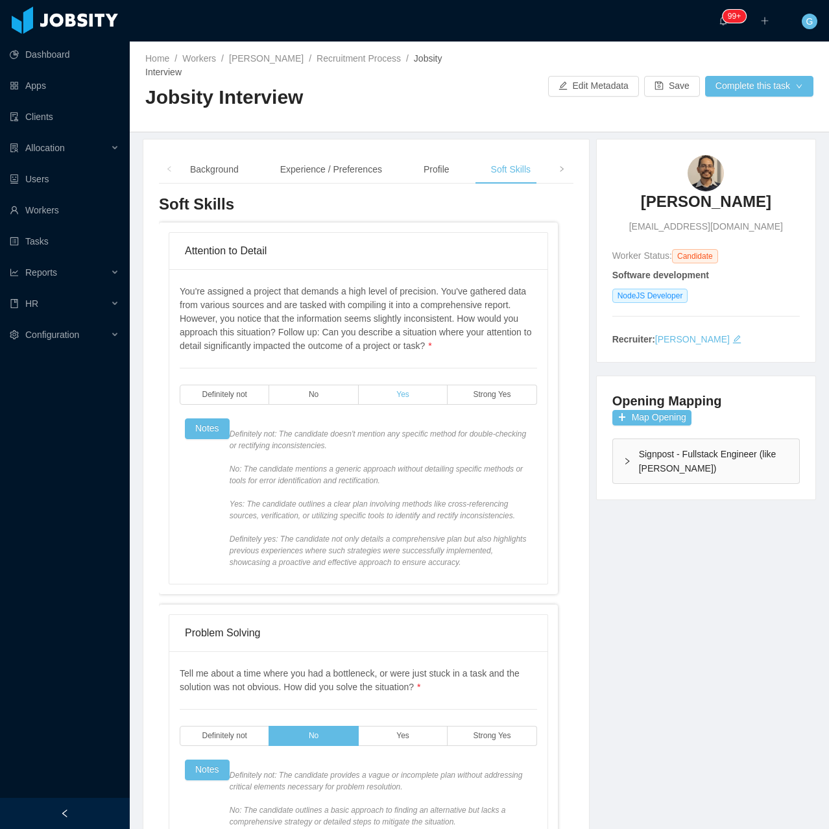
click at [367, 385] on label "Yes" at bounding box center [403, 395] width 89 height 20
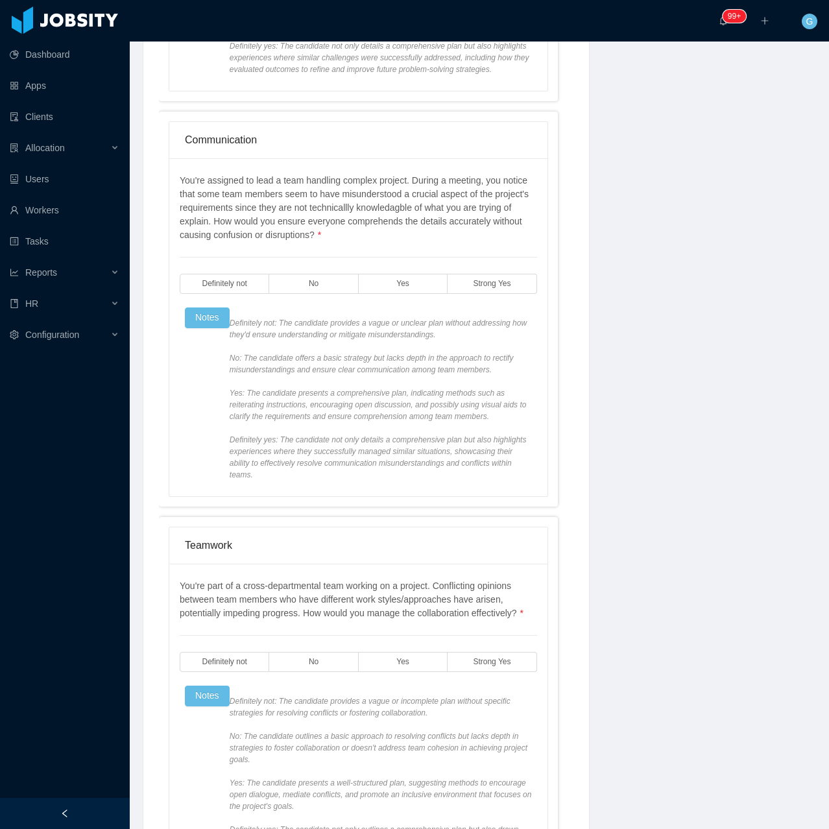
scroll to position [908, 0]
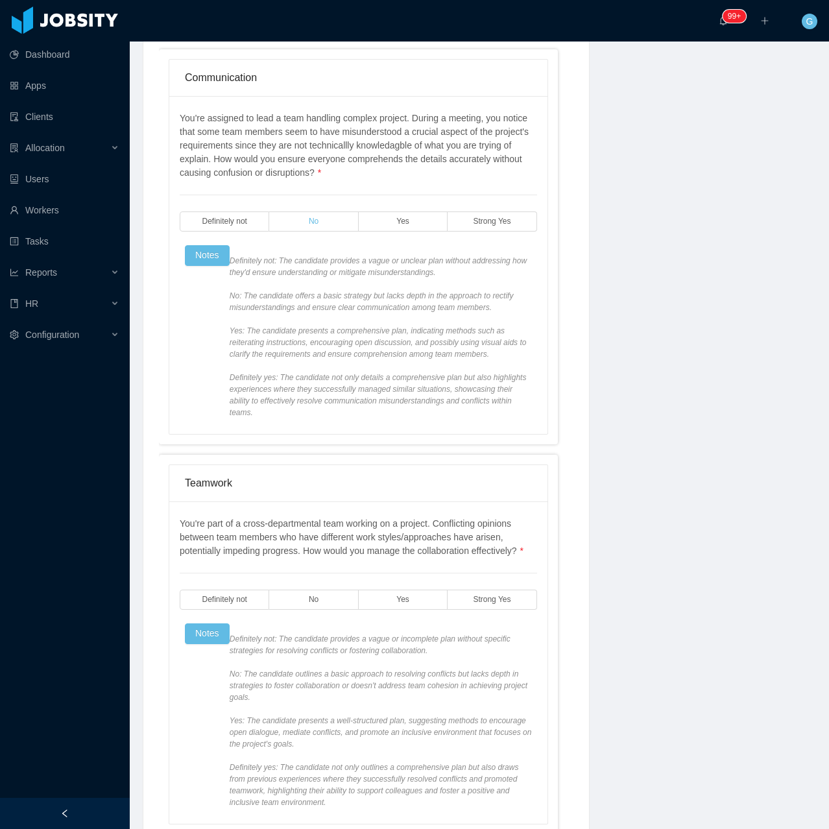
click at [306, 214] on label "No" at bounding box center [313, 221] width 89 height 20
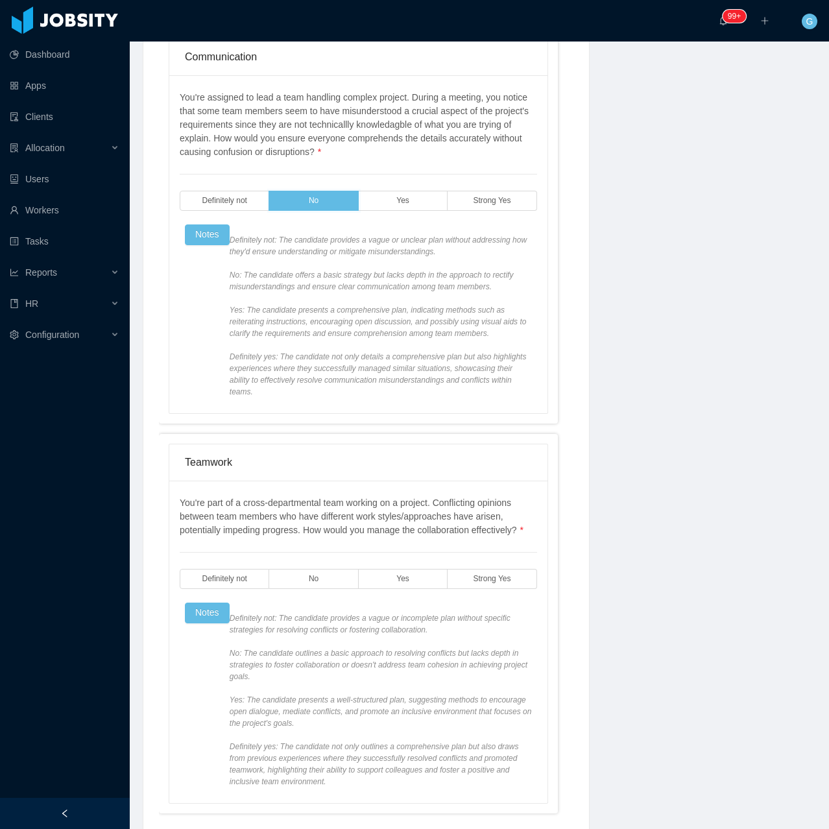
scroll to position [965, 0]
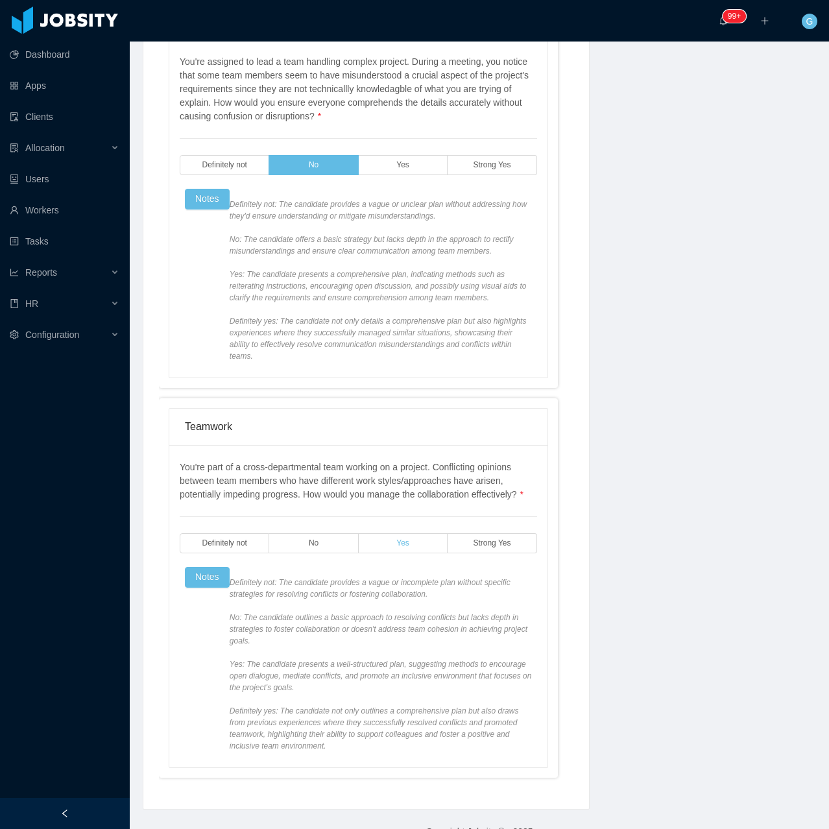
click at [359, 533] on label "Yes" at bounding box center [403, 543] width 89 height 20
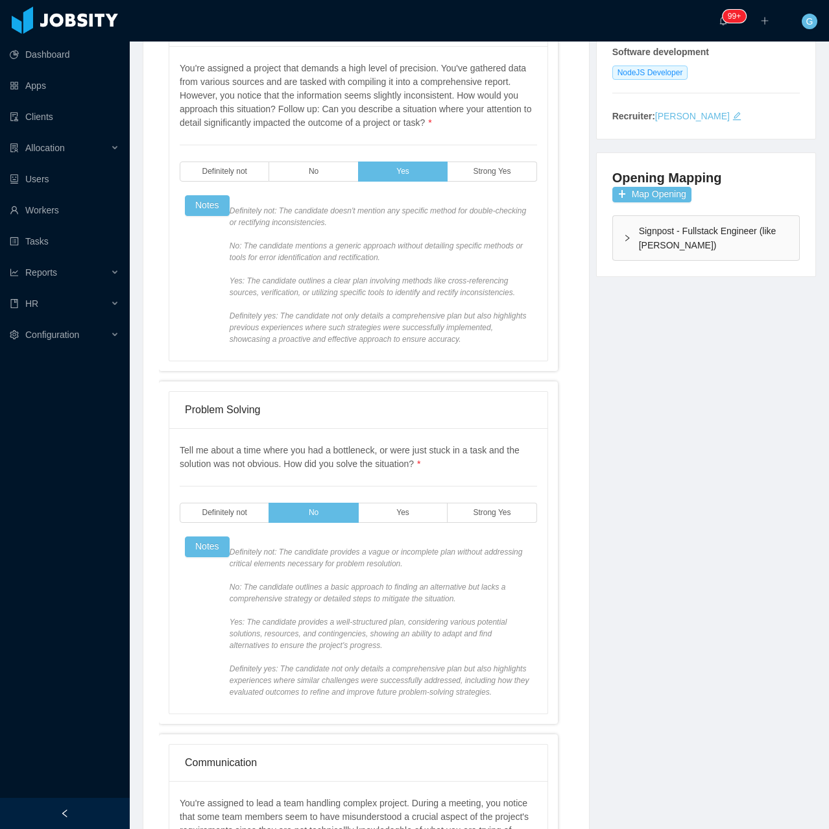
scroll to position [0, 0]
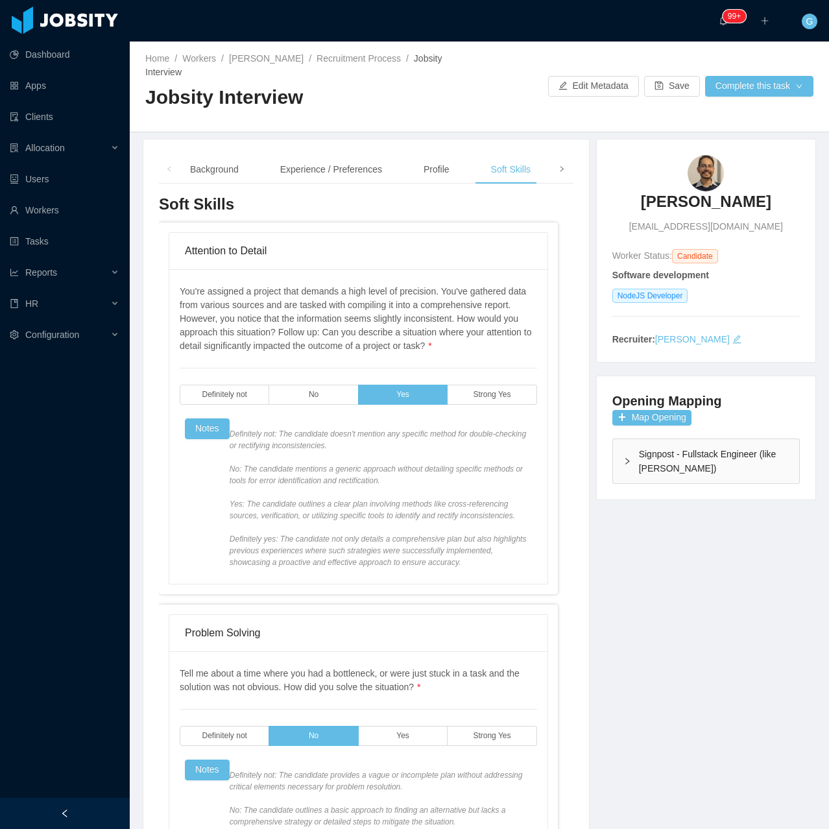
click at [551, 169] on span at bounding box center [561, 169] width 21 height 29
click at [470, 155] on div "Language" at bounding box center [456, 169] width 61 height 29
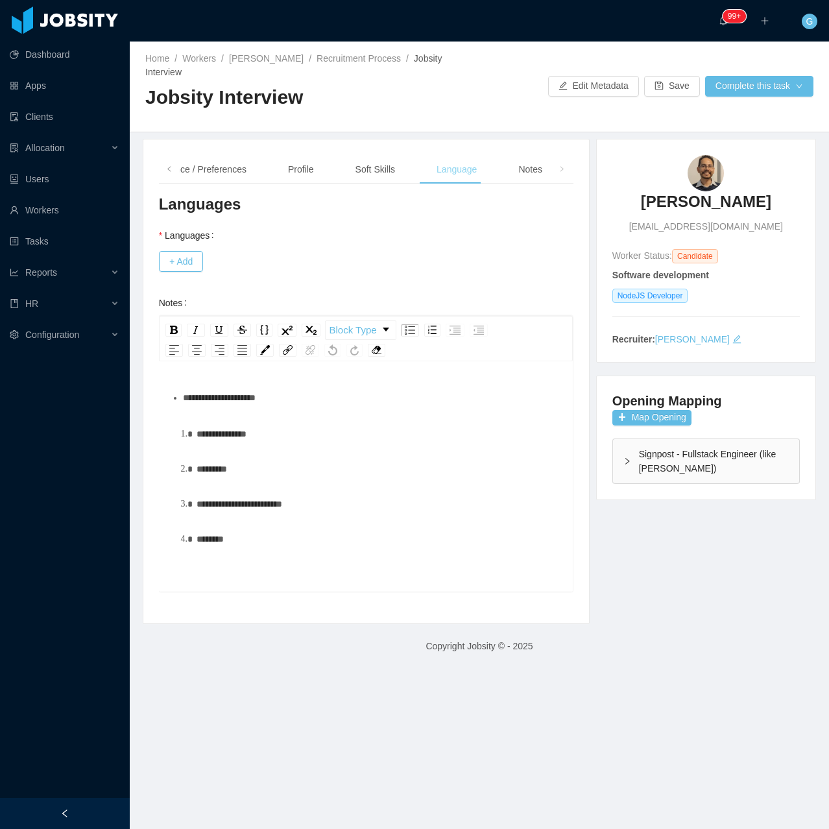
click at [459, 163] on div "Language" at bounding box center [456, 169] width 61 height 29
click at [167, 259] on div "+ Add" at bounding box center [366, 261] width 415 height 26
click at [178, 252] on button "+ Add" at bounding box center [181, 261] width 44 height 21
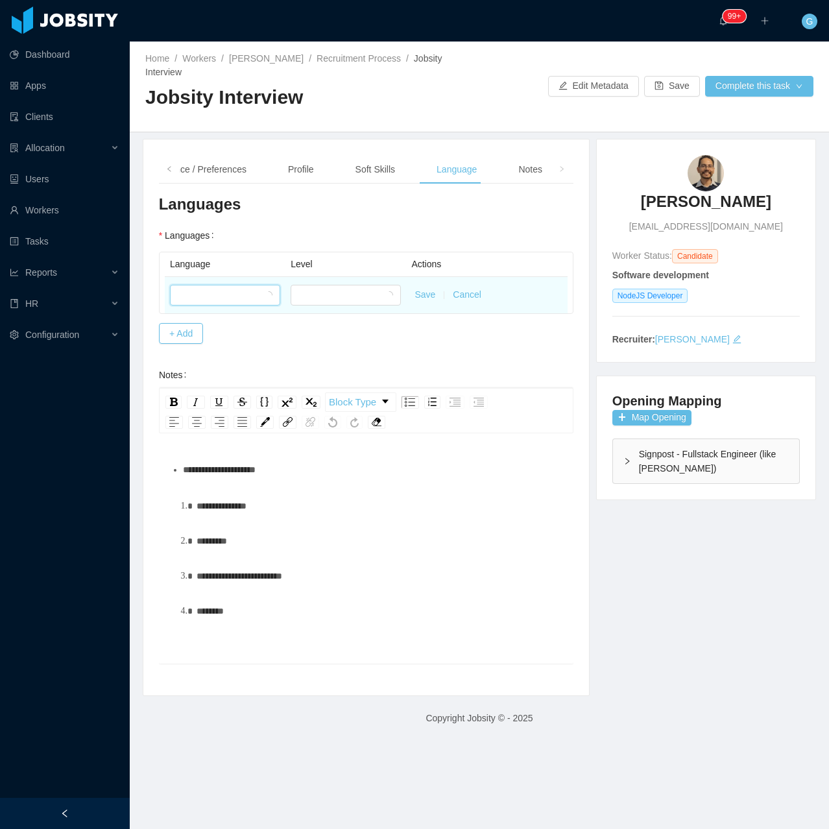
click at [202, 285] on div at bounding box center [221, 294] width 86 height 19
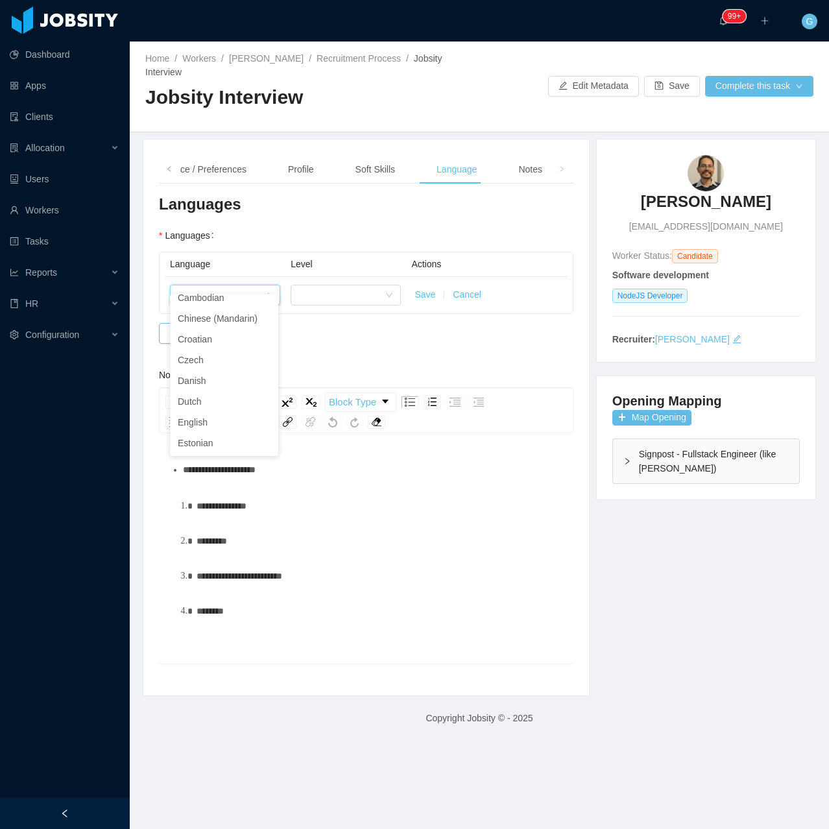
scroll to position [259, 0]
click at [212, 344] on li "English" at bounding box center [224, 338] width 108 height 21
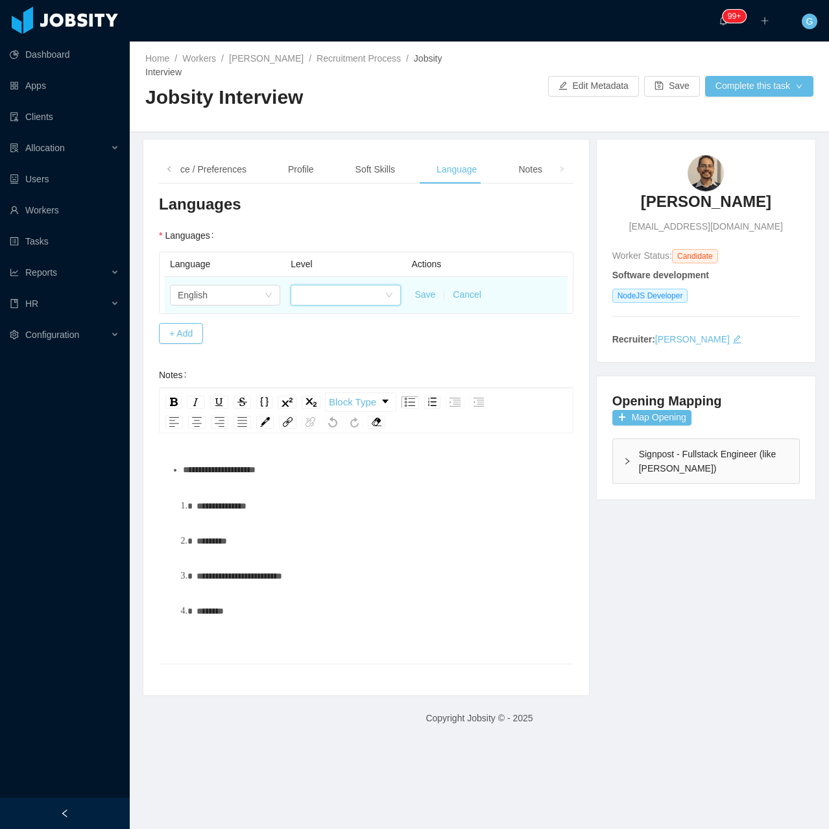
click at [304, 285] on div at bounding box center [341, 294] width 86 height 19
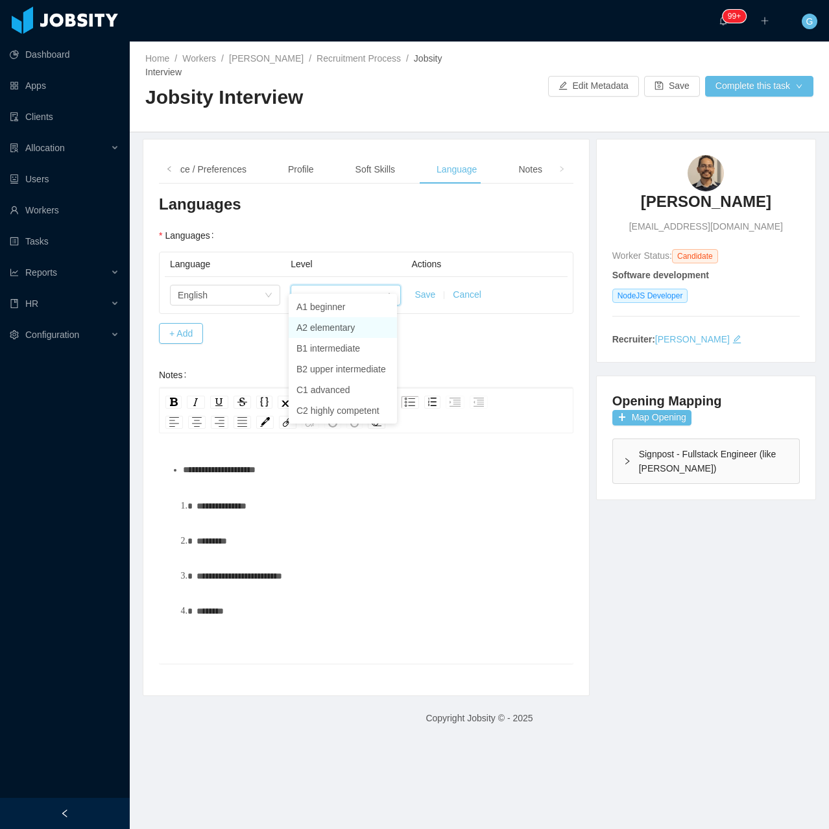
click at [341, 330] on li "A2 elementary" at bounding box center [343, 327] width 108 height 21
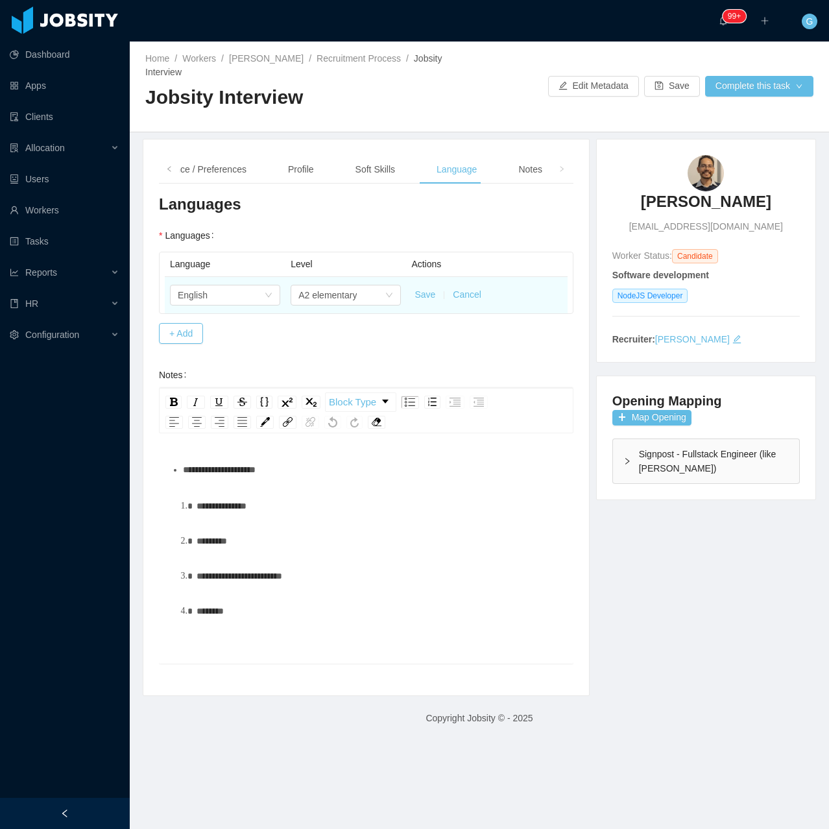
click at [417, 288] on button "Save" at bounding box center [425, 295] width 21 height 14
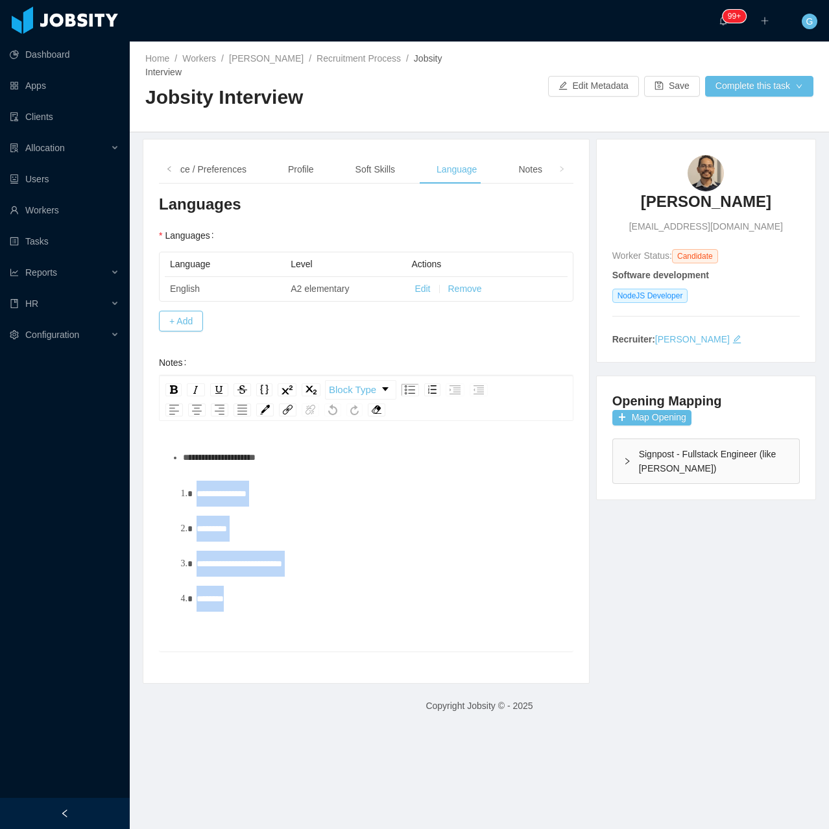
drag, startPoint x: 290, startPoint y: 609, endPoint x: 162, endPoint y: 470, distance: 189.1
click at [162, 470] on div "**********" at bounding box center [366, 537] width 415 height 227
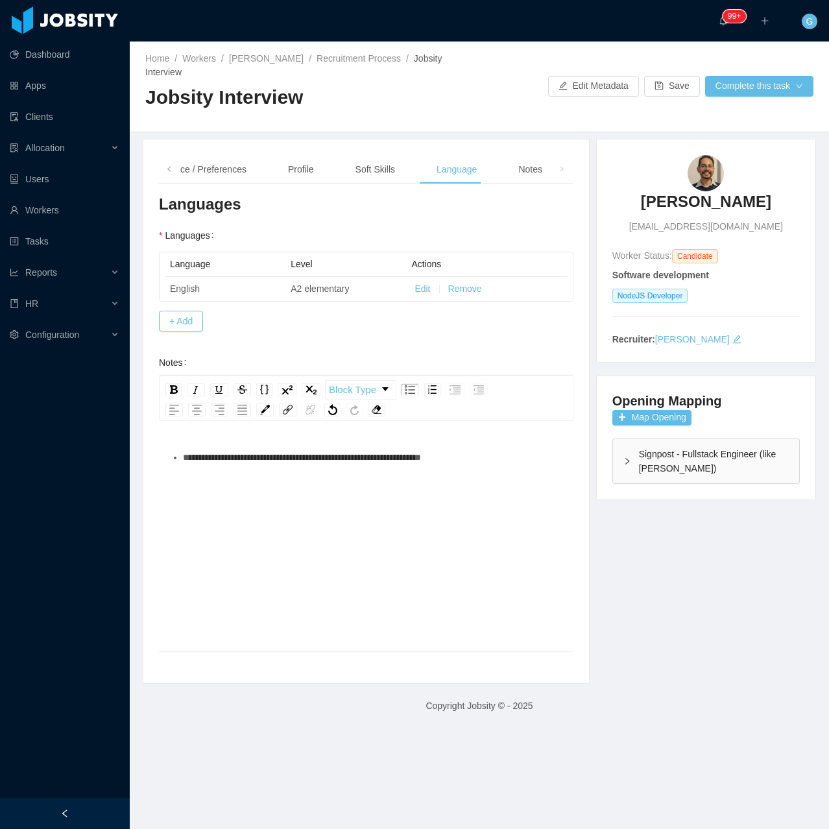
click at [514, 459] on div "**********" at bounding box center [366, 557] width 394 height 227
click at [535, 155] on div "Notes" at bounding box center [530, 169] width 45 height 29
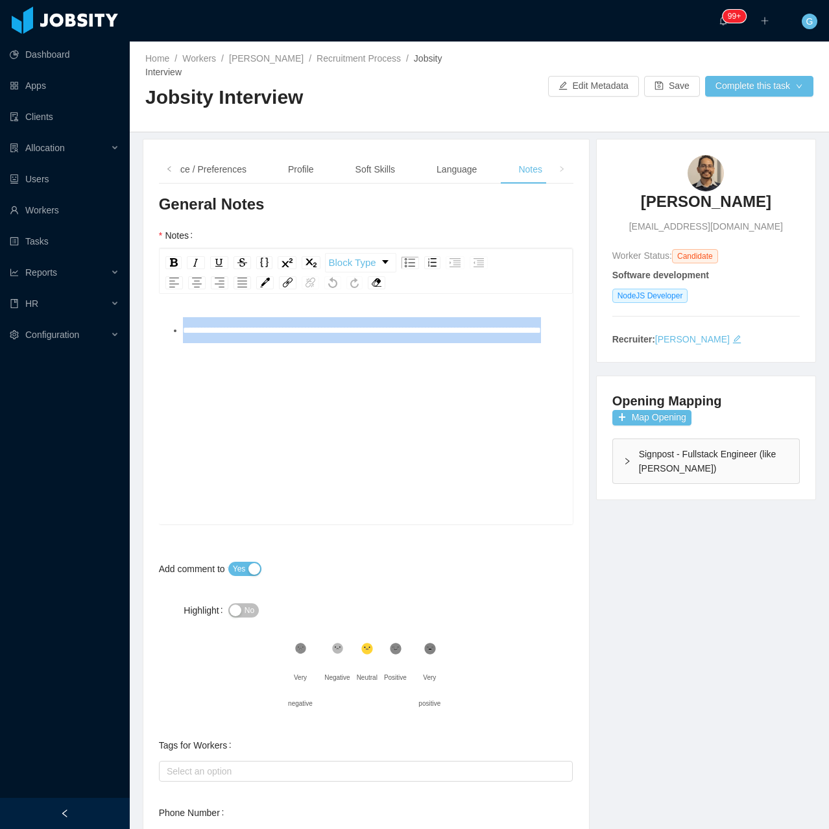
drag, startPoint x: 311, startPoint y: 367, endPoint x: 172, endPoint y: 317, distance: 148.4
click at [172, 317] on div "**********" at bounding box center [366, 430] width 394 height 227
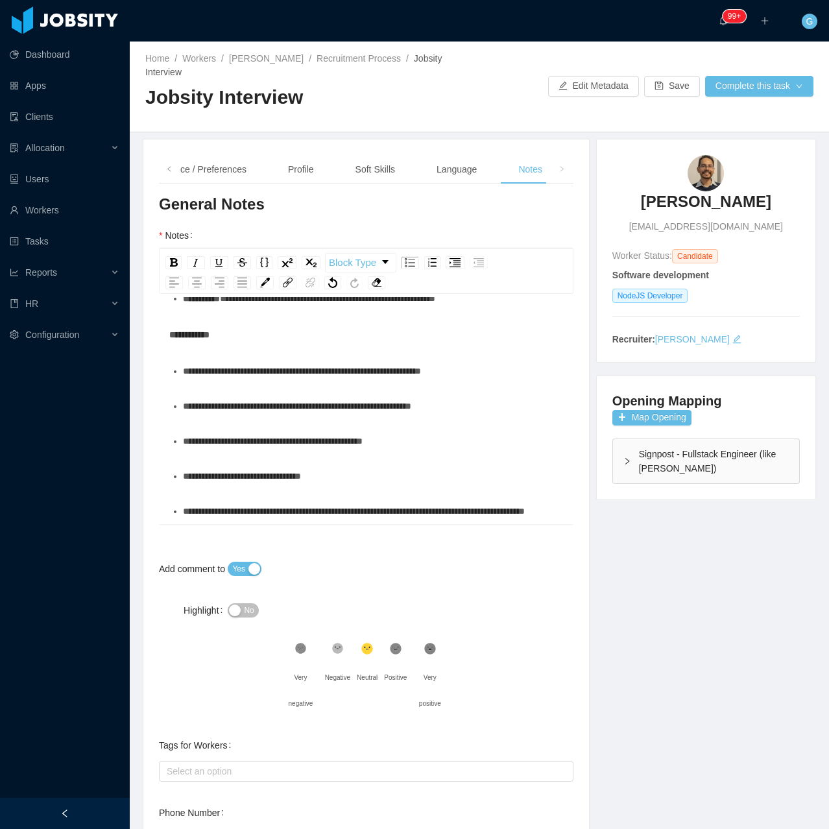
scroll to position [1118, 0]
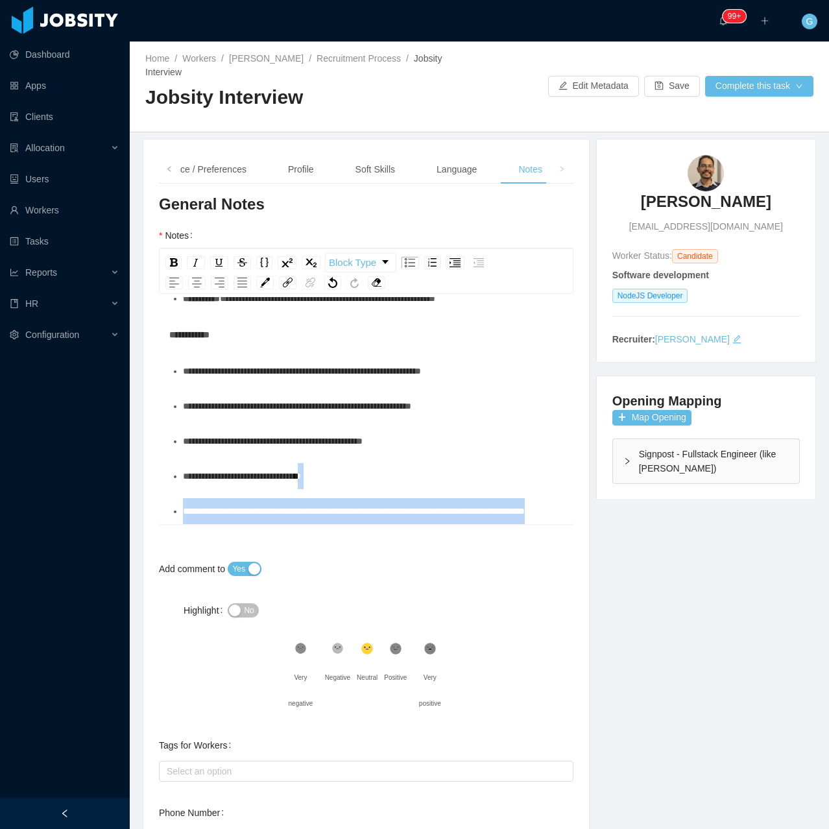
drag, startPoint x: 319, startPoint y: 498, endPoint x: 163, endPoint y: 433, distance: 168.1
click at [158, 433] on div "Background Experience / Preferences Profile Soft Skills Language Notes General …" at bounding box center [366, 545] width 446 height 812
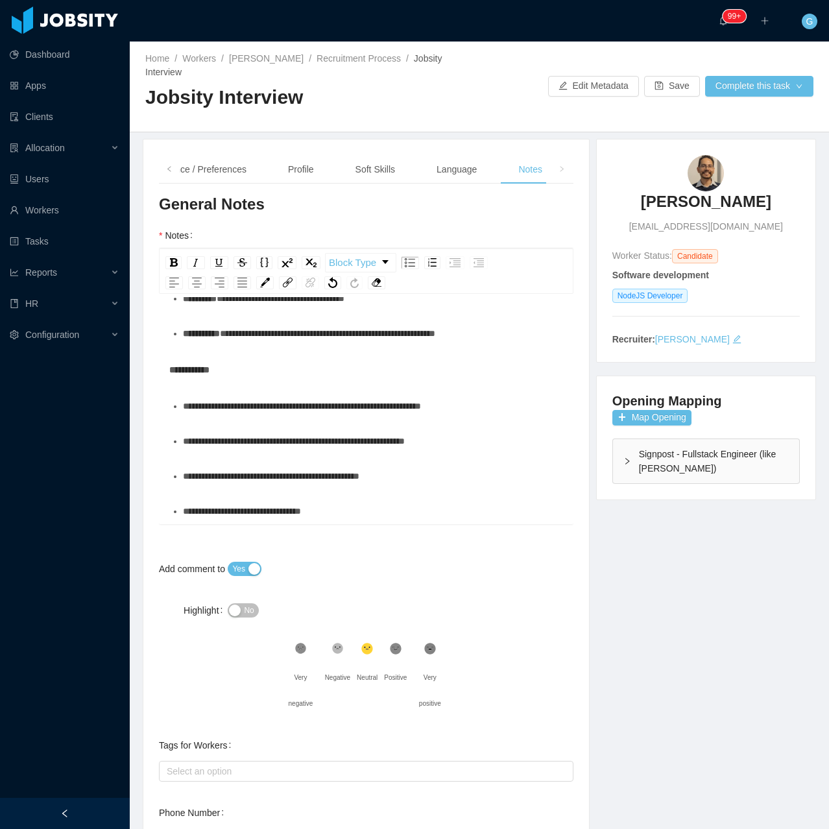
scroll to position [979, 0]
drag, startPoint x: 459, startPoint y: 362, endPoint x: 35, endPoint y: 374, distance: 423.8
click at [35, 374] on section "Dashboard Apps Clients Allocation Users Workers Tasks Reports HR Configuration …" at bounding box center [414, 414] width 829 height 829
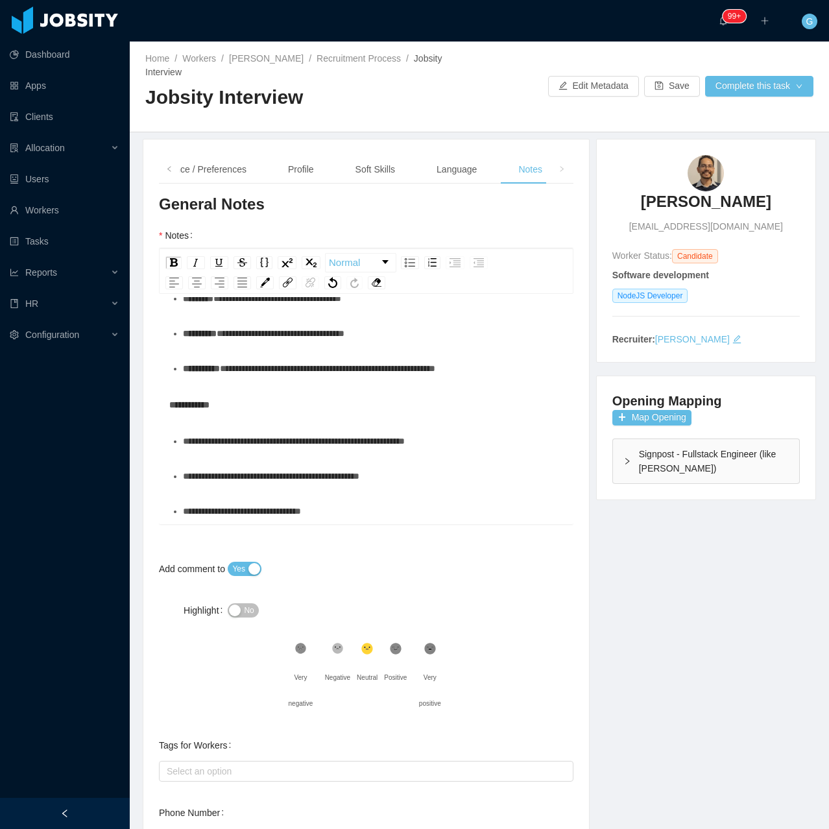
scroll to position [944, 0]
drag, startPoint x: 392, startPoint y: 447, endPoint x: 405, endPoint y: 442, distance: 13.1
click at [400, 463] on div "**********" at bounding box center [373, 476] width 381 height 26
drag, startPoint x: 418, startPoint y: 442, endPoint x: 140, endPoint y: 431, distance: 278.5
click at [141, 431] on div "Background Experience / Preferences Profile Soft Skills Language Notes General …" at bounding box center [365, 545] width 453 height 813
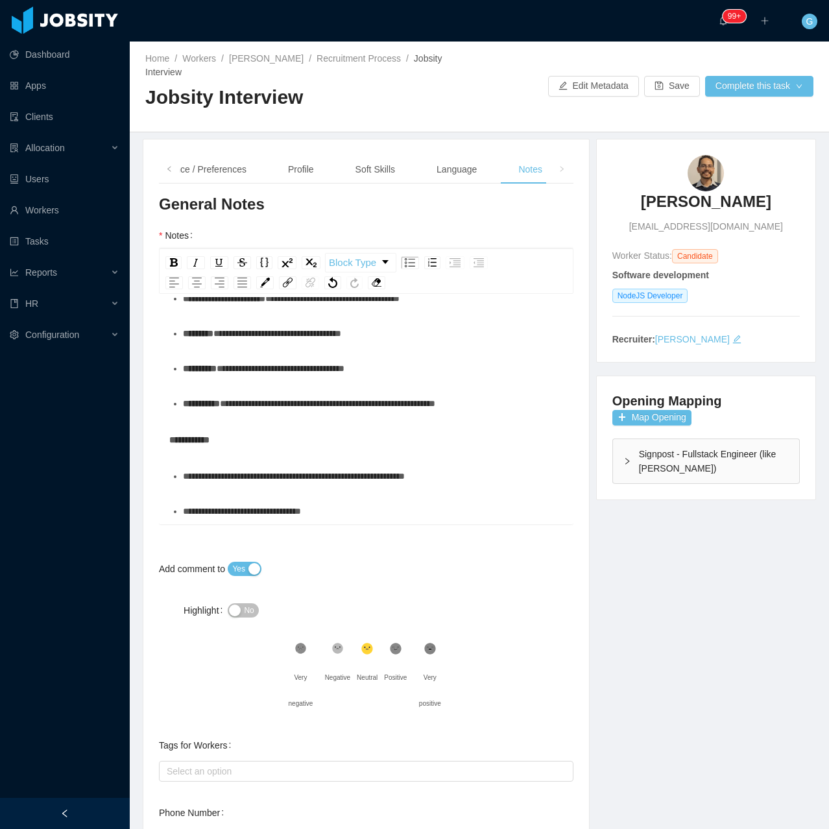
scroll to position [909, 0]
drag, startPoint x: 340, startPoint y: 482, endPoint x: 104, endPoint y: 476, distance: 235.6
click at [104, 476] on section "Dashboard Apps Clients Allocation Users Workers Tasks Reports HR Configuration …" at bounding box center [414, 414] width 829 height 829
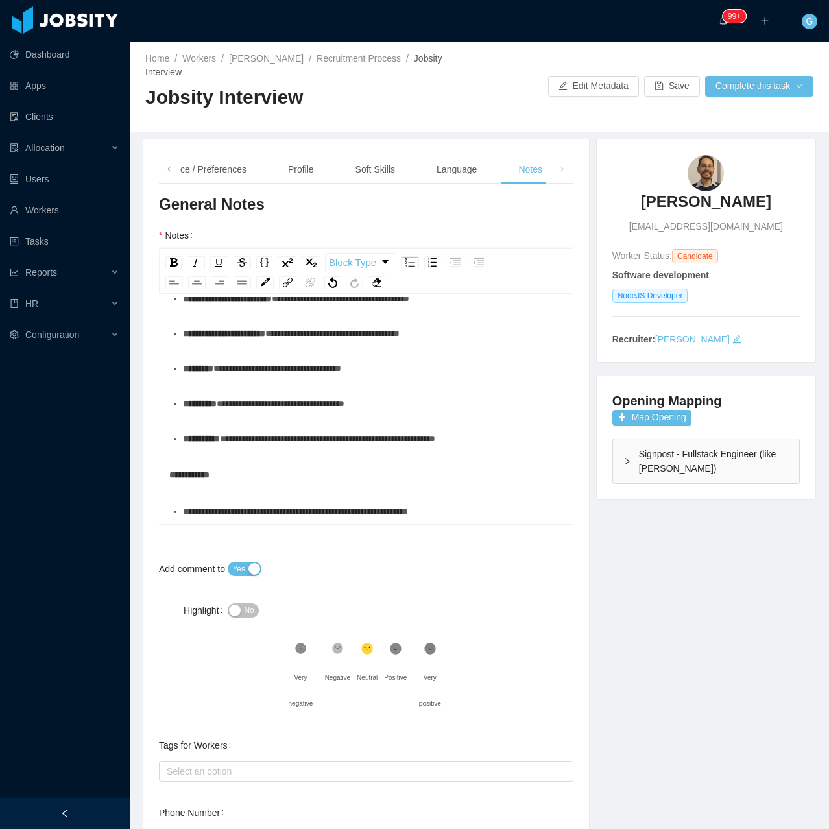
scroll to position [679, 0]
drag, startPoint x: 450, startPoint y: 372, endPoint x: 468, endPoint y: 378, distance: 18.9
click at [450, 346] on div "**********" at bounding box center [373, 333] width 381 height 26
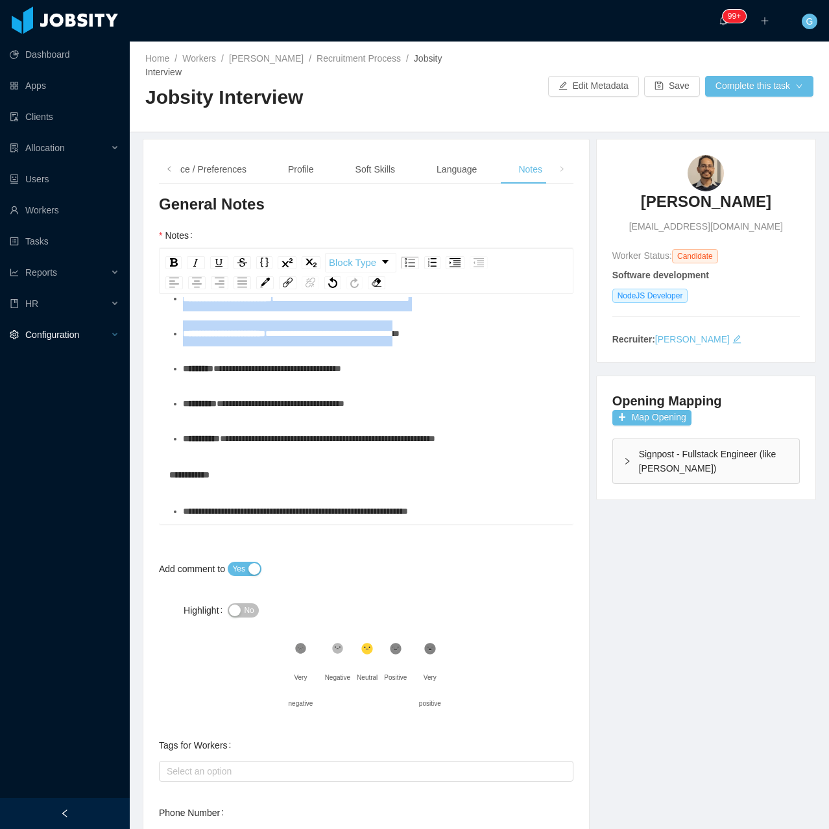
drag, startPoint x: 474, startPoint y: 378, endPoint x: 44, endPoint y: 333, distance: 431.8
click at [44, 333] on section "Dashboard Apps Clients Allocation Users Workers Tasks Reports HR Configuration …" at bounding box center [414, 414] width 829 height 829
click at [218, 311] on div "**********" at bounding box center [373, 298] width 381 height 26
drag, startPoint x: 450, startPoint y: 389, endPoint x: 130, endPoint y: 383, distance: 319.9
click at [130, 383] on div "Background Experience / Preferences Profile Soft Skills Language Notes General …" at bounding box center [479, 545] width 706 height 813
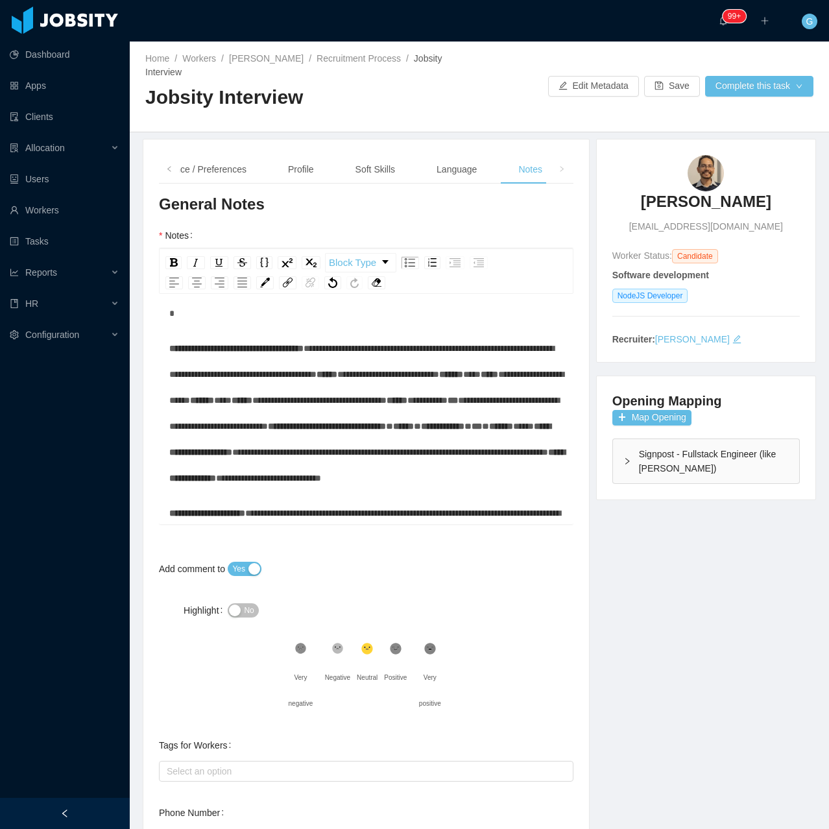
scroll to position [0, 0]
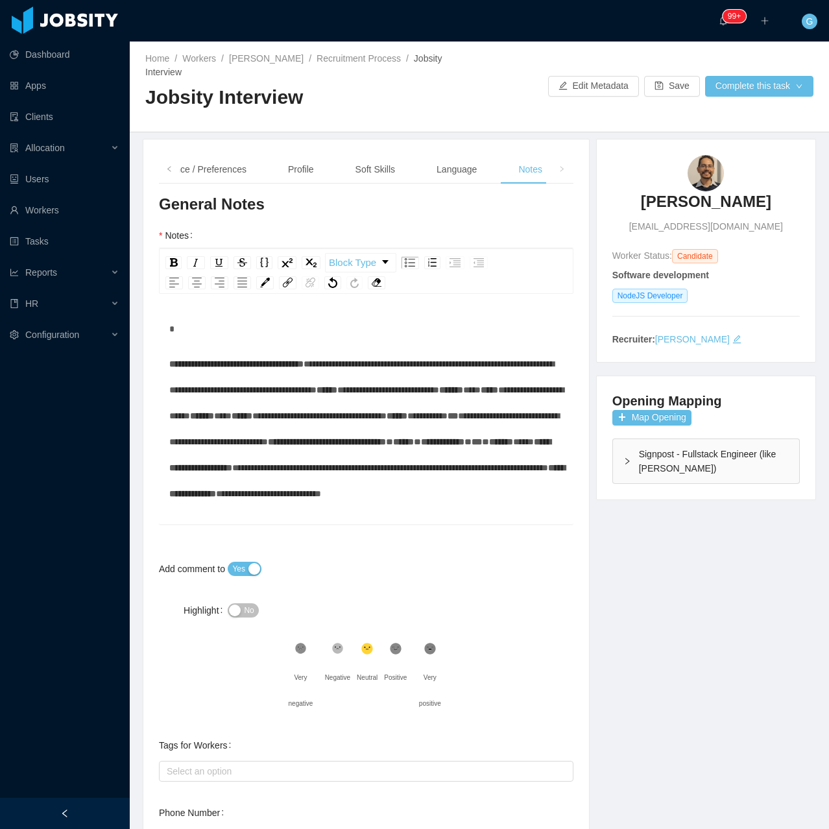
click at [173, 326] on div "rdw-editor" at bounding box center [366, 329] width 394 height 26
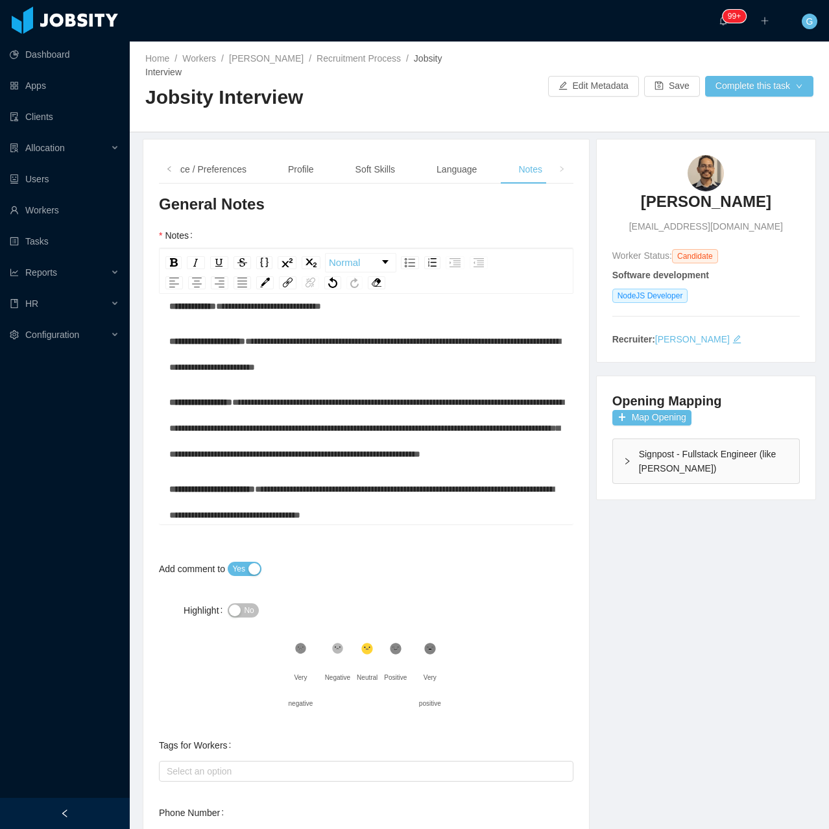
scroll to position [195, 0]
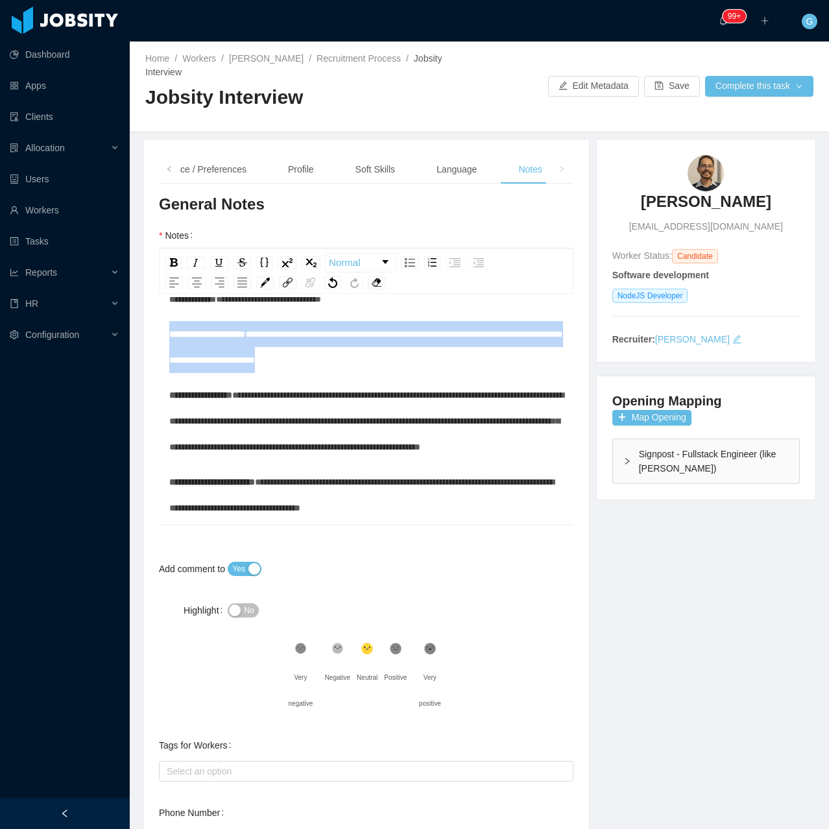
drag, startPoint x: 334, startPoint y: 431, endPoint x: 106, endPoint y: 382, distance: 233.5
click at [106, 382] on section "Dashboard Apps Clients Allocation Users Workers Tasks Reports HR Configuration …" at bounding box center [414, 414] width 829 height 829
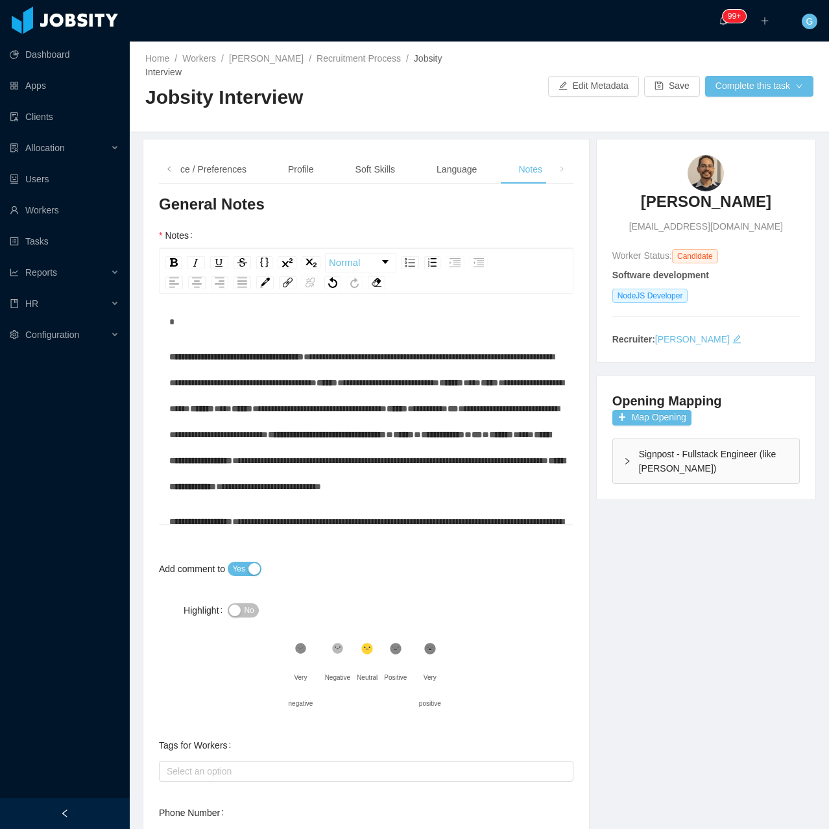
scroll to position [0, 0]
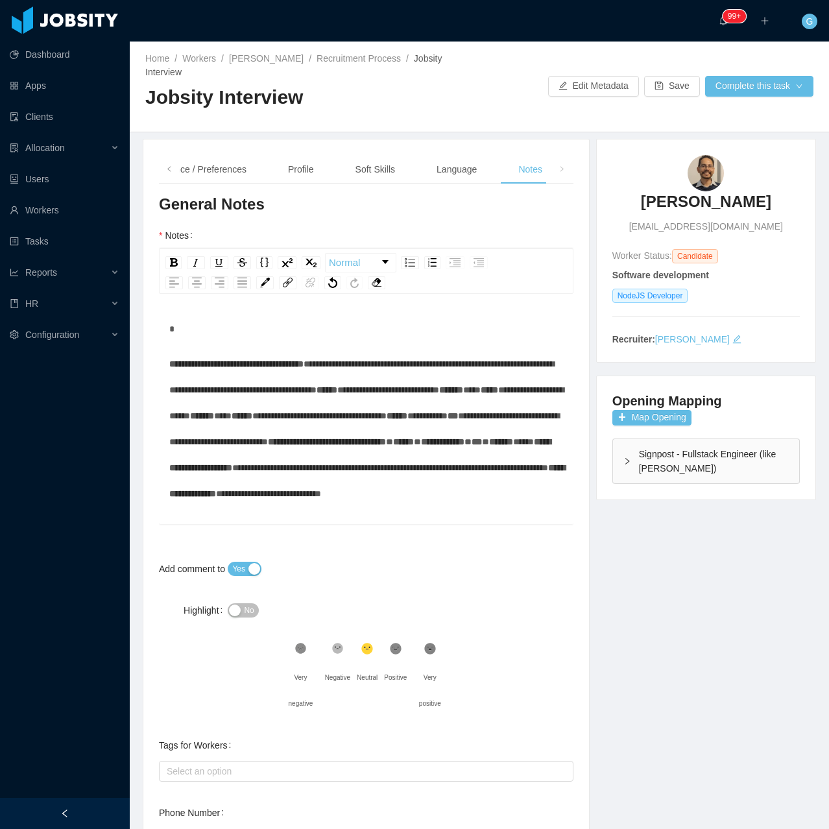
click at [195, 323] on div "rdw-editor" at bounding box center [366, 329] width 394 height 26
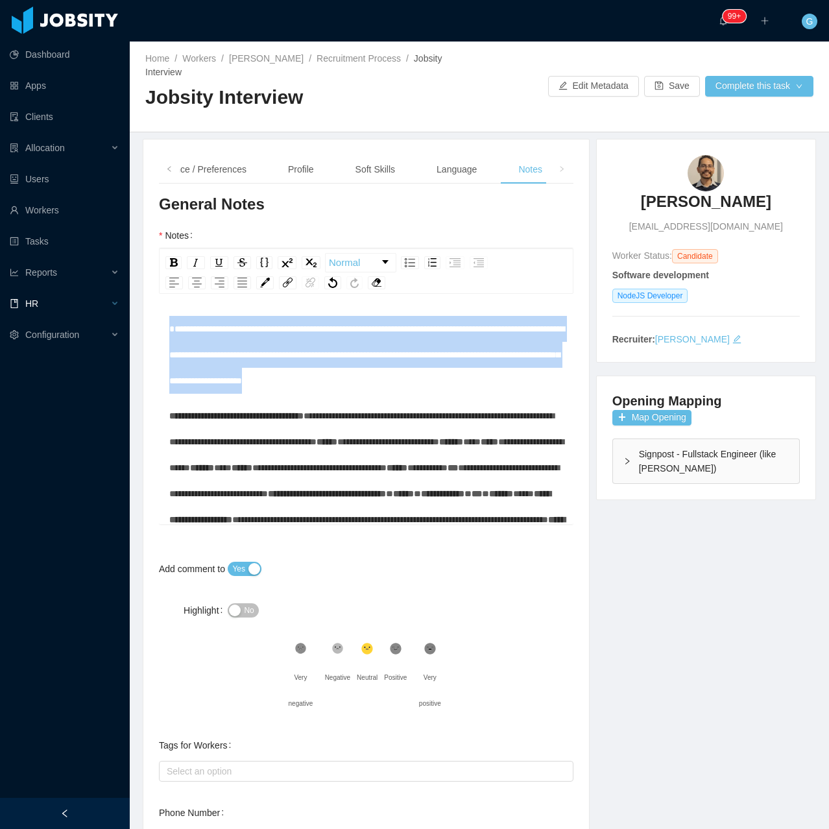
drag, startPoint x: 459, startPoint y: 367, endPoint x: 93, endPoint y: 308, distance: 369.9
click at [93, 308] on section "Dashboard Apps Clients Allocation Users Workers Tasks Reports HR Configuration …" at bounding box center [414, 414] width 829 height 829
click at [495, 363] on div "**********" at bounding box center [366, 355] width 394 height 78
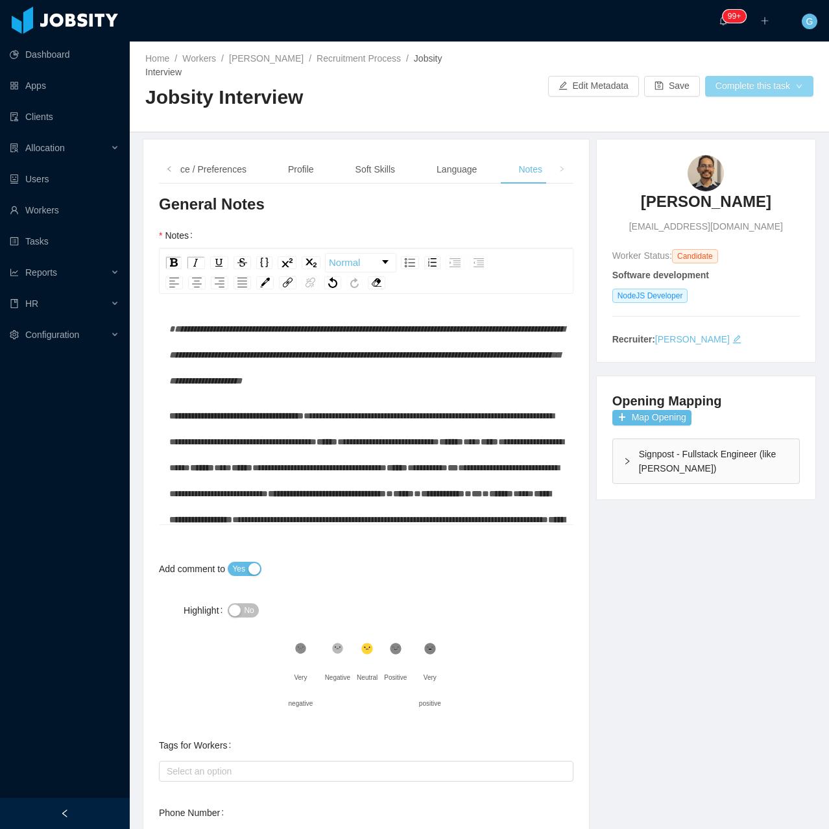
click at [730, 85] on button "Complete this task" at bounding box center [759, 86] width 108 height 21
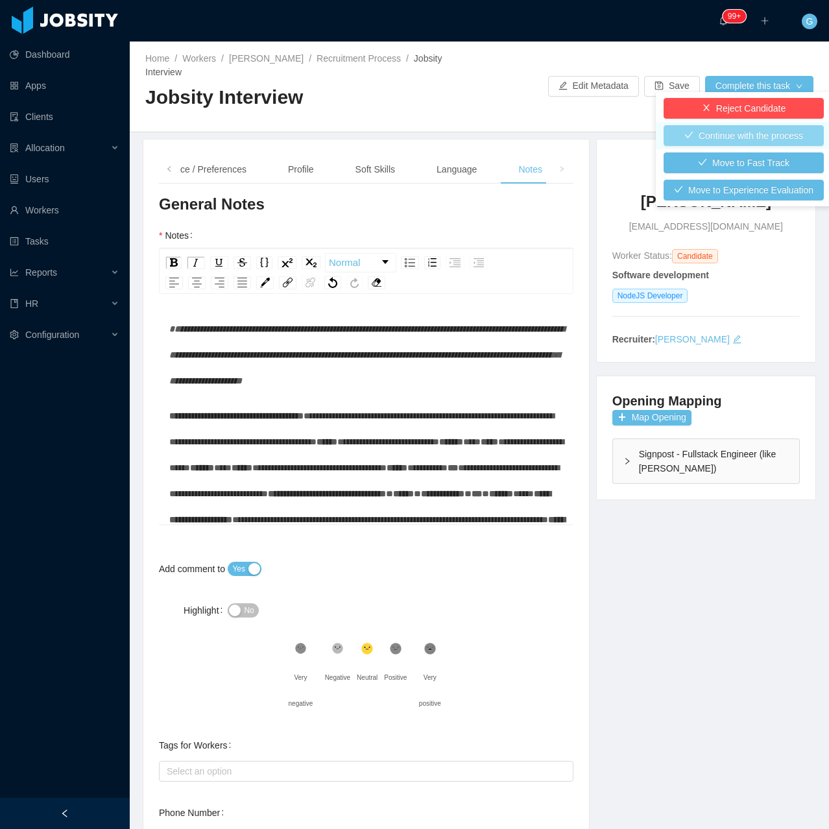
click at [729, 139] on button "Continue with the process" at bounding box center [744, 135] width 160 height 21
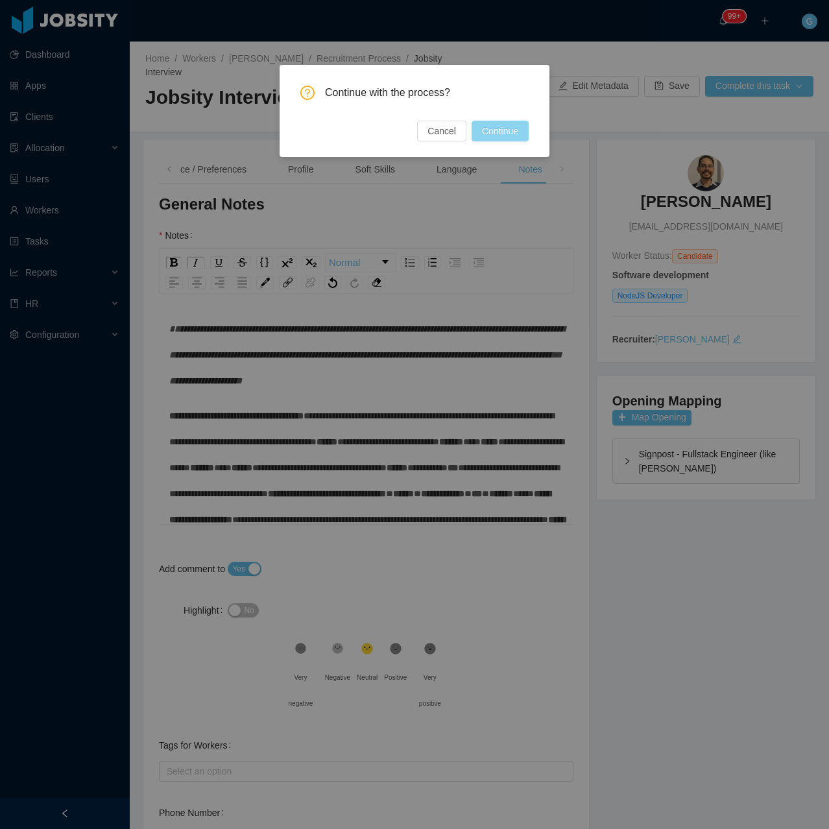
click at [514, 139] on button "Continue" at bounding box center [500, 131] width 57 height 21
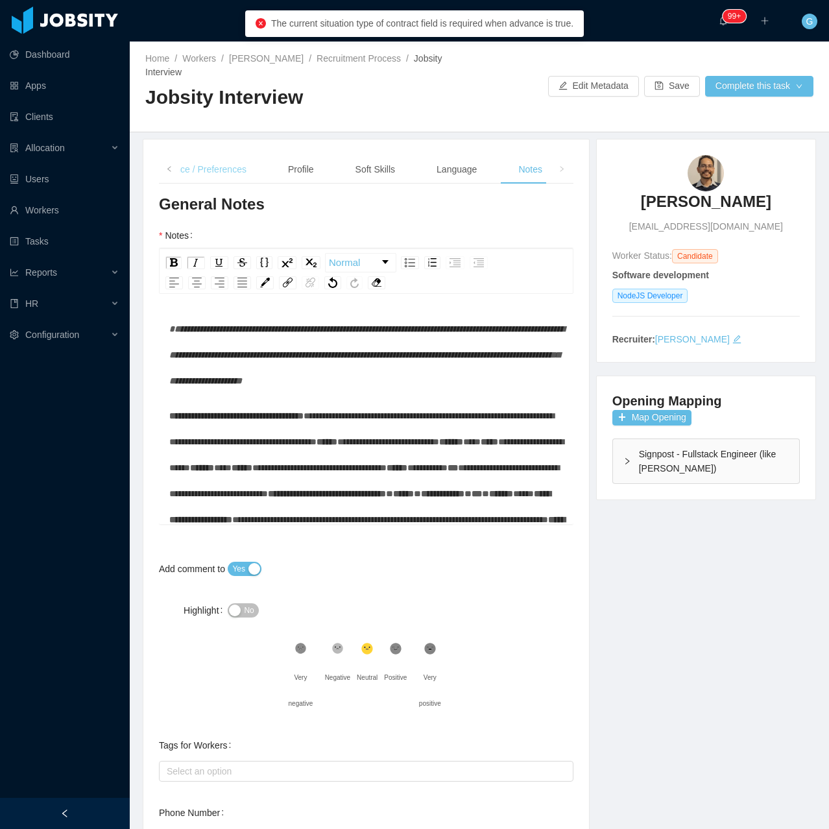
click at [226, 155] on div "Experience / Preferences" at bounding box center [195, 169] width 123 height 29
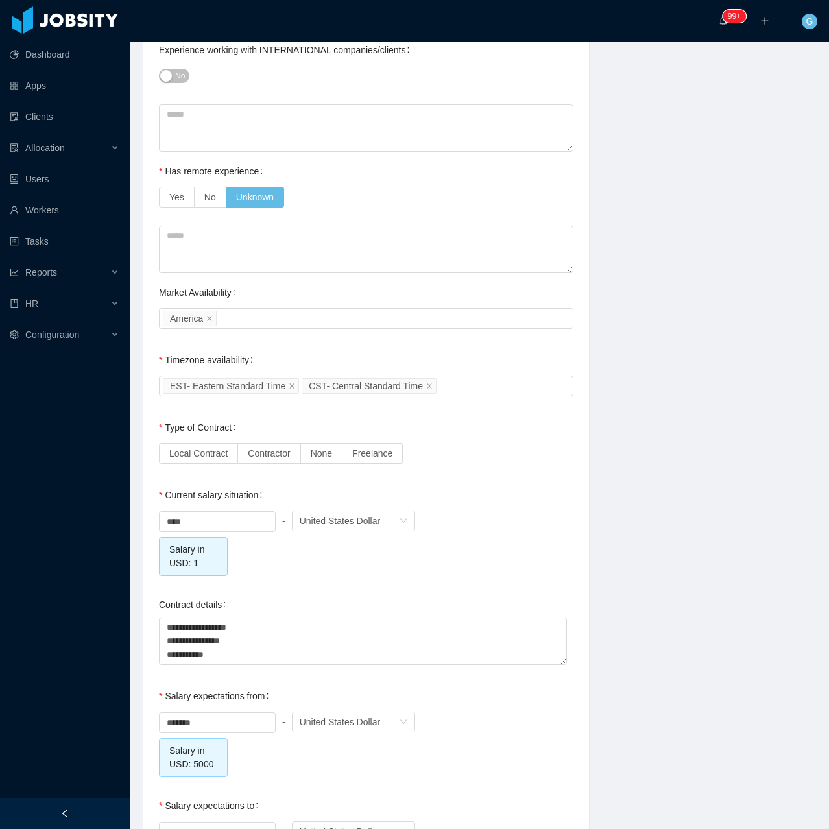
scroll to position [908, 0]
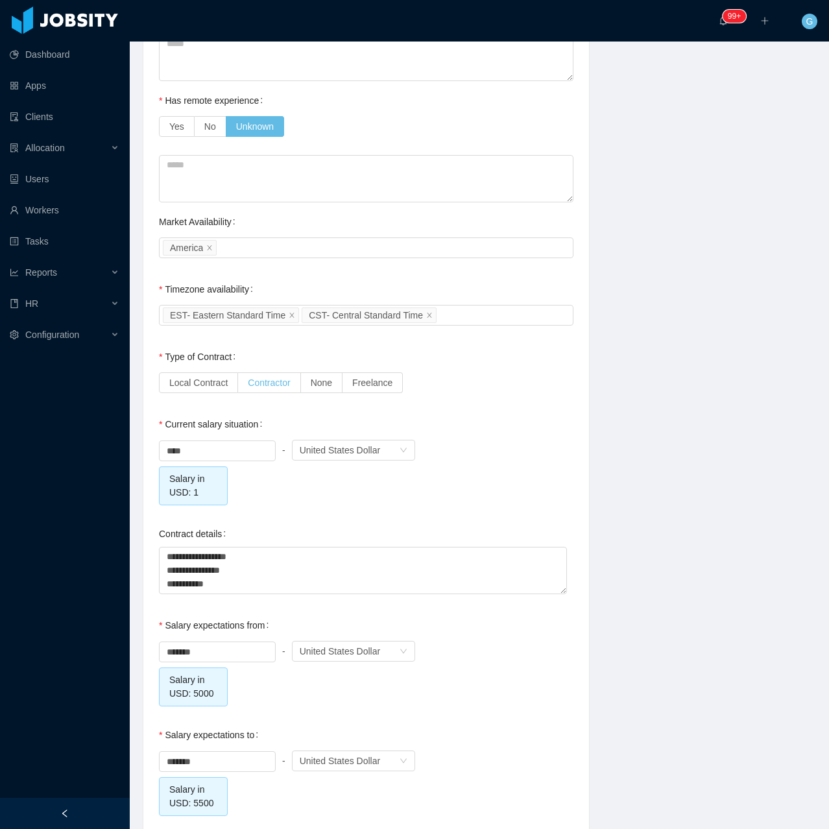
click at [265, 378] on label "Contractor" at bounding box center [269, 382] width 62 height 21
click at [333, 374] on label "None" at bounding box center [322, 382] width 42 height 21
click at [203, 378] on label "Local Contract" at bounding box center [198, 382] width 79 height 21
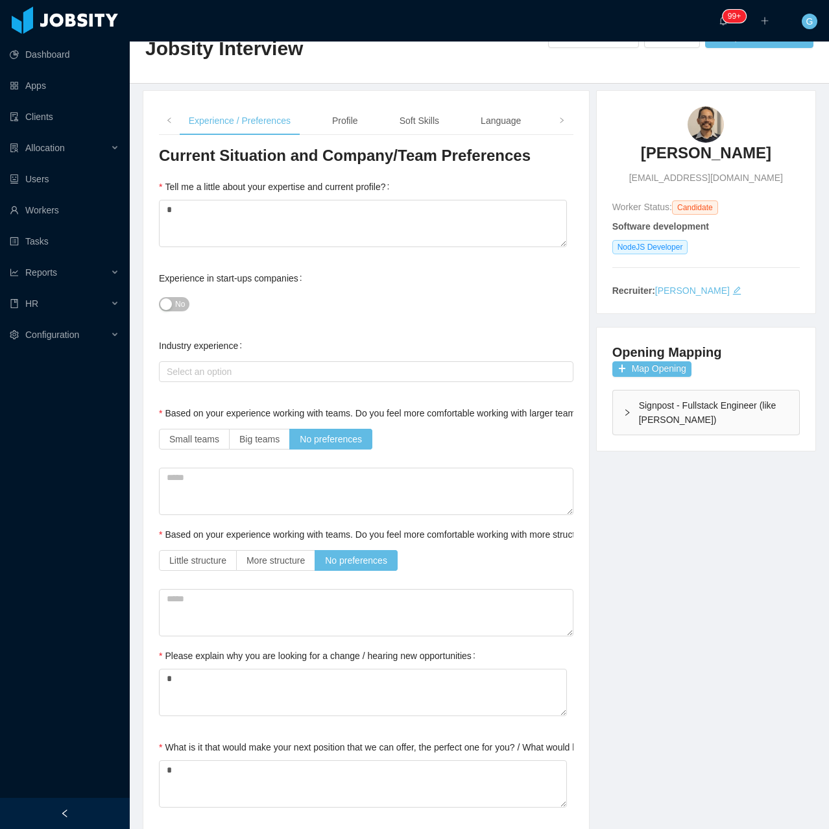
scroll to position [0, 0]
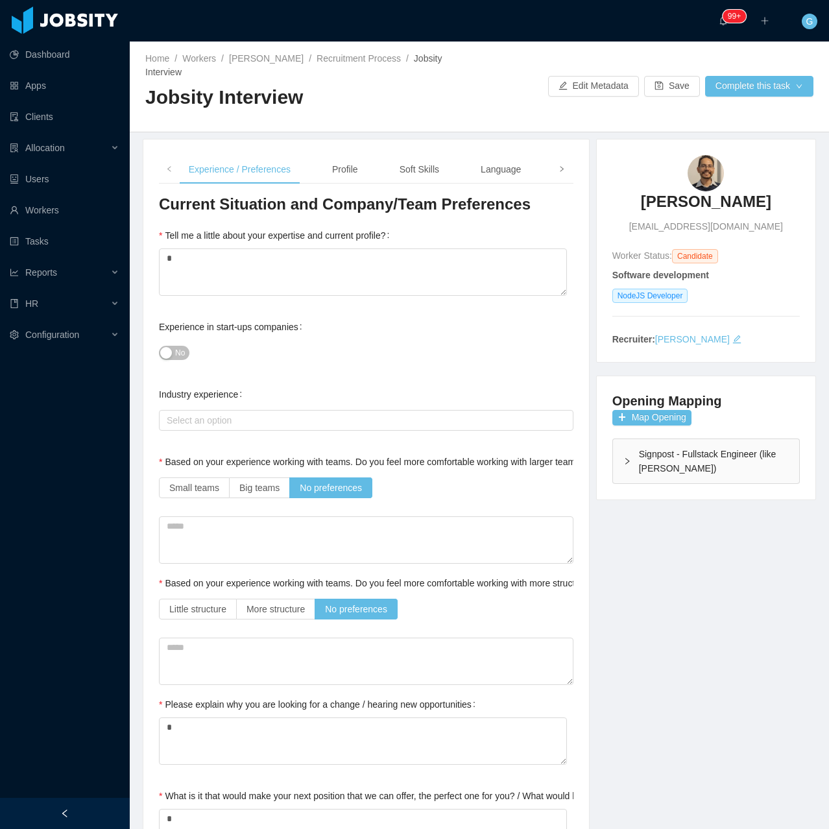
click at [559, 166] on icon "icon: right" at bounding box center [562, 169] width 6 height 6
click at [531, 155] on div "Notes" at bounding box center [528, 169] width 45 height 29
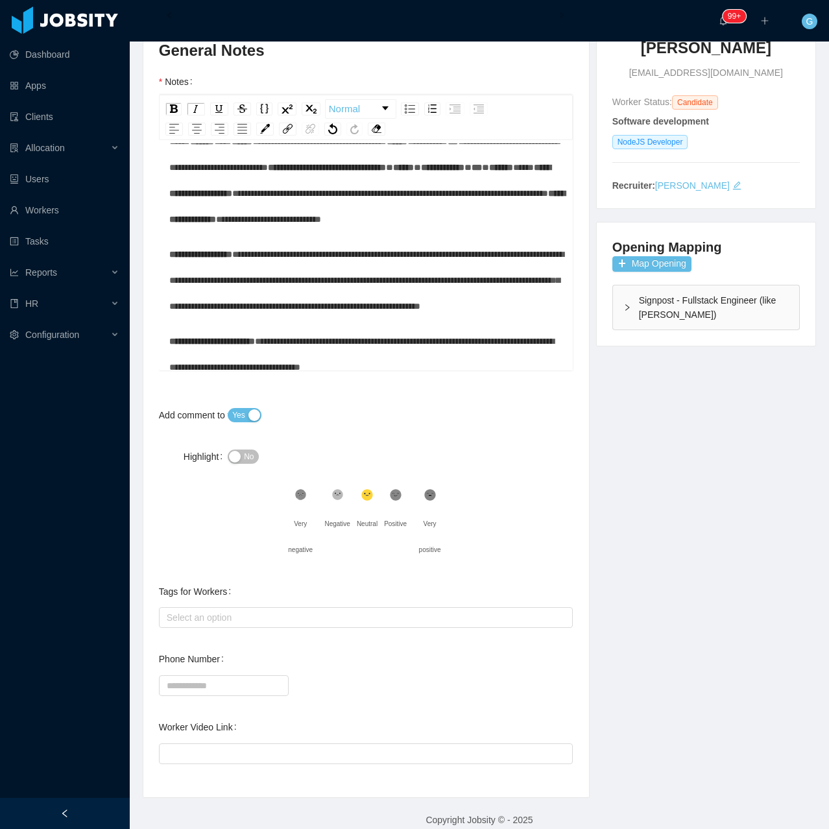
scroll to position [454, 0]
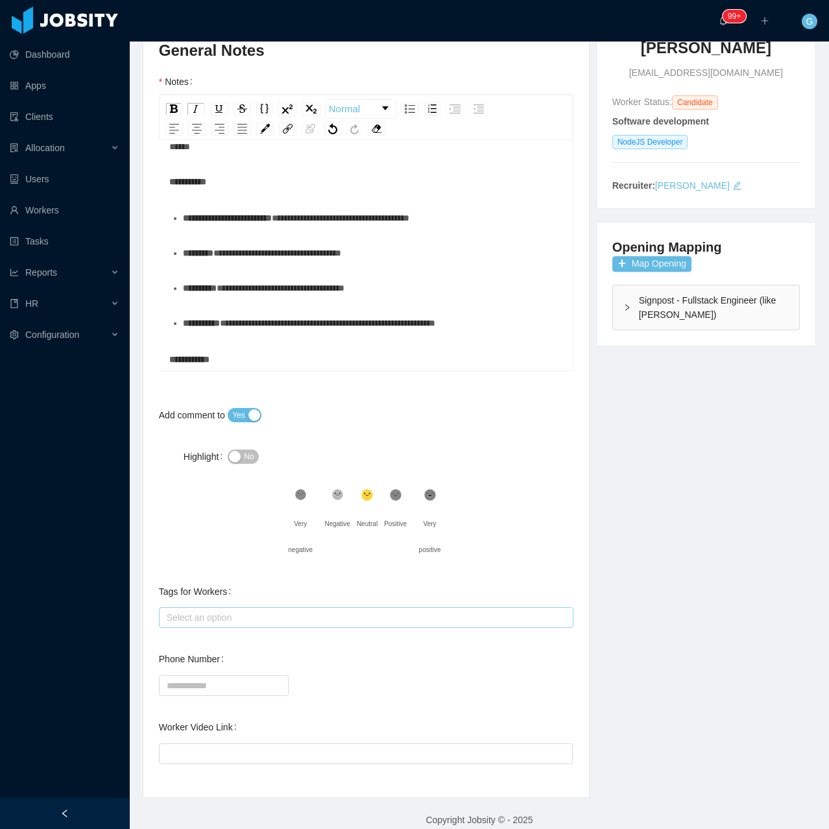
click at [195, 611] on div "Select an option" at bounding box center [363, 617] width 393 height 13
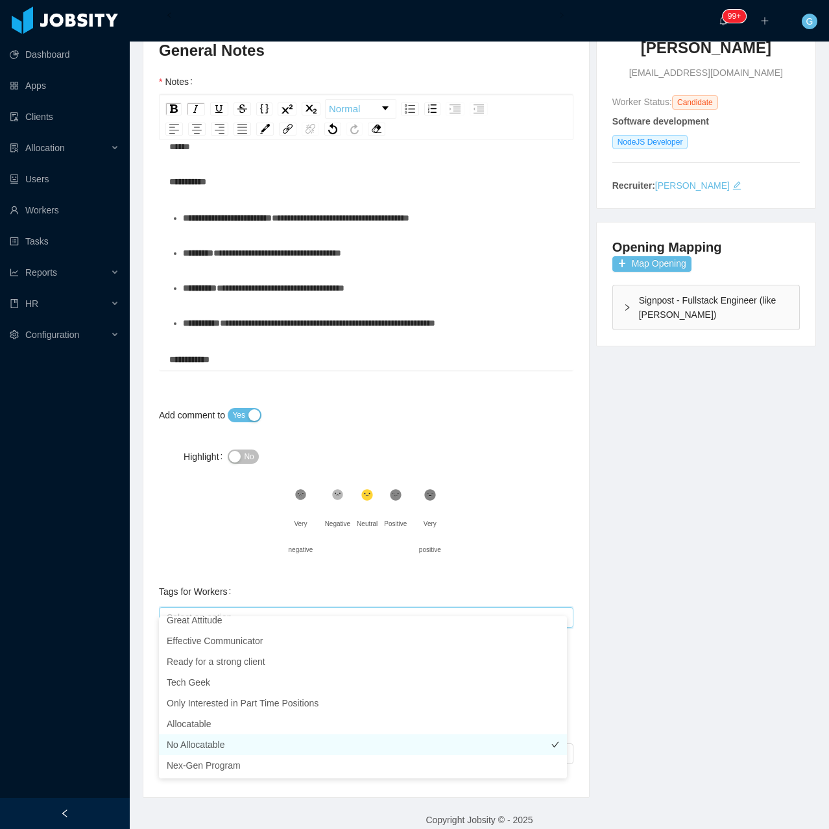
click at [191, 745] on li "No Allocatable" at bounding box center [363, 744] width 408 height 21
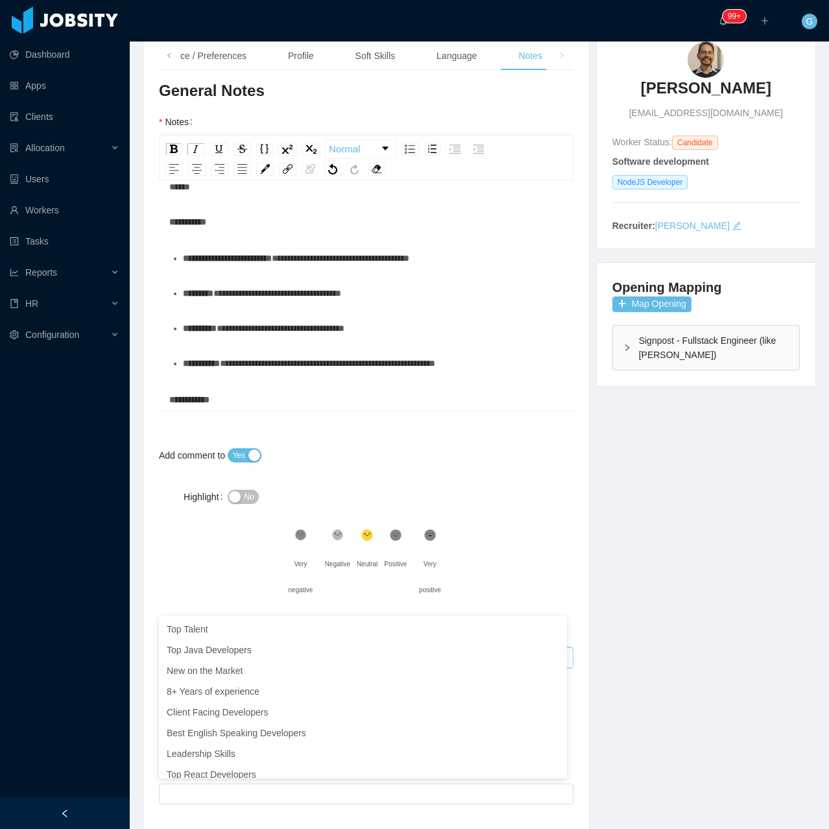
scroll to position [0, 0]
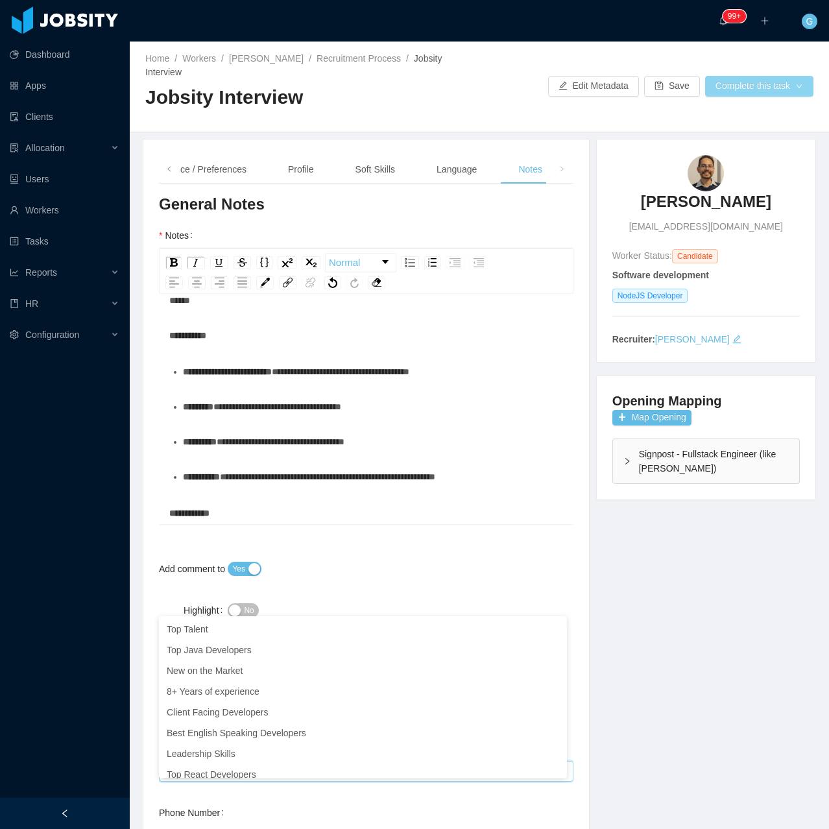
click at [778, 77] on button "Complete this task" at bounding box center [759, 86] width 108 height 21
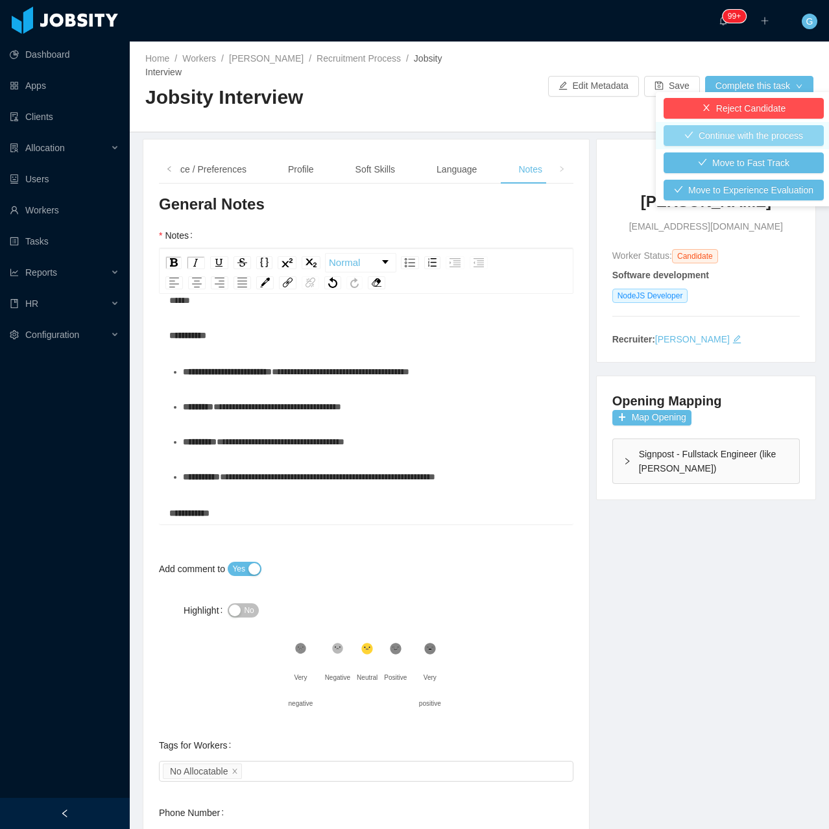
click at [706, 134] on button "Continue with the process" at bounding box center [744, 135] width 160 height 21
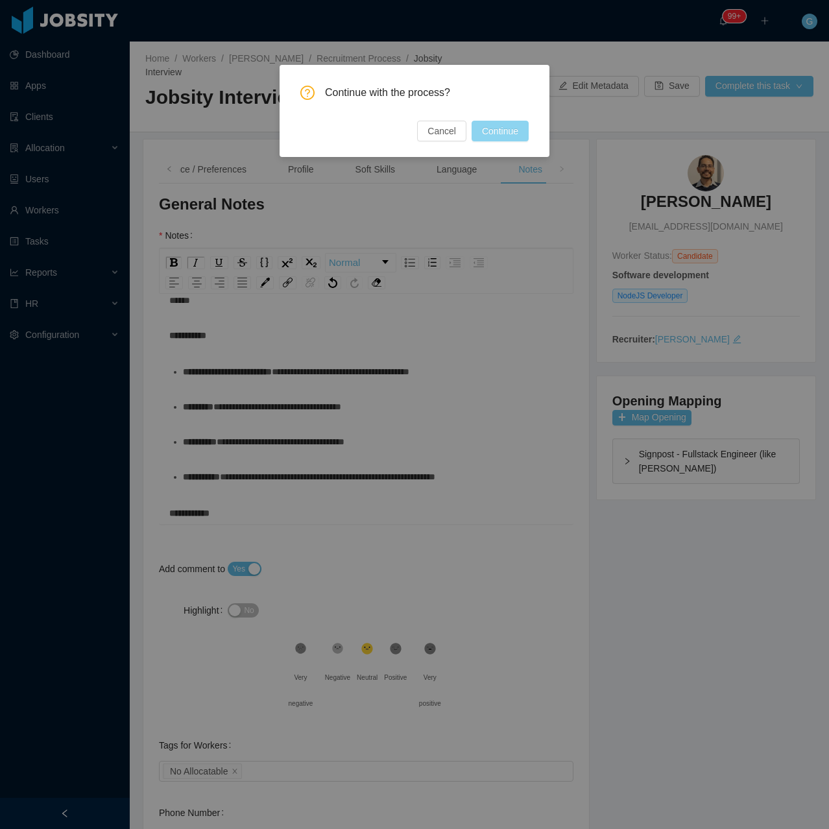
click at [483, 137] on button "Continue" at bounding box center [500, 131] width 57 height 21
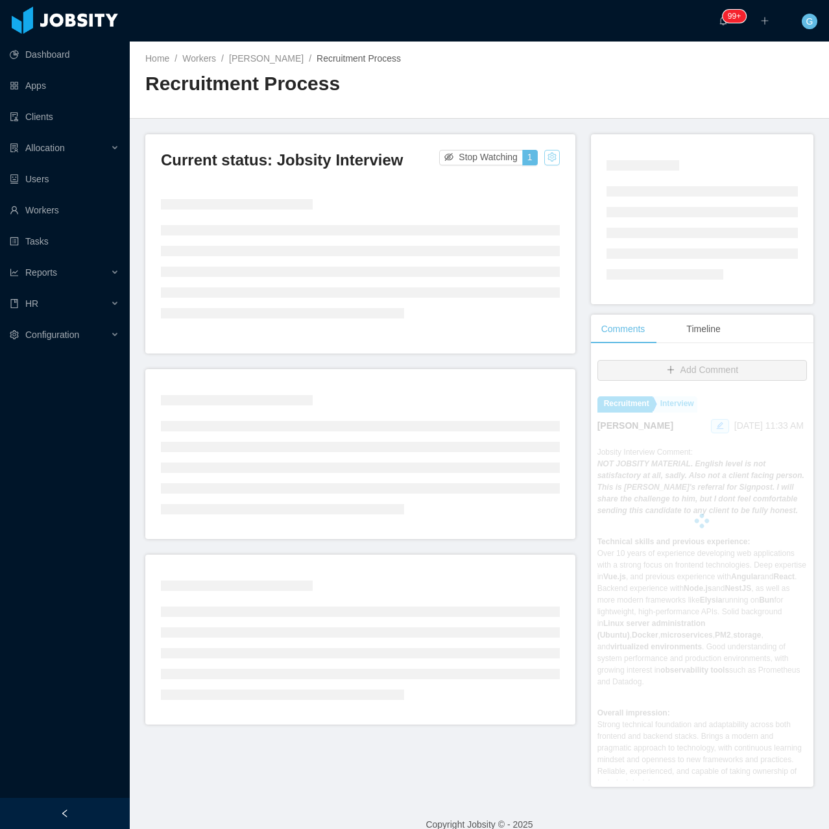
click at [544, 152] on button "button" at bounding box center [552, 158] width 16 height 16
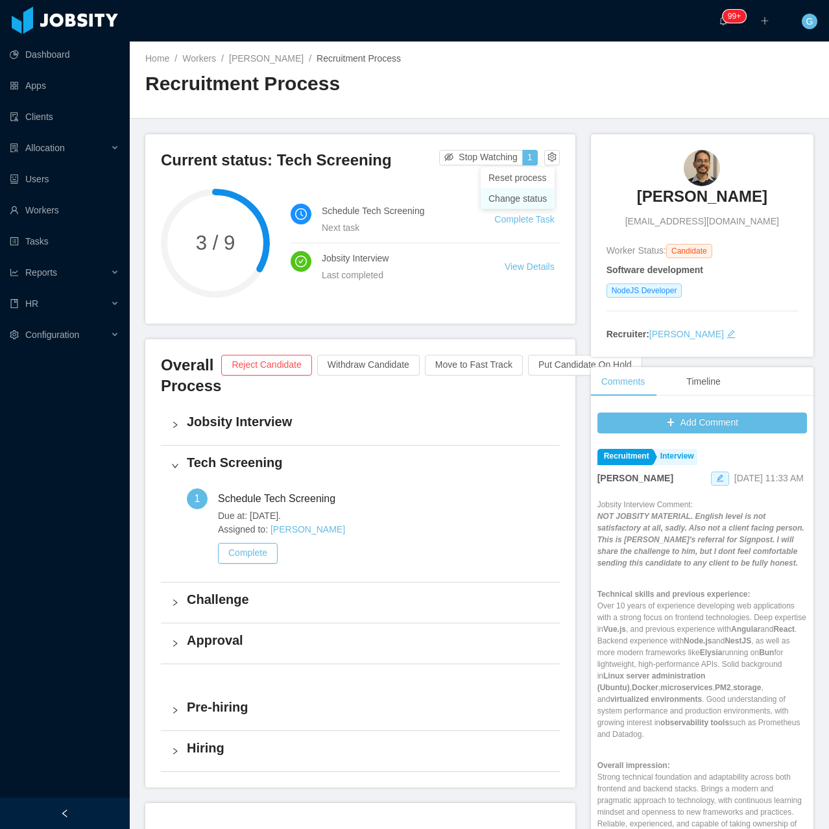
click at [524, 204] on div "Change status" at bounding box center [517, 198] width 58 height 14
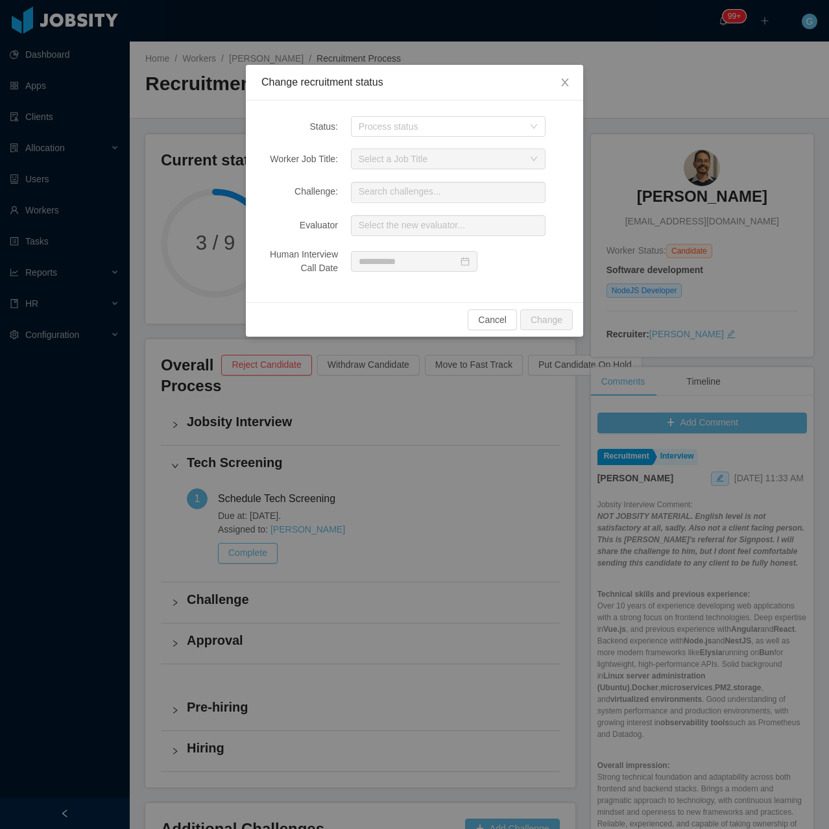
click at [426, 147] on div "Status: Process status Worker Job Title: Select a Job Title Challenge: Search c…" at bounding box center [414, 202] width 337 height 202
click at [420, 132] on div "Process status" at bounding box center [441, 126] width 165 height 13
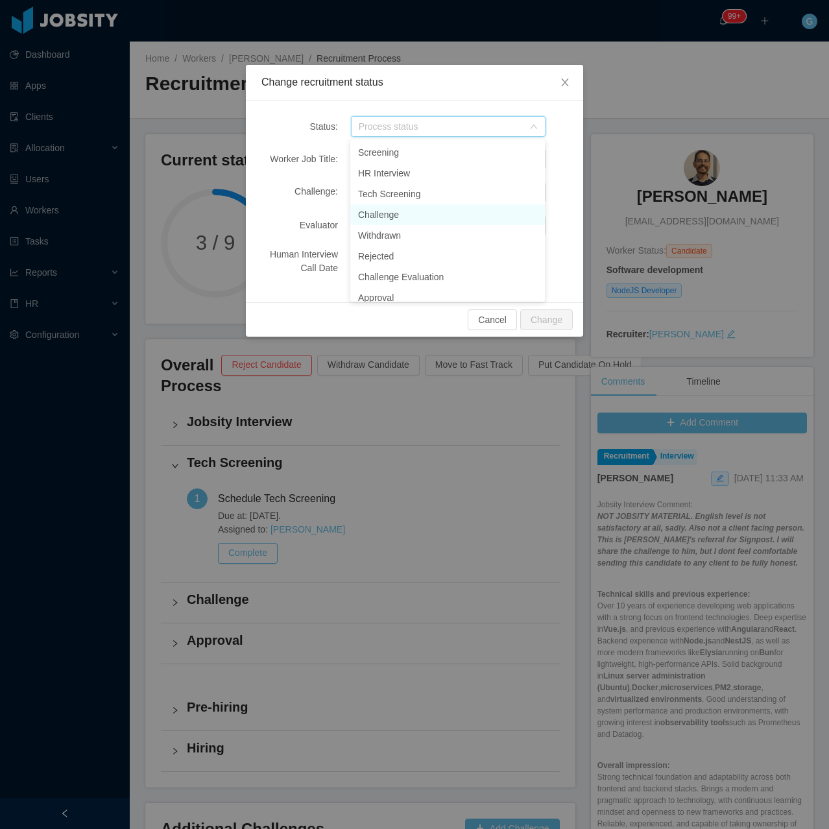
click at [401, 208] on li "Challenge" at bounding box center [447, 214] width 195 height 21
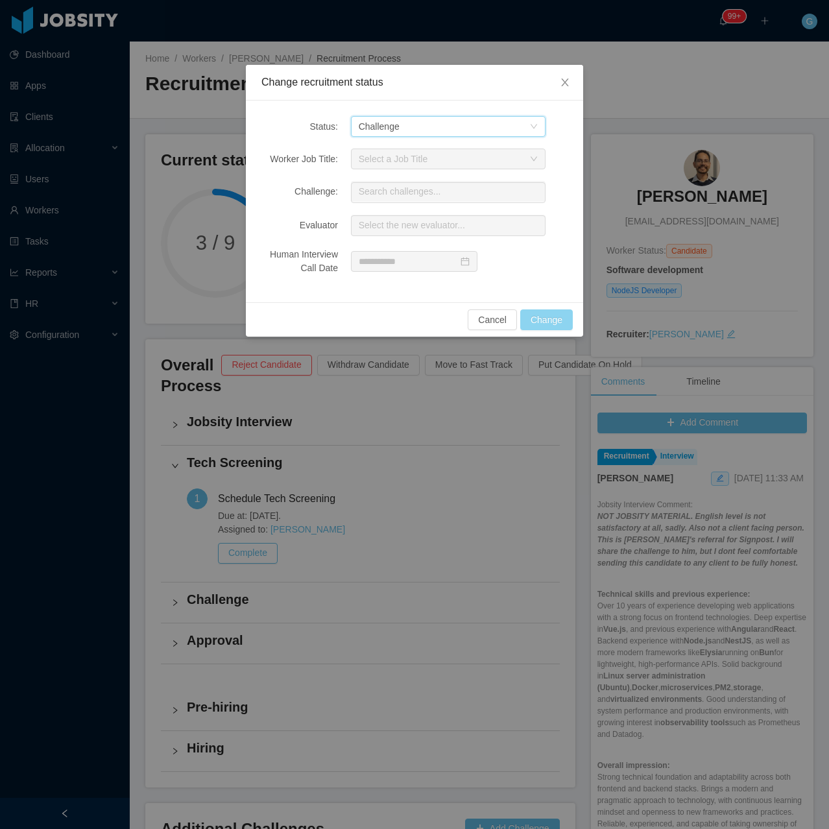
click at [562, 326] on button "Change" at bounding box center [546, 319] width 53 height 21
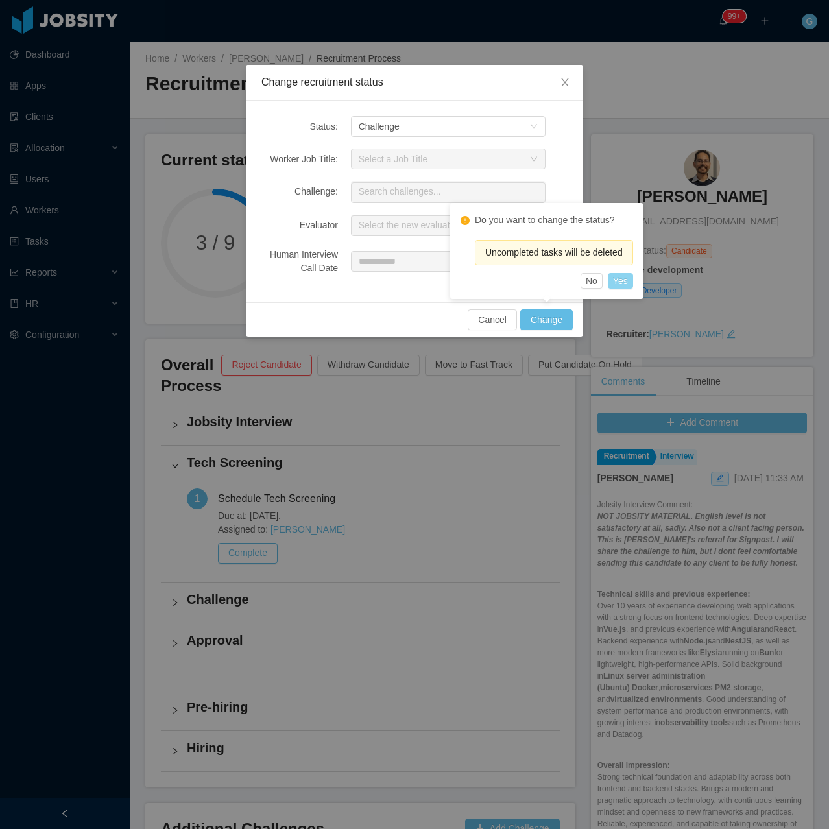
drag, startPoint x: 614, startPoint y: 289, endPoint x: 619, endPoint y: 282, distance: 9.0
click at [615, 289] on div "Do you want to change the status? Uncompleted tasks will be deleted No Yes" at bounding box center [546, 251] width 193 height 96
click at [619, 281] on button "Yes" at bounding box center [620, 281] width 25 height 16
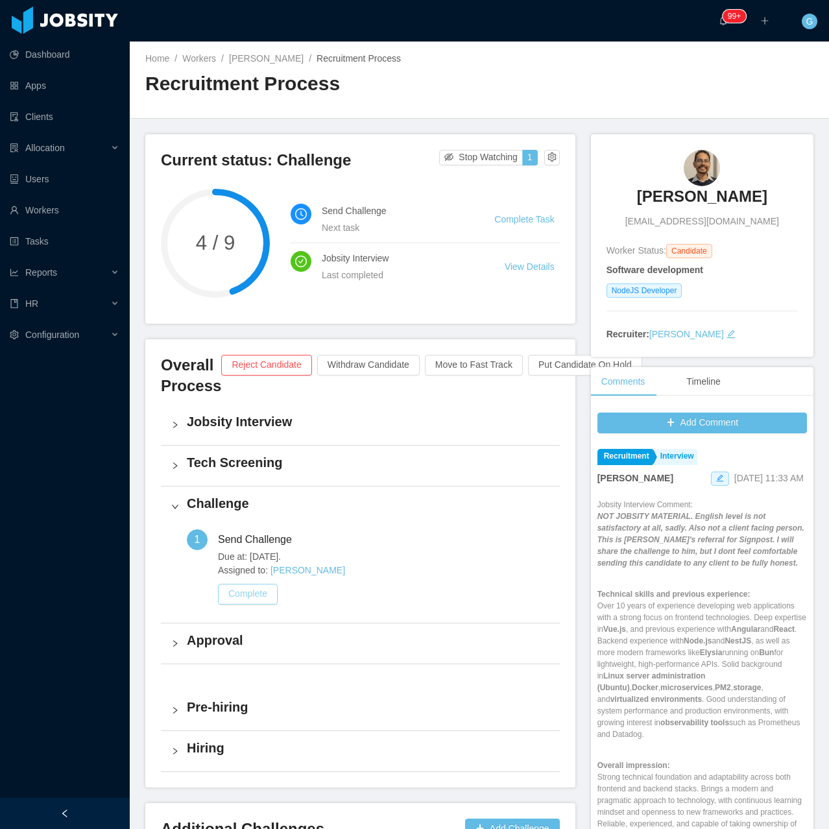
click at [237, 595] on button "Complete" at bounding box center [248, 594] width 60 height 21
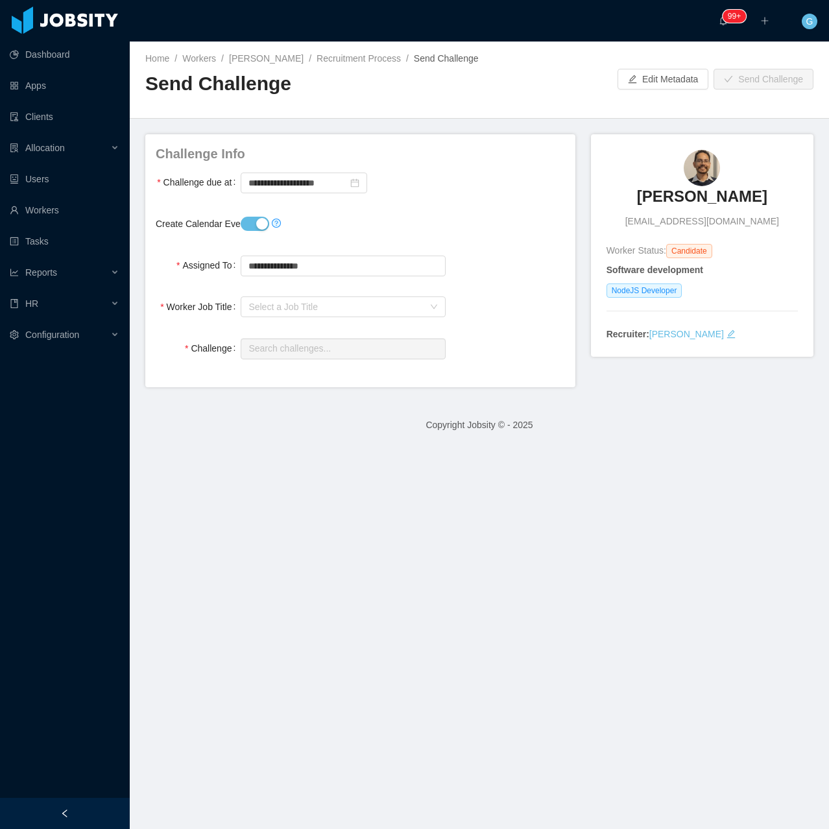
click at [248, 230] on button "Create Calendar Event?" at bounding box center [255, 224] width 29 height 14
click at [268, 302] on div "Select a Job Title" at bounding box center [335, 306] width 175 height 13
click at [276, 356] on li "NodeJS Developer" at bounding box center [339, 353] width 201 height 21
click at [269, 350] on input "text" at bounding box center [343, 349] width 204 height 21
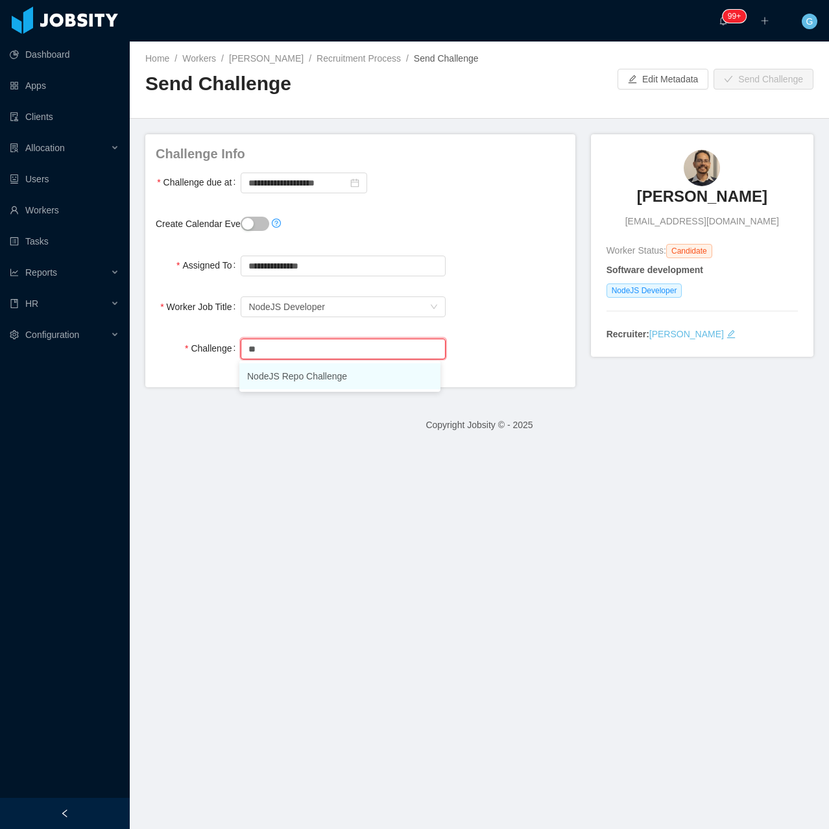
click at [277, 374] on li "NodeJS Repo Challenge" at bounding box center [339, 376] width 201 height 26
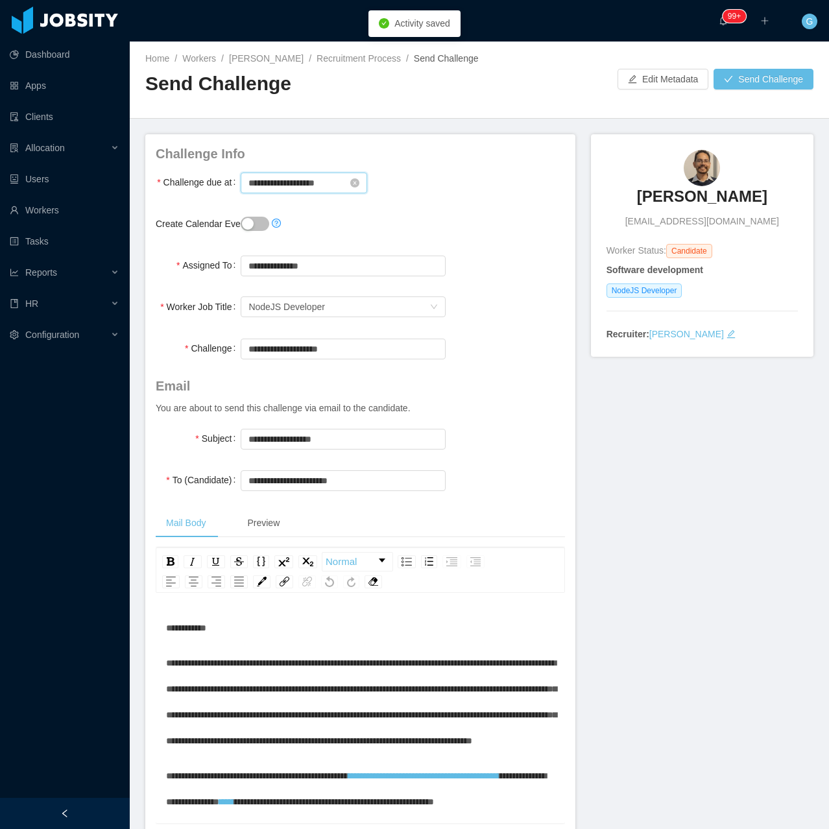
click at [285, 187] on input "**********" at bounding box center [304, 183] width 126 height 21
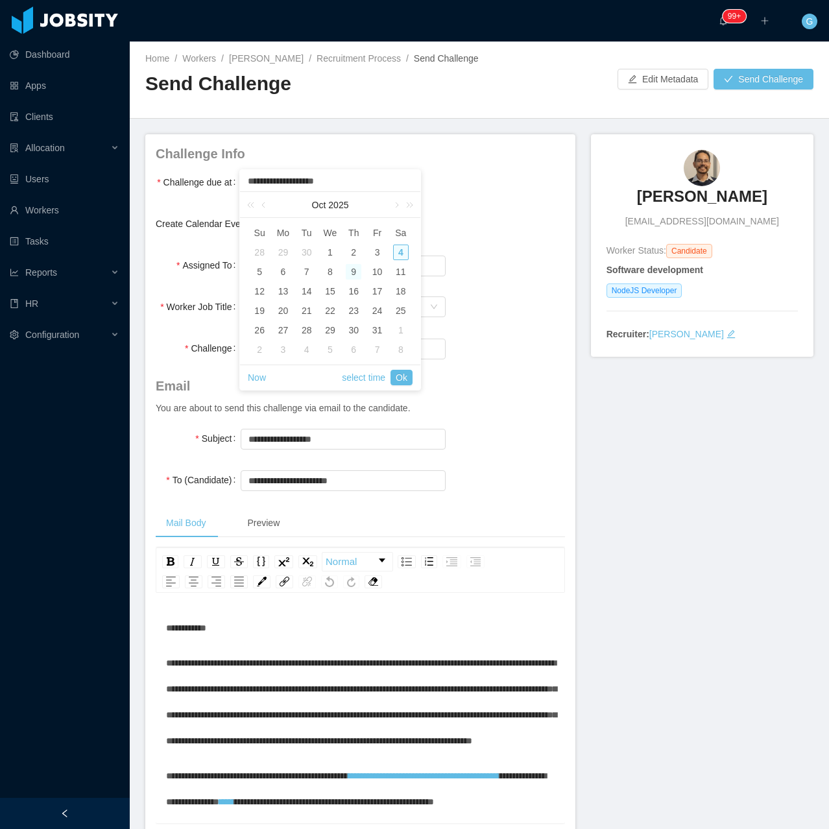
click at [349, 271] on div "9" at bounding box center [354, 272] width 16 height 16
click at [405, 380] on link "Ok" at bounding box center [402, 378] width 22 height 16
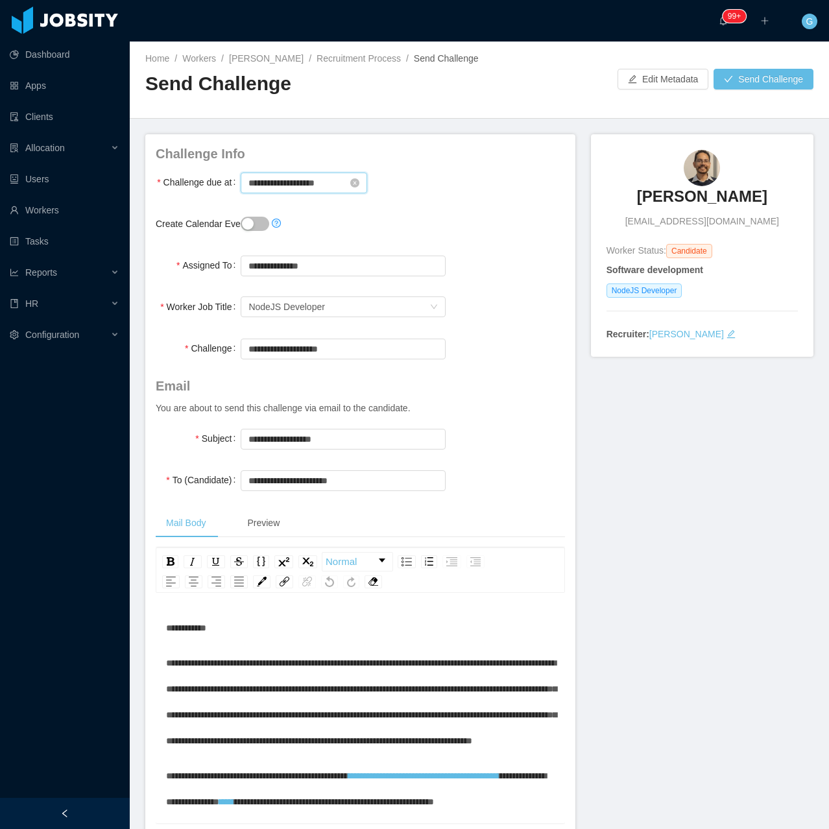
click at [293, 180] on input "**********" at bounding box center [304, 183] width 126 height 21
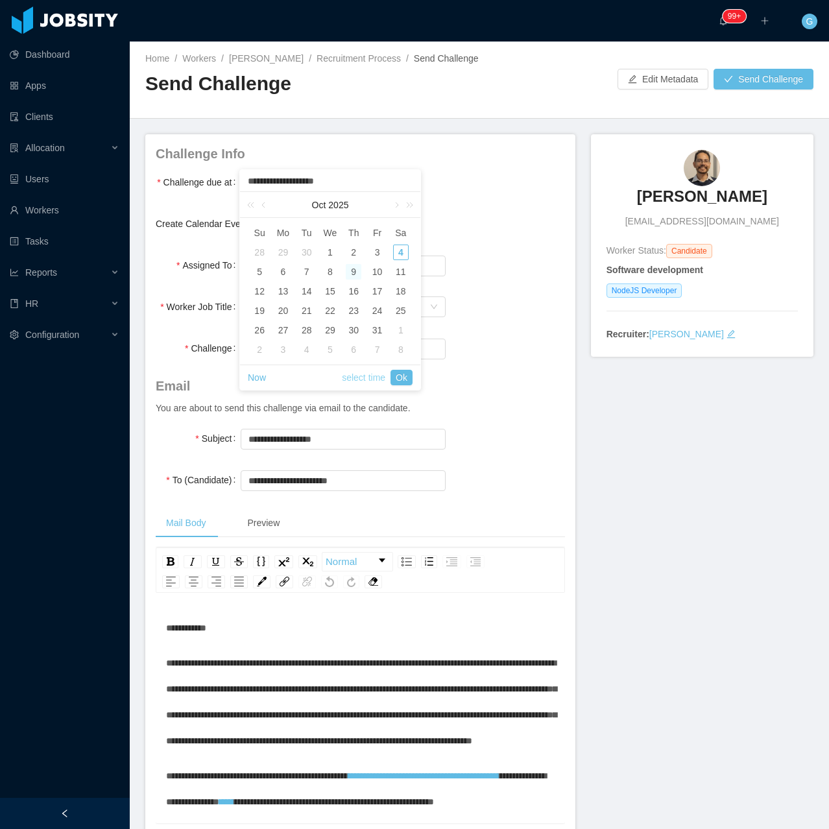
click at [367, 377] on link "select time" at bounding box center [363, 377] width 43 height 25
click at [329, 226] on li "59" at bounding box center [330, 226] width 60 height 16
click at [367, 239] on li "PM" at bounding box center [390, 242] width 60 height 16
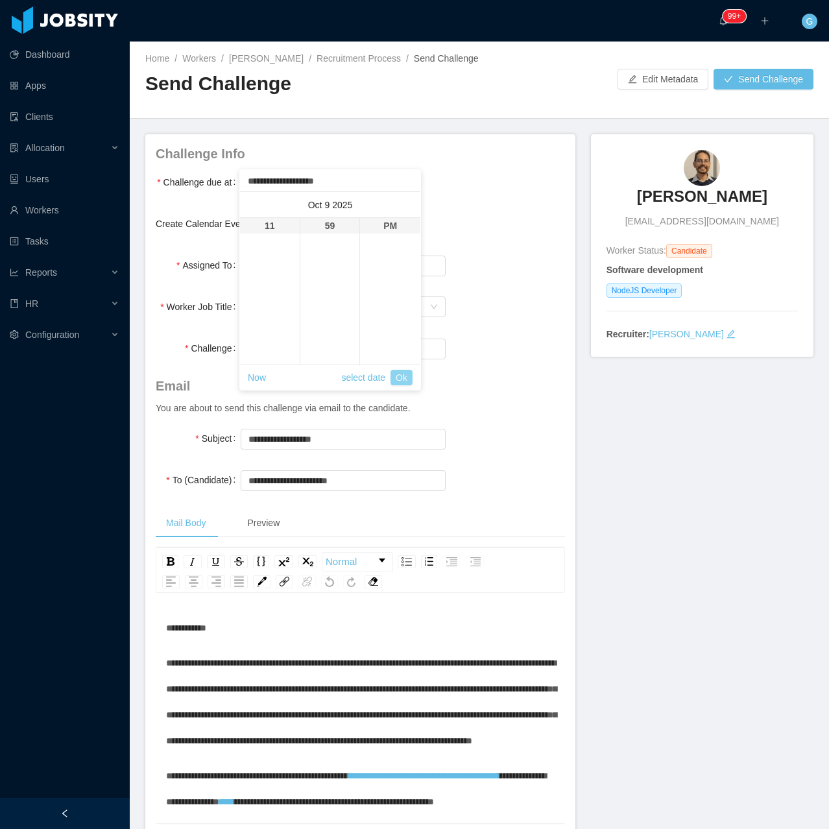
click at [405, 370] on link "Ok" at bounding box center [402, 378] width 22 height 16
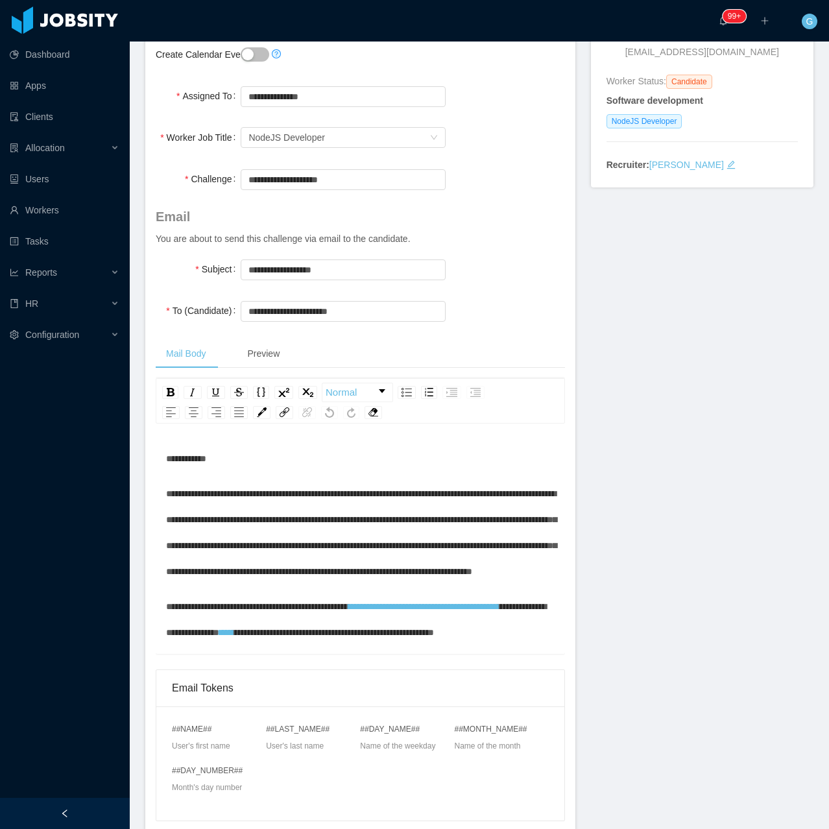
scroll to position [0, 0]
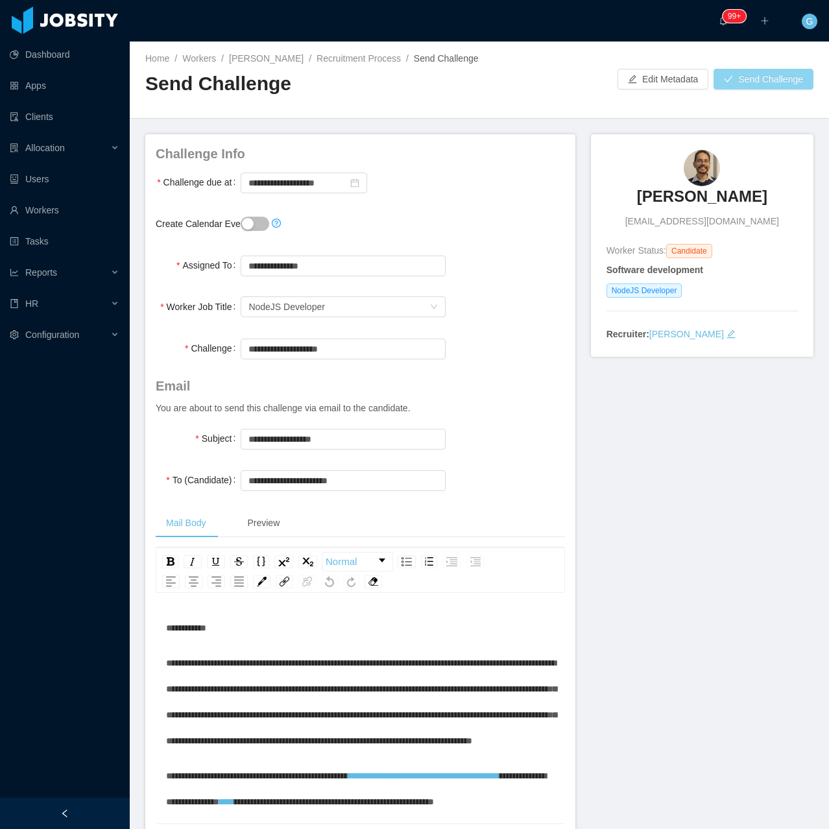
click at [755, 82] on button "Send Challenge" at bounding box center [764, 79] width 100 height 21
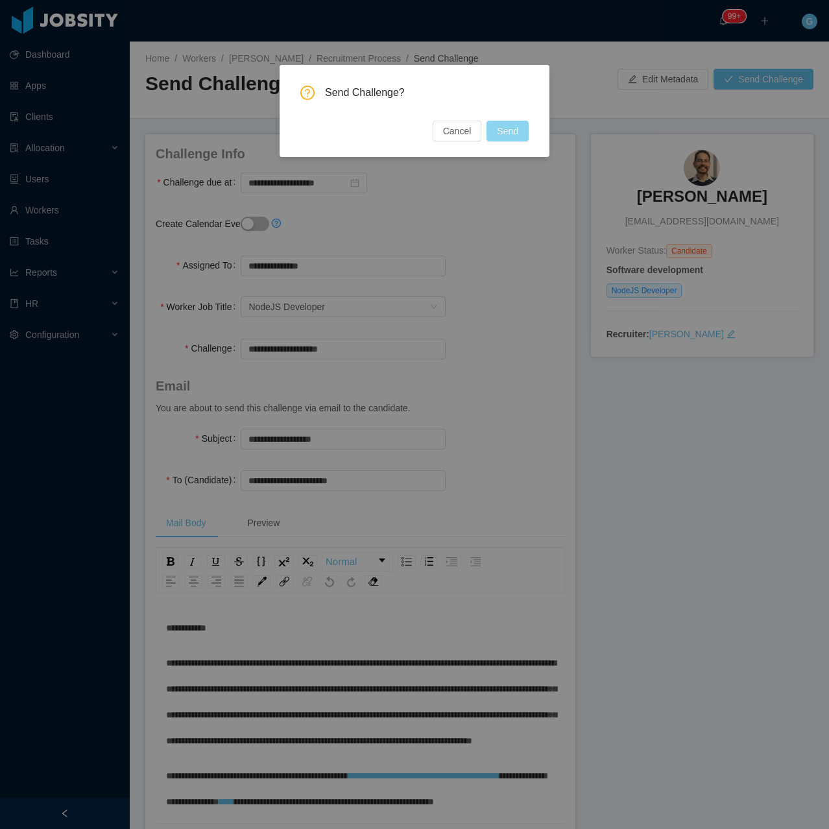
click at [509, 141] on button "Send" at bounding box center [508, 131] width 42 height 21
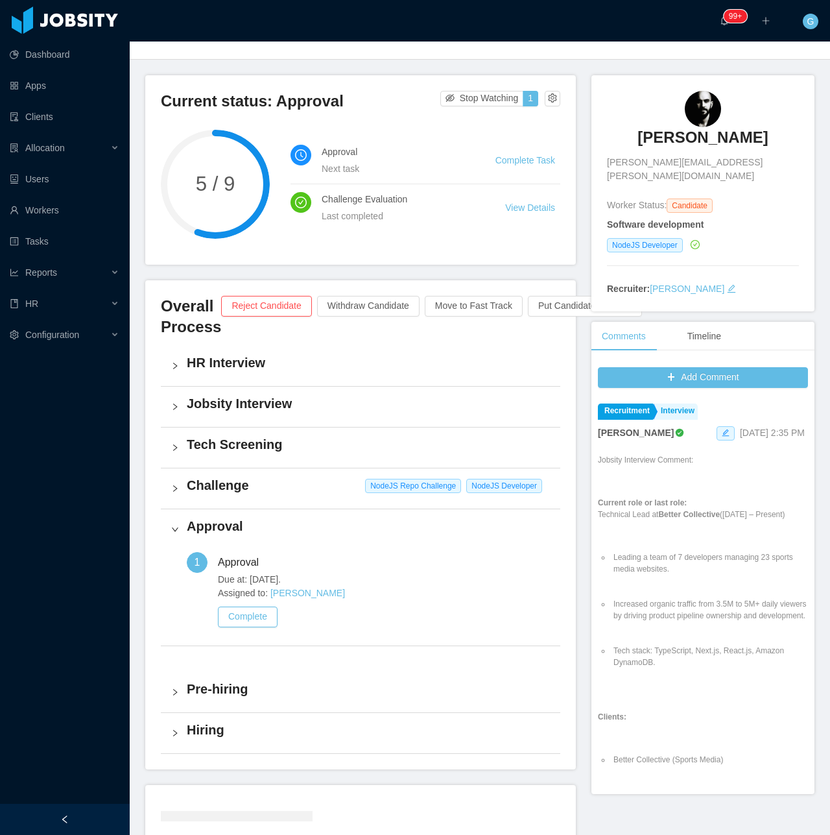
scroll to position [65, 0]
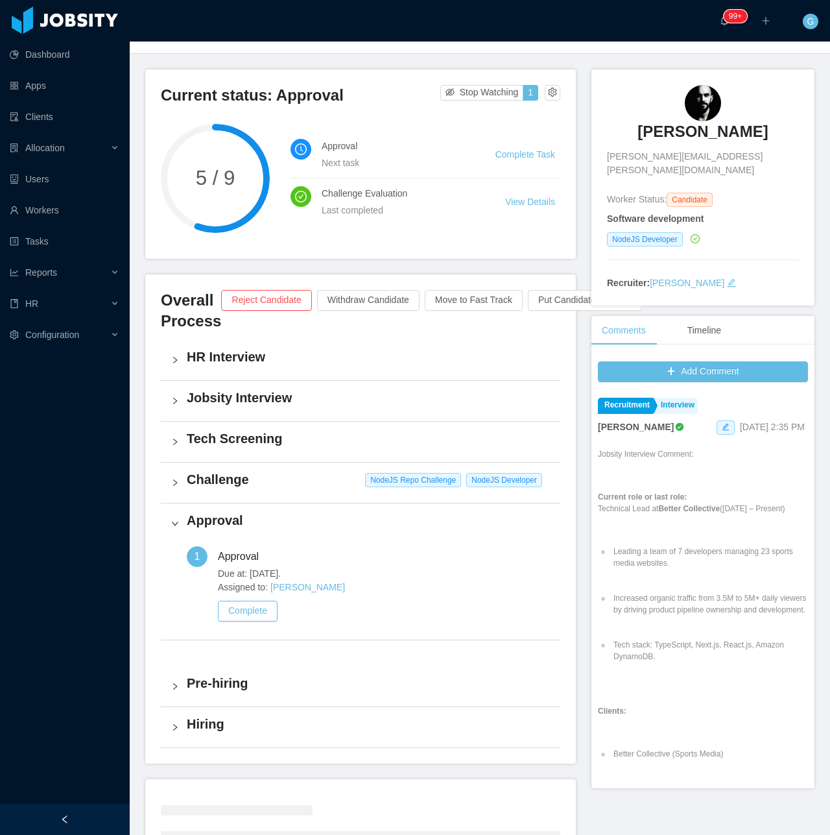
click at [253, 494] on div "Challenge NodeJS Repo Challenge NodeJS Developer" at bounding box center [361, 483] width 400 height 40
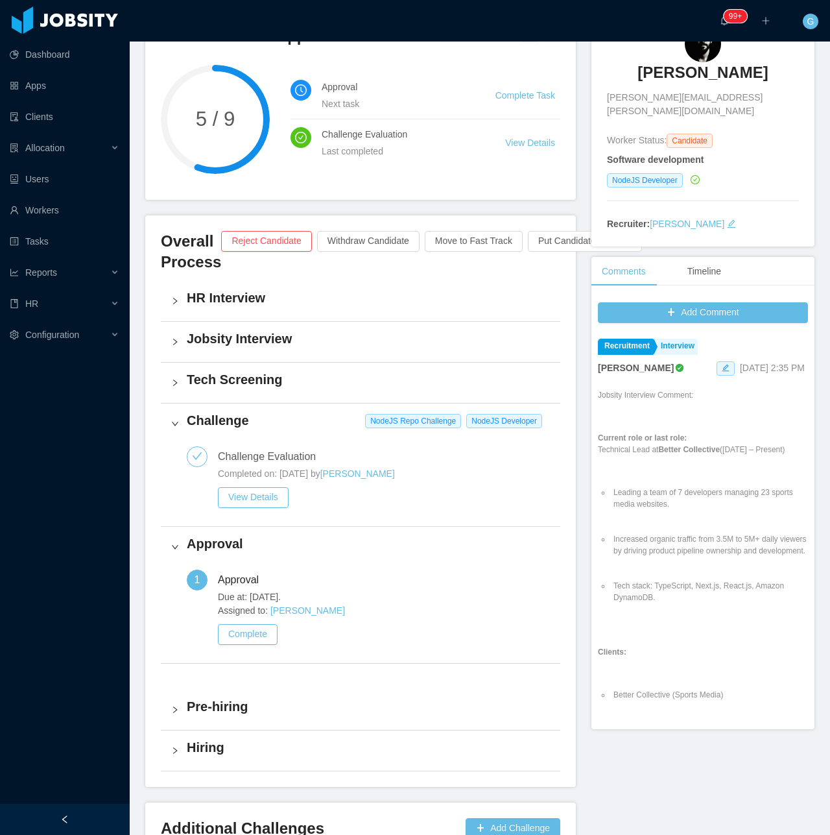
scroll to position [130, 0]
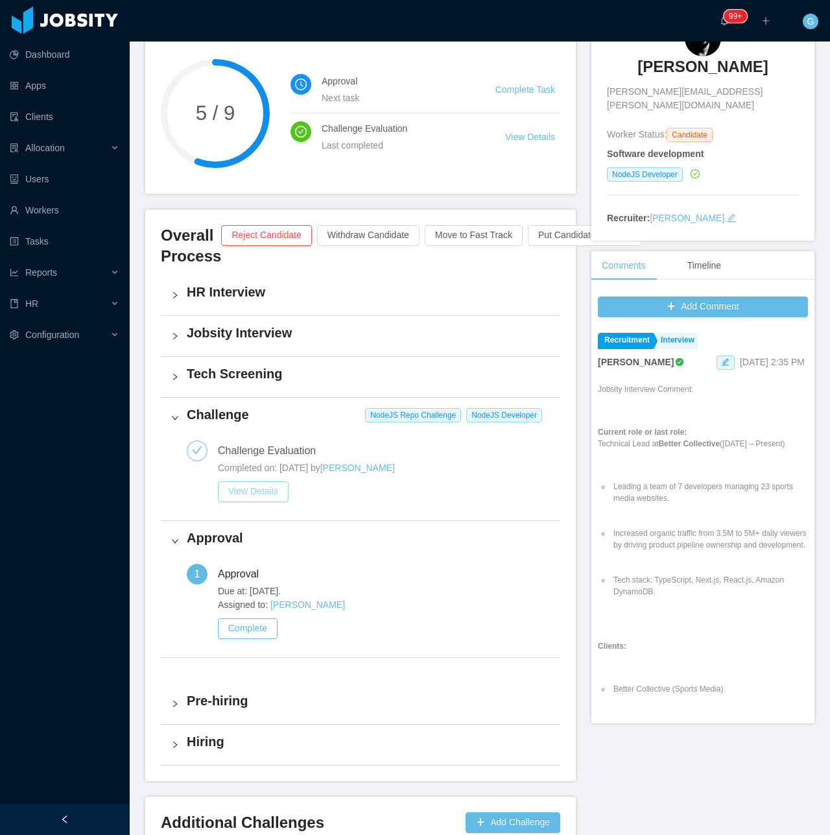
click at [252, 494] on button "View Details" at bounding box center [253, 491] width 71 height 21
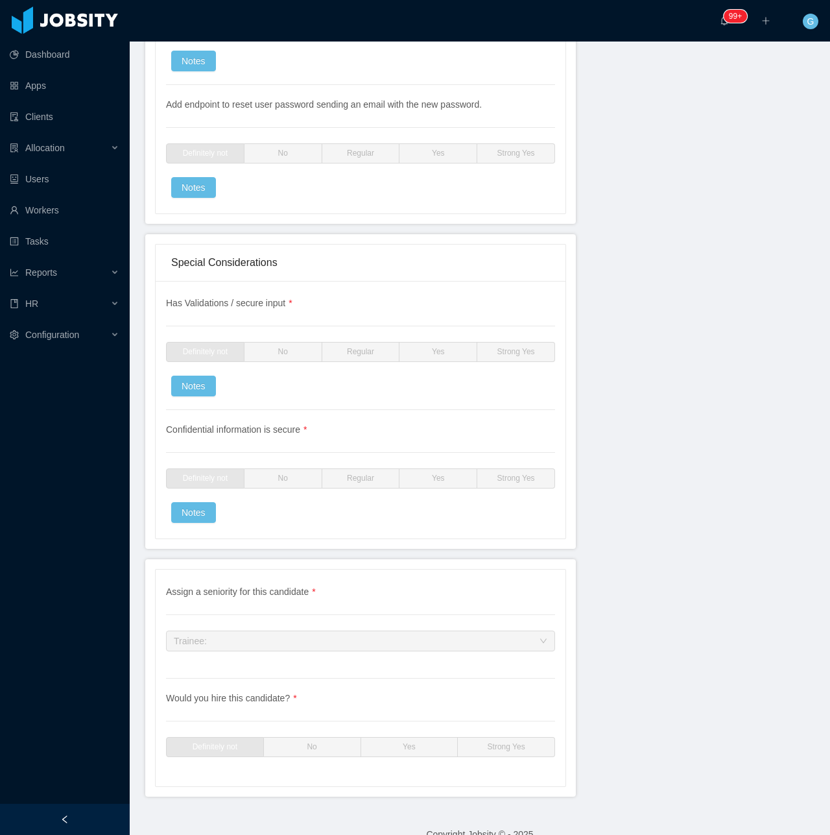
scroll to position [3333, 0]
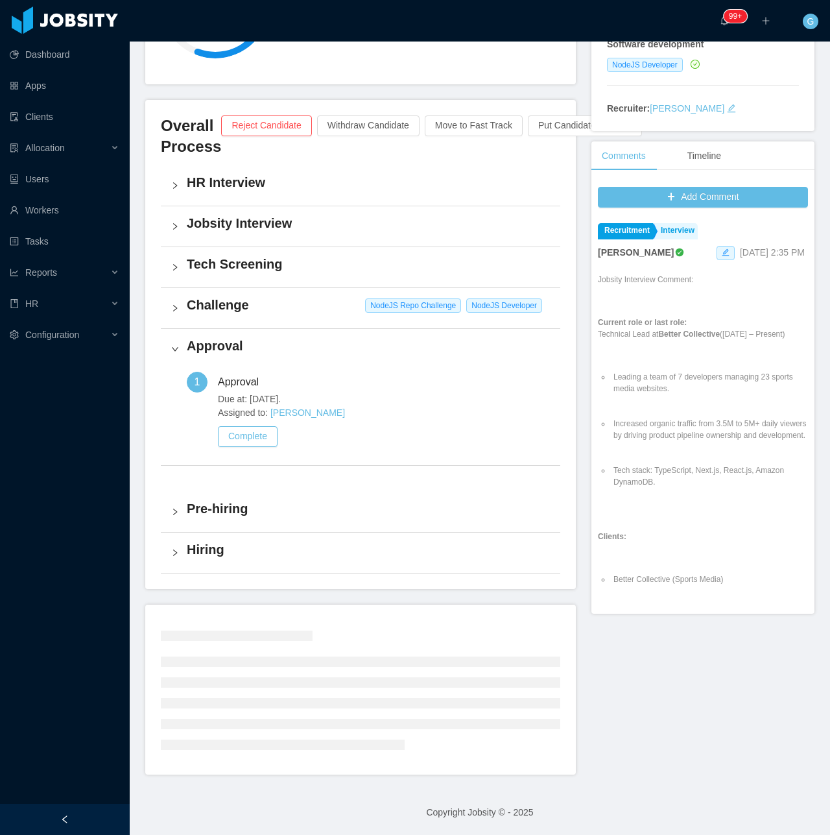
scroll to position [170, 0]
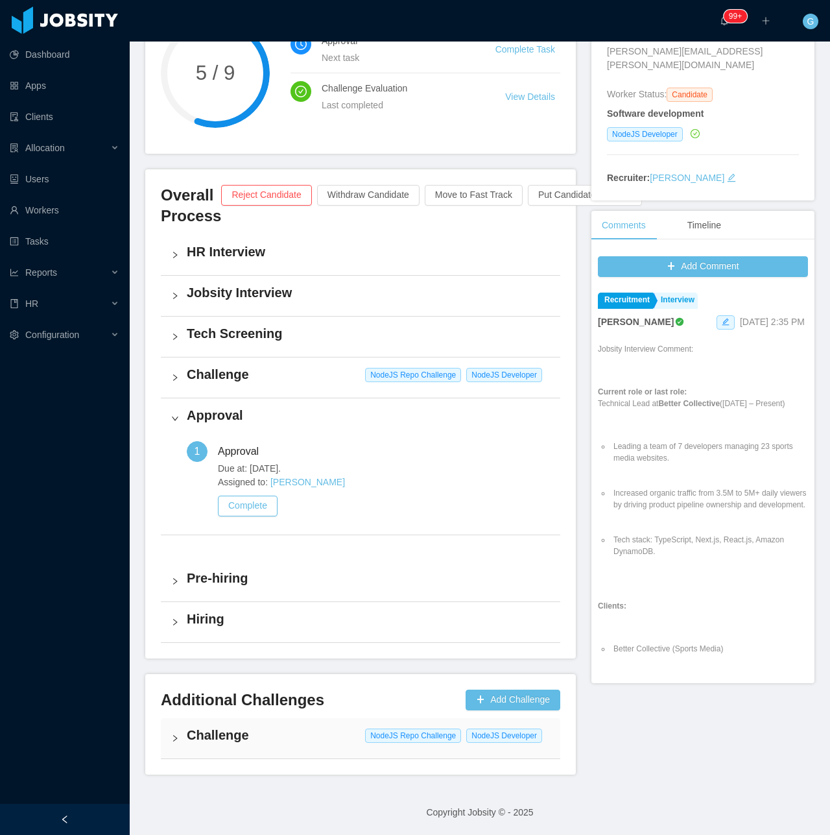
click at [250, 738] on h4 "Challenge" at bounding box center [368, 735] width 363 height 18
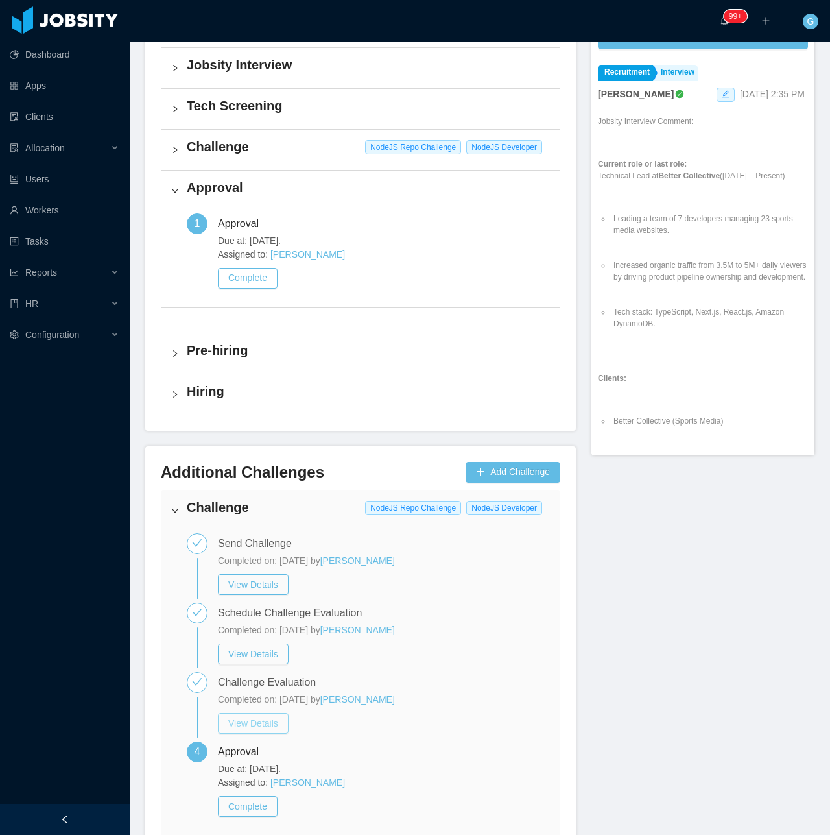
scroll to position [474, 0]
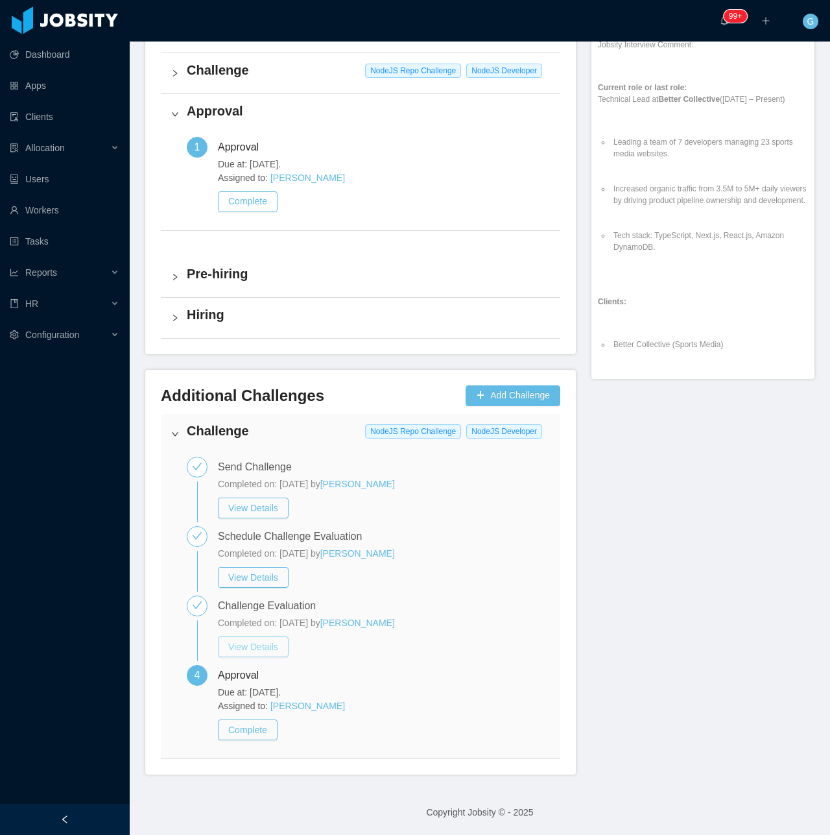
click at [246, 647] on button "View Details" at bounding box center [253, 646] width 71 height 21
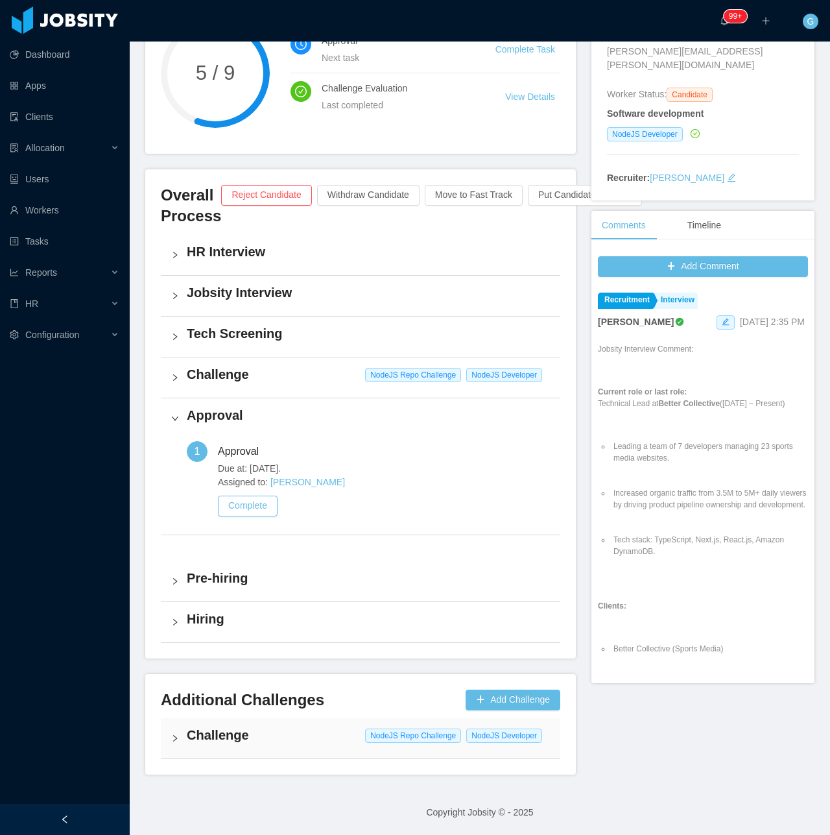
scroll to position [170, 0]
click at [259, 364] on div "Challenge NodeJS Repo Challenge NodeJS Developer" at bounding box center [361, 377] width 400 height 40
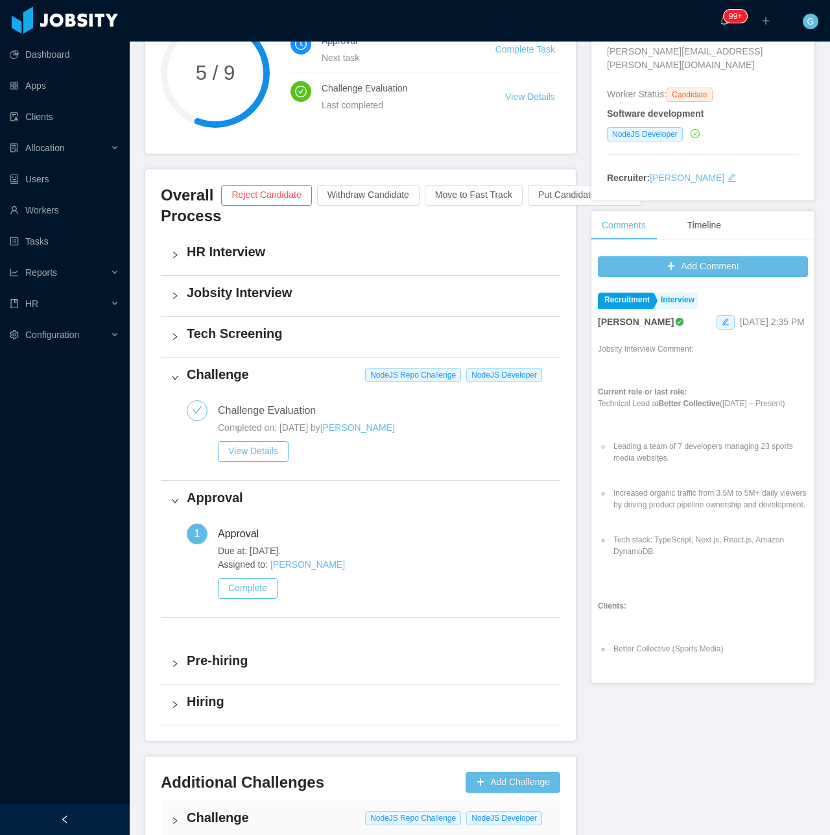
click at [237, 348] on div "Tech Screening" at bounding box center [361, 337] width 400 height 40
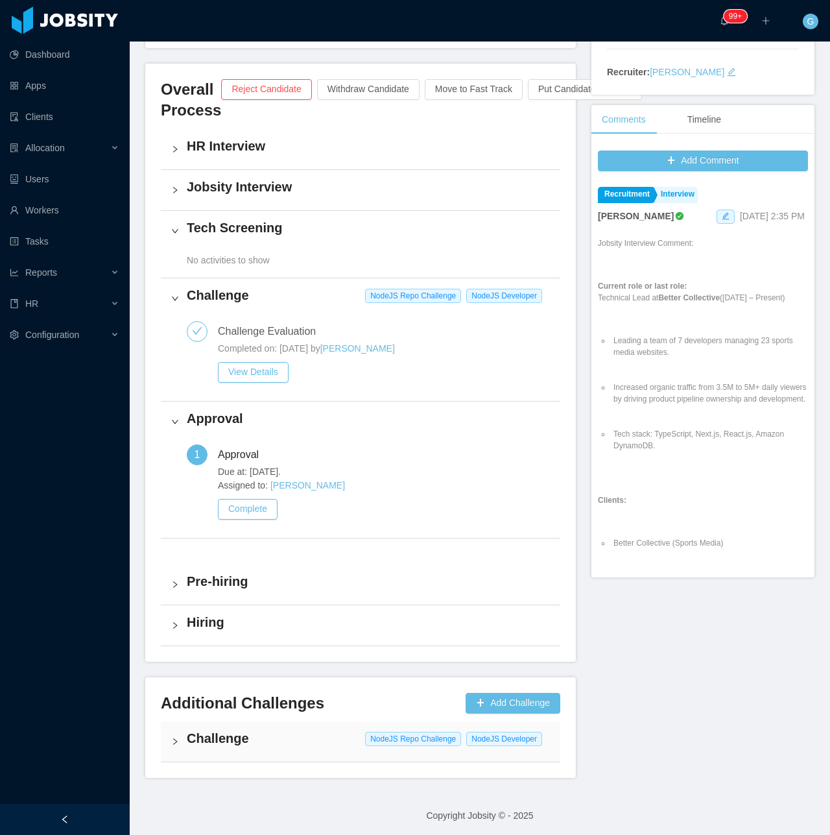
scroll to position [279, 0]
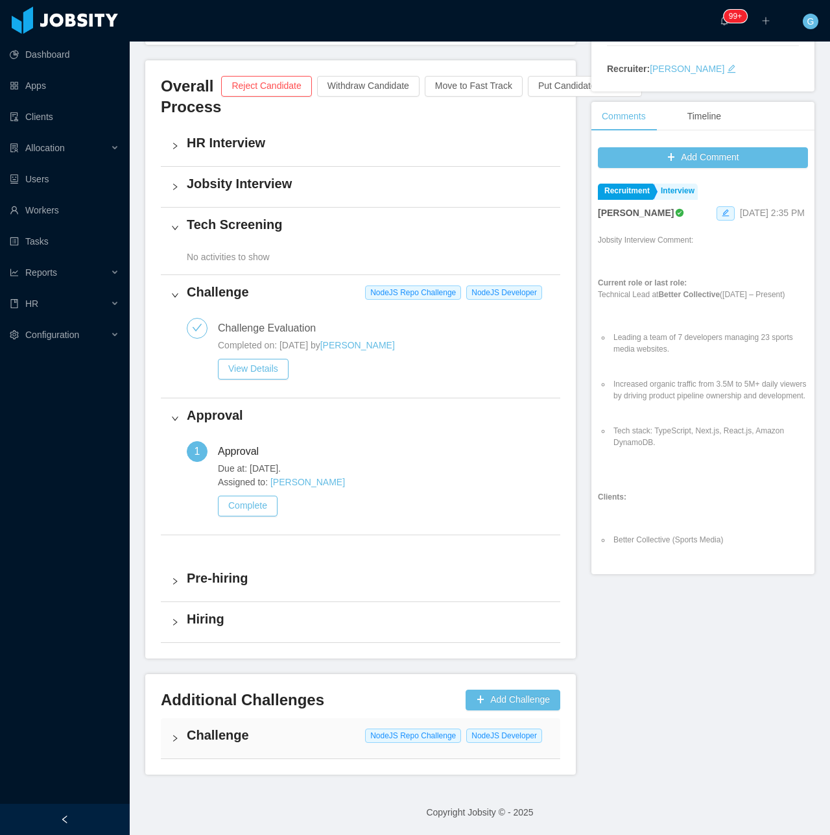
click at [271, 746] on div "Challenge NodeJS Repo Challenge NodeJS Developer" at bounding box center [361, 738] width 400 height 40
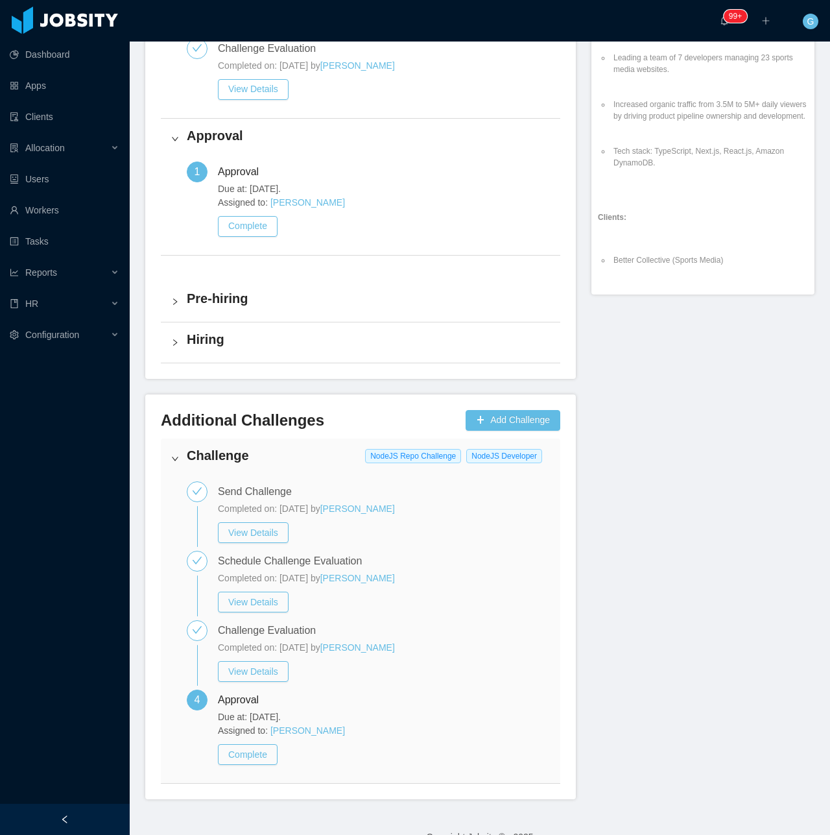
scroll to position [583, 0]
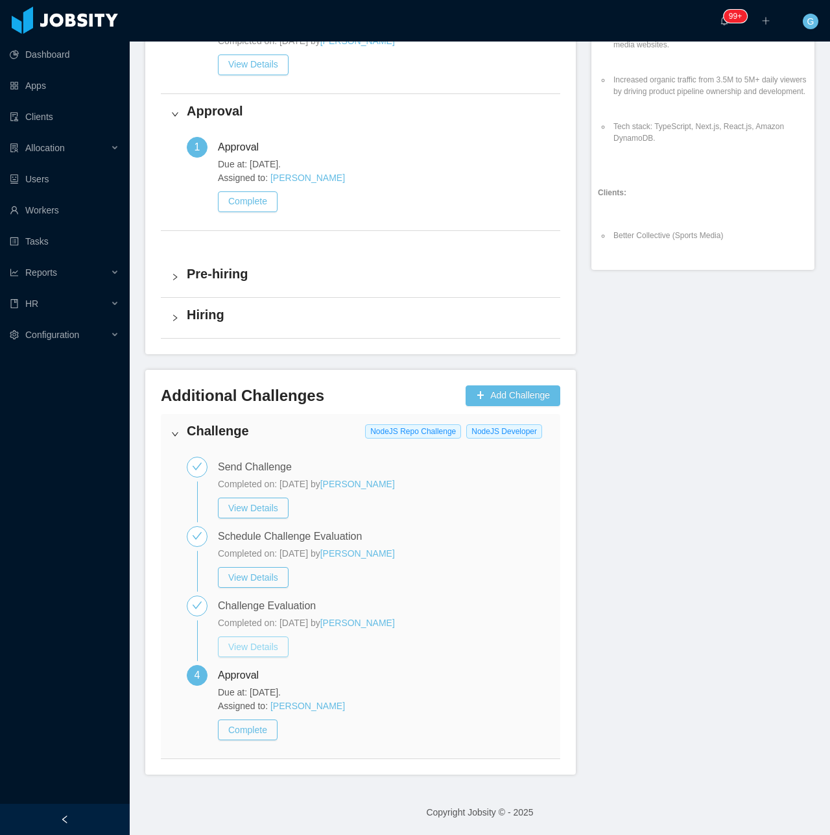
click at [243, 649] on button "View Details" at bounding box center [253, 646] width 71 height 21
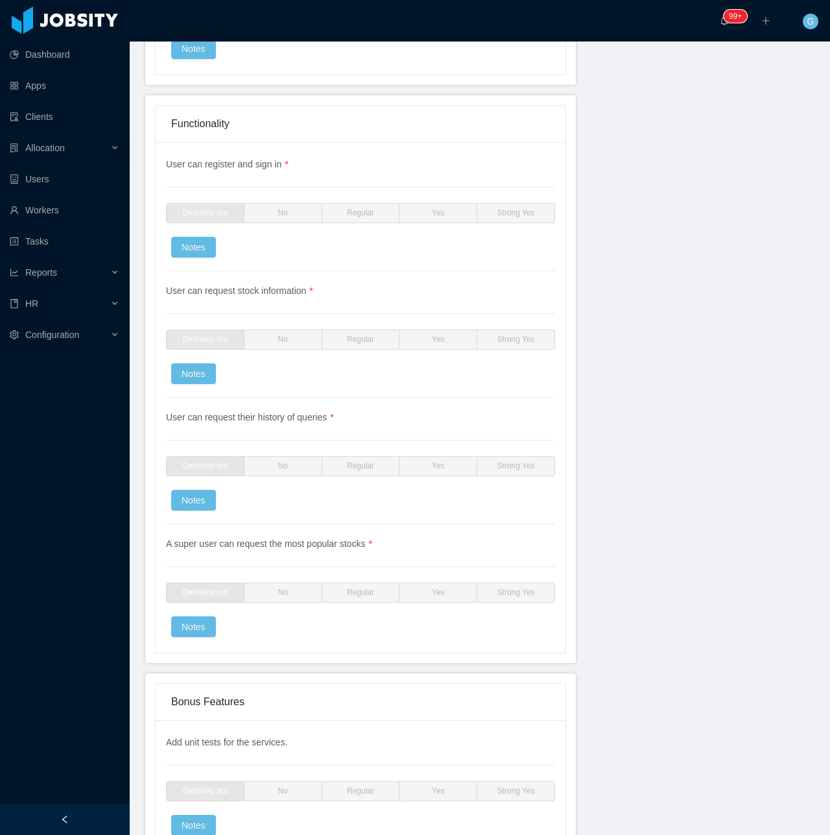
scroll to position [2076, 0]
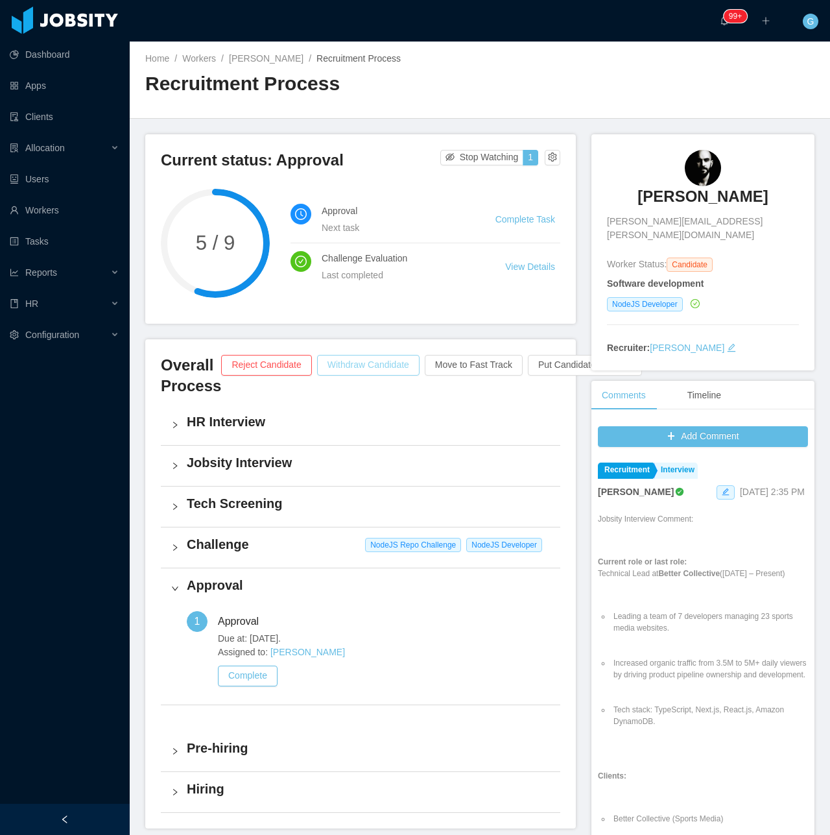
click at [335, 370] on button "Withdraw Candidate" at bounding box center [368, 365] width 102 height 21
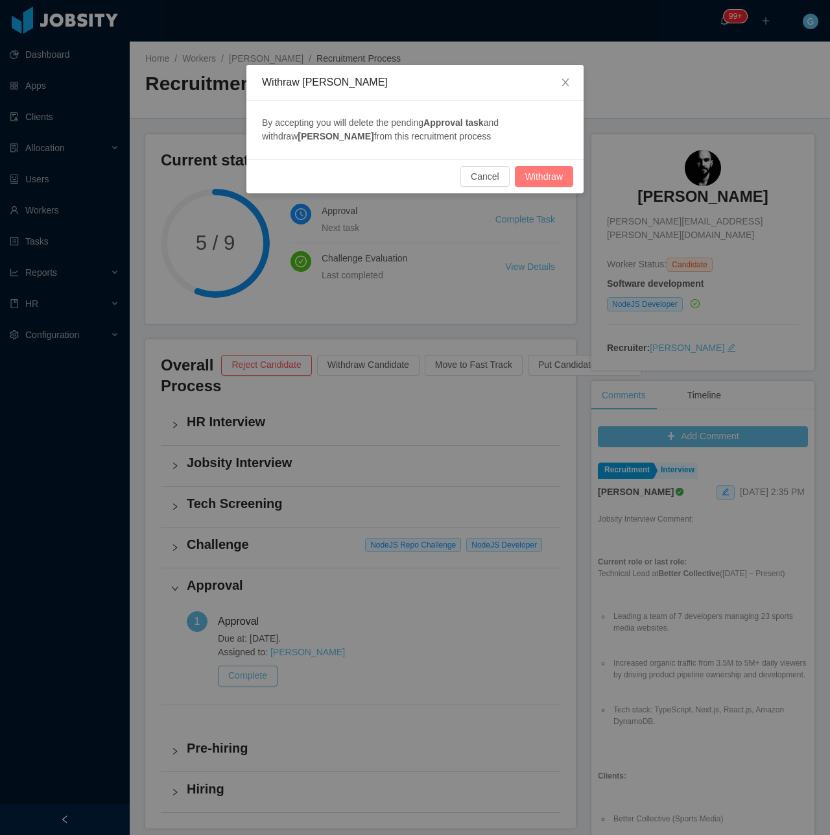
click at [546, 178] on button "Withdraw" at bounding box center [544, 176] width 58 height 21
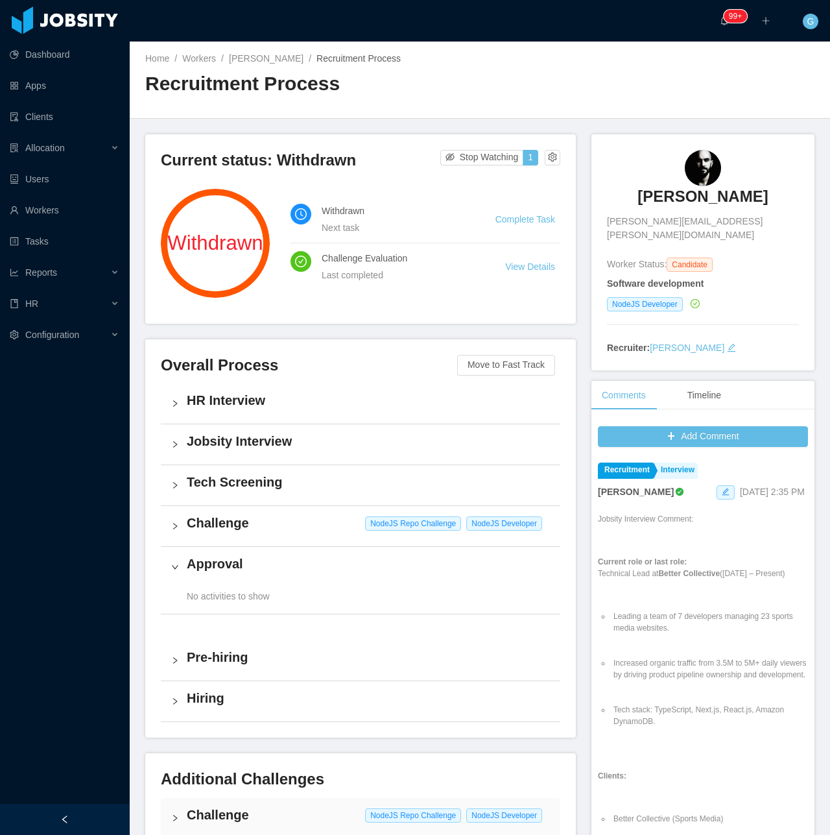
click at [515, 224] on link "Complete Task" at bounding box center [526, 219] width 60 height 10
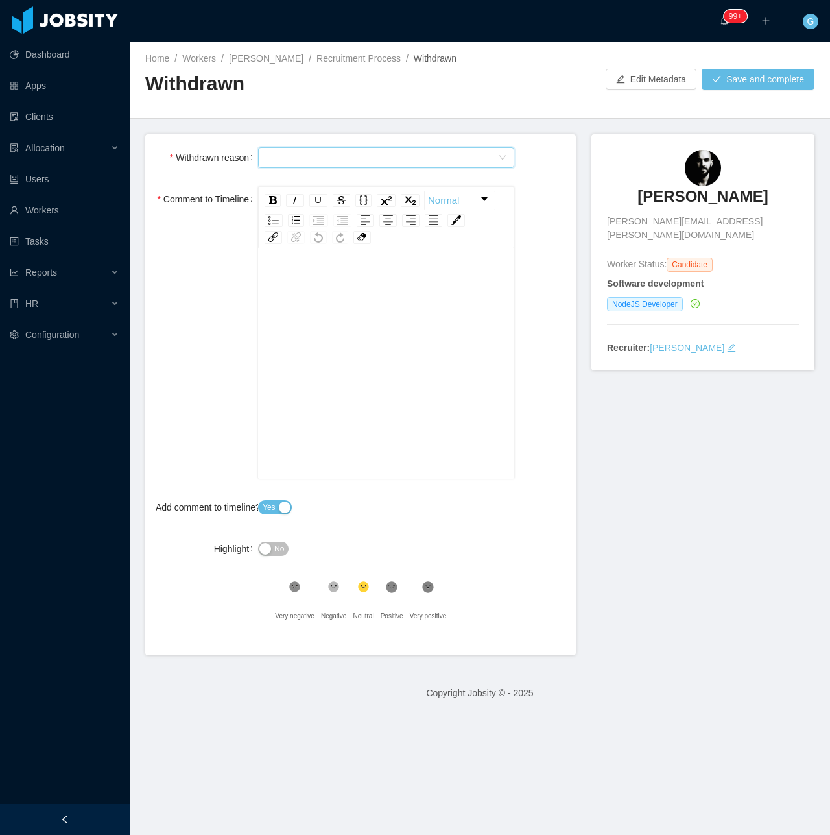
click at [276, 160] on div "Select Type" at bounding box center [382, 157] width 232 height 19
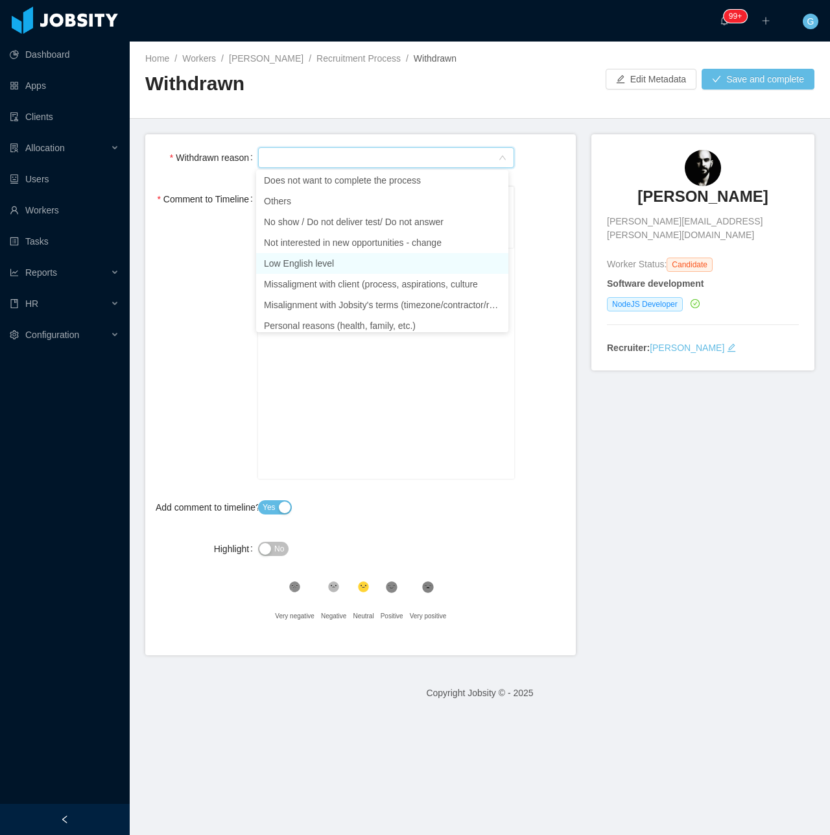
scroll to position [30, 0]
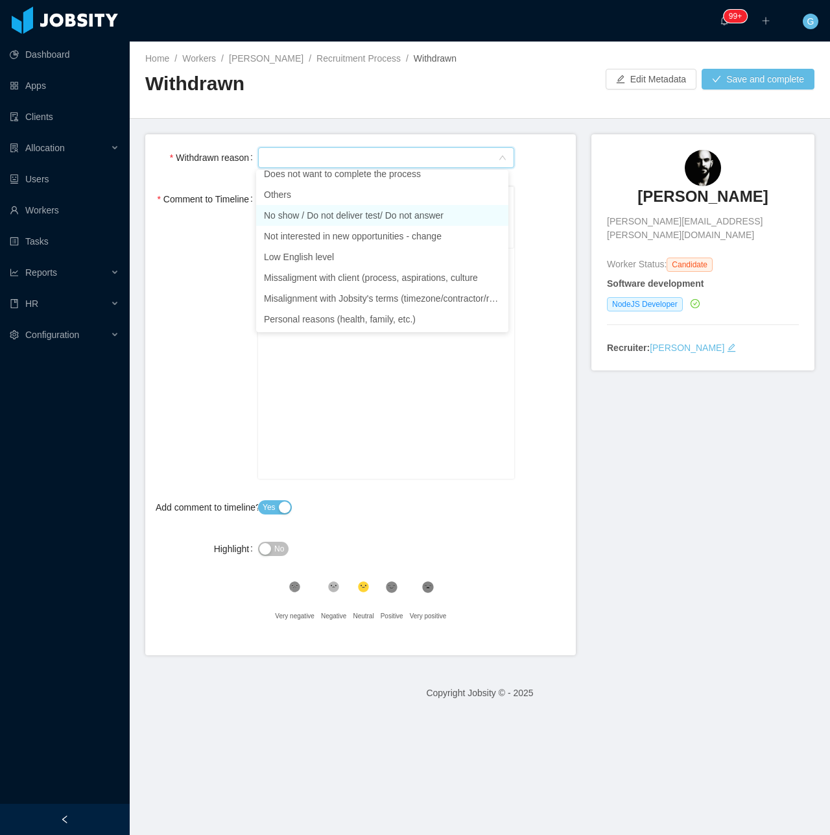
click at [331, 223] on li "No show / Do not deliver test/ Do not answer" at bounding box center [382, 215] width 252 height 21
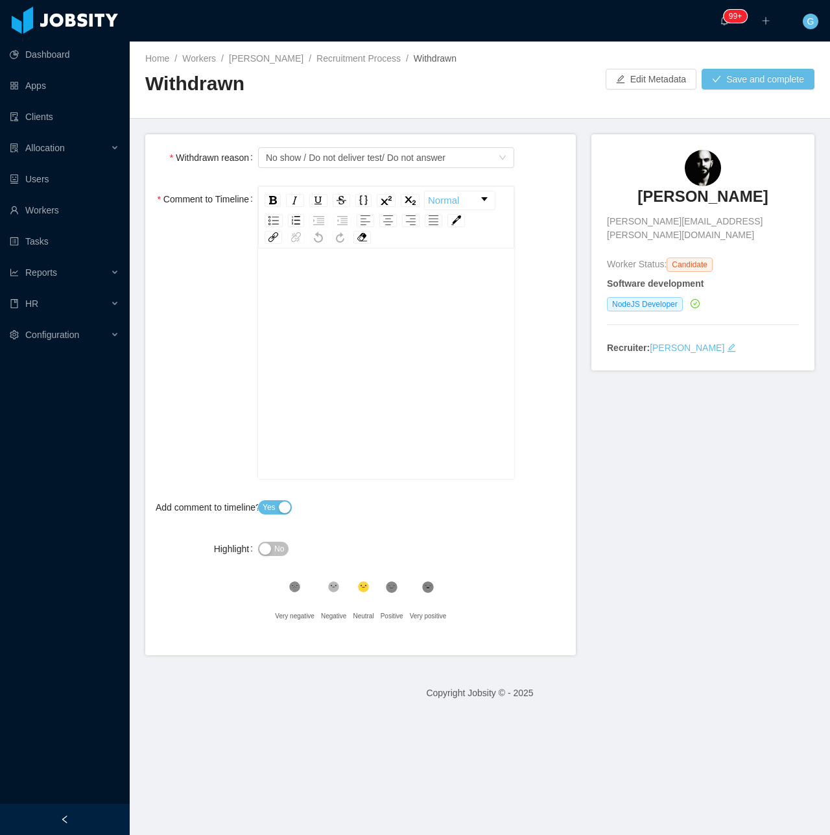
click at [313, 308] on div "rdw-editor" at bounding box center [387, 384] width 236 height 227
click at [725, 88] on button "Save and complete" at bounding box center [758, 79] width 113 height 21
